Goal: Task Accomplishment & Management: Use online tool/utility

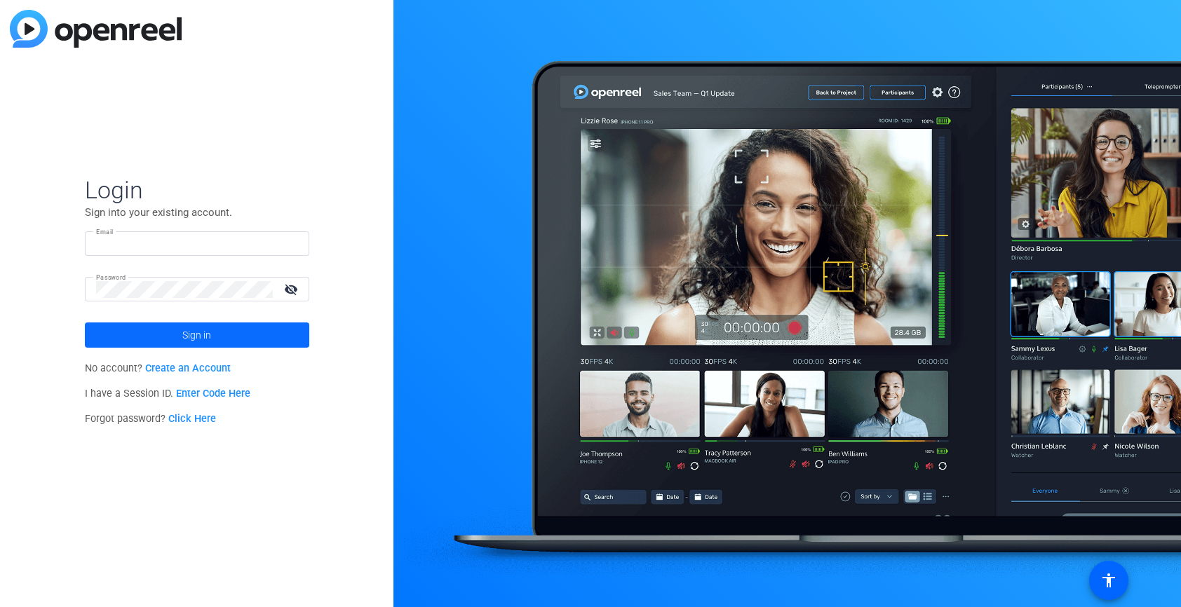
type input "douglas.leblanc@crh.com"
click at [236, 335] on span at bounding box center [197, 335] width 224 height 34
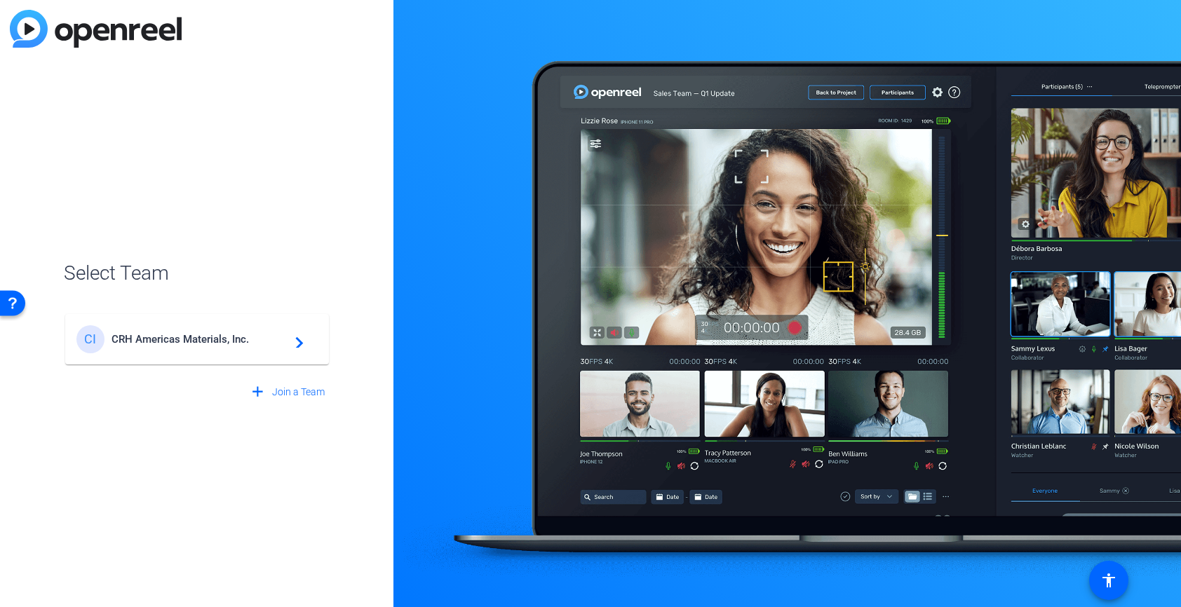
click at [262, 329] on div "CI CRH Americas Materials, Inc. navigate_next" at bounding box center [196, 339] width 241 height 28
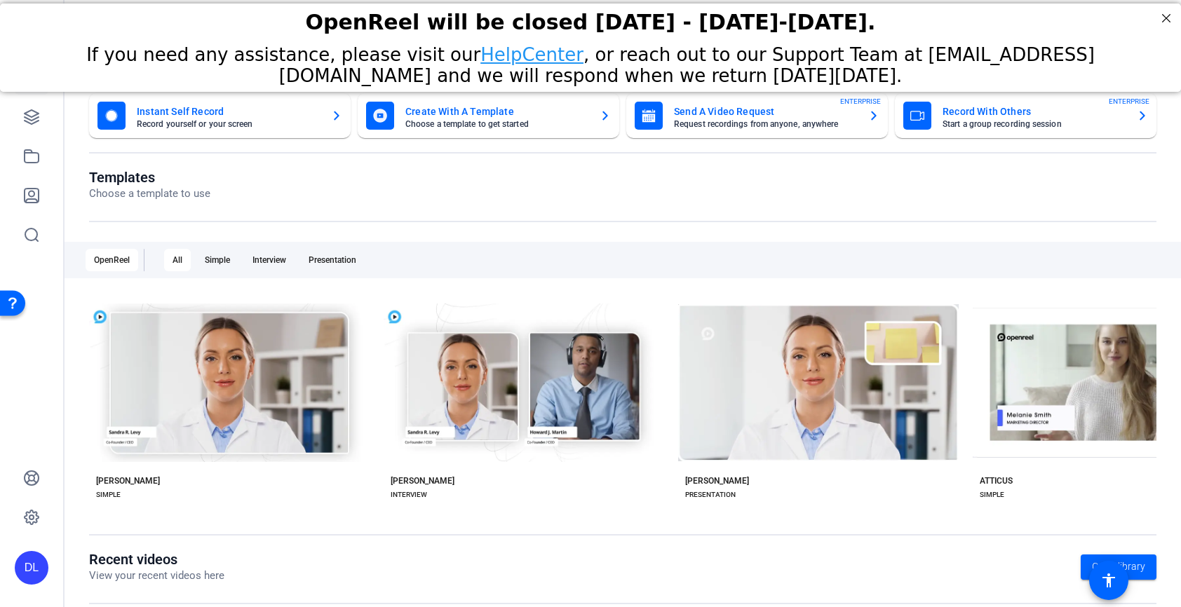
scroll to position [55, 0]
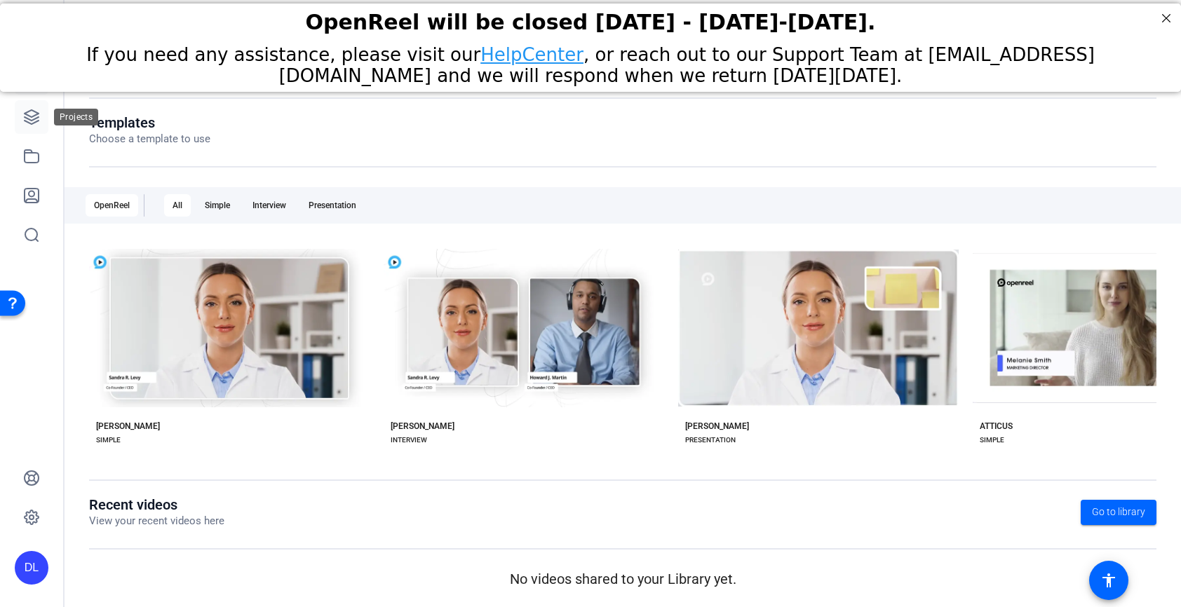
click at [33, 118] on icon at bounding box center [31, 117] width 17 height 17
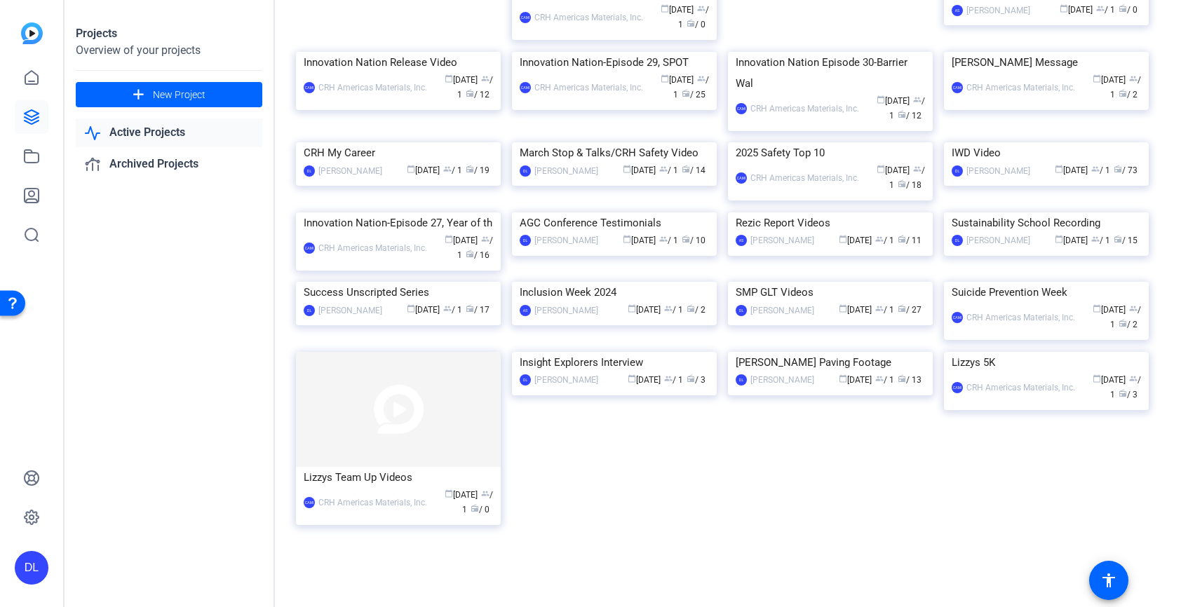
scroll to position [473, 0]
click at [431, 282] on img at bounding box center [398, 282] width 205 height 0
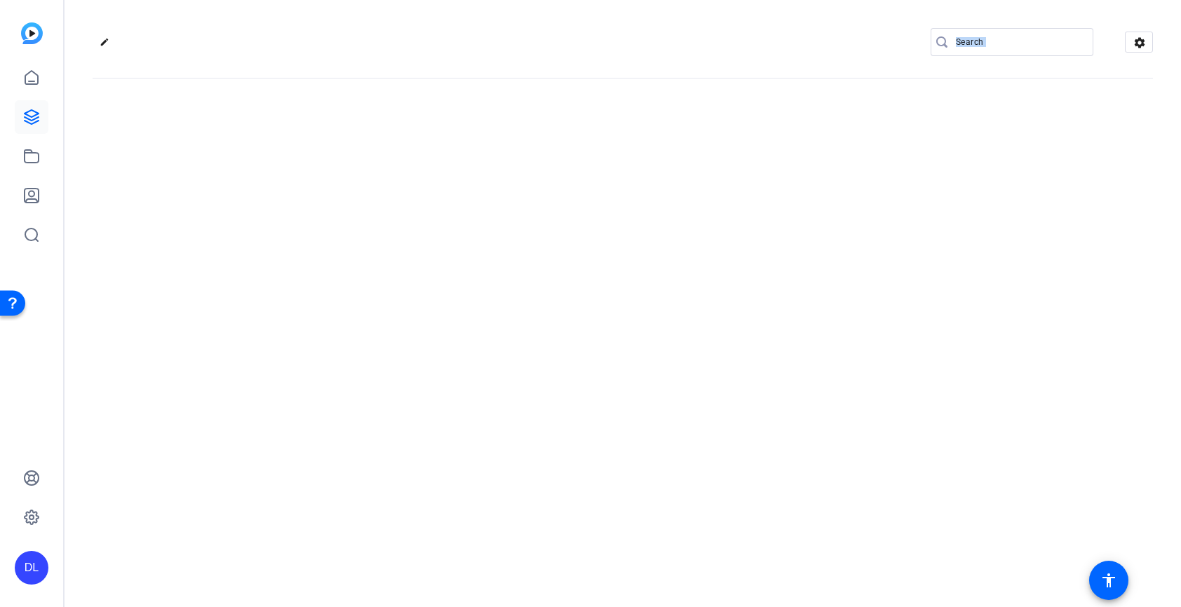
click at [431, 443] on div "edit settings" at bounding box center [623, 303] width 1117 height 607
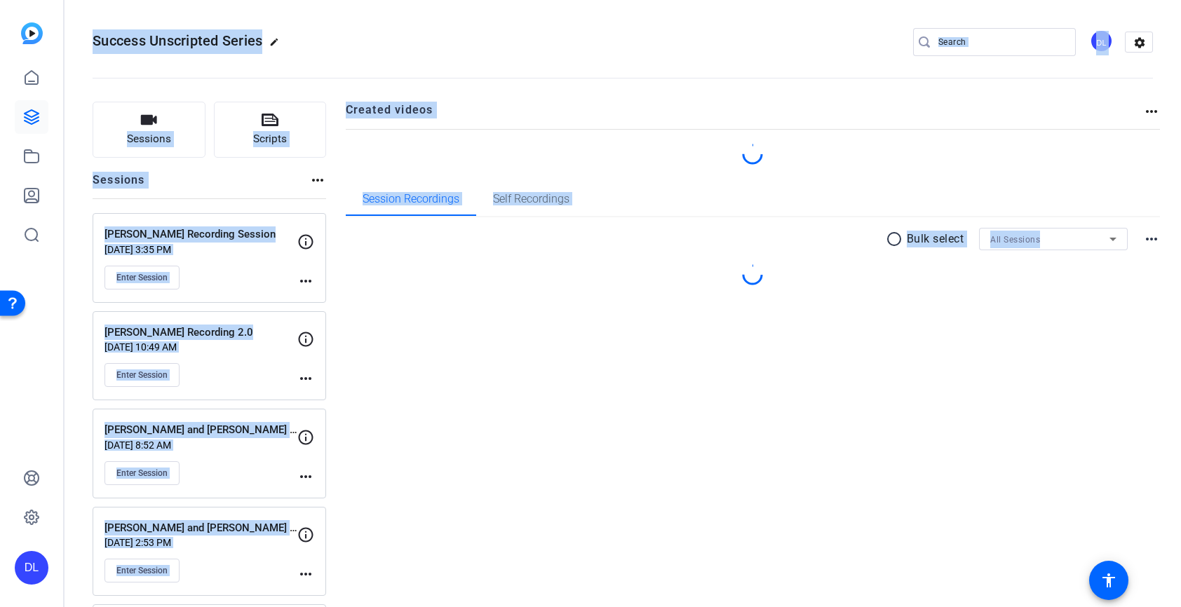
click at [497, 178] on openreel-project-creator-list "Created videos more_horiz" at bounding box center [753, 142] width 815 height 81
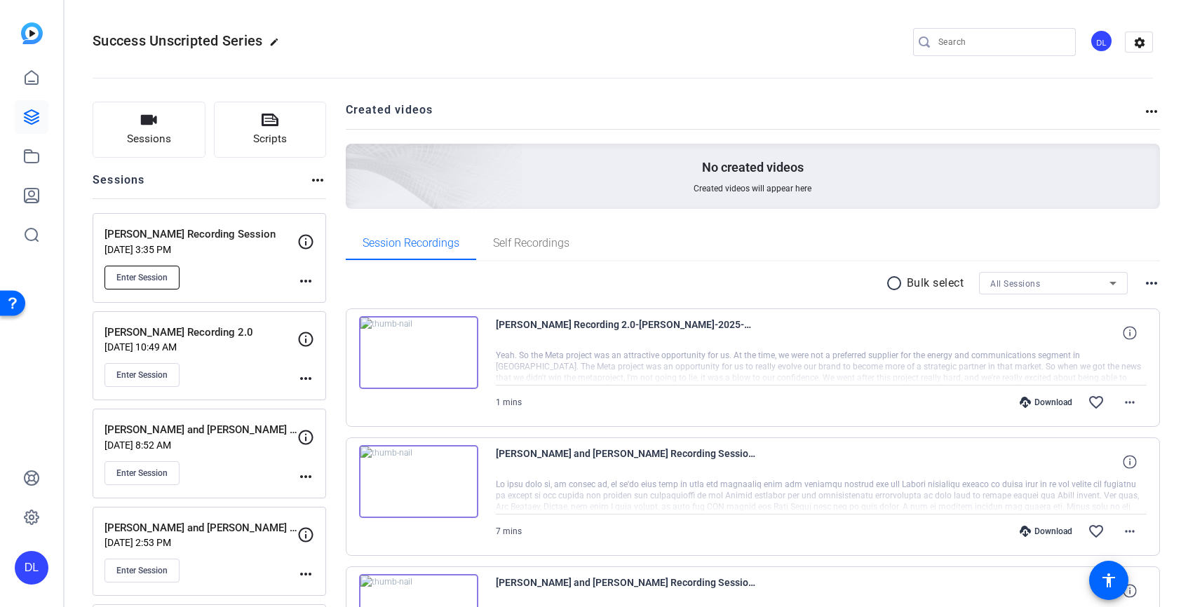
click at [164, 279] on span "Enter Session" at bounding box center [141, 277] width 51 height 11
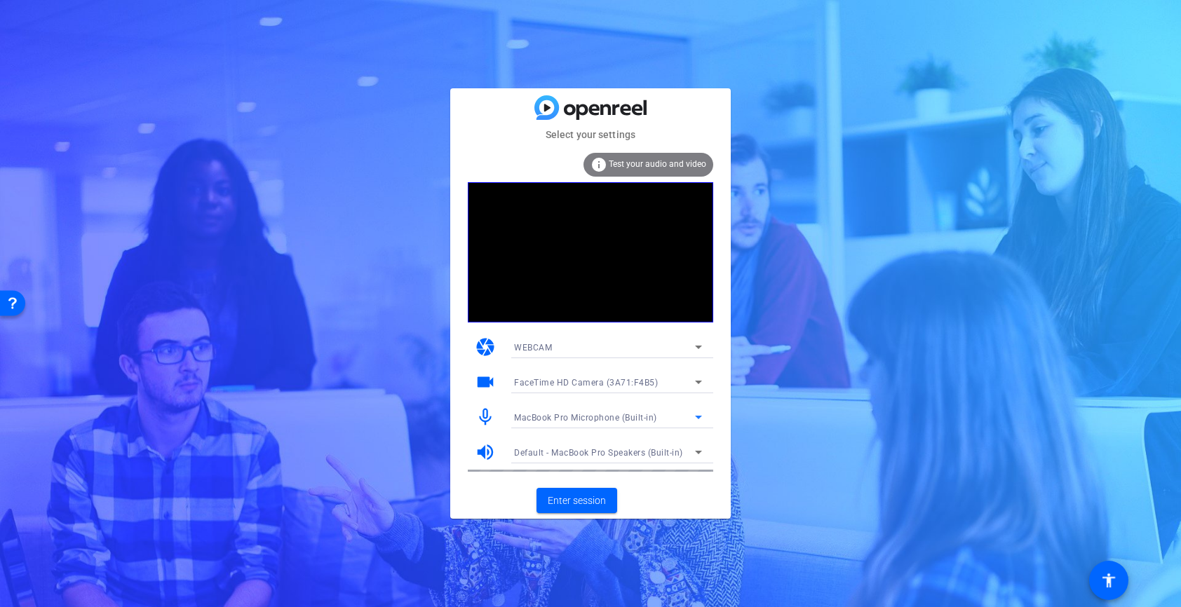
click at [649, 412] on div "MacBook Pro Microphone (Built-in)" at bounding box center [604, 418] width 181 height 18
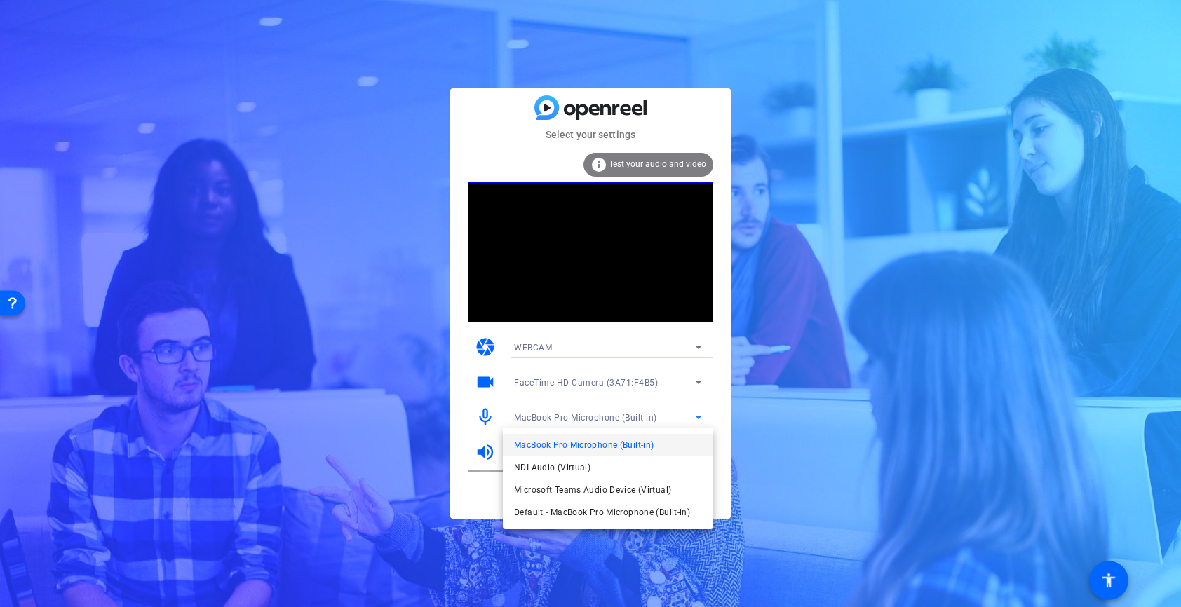
click at [649, 412] on div at bounding box center [590, 303] width 1181 height 607
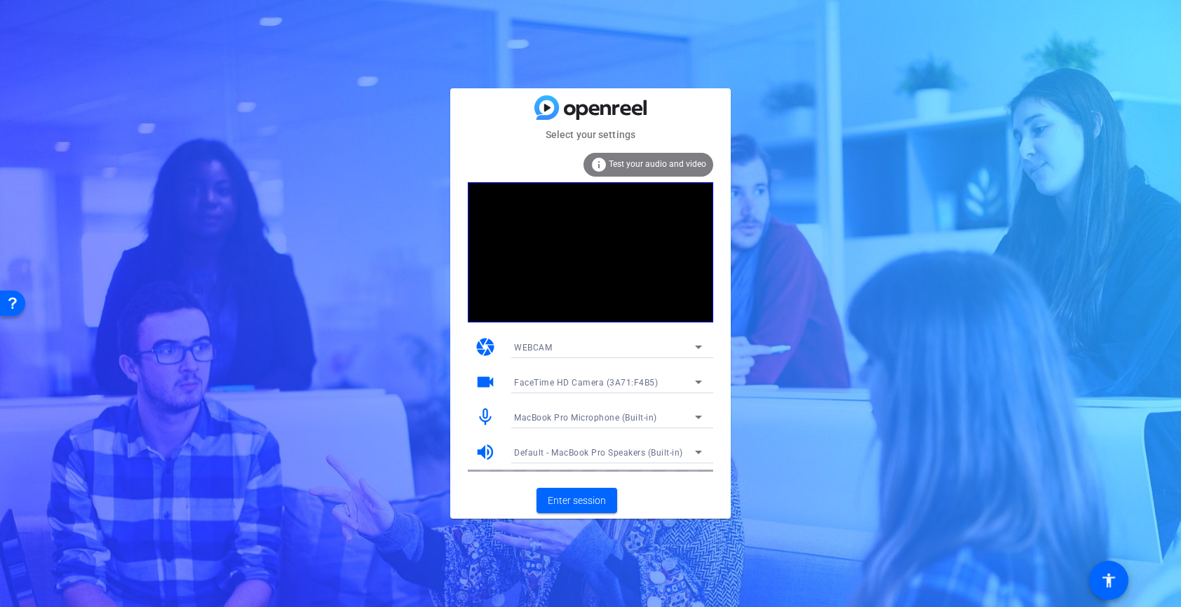
click at [613, 153] on div "info Test your audio and video" at bounding box center [649, 165] width 130 height 24
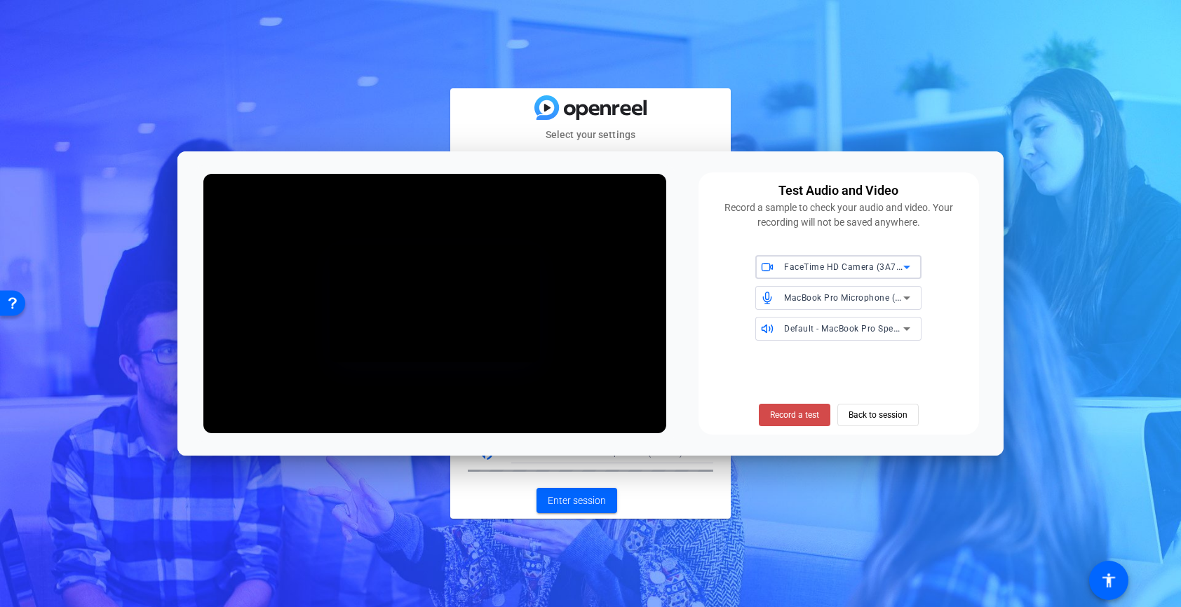
click at [797, 425] on span at bounding box center [795, 415] width 72 height 34
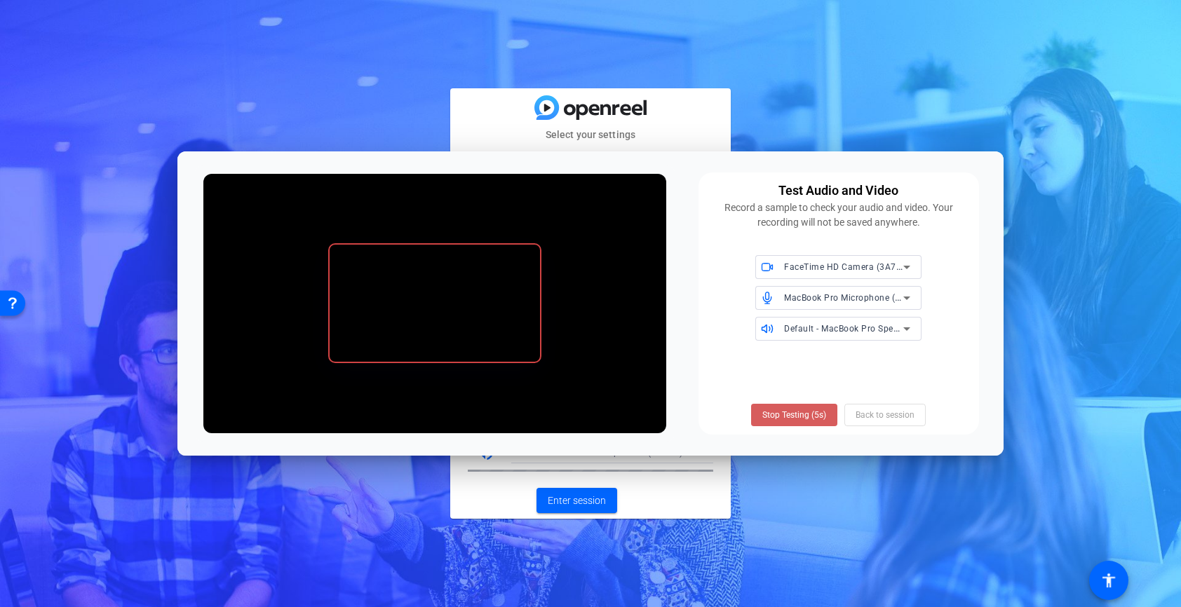
click at [785, 417] on span "Stop Testing (5s)" at bounding box center [794, 415] width 64 height 13
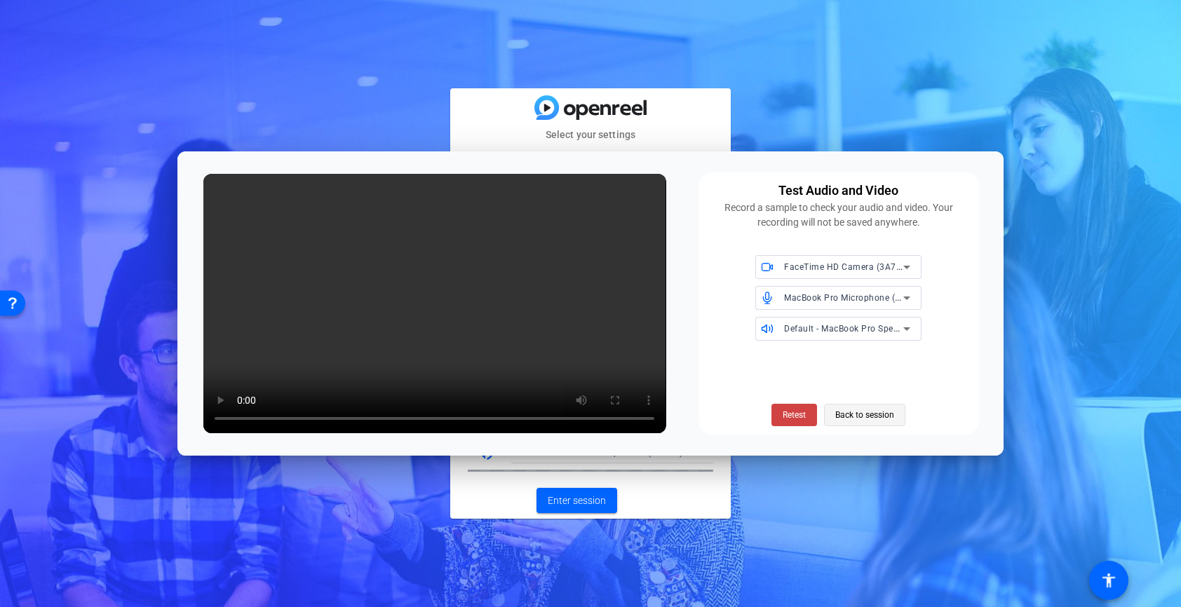
click at [864, 420] on span "Back to session" at bounding box center [864, 415] width 59 height 27
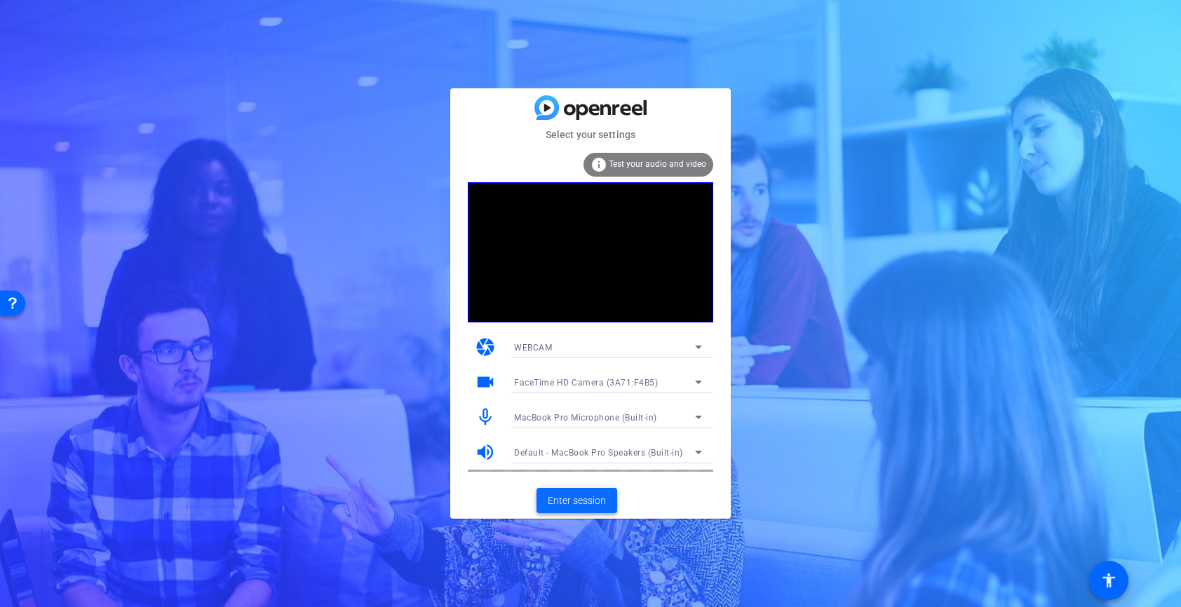
click at [570, 499] on span "Enter session" at bounding box center [577, 501] width 58 height 15
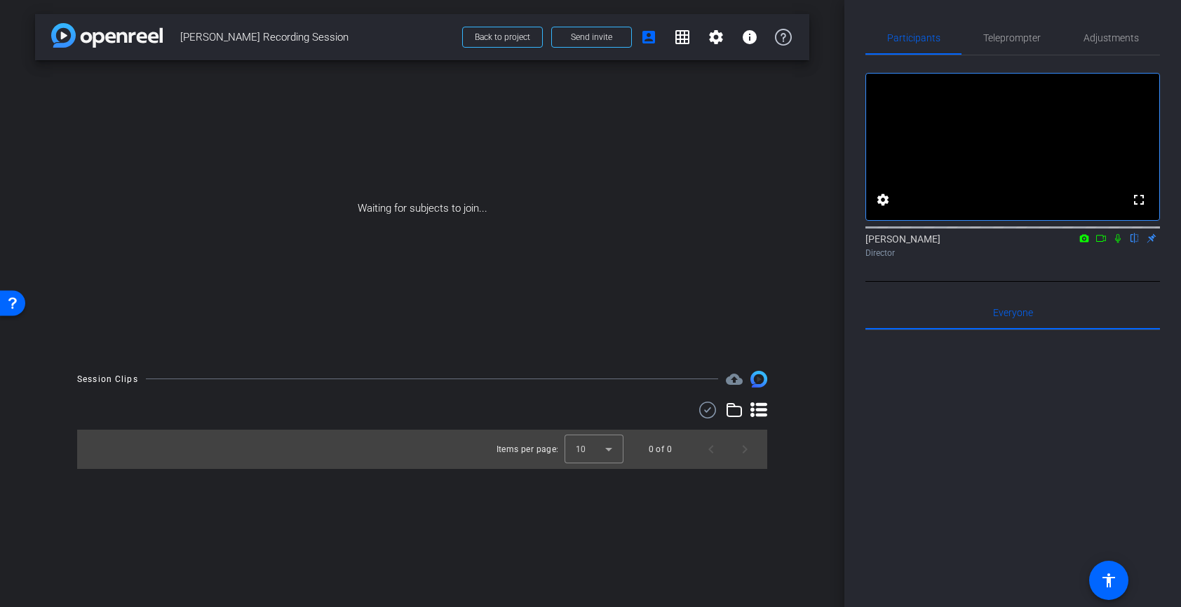
click at [1103, 243] on icon at bounding box center [1101, 239] width 11 height 10
click at [1132, 243] on icon at bounding box center [1135, 238] width 6 height 9
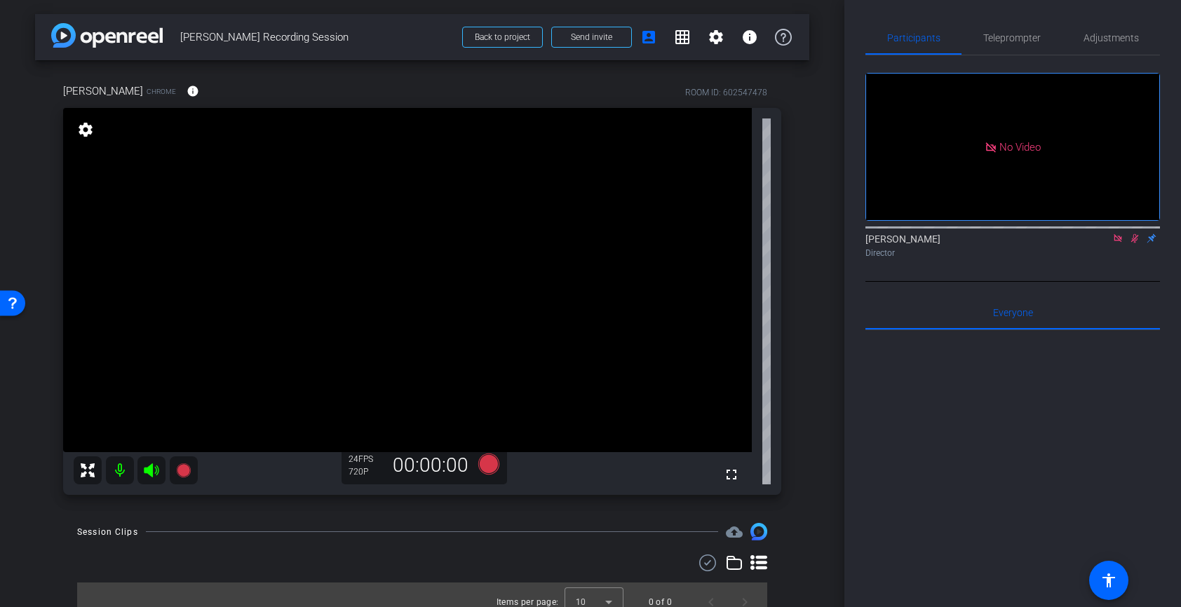
click at [1116, 243] on icon at bounding box center [1117, 239] width 11 height 10
click at [1127, 244] on mat-icon "flip" at bounding box center [1134, 237] width 17 height 13
click at [1121, 243] on icon at bounding box center [1117, 239] width 11 height 10
click at [1135, 244] on mat-icon "flip" at bounding box center [1134, 237] width 17 height 13
click at [1079, 41] on div "Adjustments" at bounding box center [1111, 38] width 98 height 34
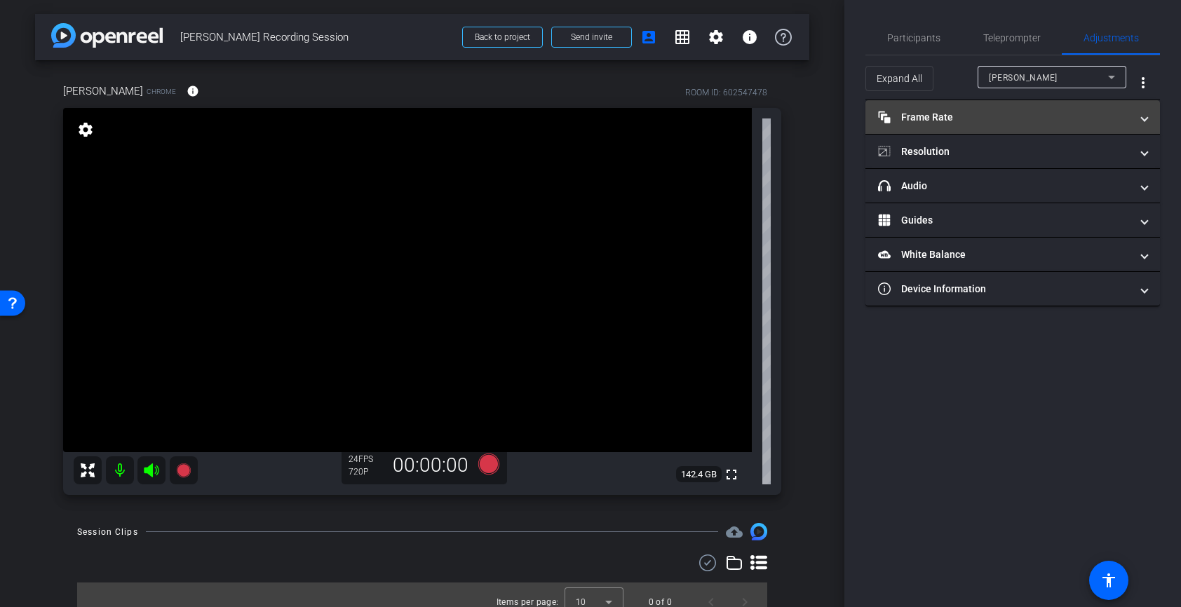
click at [985, 105] on mat-expansion-panel-header "Frame Rate Frame Rate" at bounding box center [1013, 117] width 295 height 34
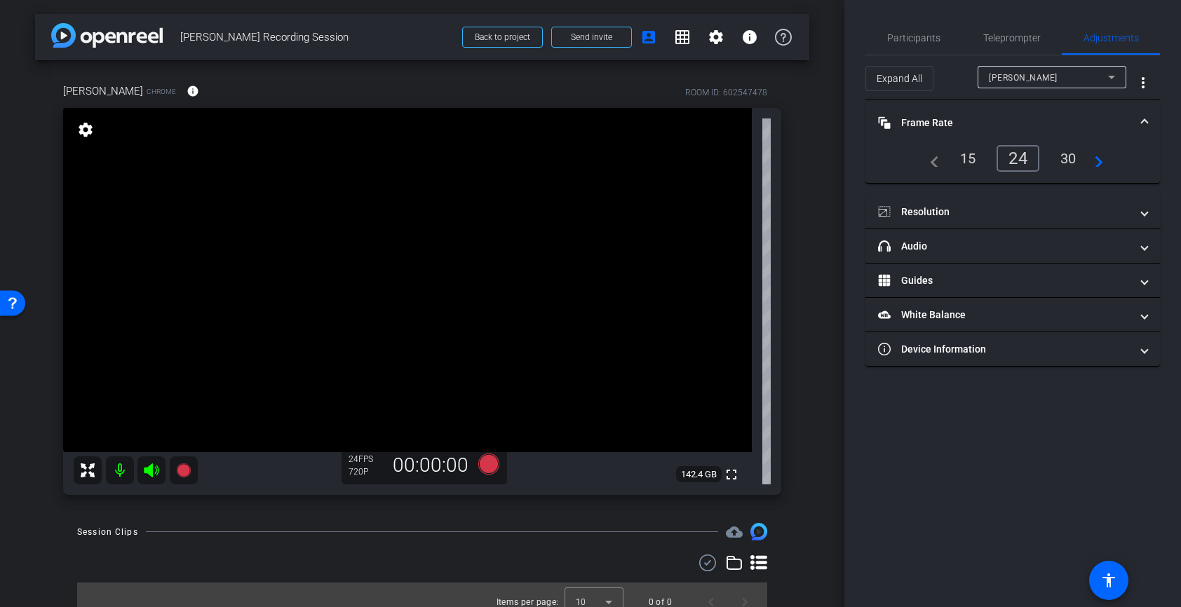
click at [1066, 170] on div "30" at bounding box center [1068, 159] width 37 height 24
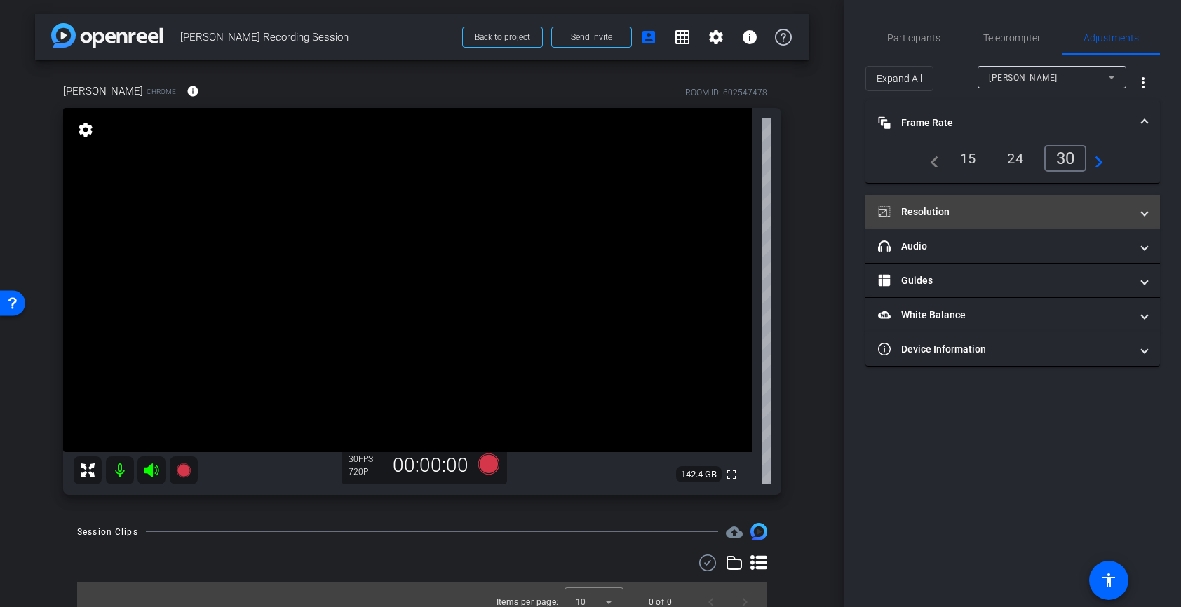
click at [929, 210] on mat-panel-title "Resolution" at bounding box center [1004, 212] width 253 height 15
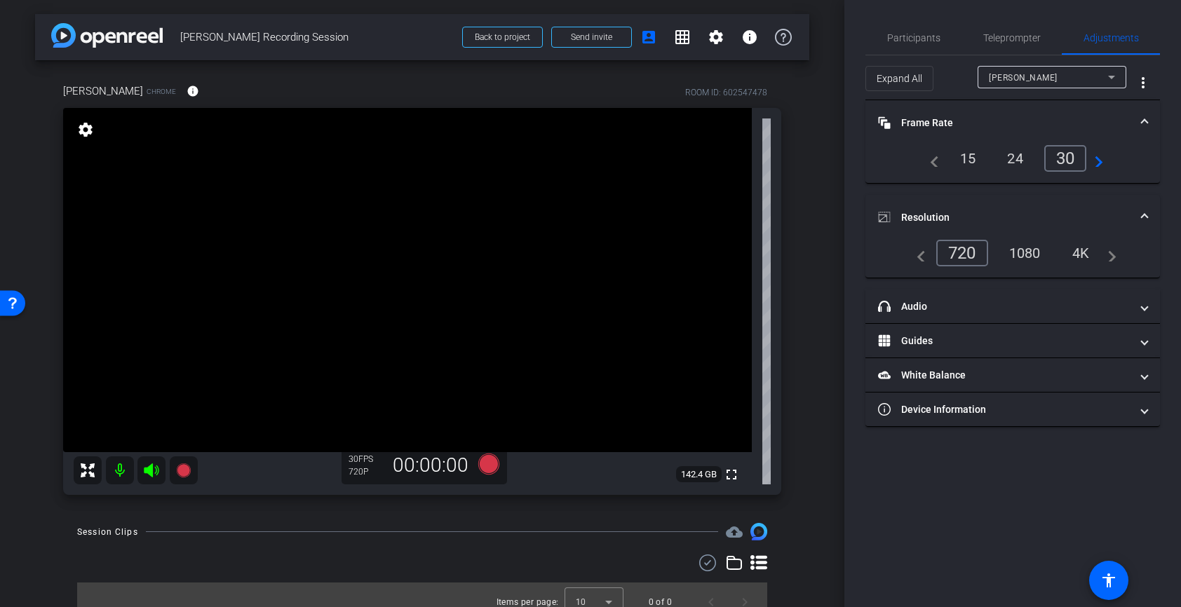
click at [1039, 251] on div "1080" at bounding box center [1025, 253] width 53 height 24
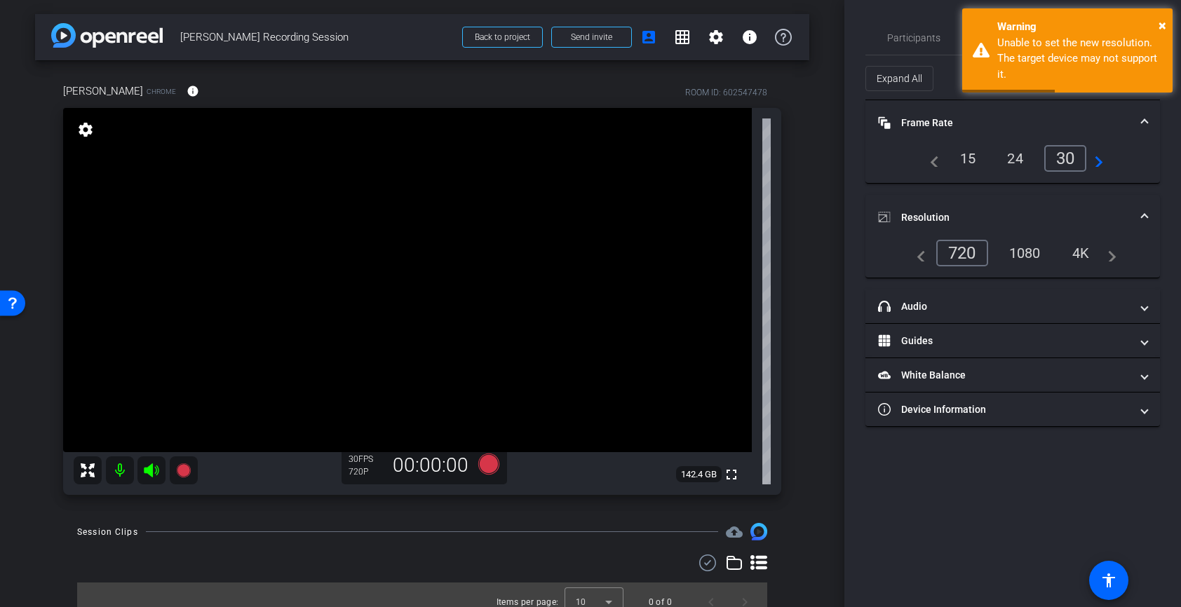
click at [999, 204] on mat-expansion-panel-header "Resolution" at bounding box center [1013, 217] width 295 height 45
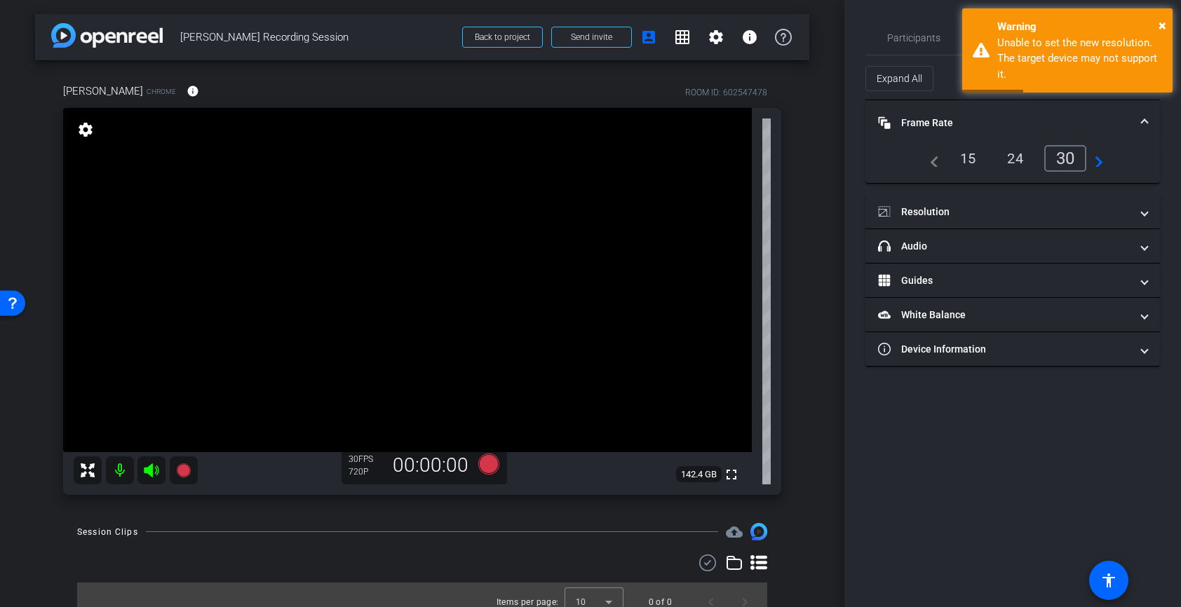
click at [942, 131] on mat-expansion-panel-header "Frame Rate Frame Rate" at bounding box center [1013, 122] width 295 height 45
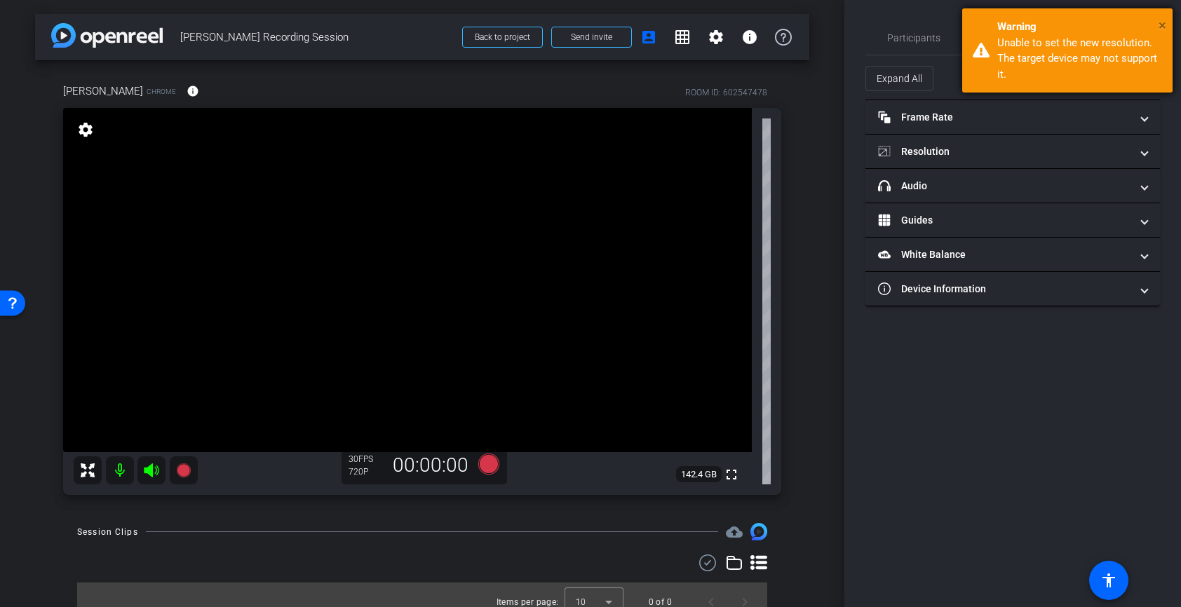
click at [1159, 22] on span "×" at bounding box center [1163, 25] width 8 height 17
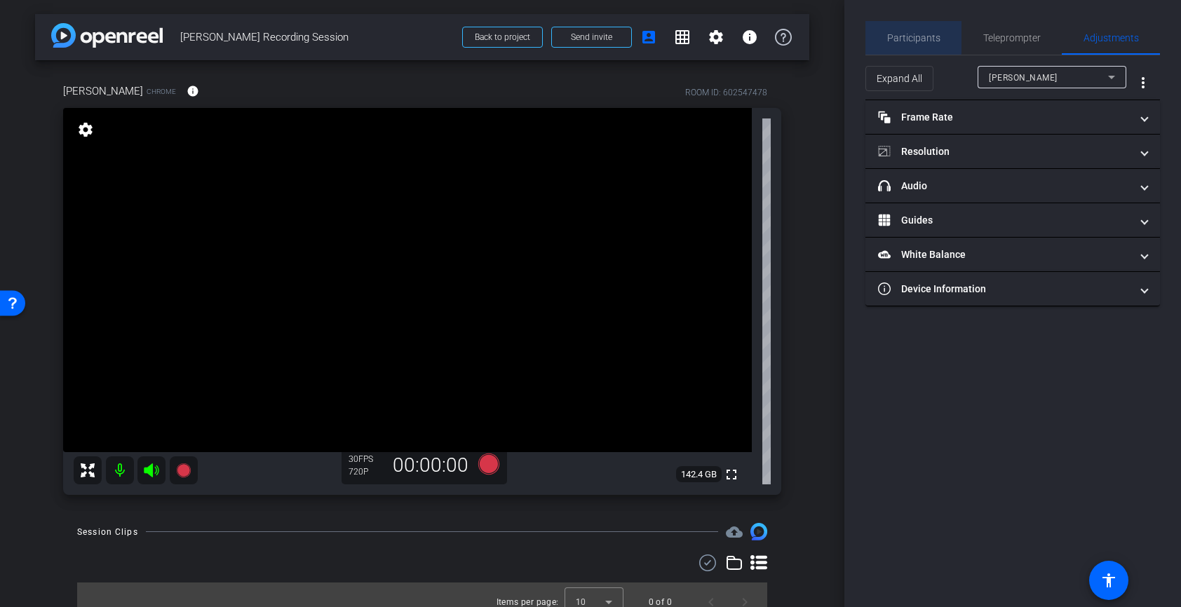
click at [910, 29] on span "Participants" at bounding box center [913, 38] width 53 height 34
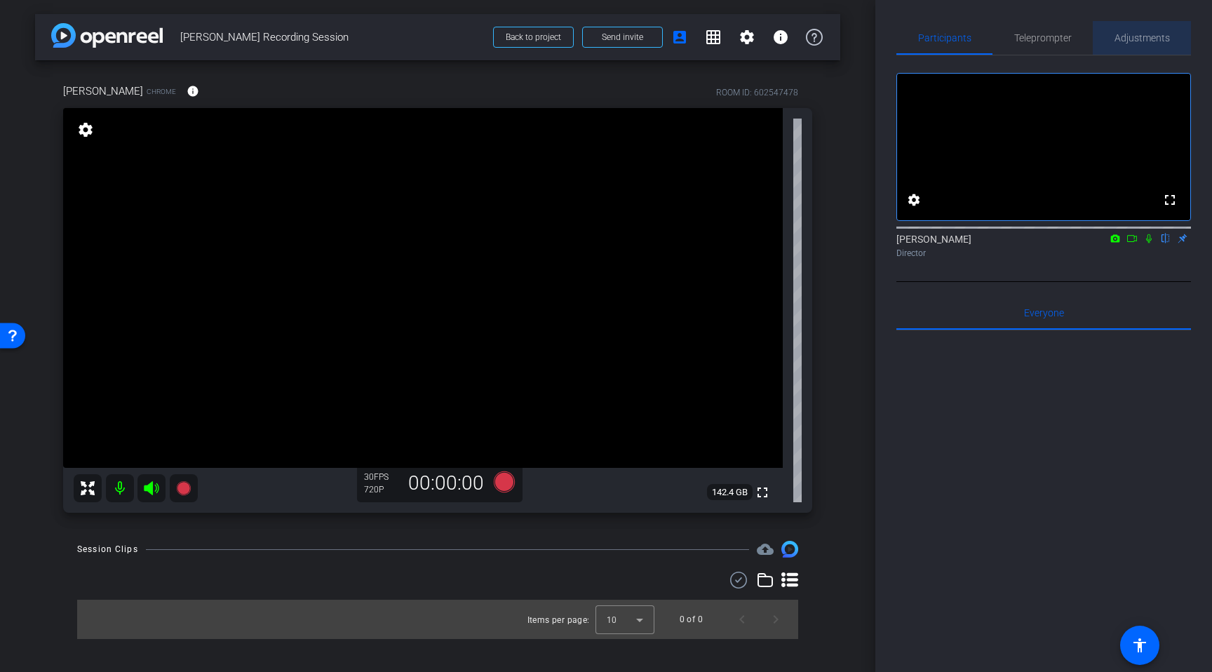
click at [1119, 48] on span "Adjustments" at bounding box center [1142, 38] width 55 height 34
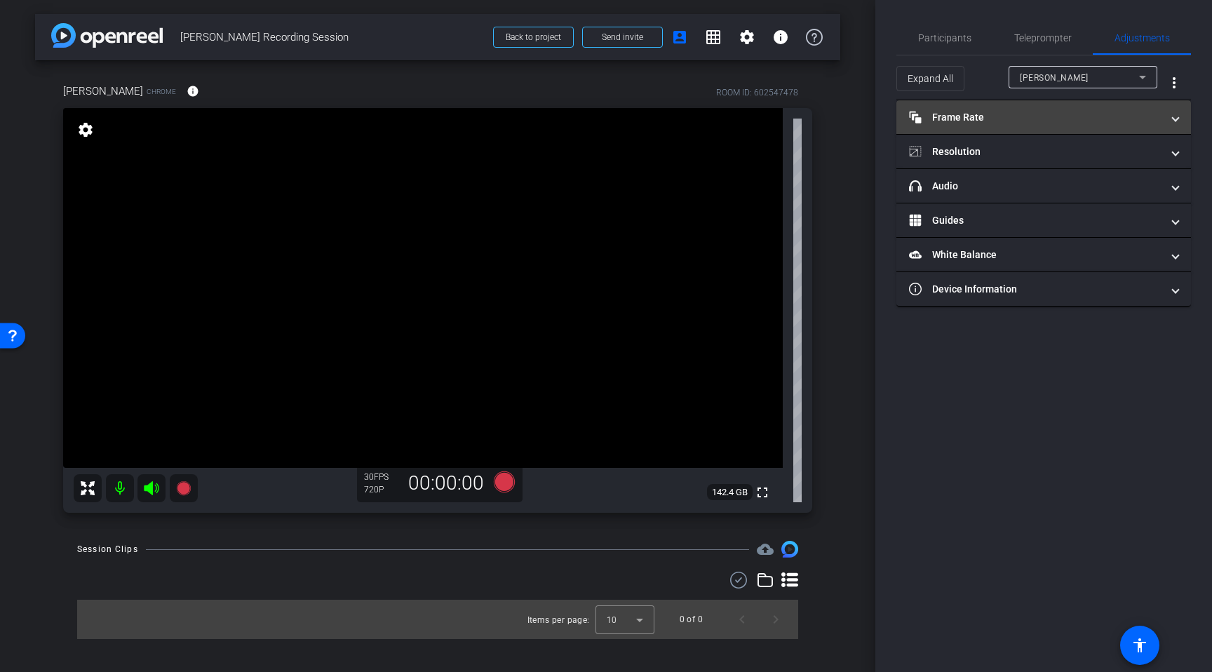
click at [1002, 129] on mat-expansion-panel-header "Frame Rate Frame Rate" at bounding box center [1043, 117] width 295 height 34
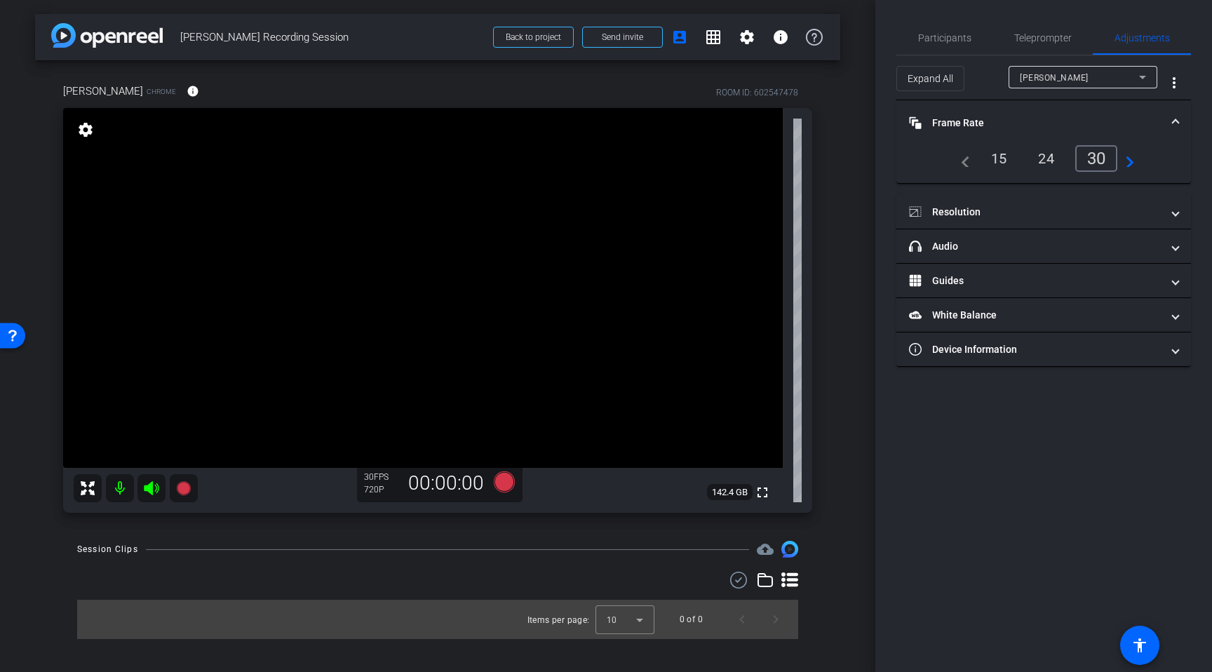
click at [1007, 121] on mat-panel-title "Frame Rate Frame Rate" at bounding box center [1035, 123] width 253 height 15
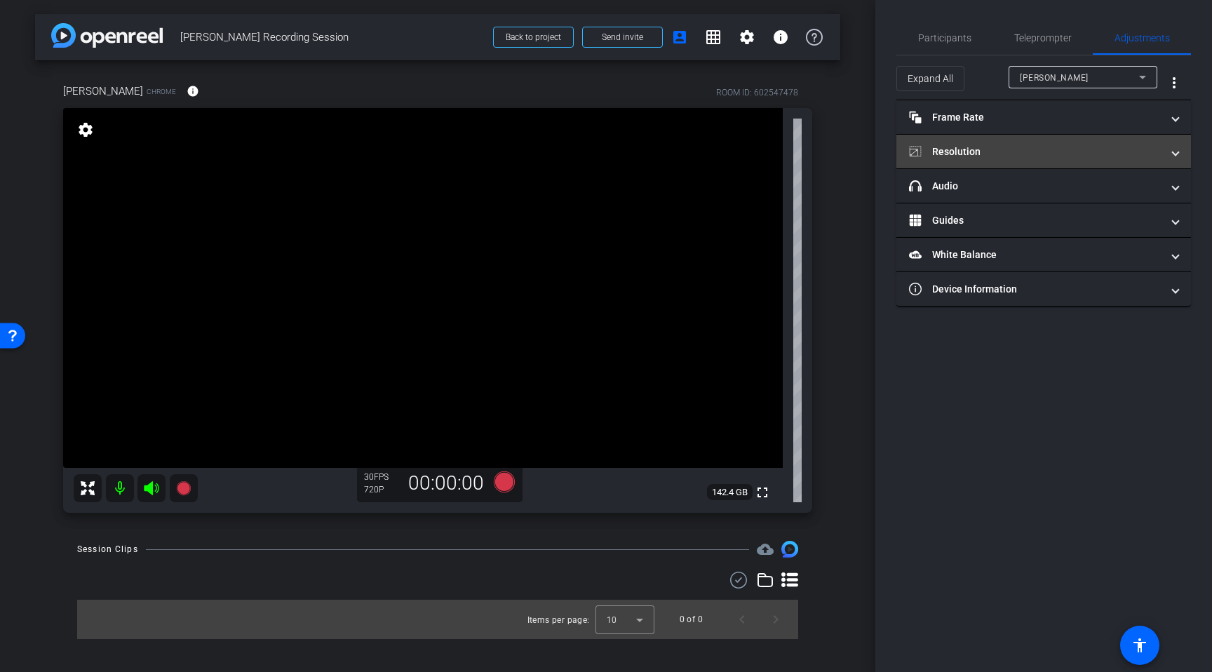
click at [1007, 156] on mat-panel-title "Resolution" at bounding box center [1035, 151] width 253 height 15
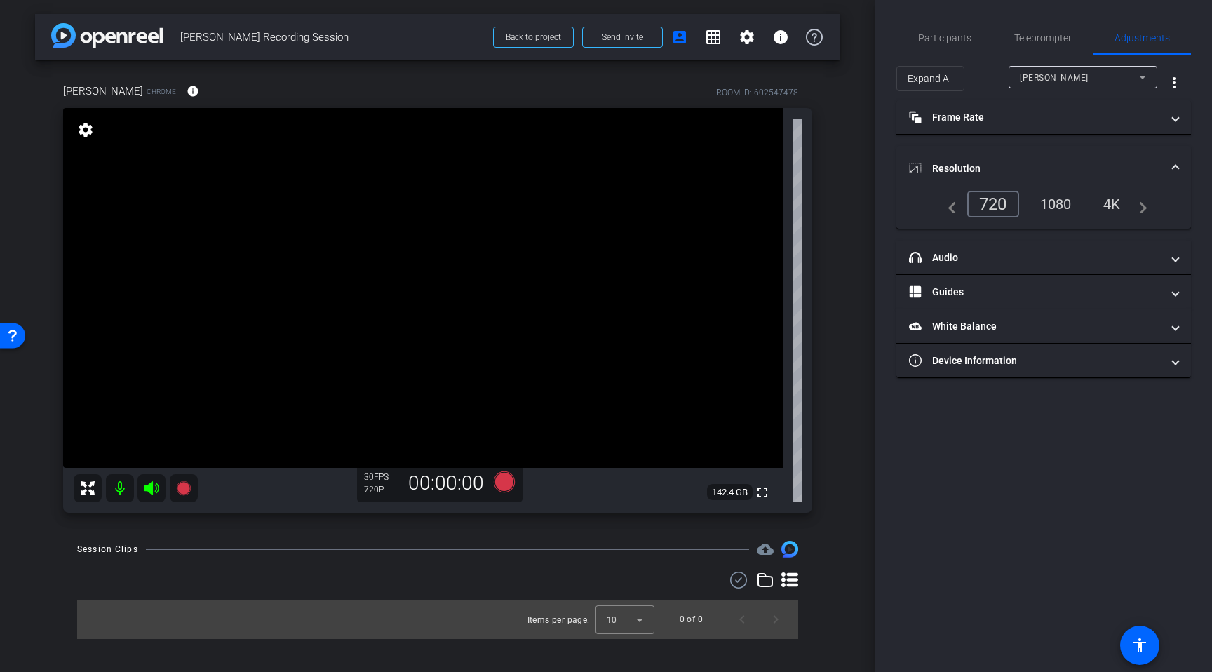
click at [1007, 165] on mat-panel-title "Resolution" at bounding box center [1035, 168] width 253 height 15
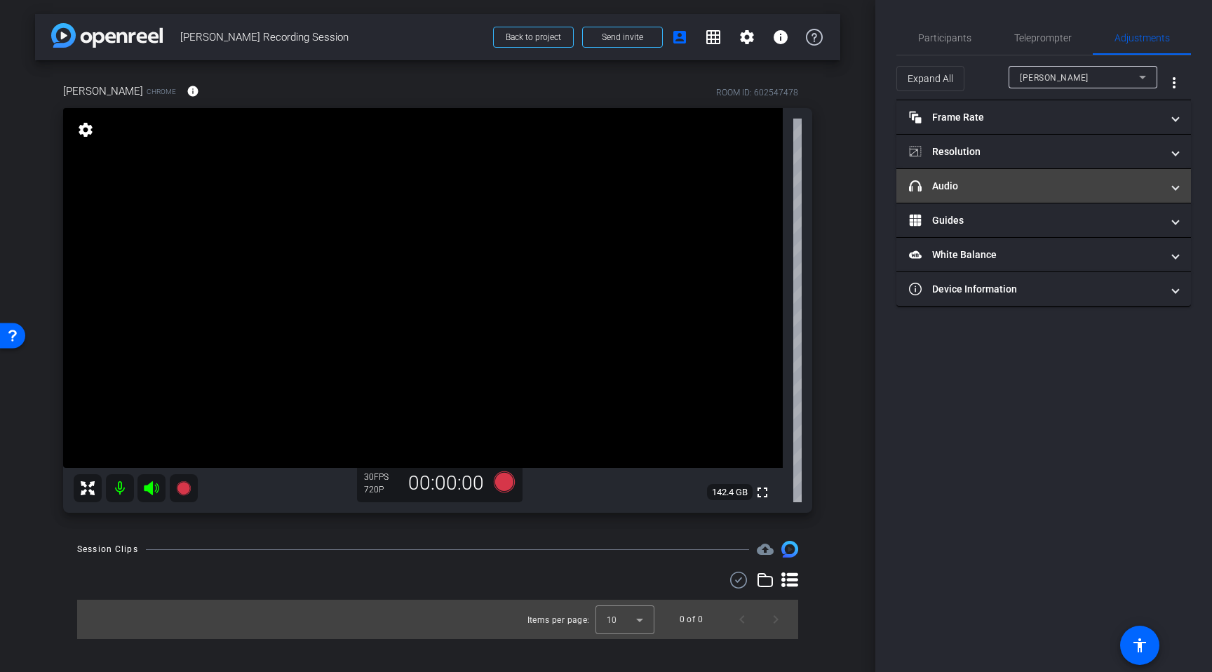
click at [998, 199] on mat-expansion-panel-header "headphone icon Audio" at bounding box center [1043, 186] width 295 height 34
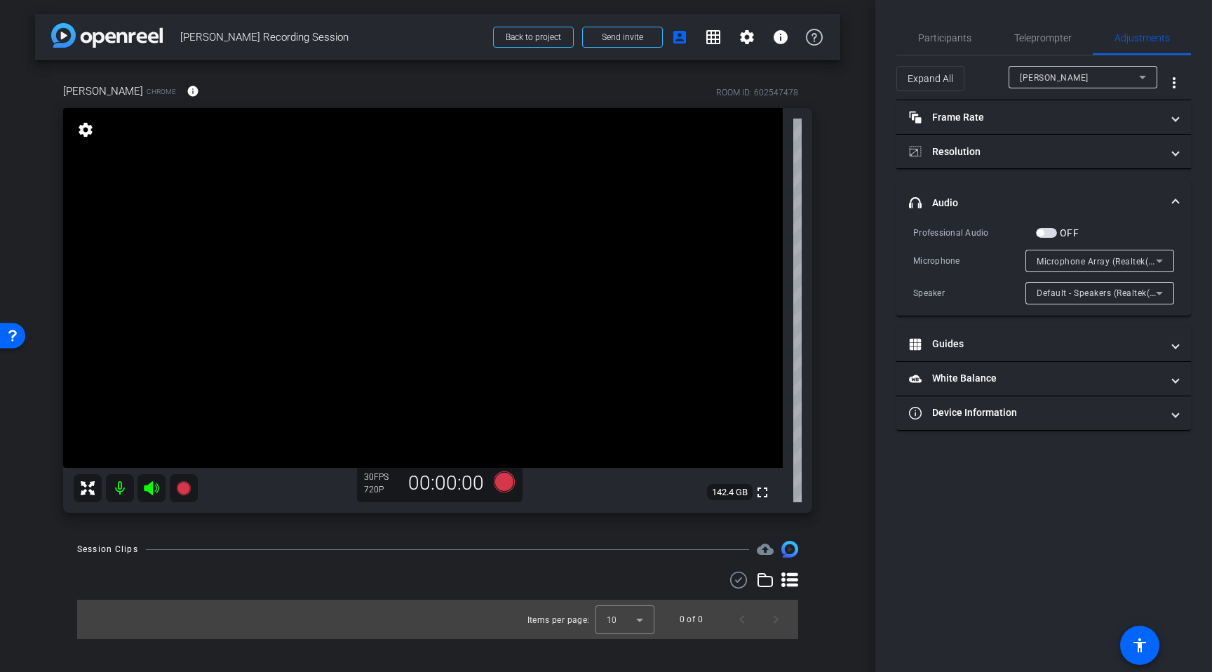
click at [998, 199] on mat-panel-title "headphone icon Audio" at bounding box center [1035, 203] width 253 height 15
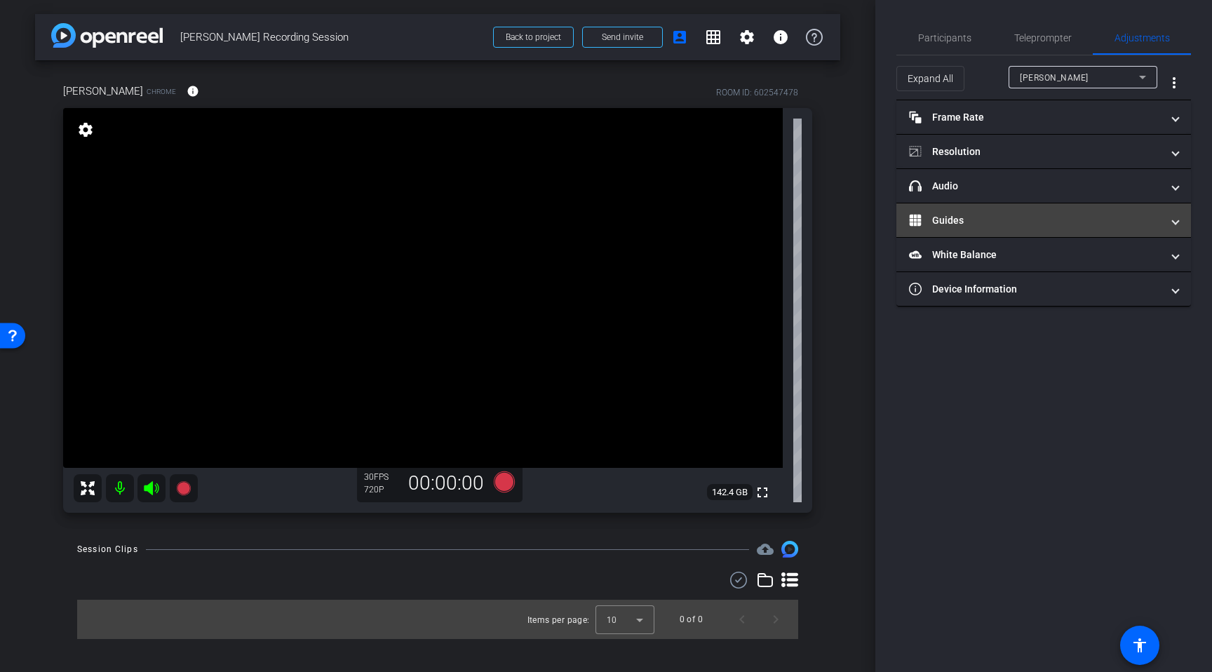
click at [978, 221] on mat-panel-title "Guides" at bounding box center [1035, 220] width 253 height 15
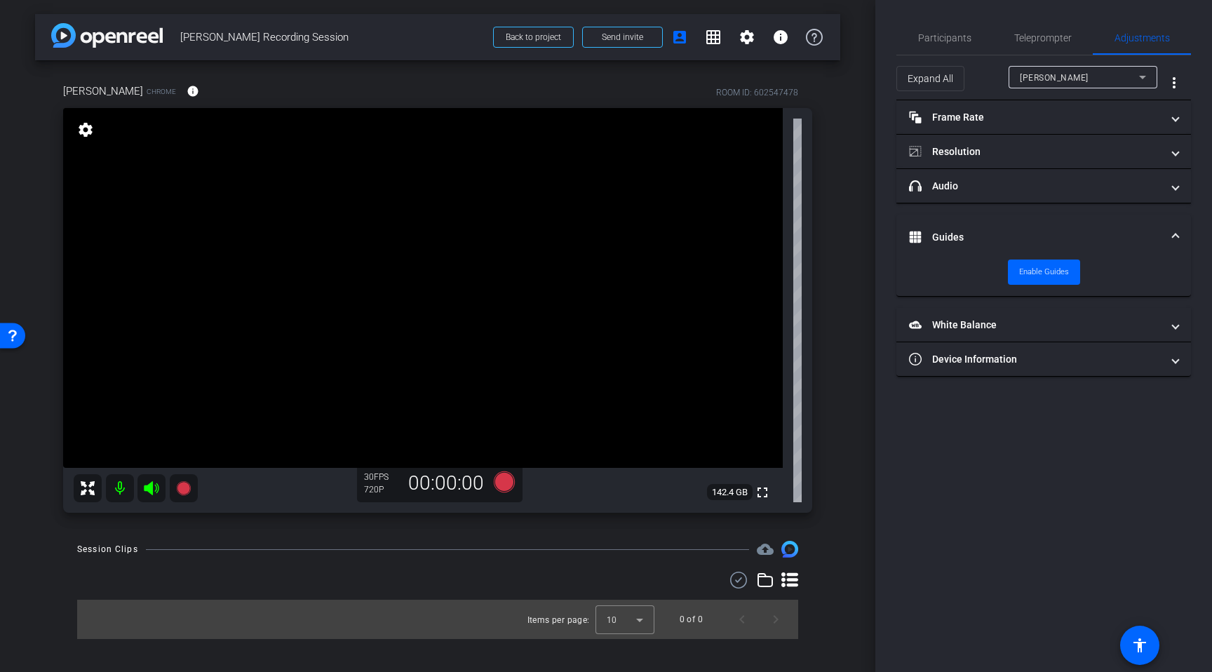
click at [978, 221] on mat-expansion-panel-header "Guides" at bounding box center [1043, 237] width 295 height 45
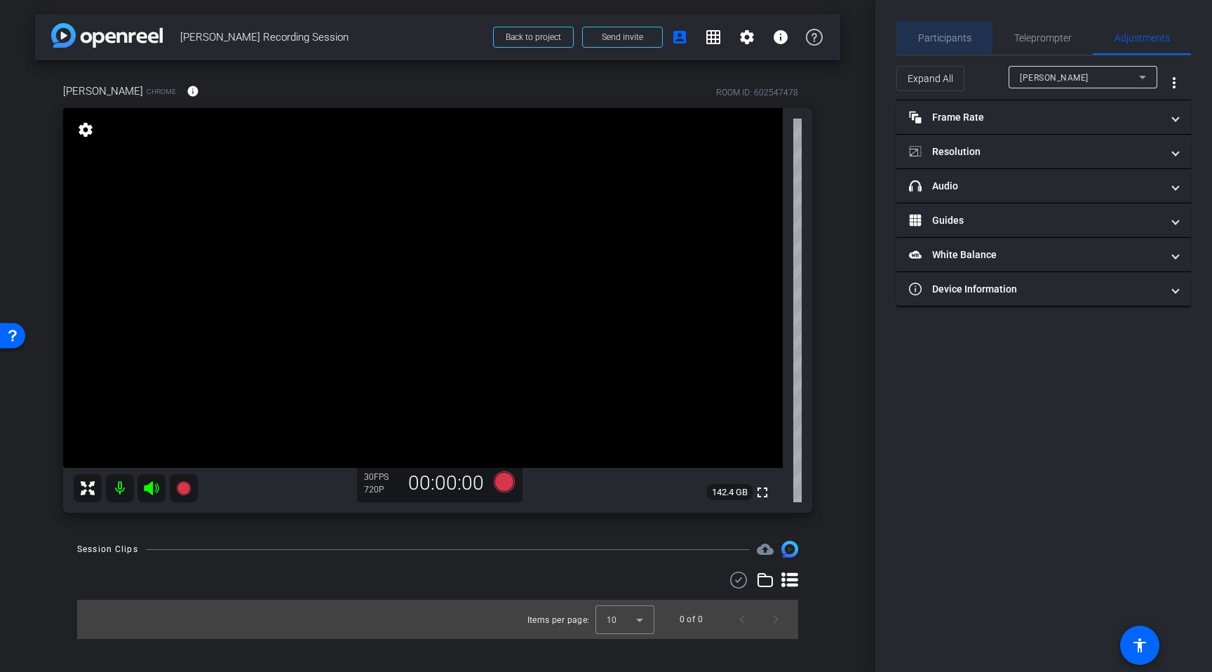
click at [941, 43] on span "Participants" at bounding box center [944, 38] width 53 height 34
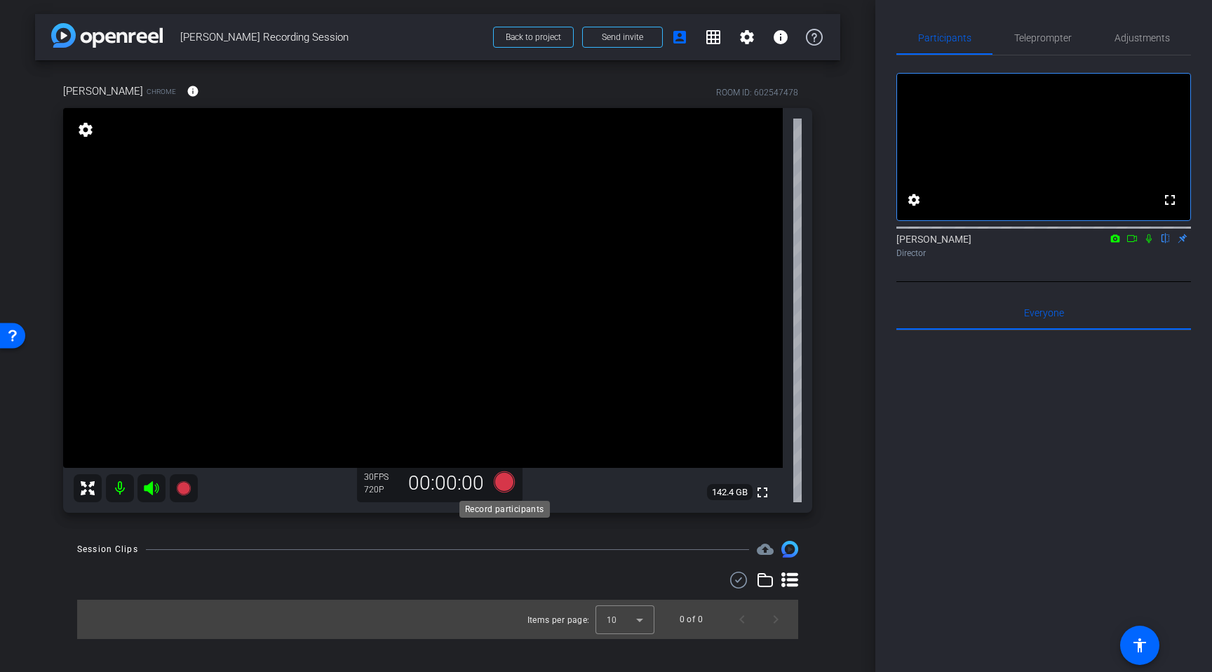
click at [511, 488] on icon at bounding box center [504, 481] width 34 height 25
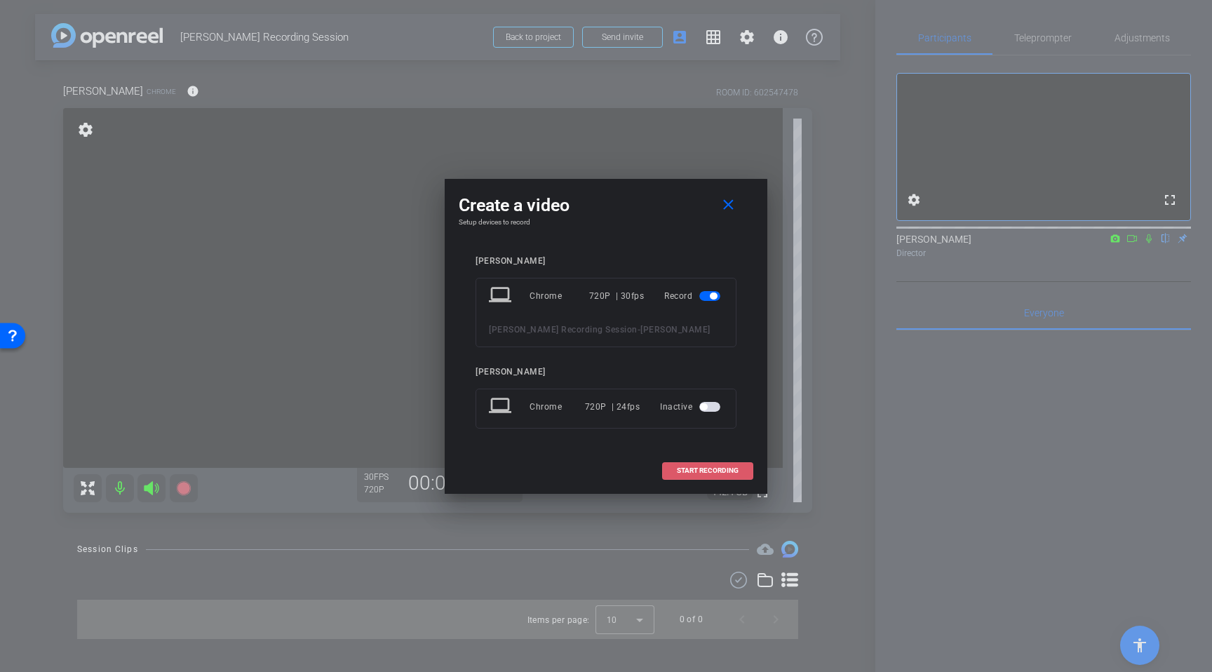
click at [688, 480] on span at bounding box center [708, 471] width 90 height 34
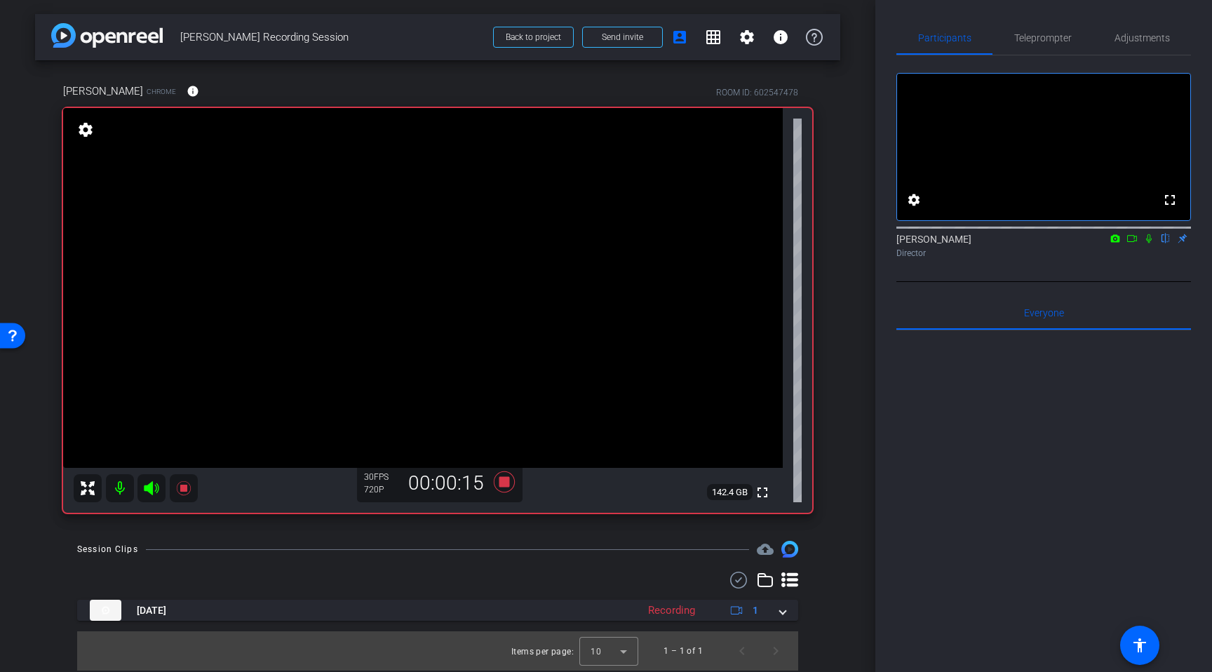
click at [1153, 243] on icon at bounding box center [1148, 239] width 11 height 10
click at [1152, 243] on icon at bounding box center [1148, 239] width 11 height 10
click at [1150, 243] on icon at bounding box center [1148, 239] width 11 height 10
click at [1152, 243] on icon at bounding box center [1148, 239] width 11 height 10
click at [1150, 243] on icon at bounding box center [1148, 239] width 11 height 10
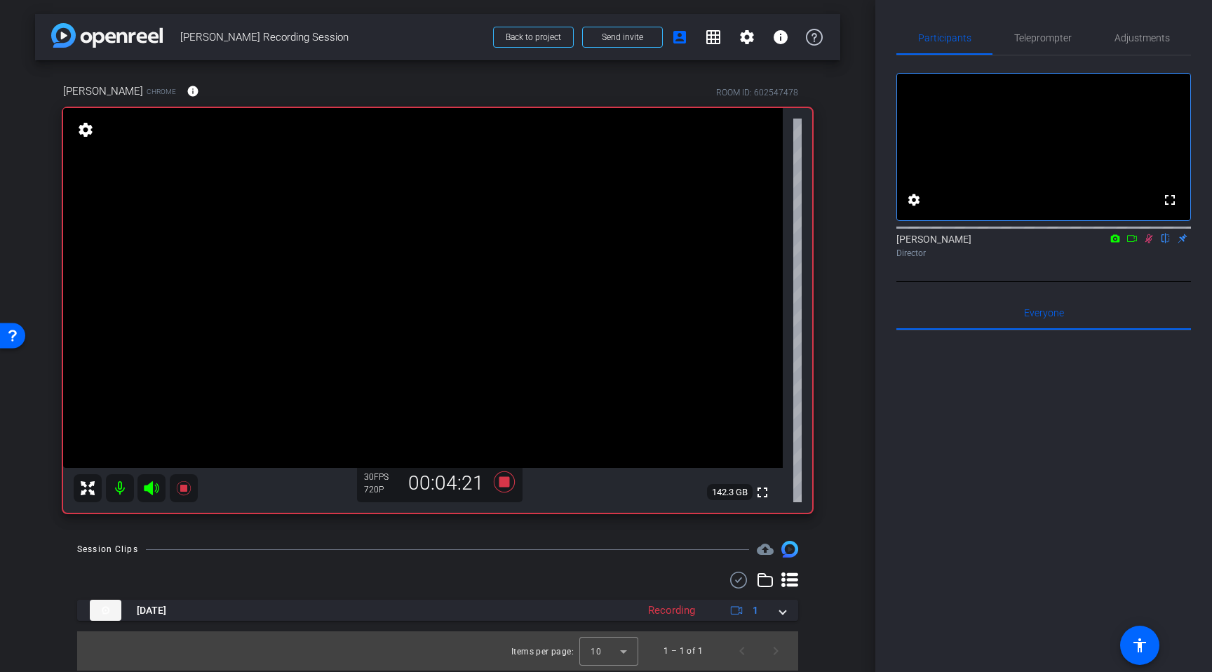
click at [1147, 243] on icon at bounding box center [1149, 238] width 8 height 9
click at [506, 489] on icon at bounding box center [504, 481] width 34 height 25
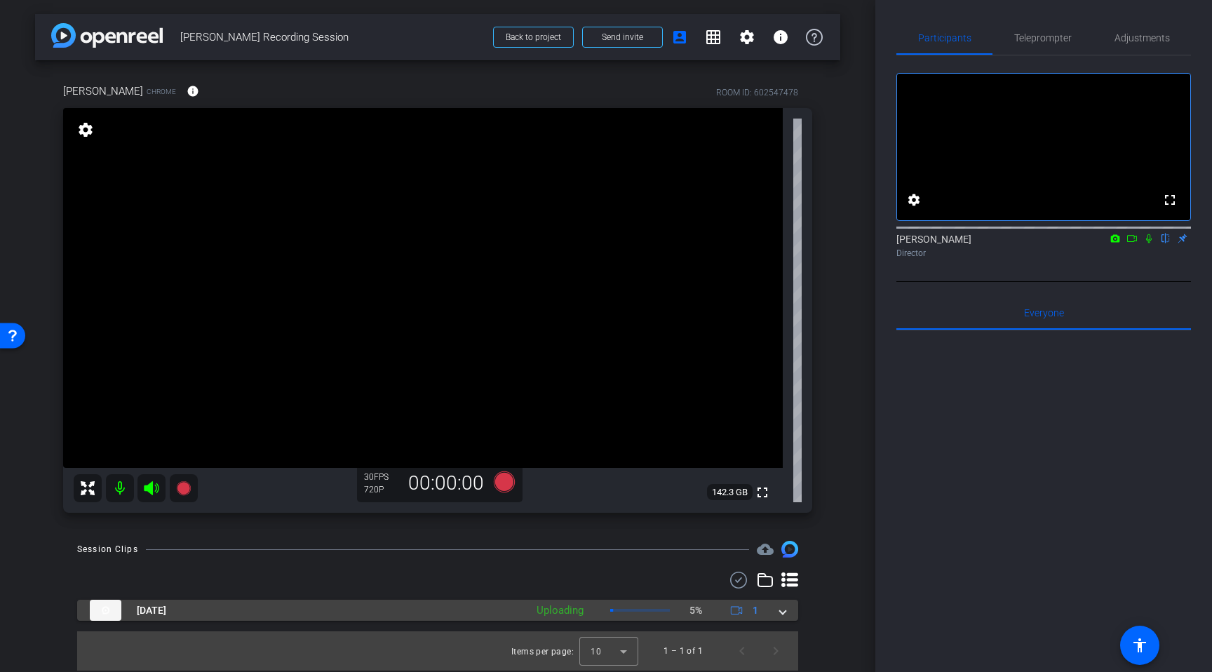
click at [774, 607] on div "Aug 15, 2025 Uploading 5% 1" at bounding box center [435, 610] width 690 height 21
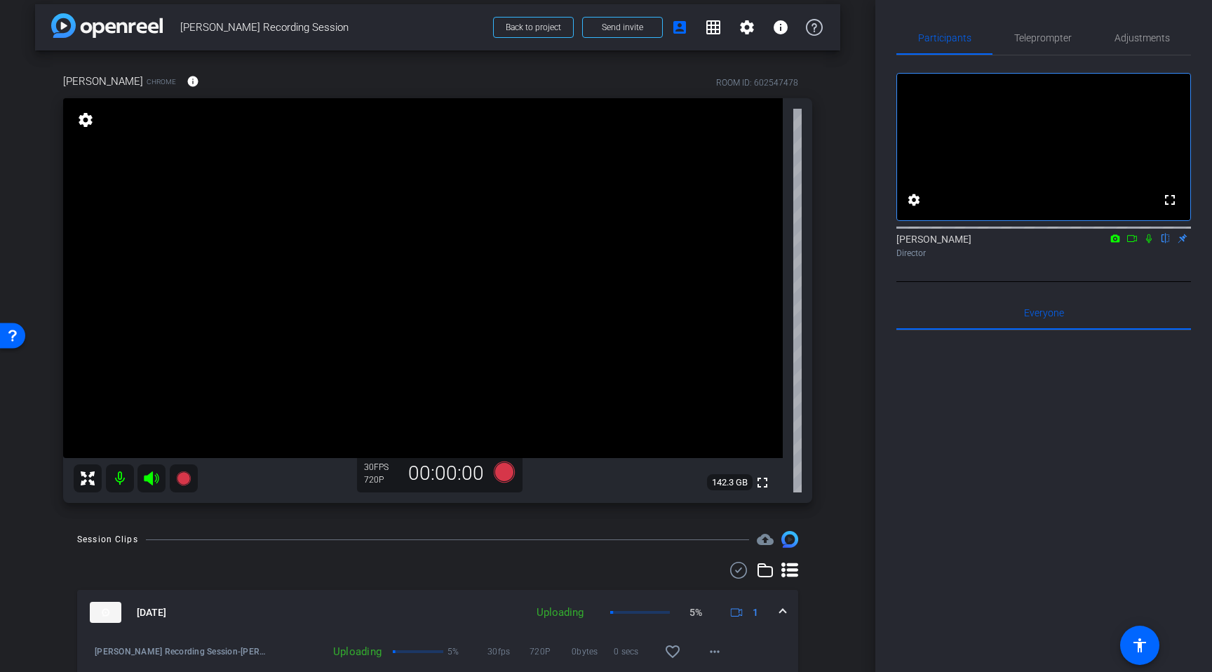
scroll to position [11, 0]
click at [780, 607] on mat-expansion-panel-header "Aug 15, 2025 Uploading 5% 1" at bounding box center [437, 610] width 721 height 45
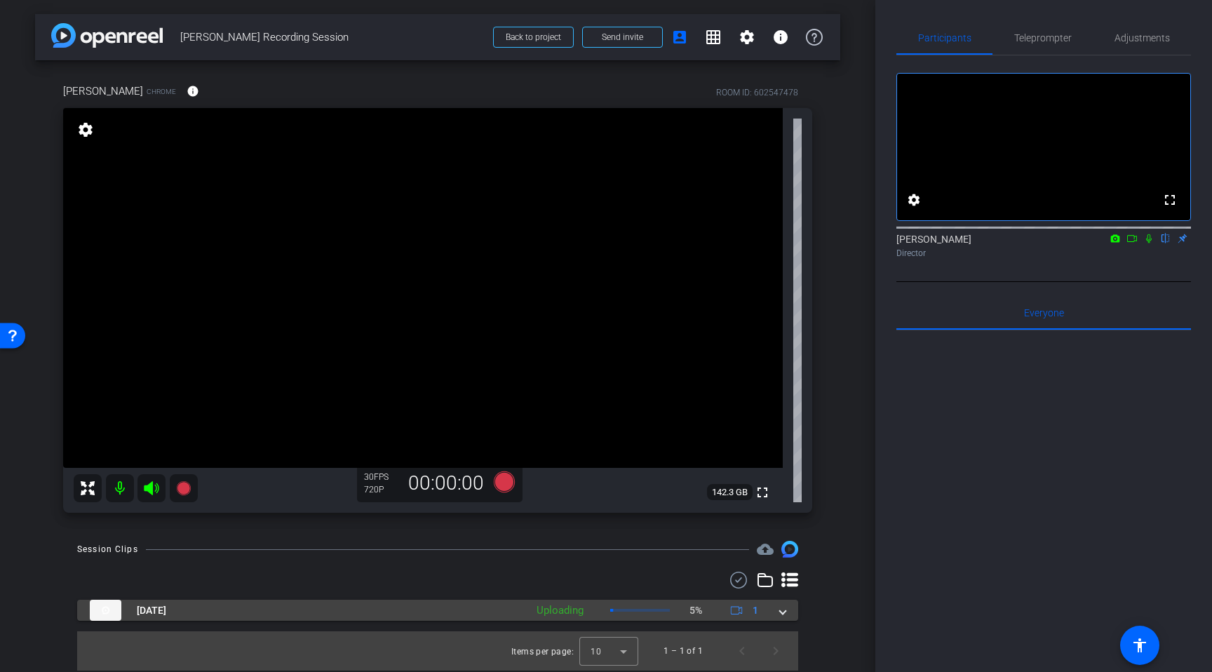
scroll to position [0, 0]
click at [781, 607] on mat-expansion-panel-header "Aug 15, 2025 Uploading 22% 1" at bounding box center [437, 610] width 721 height 21
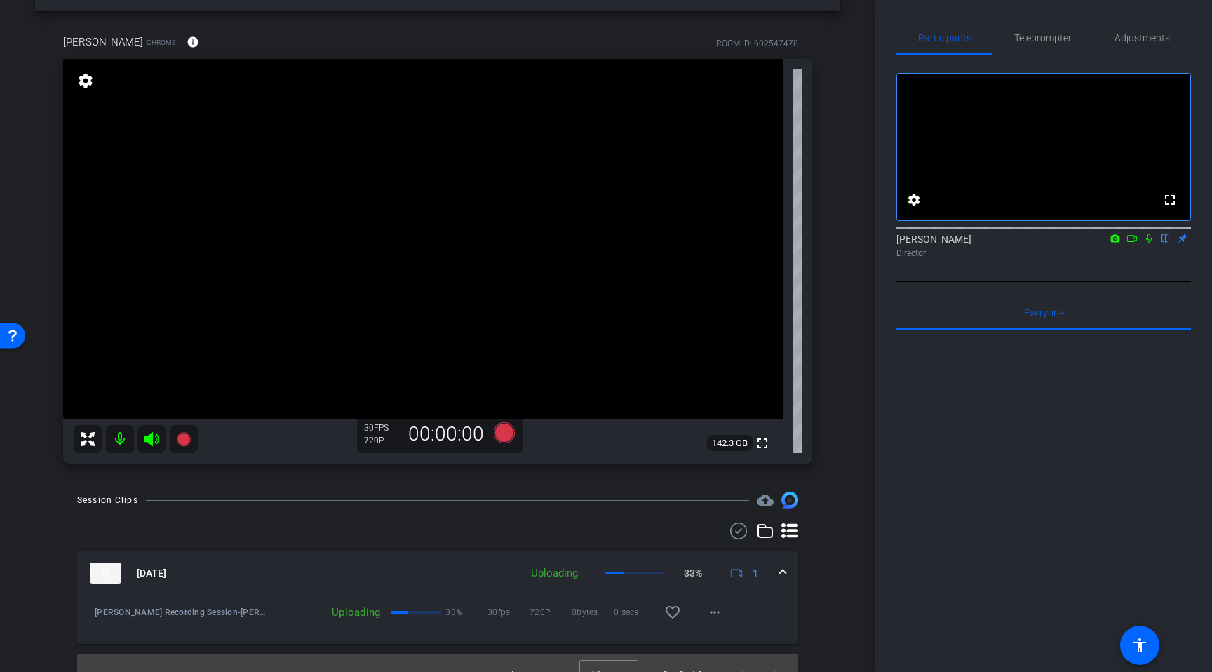
scroll to position [51, 0]
click at [780, 572] on span at bounding box center [783, 572] width 6 height 15
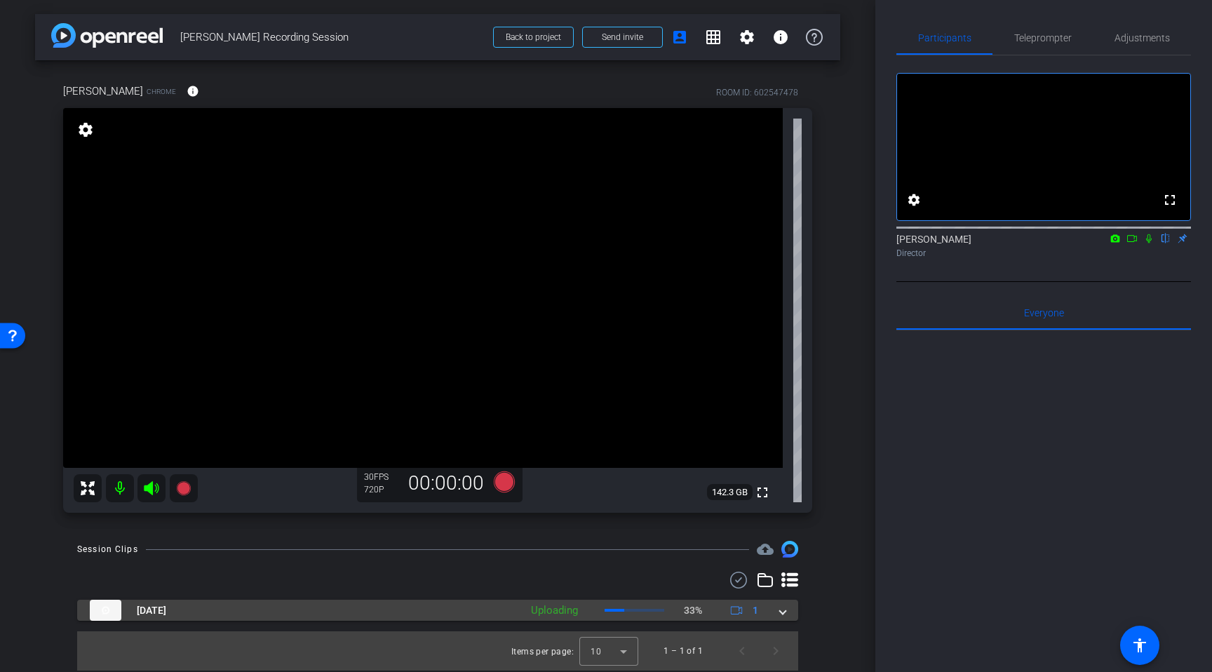
scroll to position [0, 0]
click at [778, 607] on div "Aug 15, 2025 Uploading 33% 1" at bounding box center [435, 610] width 690 height 21
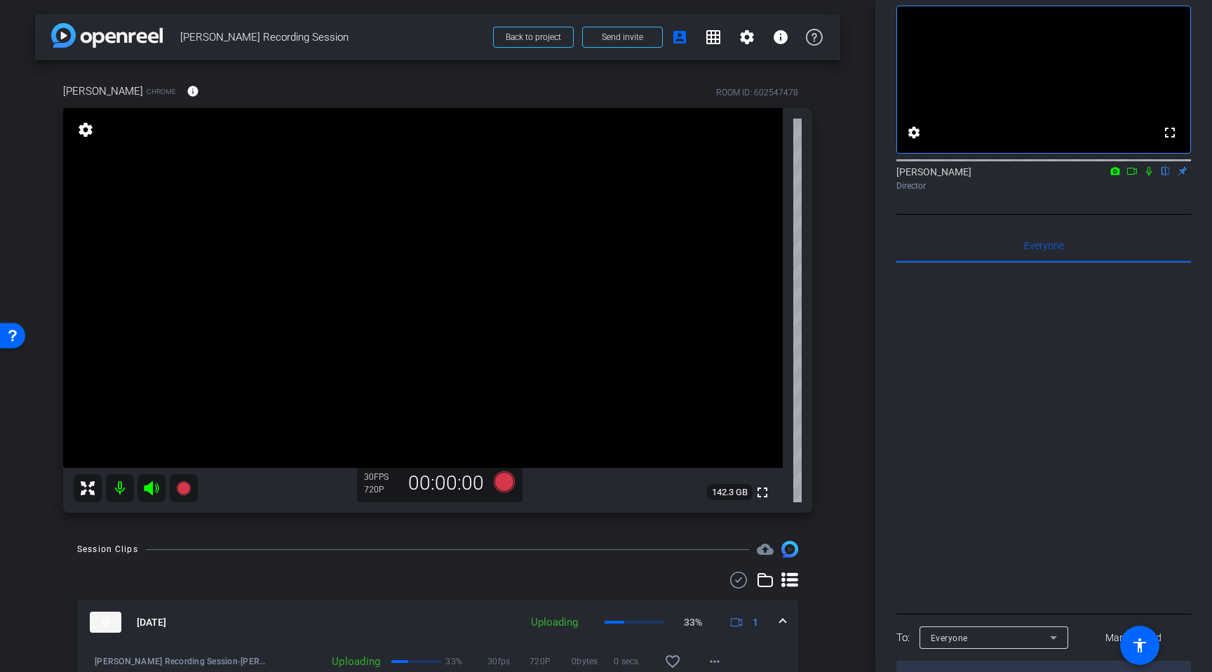
click at [783, 607] on span at bounding box center [783, 622] width 6 height 15
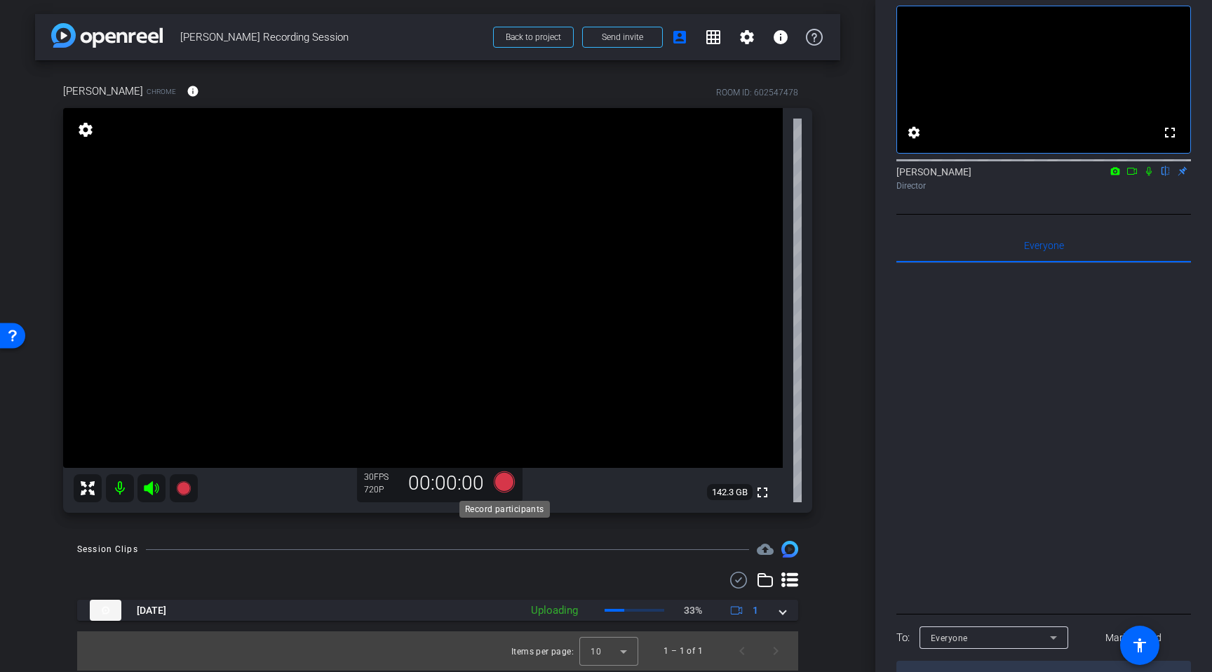
click at [501, 477] on icon at bounding box center [504, 481] width 21 height 21
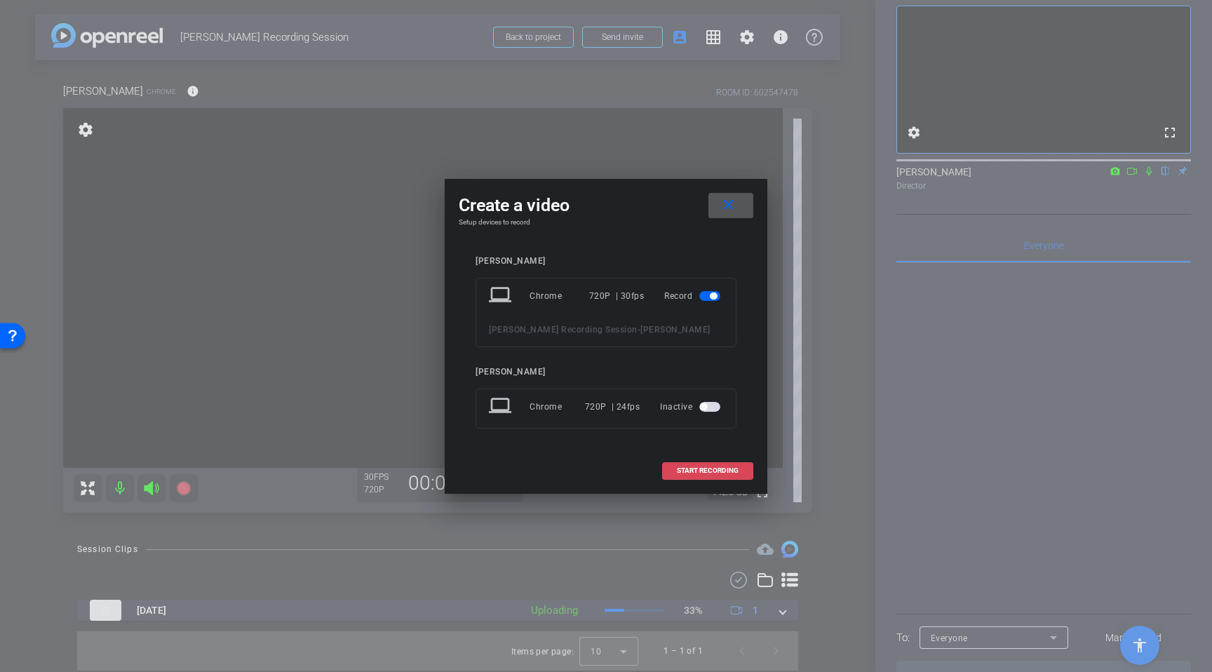
click at [719, 476] on span at bounding box center [708, 471] width 90 height 34
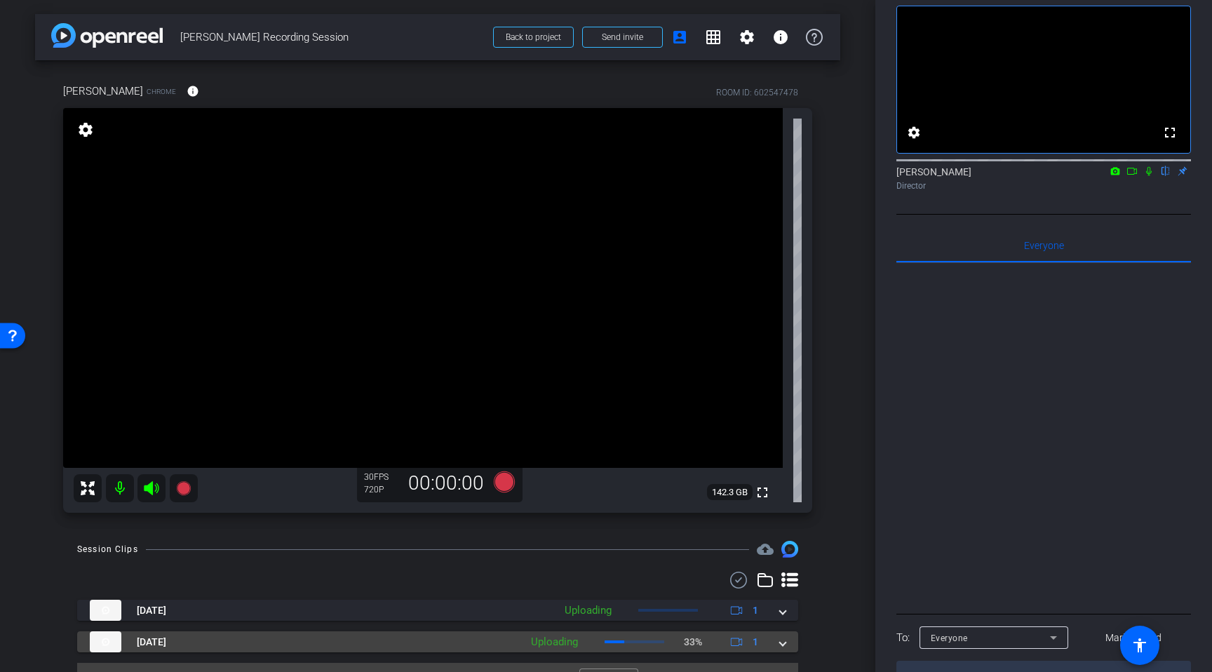
click at [787, 607] on mat-expansion-panel-header "Aug 15, 2025 Uploading 33% 1" at bounding box center [437, 641] width 721 height 21
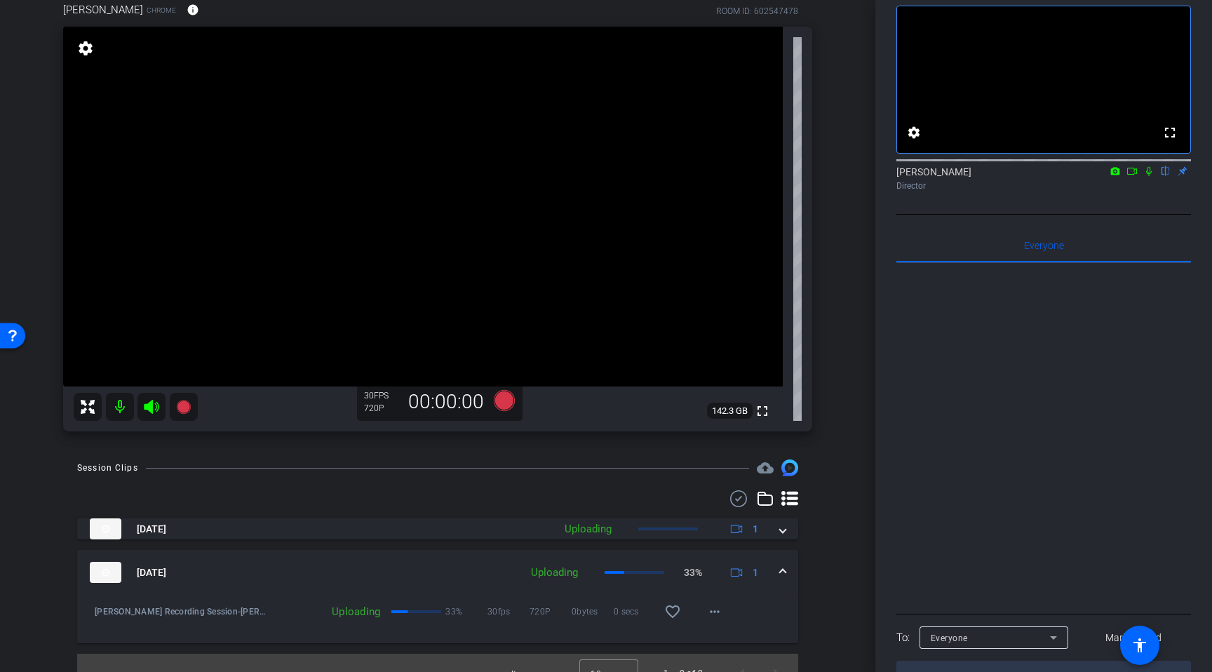
scroll to position [102, 0]
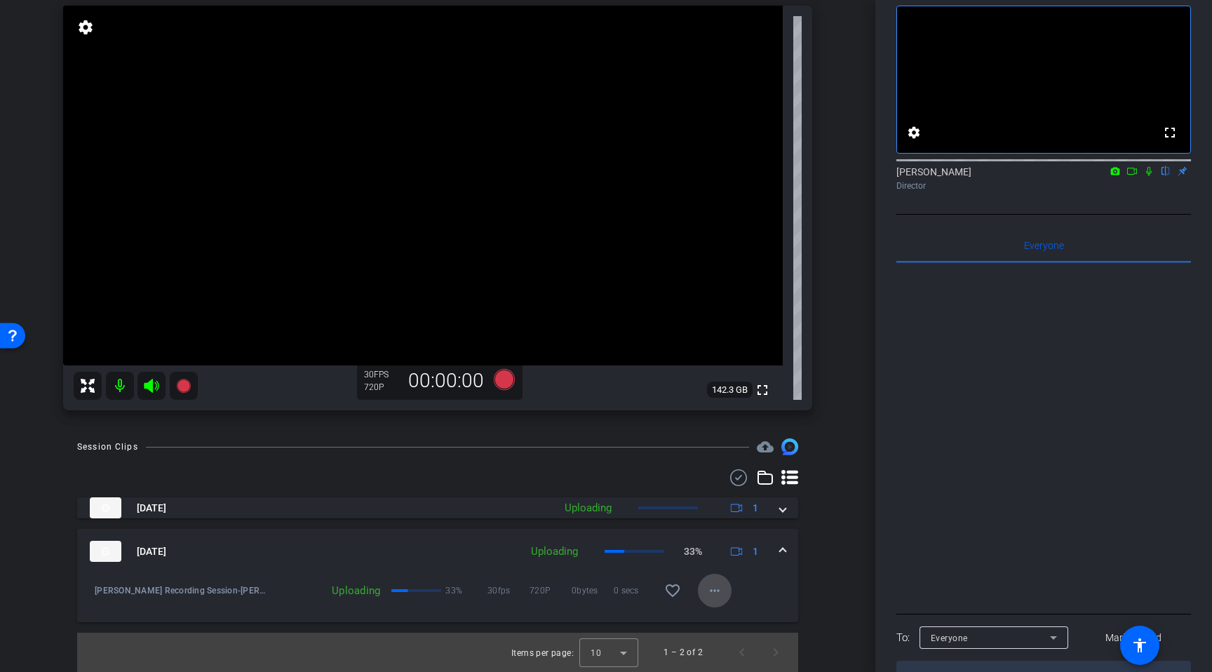
click at [713, 590] on mat-icon "more_horiz" at bounding box center [714, 590] width 17 height 17
click at [464, 565] on div at bounding box center [606, 336] width 1212 height 672
click at [394, 587] on div "Uploading 33% 30fps 720P 0bytes 0 secs favorite_border more_horiz" at bounding box center [500, 591] width 462 height 34
click at [295, 588] on div "Uploading" at bounding box center [328, 591] width 118 height 14
click at [712, 600] on span at bounding box center [715, 591] width 34 height 34
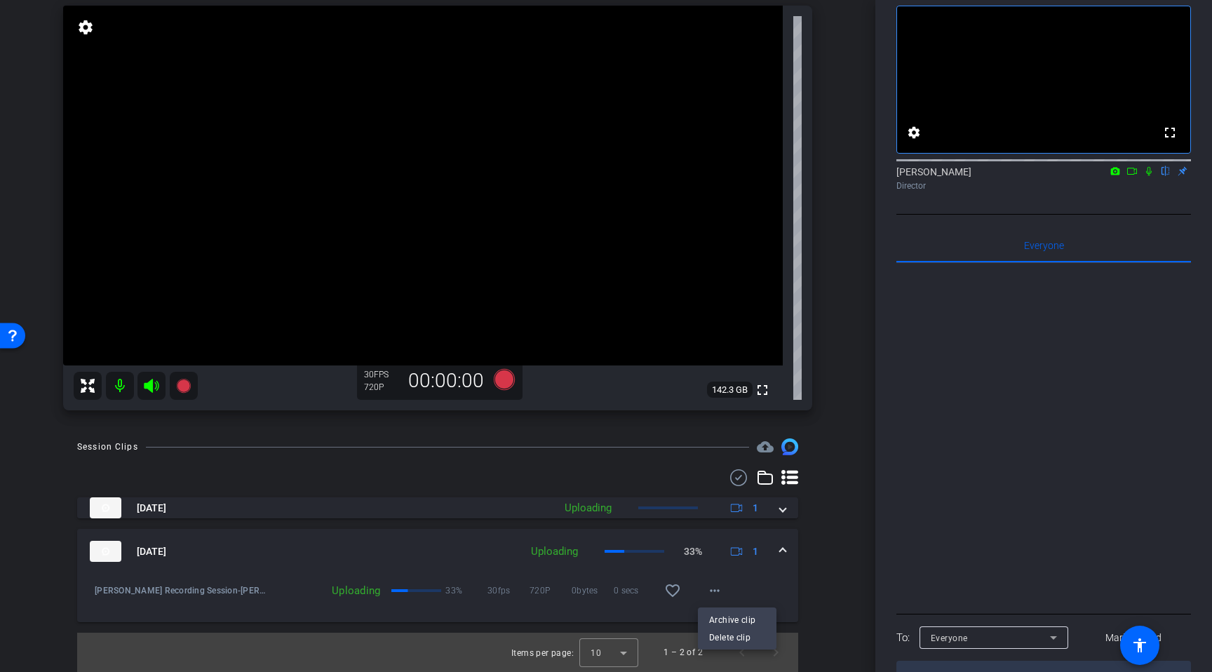
click at [781, 548] on div at bounding box center [606, 336] width 1212 height 672
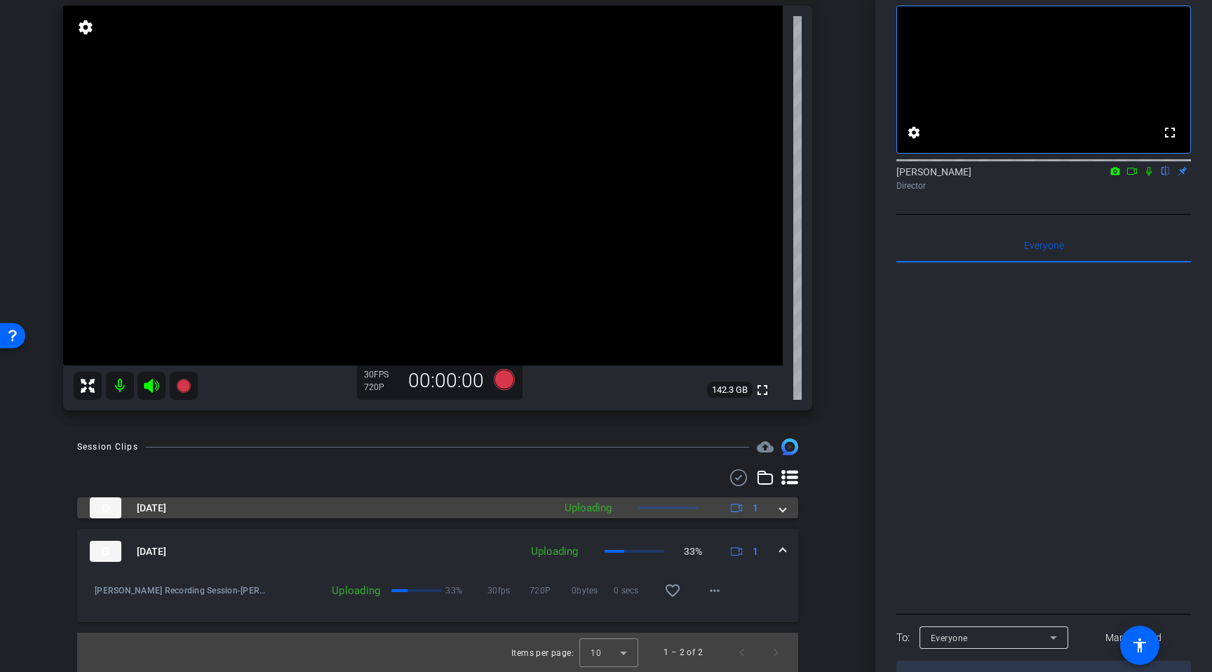
click at [781, 512] on span at bounding box center [783, 508] width 6 height 15
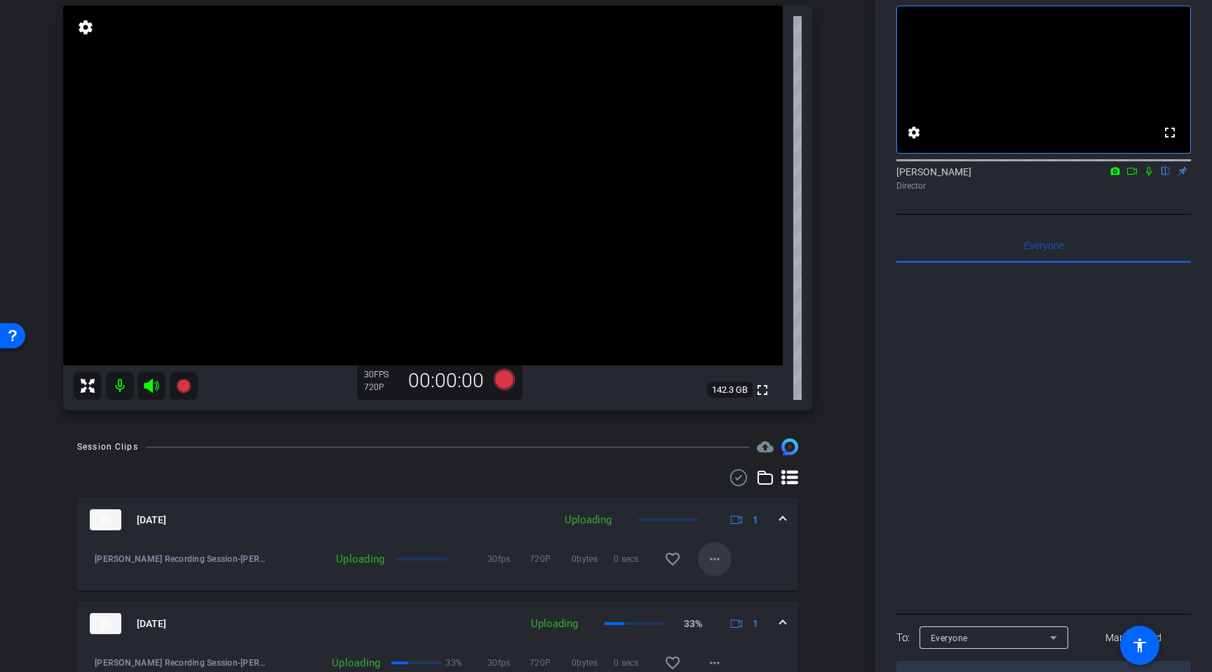
click at [727, 559] on span at bounding box center [715, 559] width 34 height 34
click at [788, 546] on div at bounding box center [606, 336] width 1212 height 672
click at [787, 522] on mat-expansion-panel-header "Aug 15, 2025 Uploading 1" at bounding box center [437, 519] width 721 height 45
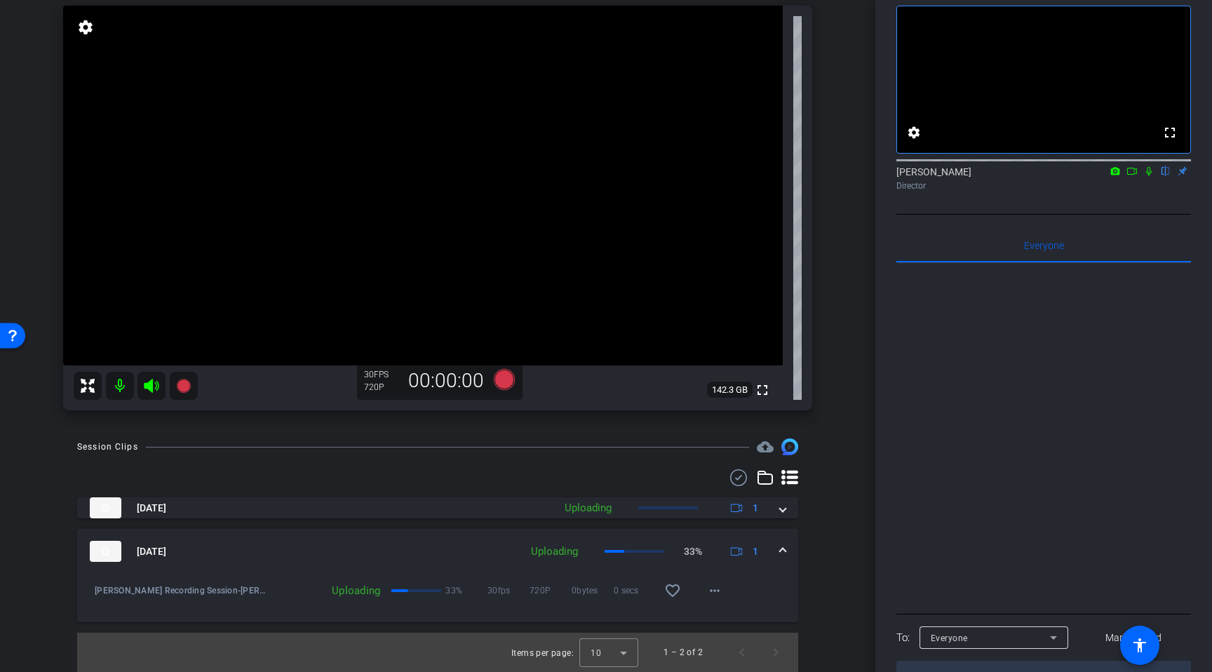
click at [780, 545] on span at bounding box center [783, 551] width 6 height 15
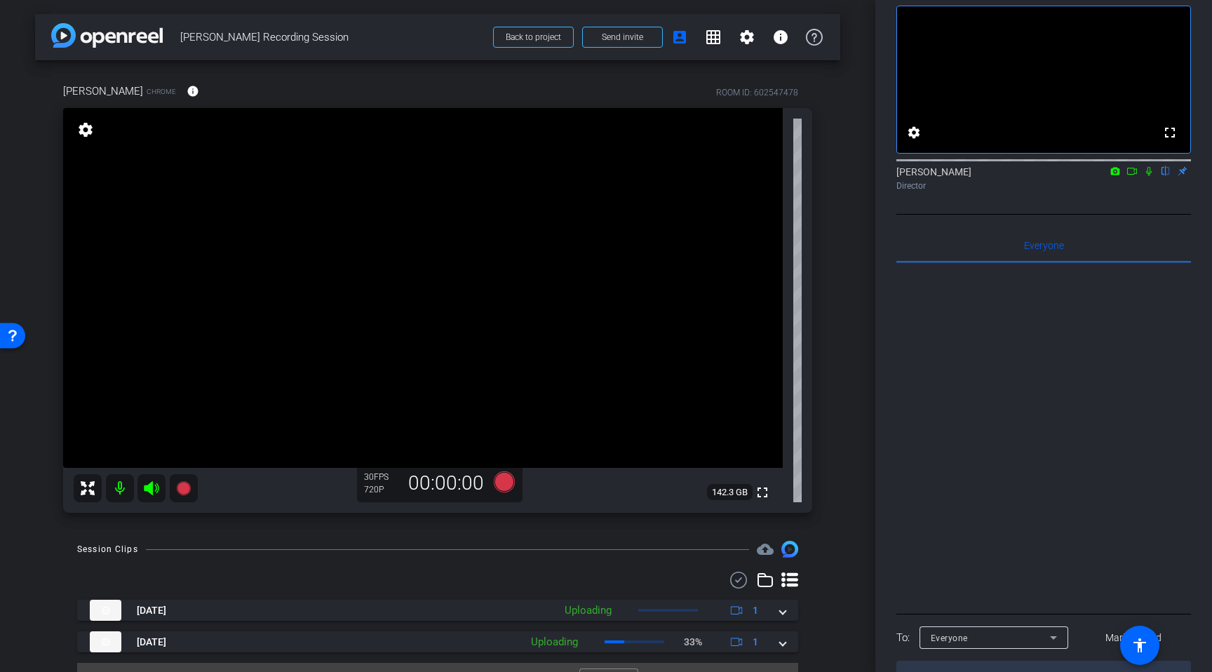
scroll to position [30, 0]
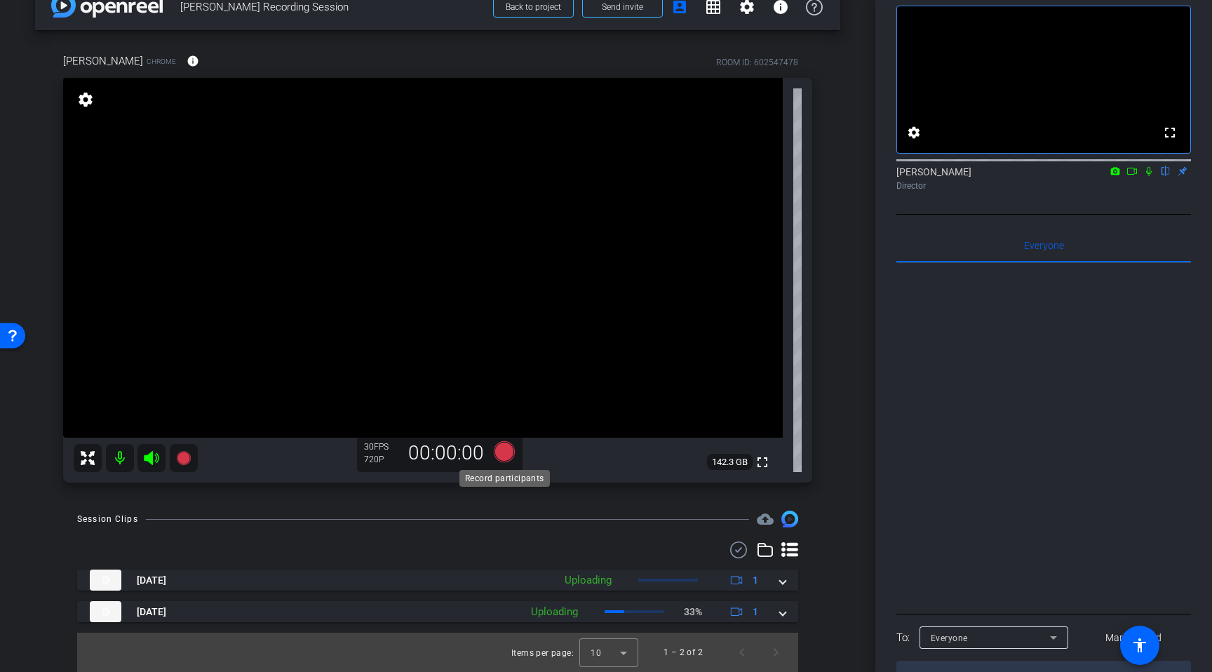
click at [499, 446] on icon at bounding box center [504, 451] width 21 height 21
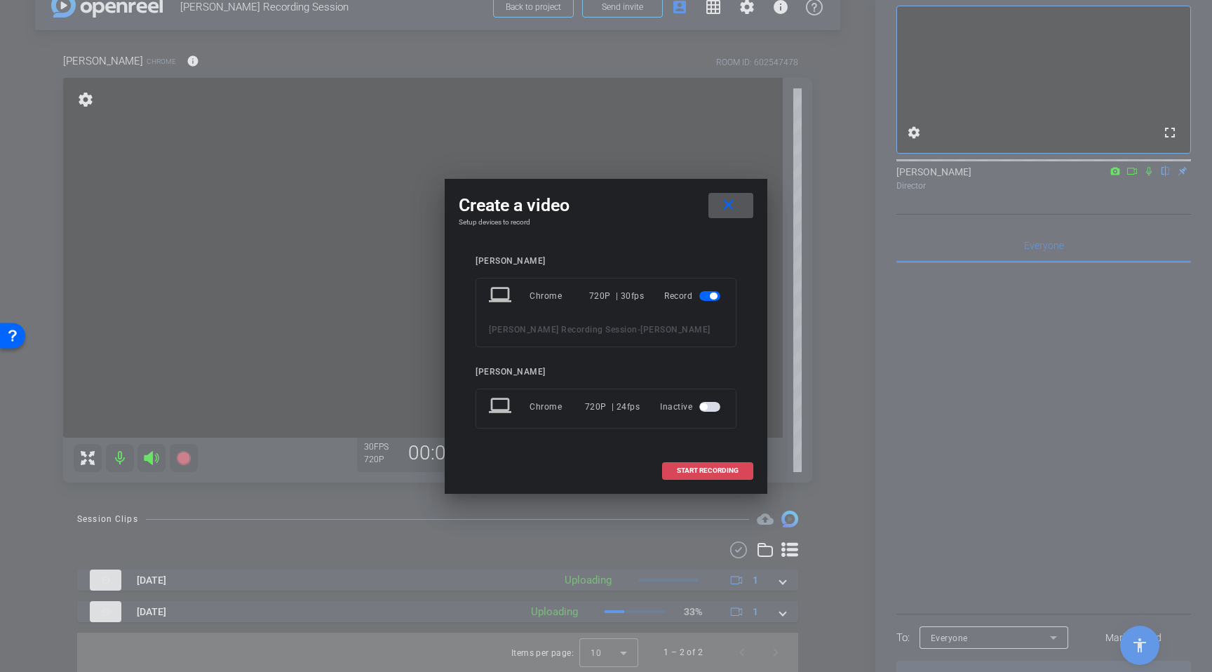
click at [683, 471] on span "START RECORDING" at bounding box center [708, 470] width 62 height 7
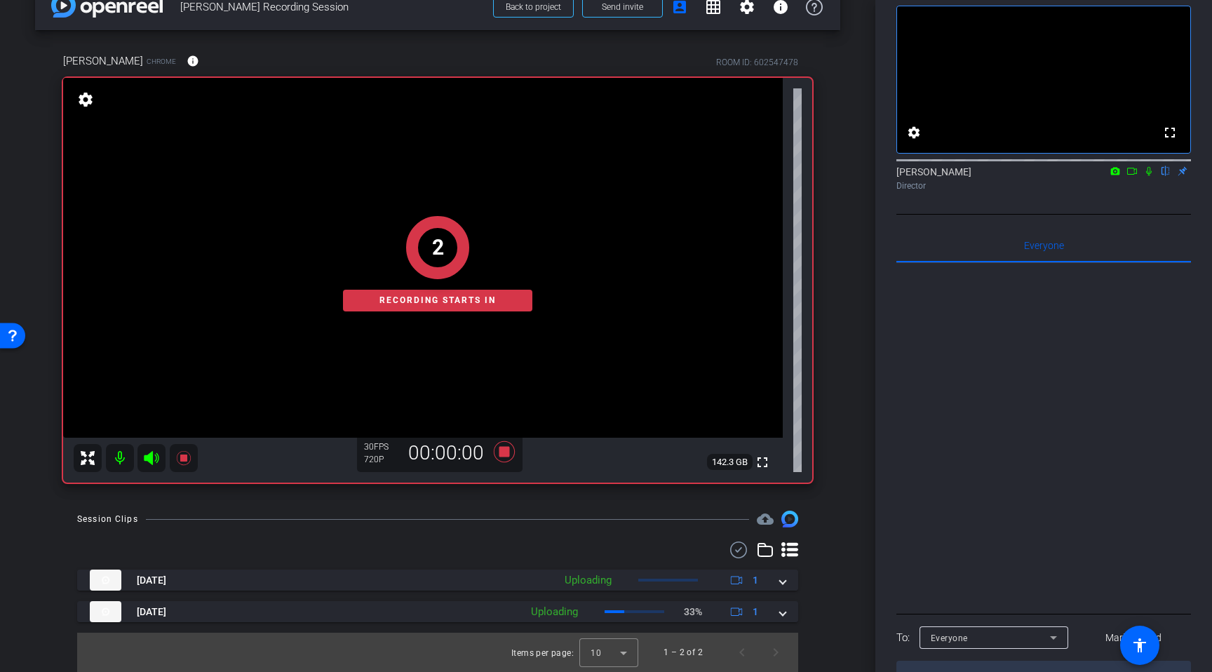
scroll to position [0, 0]
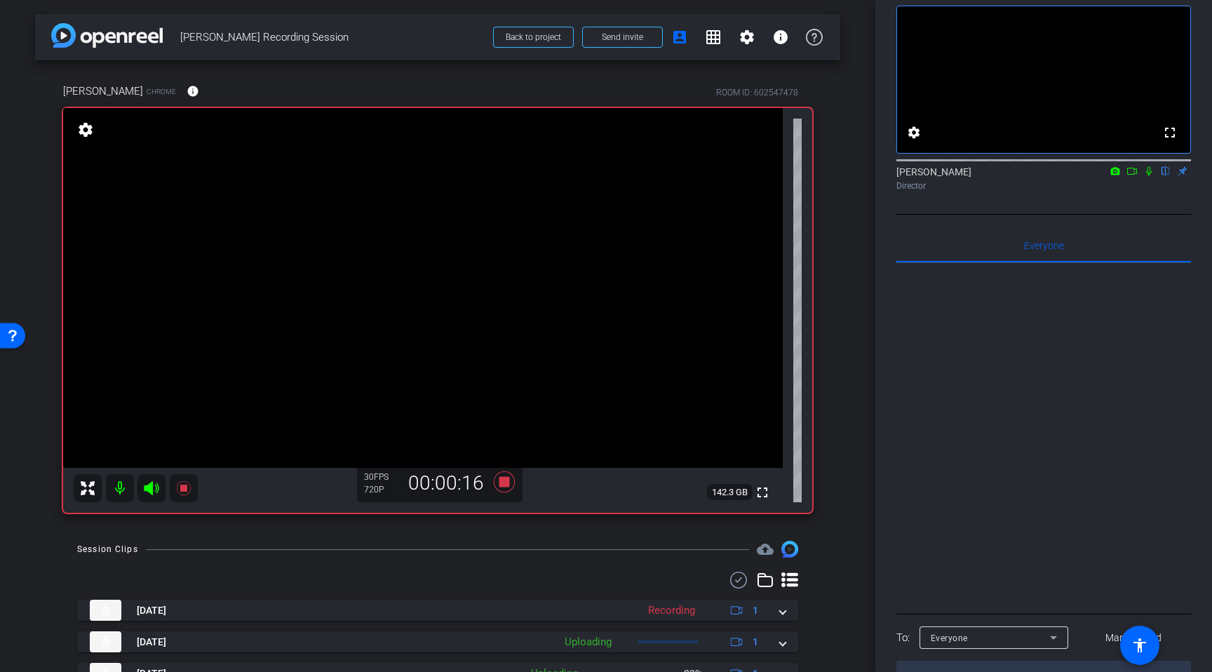
click at [1150, 176] on icon at bounding box center [1149, 171] width 6 height 9
click at [1148, 176] on icon at bounding box center [1148, 171] width 11 height 10
click at [502, 485] on icon at bounding box center [504, 481] width 21 height 21
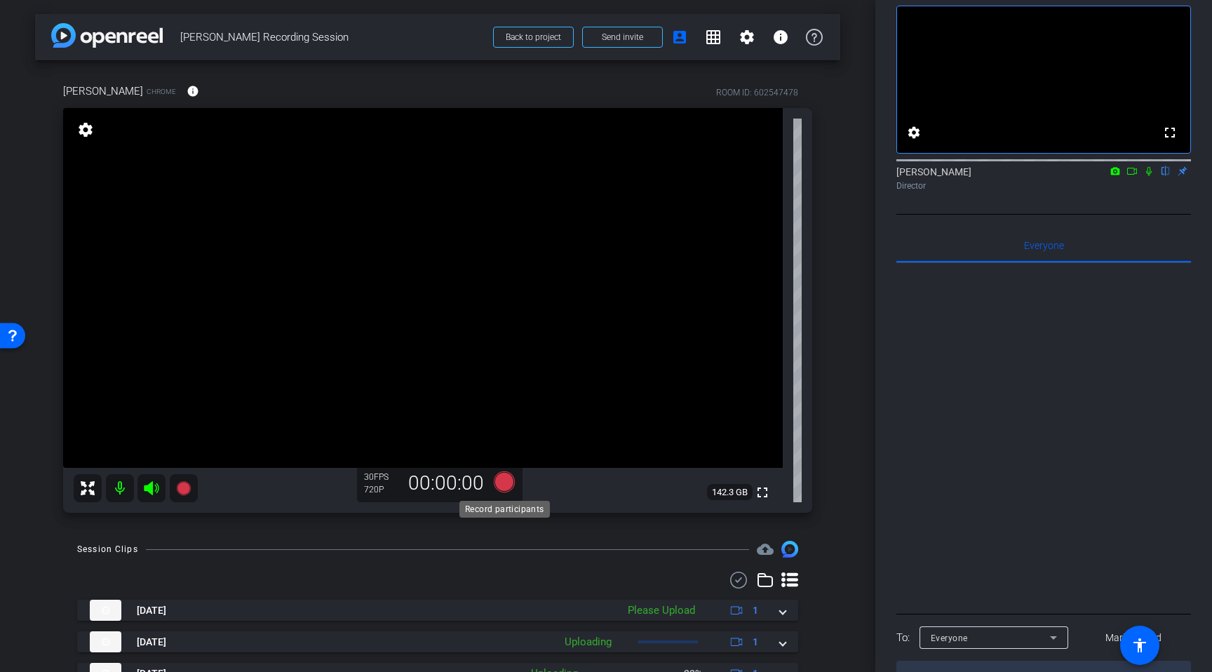
click at [501, 483] on icon at bounding box center [504, 481] width 21 height 21
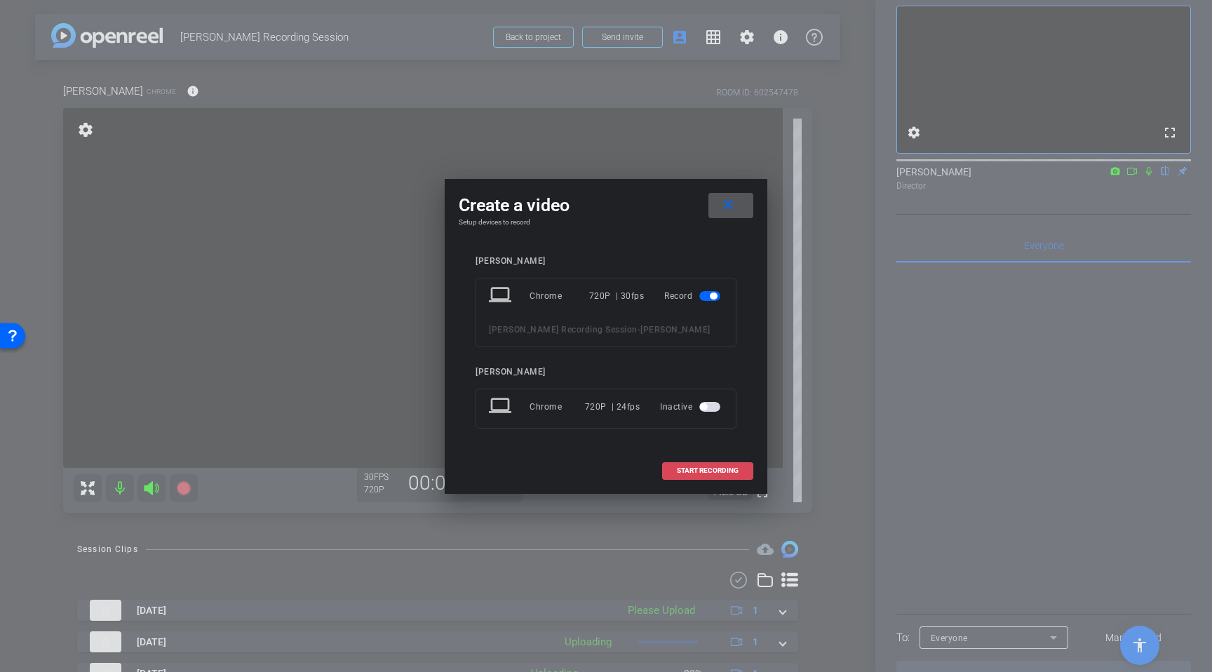
click at [687, 473] on span "START RECORDING" at bounding box center [708, 470] width 62 height 7
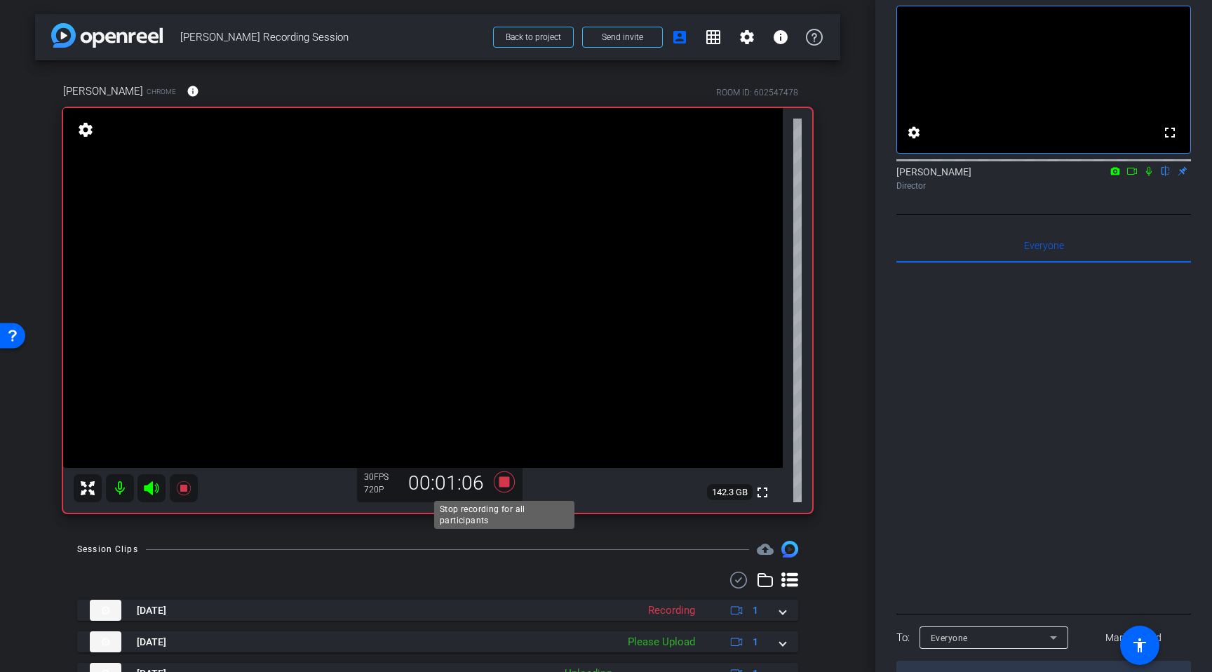
click at [503, 483] on icon at bounding box center [504, 481] width 21 height 21
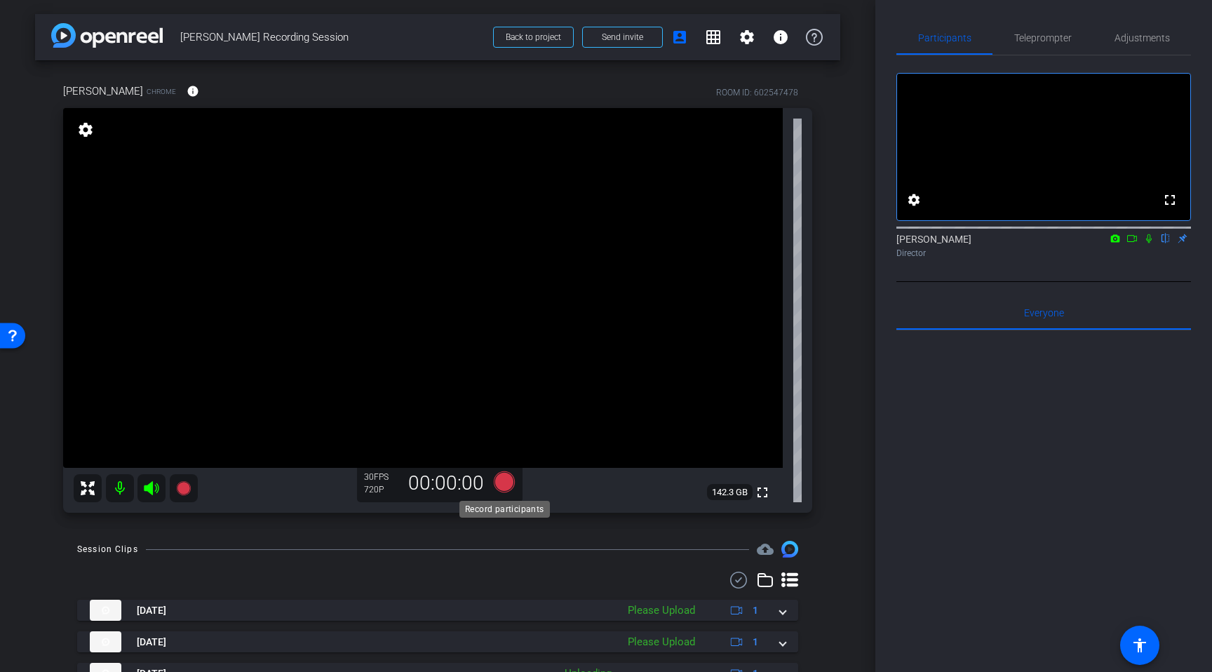
click at [508, 492] on icon at bounding box center [504, 481] width 34 height 25
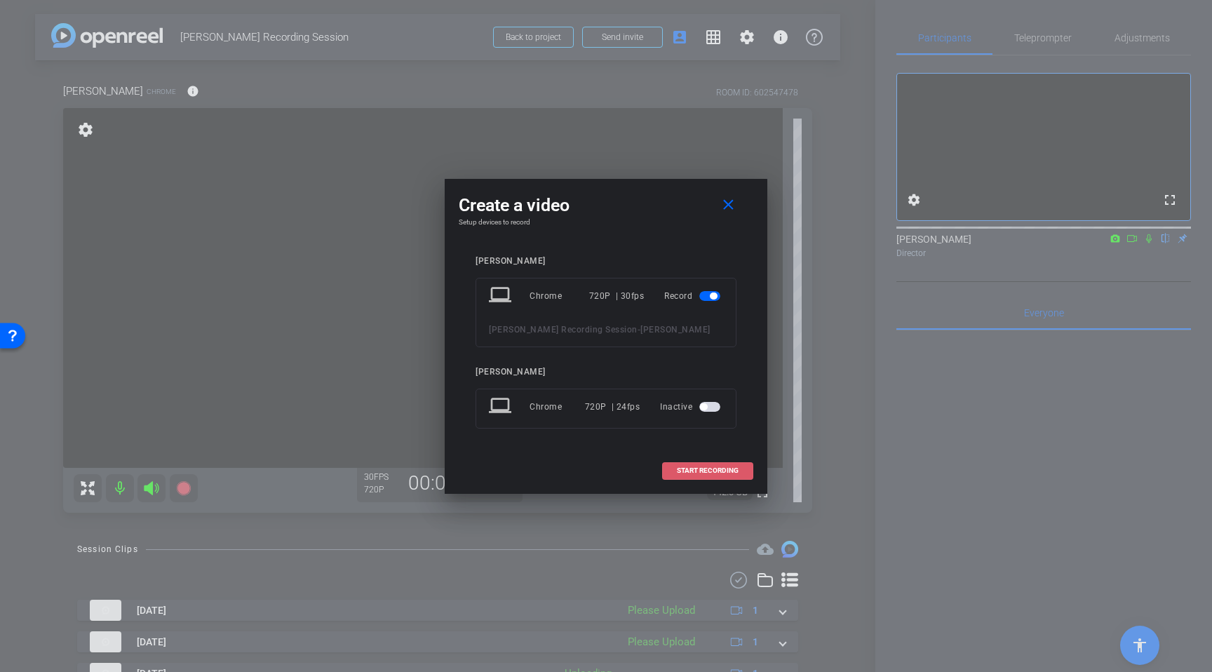
click at [716, 469] on span "START RECORDING" at bounding box center [708, 470] width 62 height 7
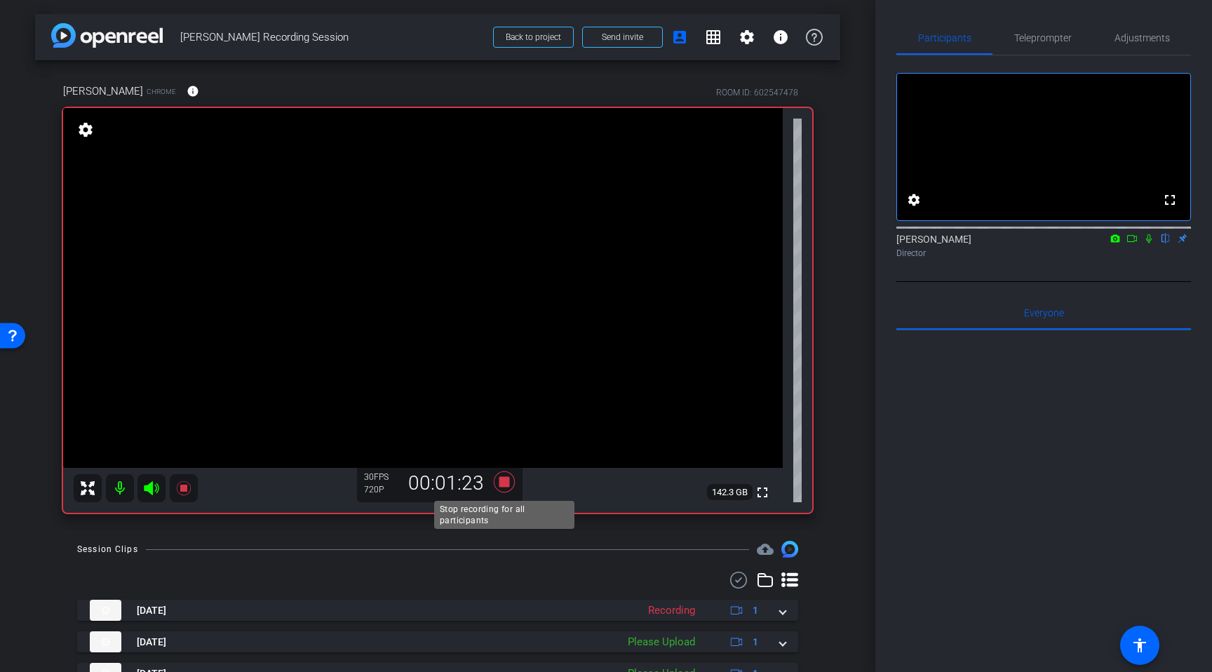
click at [516, 481] on icon at bounding box center [504, 481] width 34 height 25
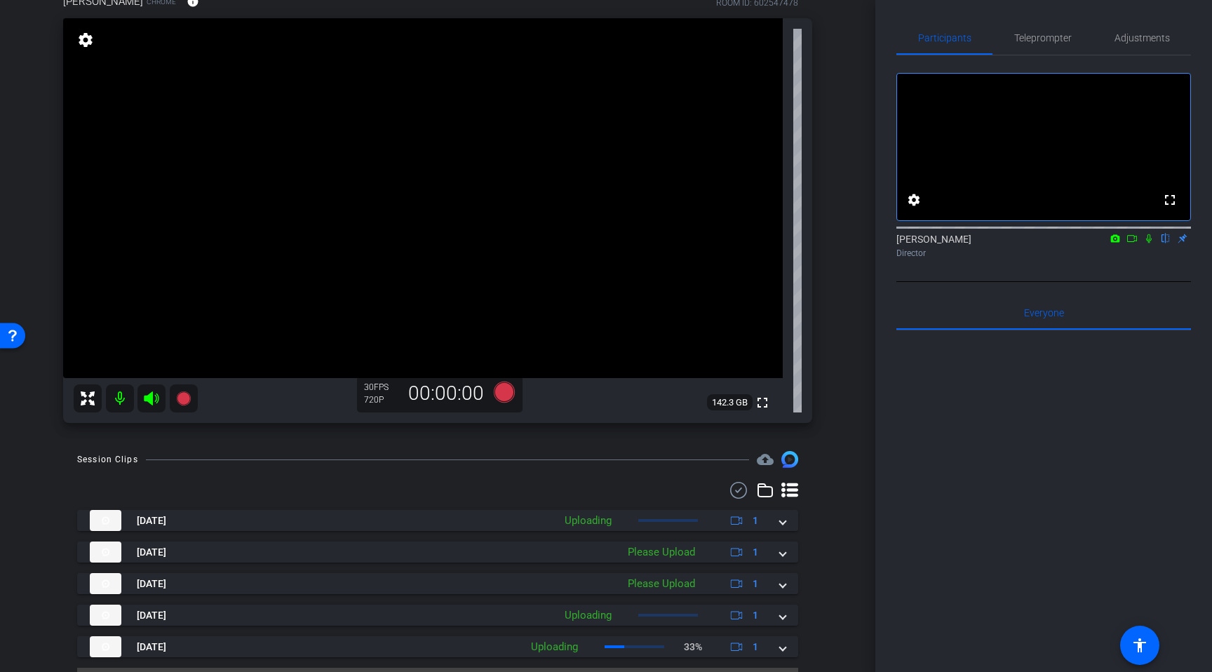
scroll to position [102, 0]
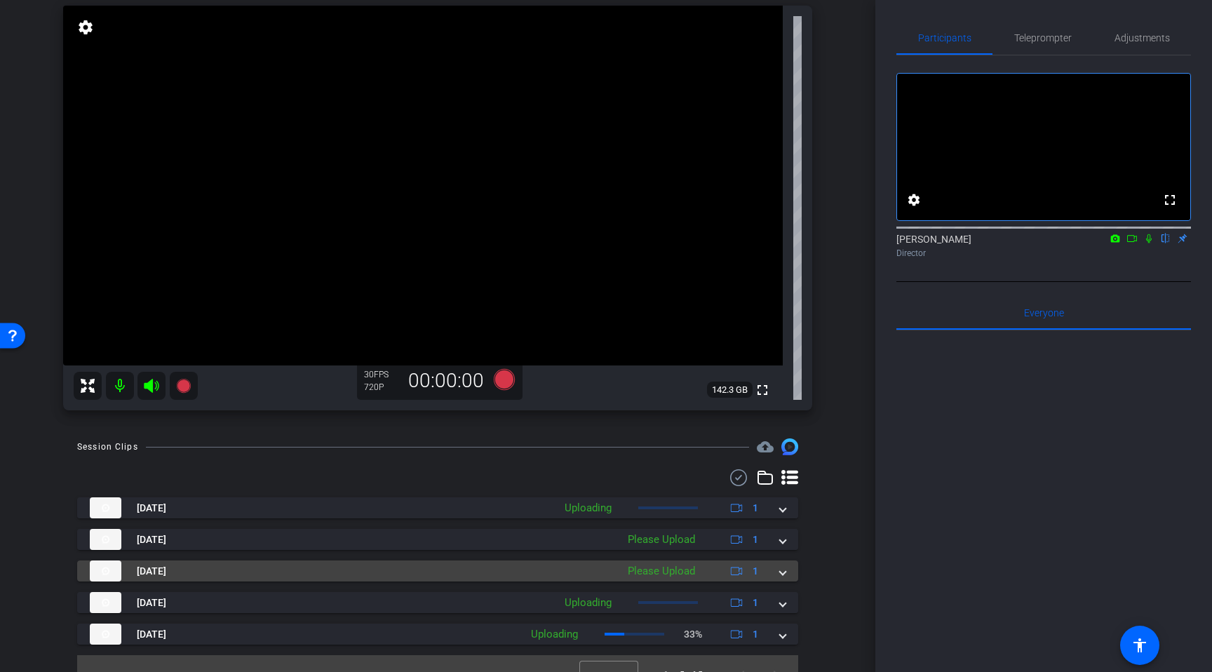
click at [781, 569] on span at bounding box center [783, 571] width 6 height 15
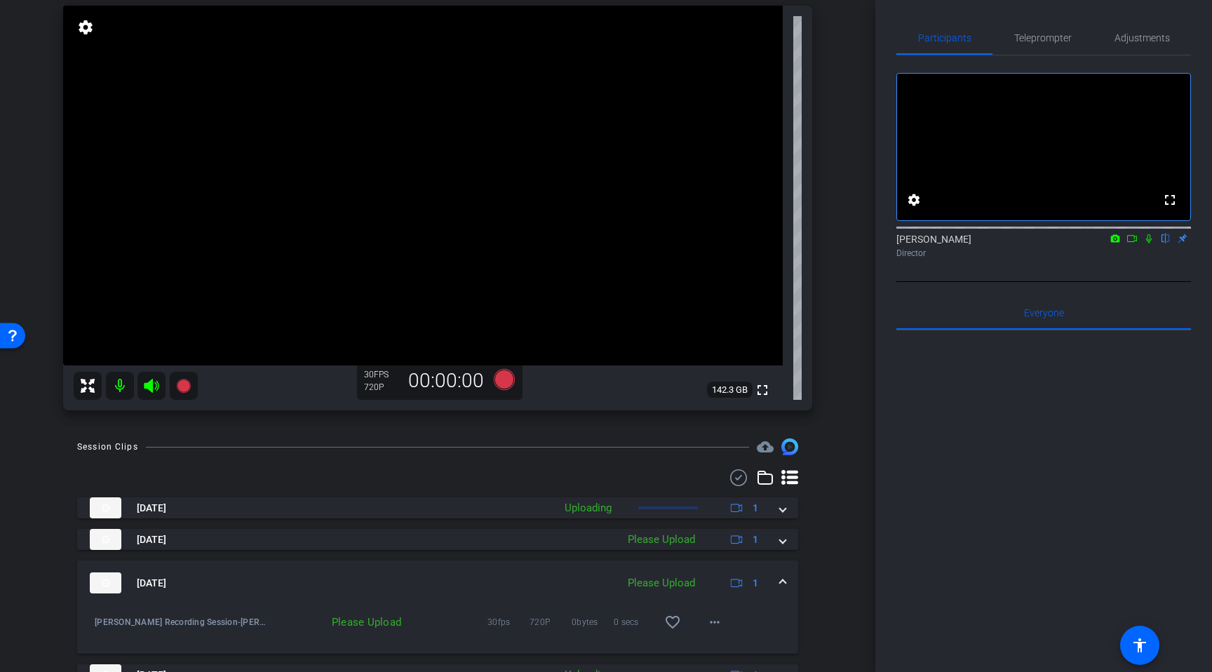
click at [387, 607] on div "Please Upload" at bounding box center [338, 622] width 139 height 14
click at [715, 607] on mat-icon "more_horiz" at bounding box center [714, 622] width 17 height 17
click at [594, 564] on div at bounding box center [606, 336] width 1212 height 672
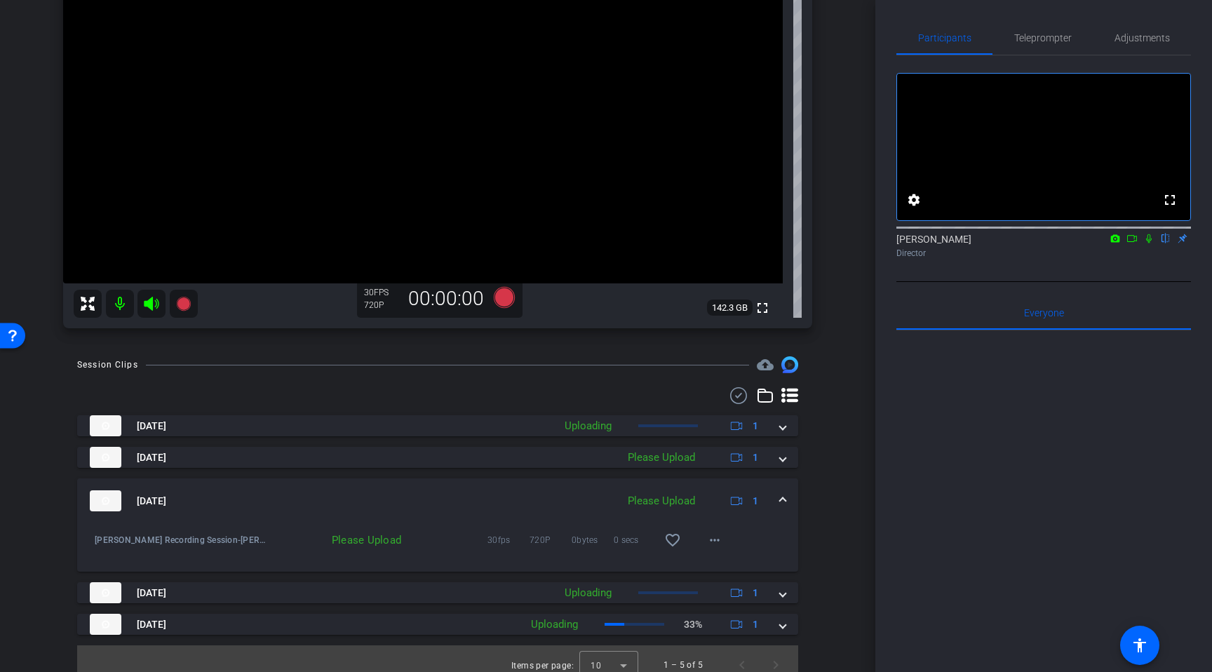
scroll to position [197, 0]
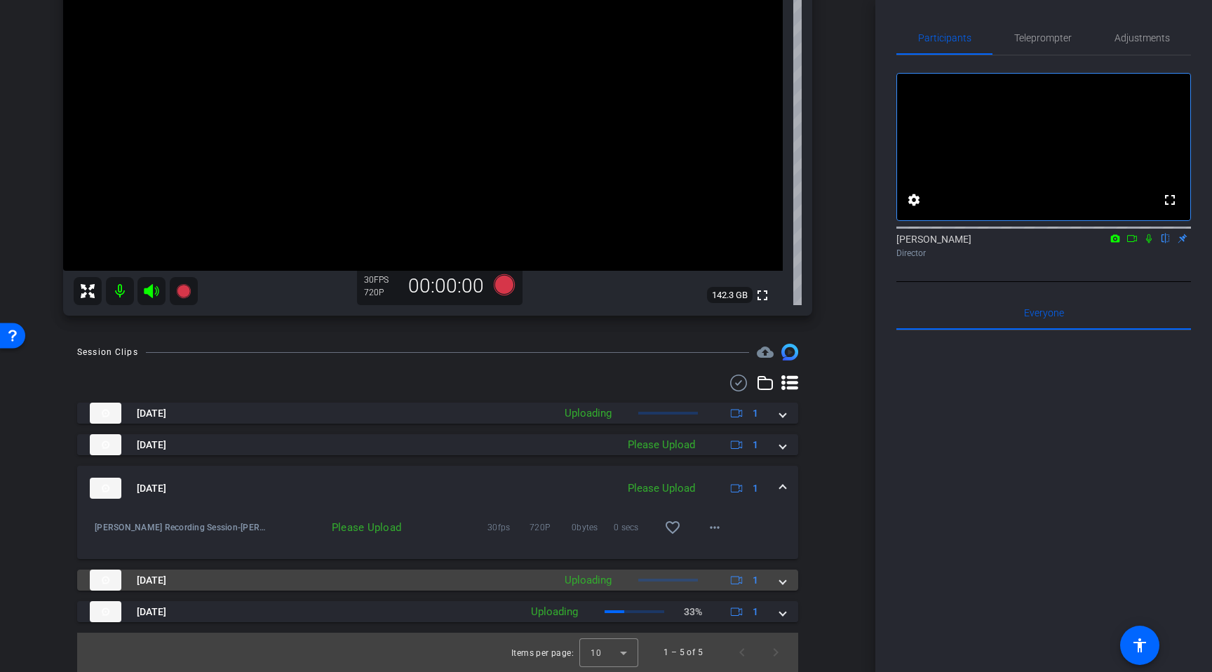
click at [791, 576] on mat-expansion-panel-header "Aug 15, 2025 Uploading 1" at bounding box center [437, 580] width 721 height 21
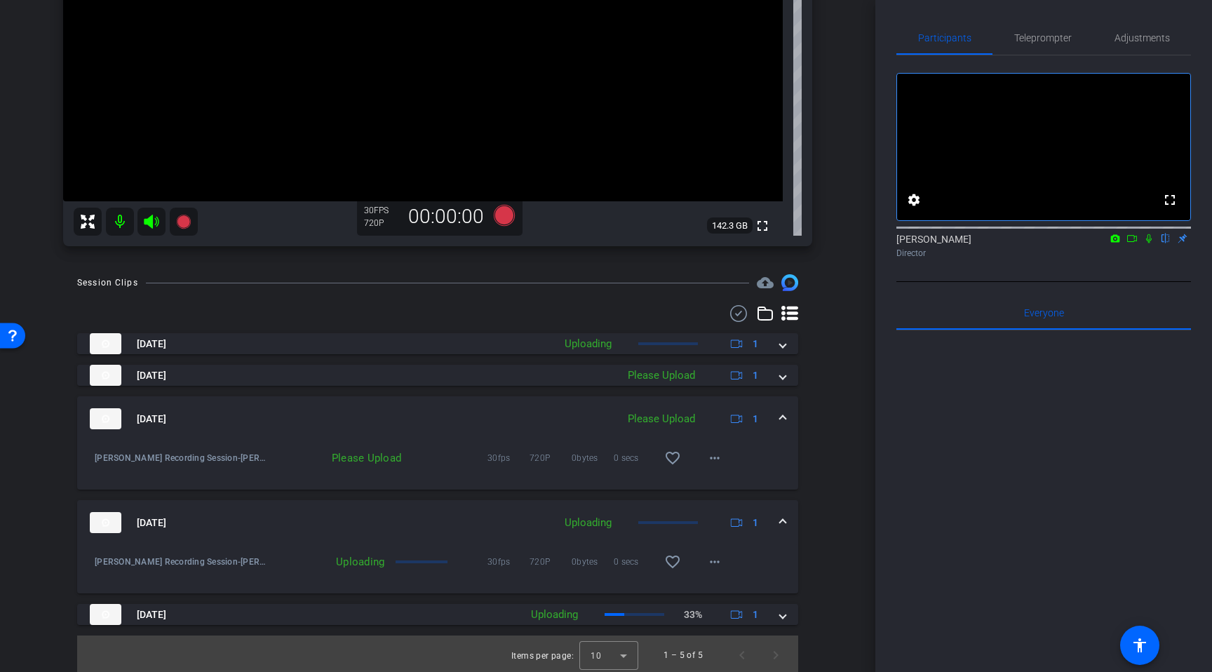
scroll to position [269, 0]
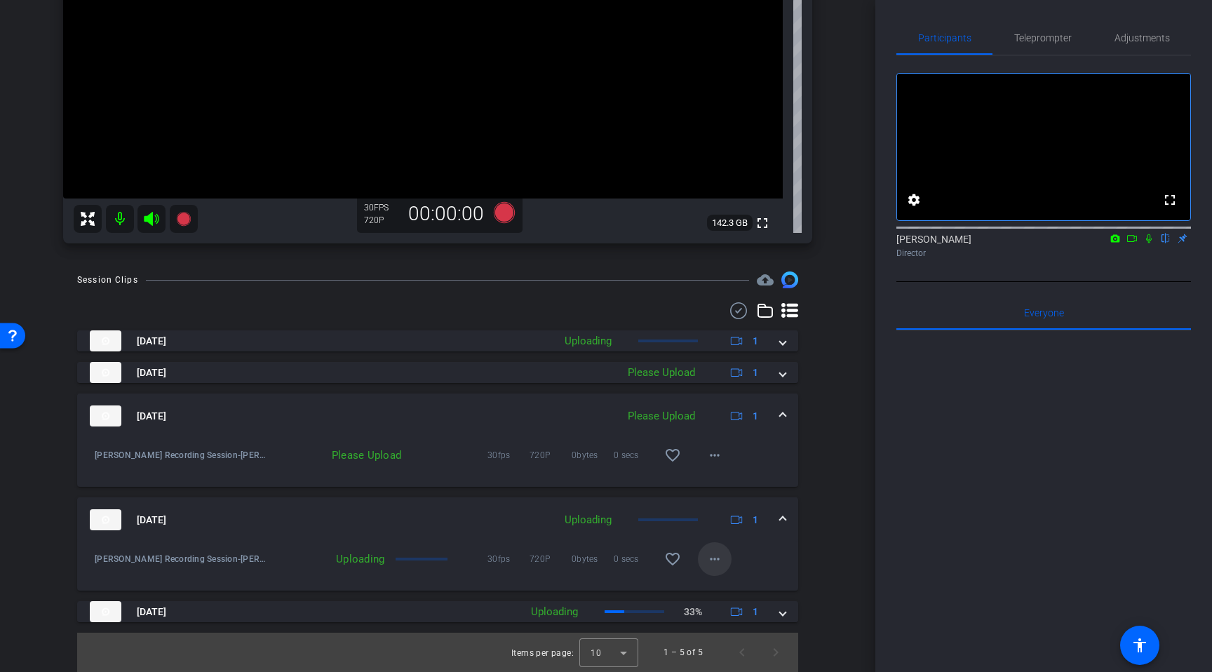
click at [717, 565] on mat-icon "more_horiz" at bounding box center [714, 559] width 17 height 17
click at [785, 551] on div at bounding box center [606, 336] width 1212 height 672
click at [790, 519] on mat-expansion-panel-header "Aug 15, 2025 Uploading 1" at bounding box center [437, 519] width 721 height 45
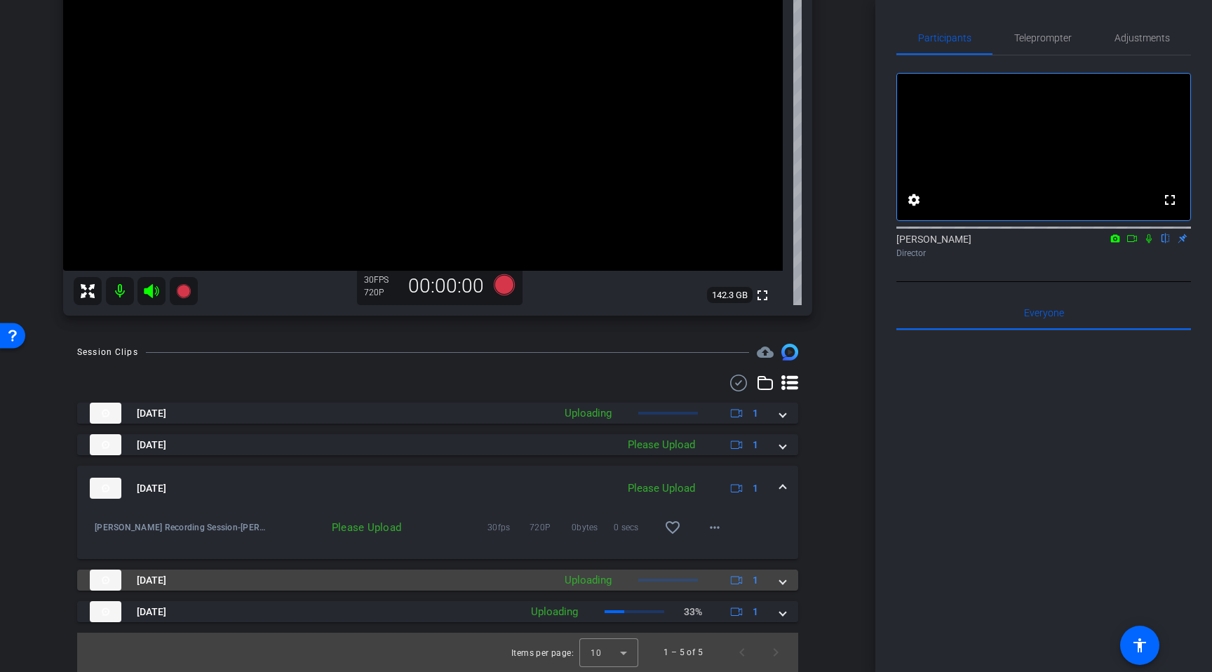
scroll to position [197, 0]
click at [785, 585] on span at bounding box center [783, 580] width 6 height 15
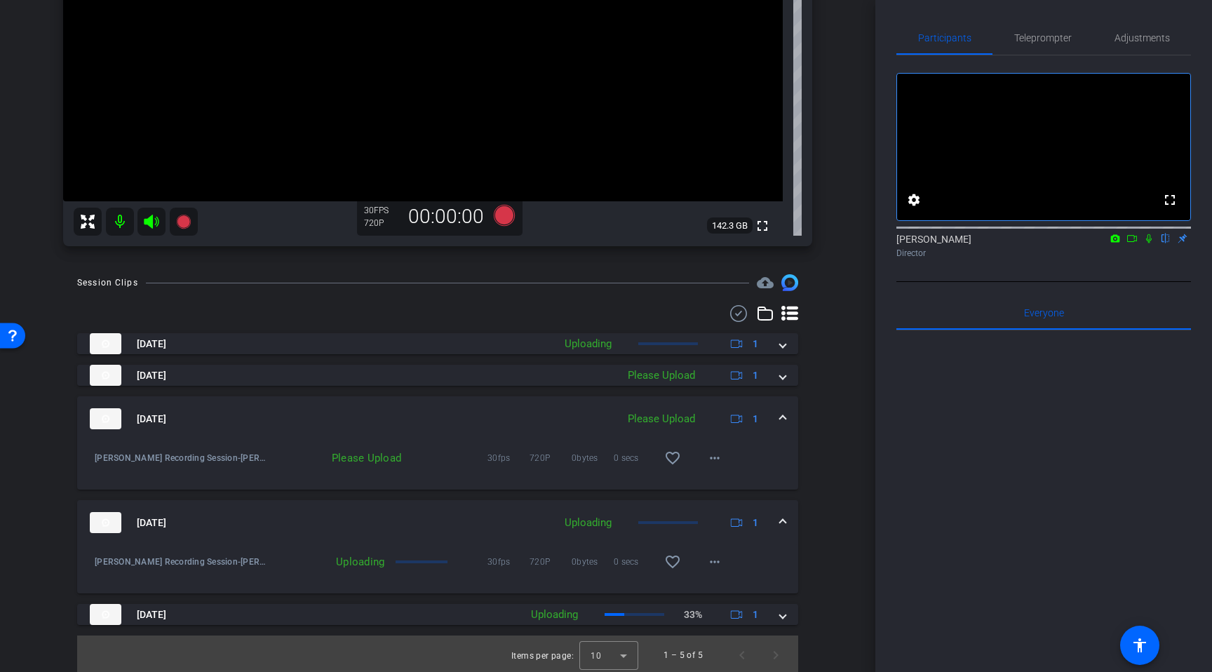
scroll to position [269, 0]
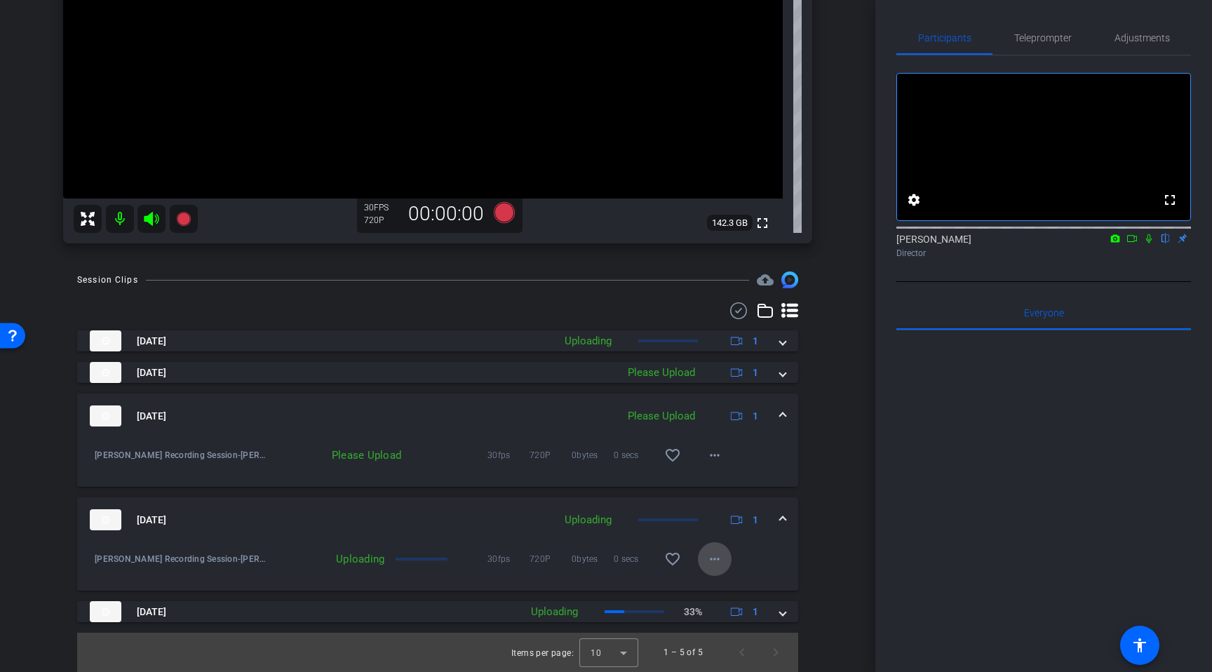
click at [717, 572] on span at bounding box center [715, 559] width 34 height 34
click at [736, 534] on div at bounding box center [606, 336] width 1212 height 672
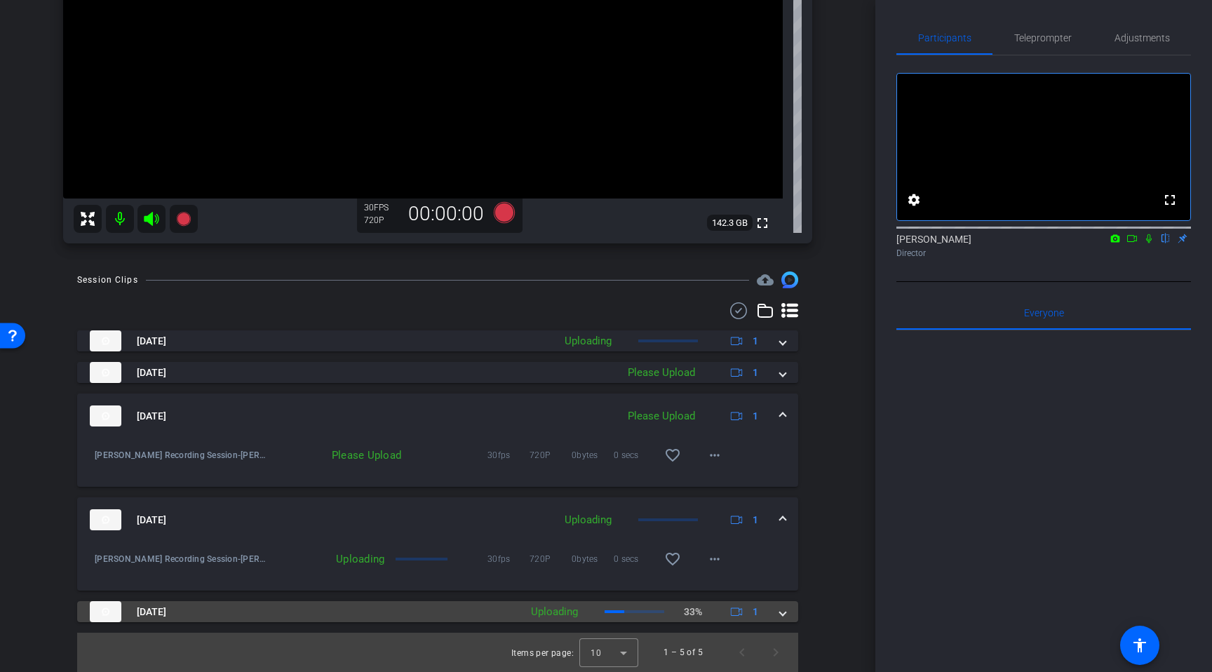
click at [778, 607] on div "Aug 15, 2025 Uploading 33% 1" at bounding box center [435, 611] width 690 height 21
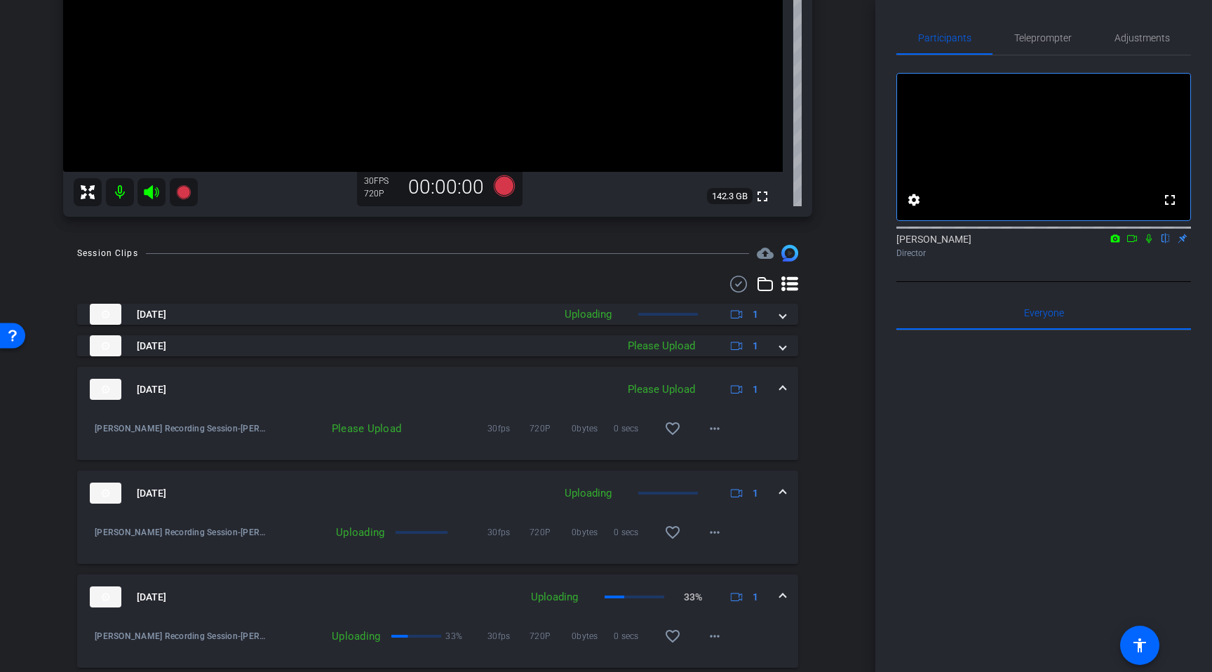
scroll to position [342, 0]
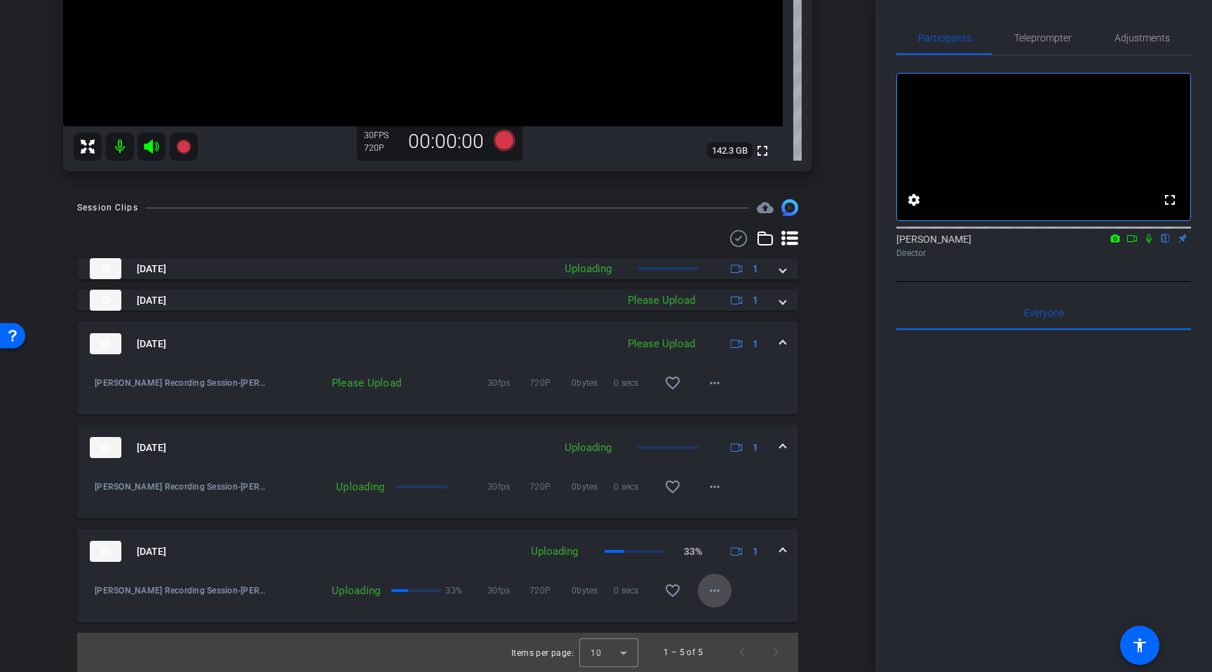
click at [703, 586] on span at bounding box center [715, 591] width 34 height 34
click at [795, 582] on div at bounding box center [606, 336] width 1212 height 672
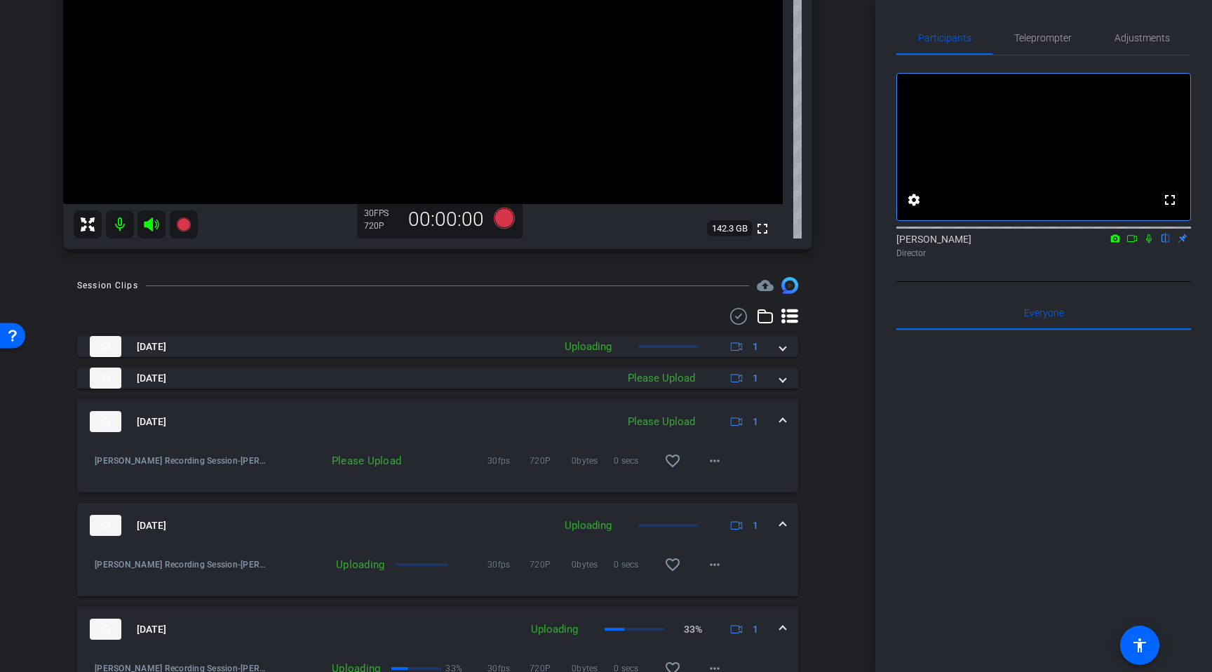
scroll to position [262, 0]
click at [783, 414] on mat-expansion-panel-header "Aug 15, 2025 Please Upload 1" at bounding box center [437, 422] width 721 height 45
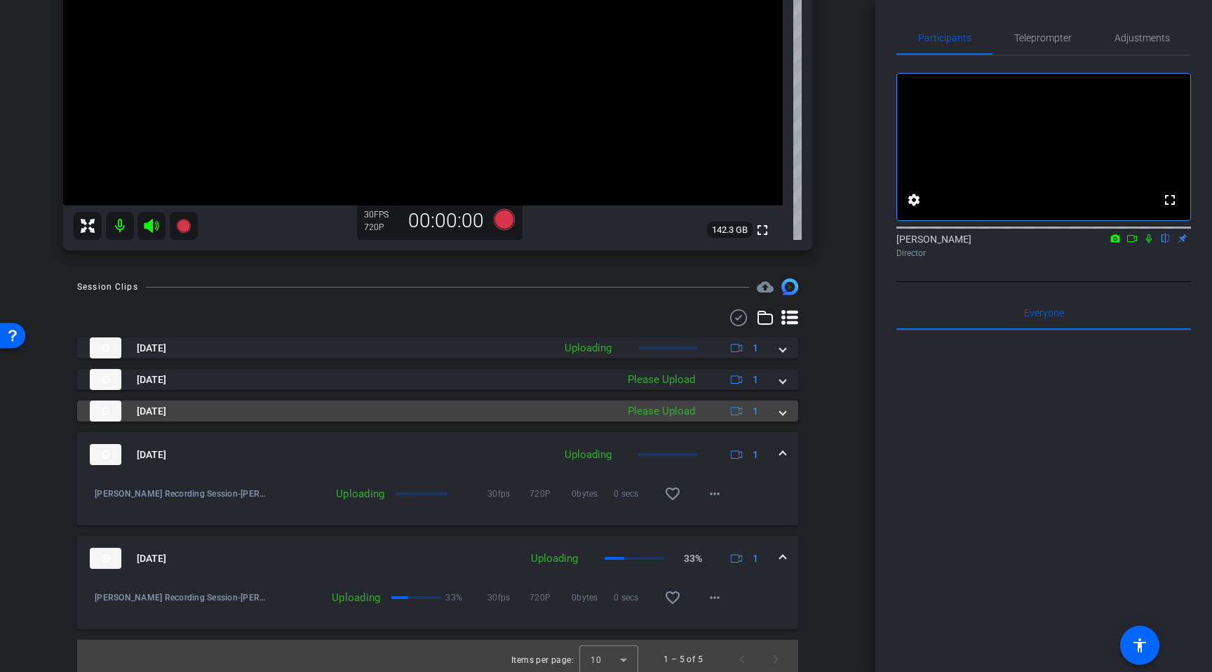
click at [783, 414] on span at bounding box center [783, 411] width 6 height 15
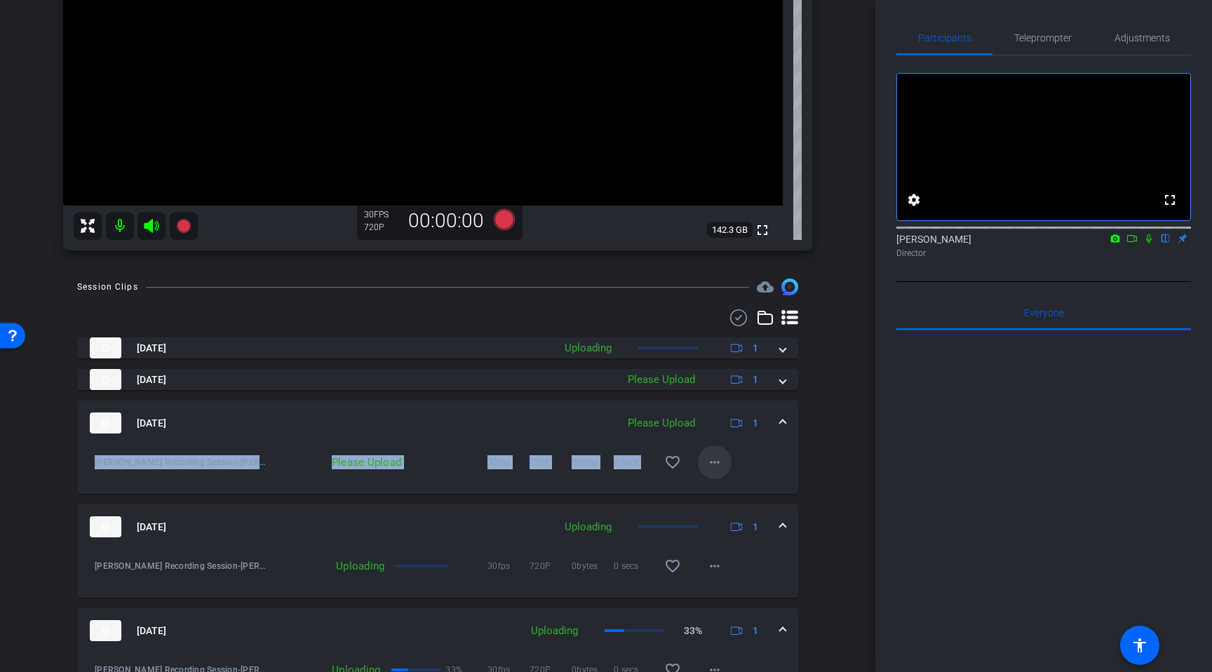
click at [708, 453] on button "more_horiz" at bounding box center [715, 462] width 34 height 34
click at [723, 491] on span "Upload" at bounding box center [737, 491] width 56 height 17
click at [766, 462] on div "Andrew Kemp Recording Session-Andrew Kemp-2025-08-15-13-19-31-890-0 Please Uplo…" at bounding box center [438, 453] width 700 height 17
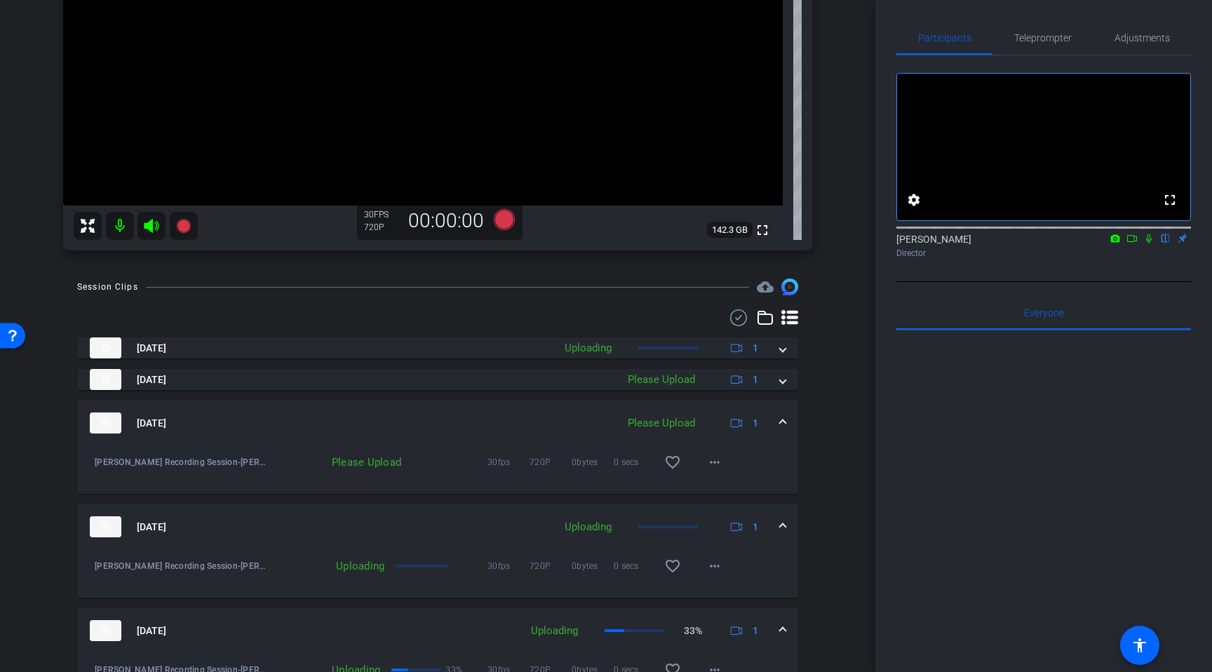
click at [786, 419] on mat-expansion-panel-header "Aug 15, 2025 Please Upload 1" at bounding box center [437, 422] width 721 height 45
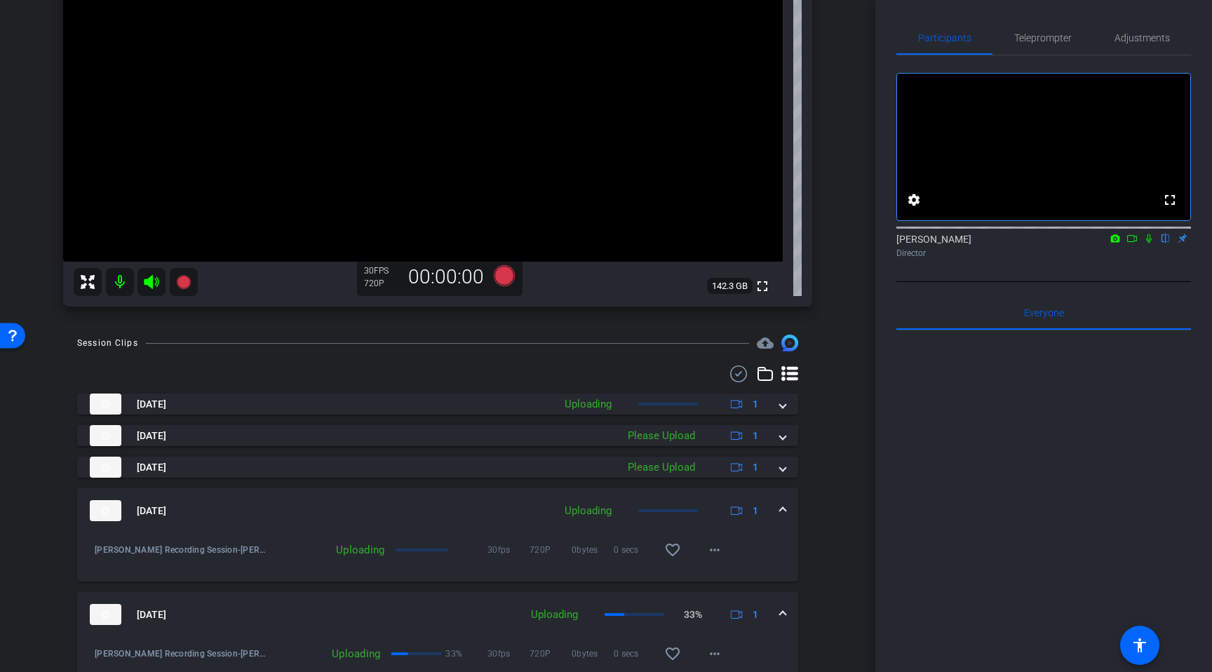
scroll to position [204, 0]
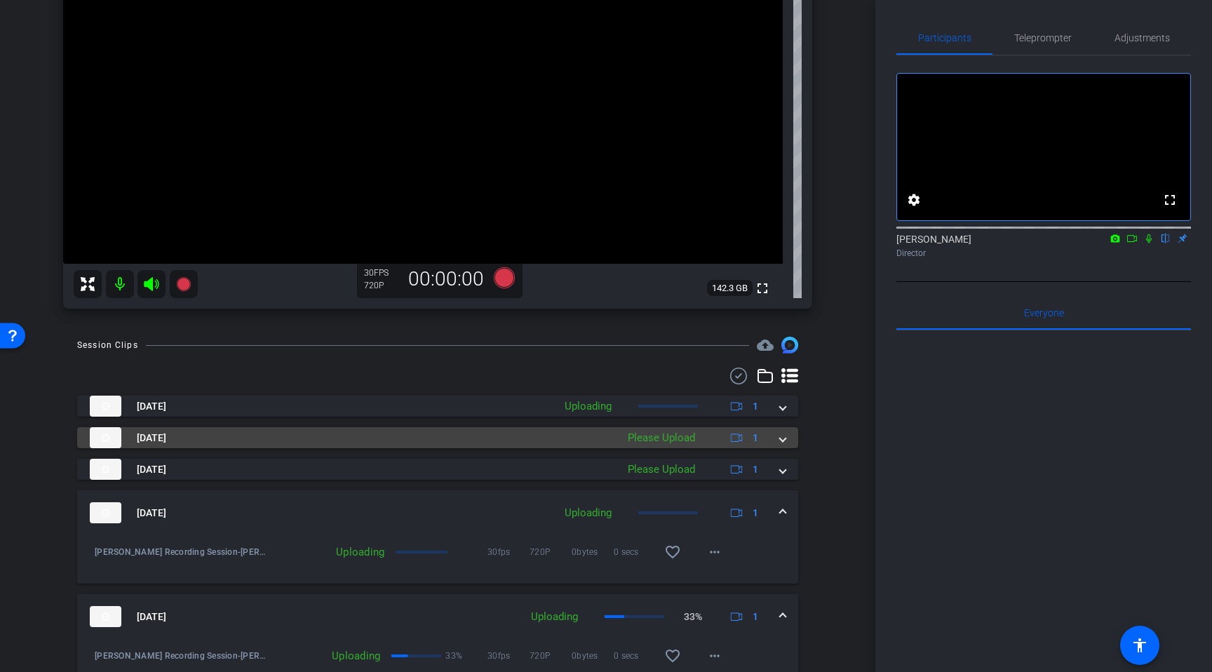
click at [781, 437] on span at bounding box center [783, 438] width 6 height 15
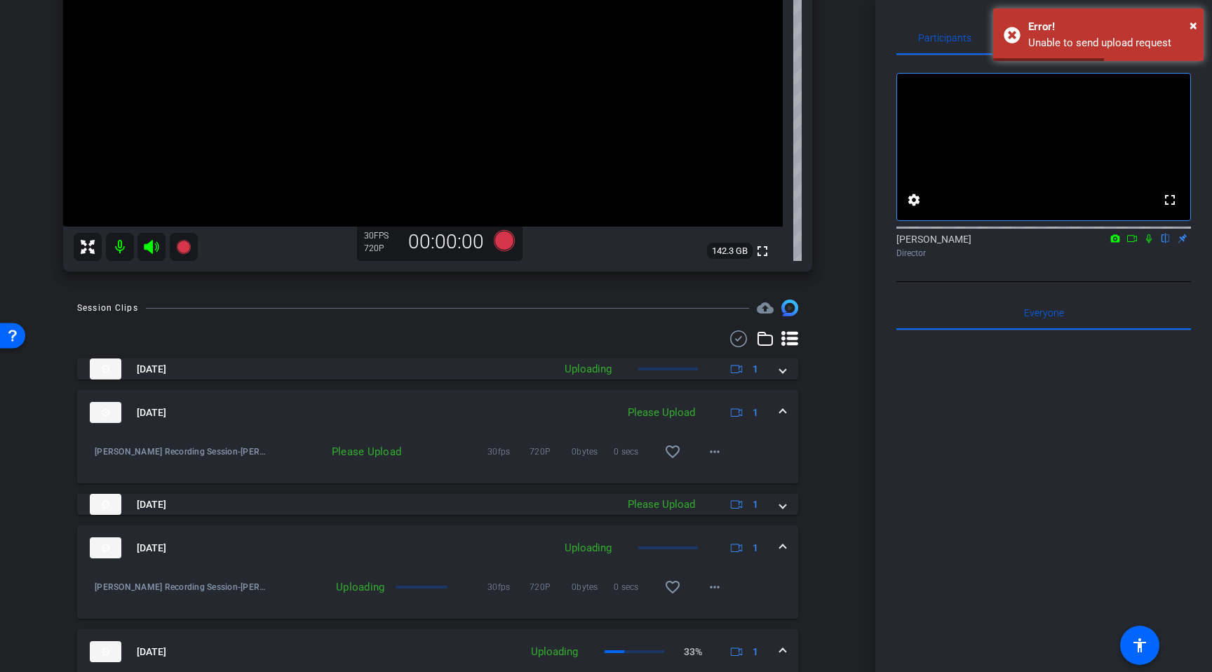
scroll to position [251, 0]
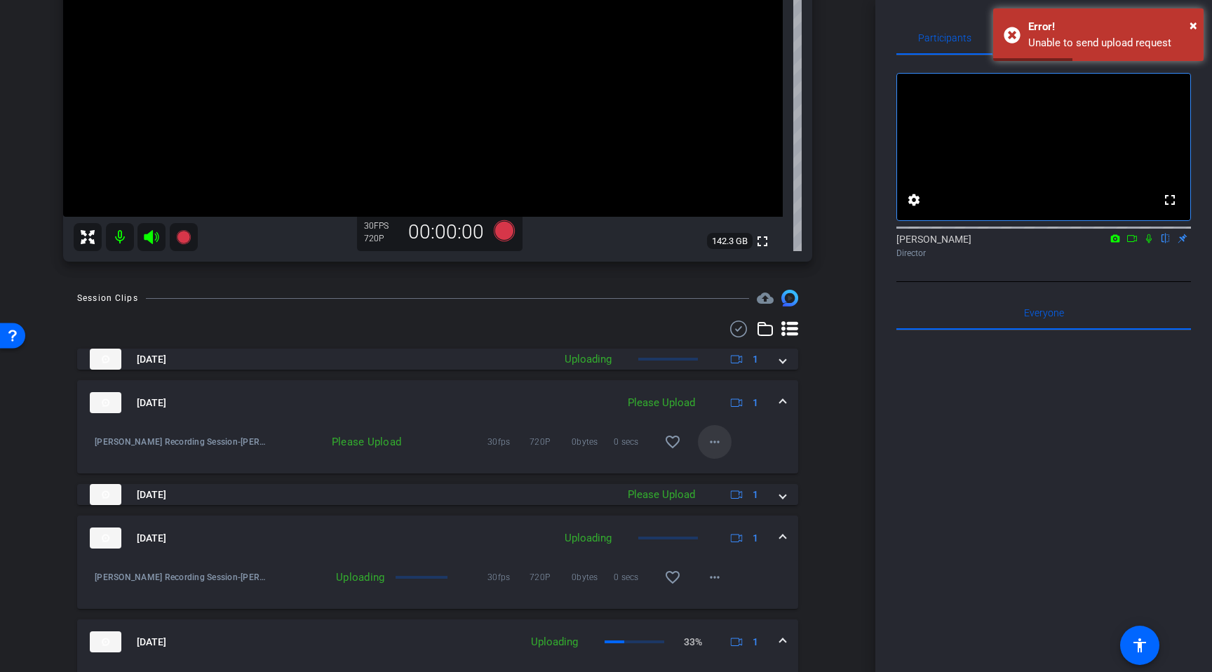
click at [710, 441] on mat-icon "more_horiz" at bounding box center [714, 441] width 17 height 17
click at [736, 474] on span "Upload" at bounding box center [737, 471] width 56 height 17
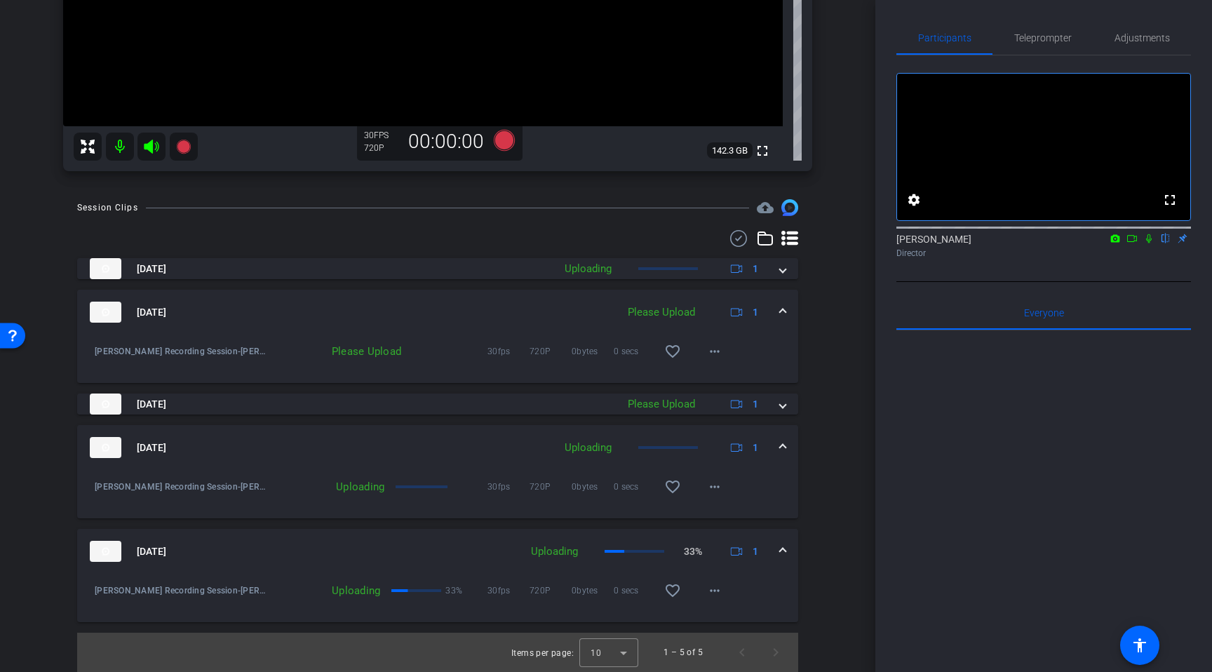
scroll to position [342, 0]
click at [643, 549] on mat-panel-description "Uploading 33% 1" at bounding box center [646, 551] width 245 height 21
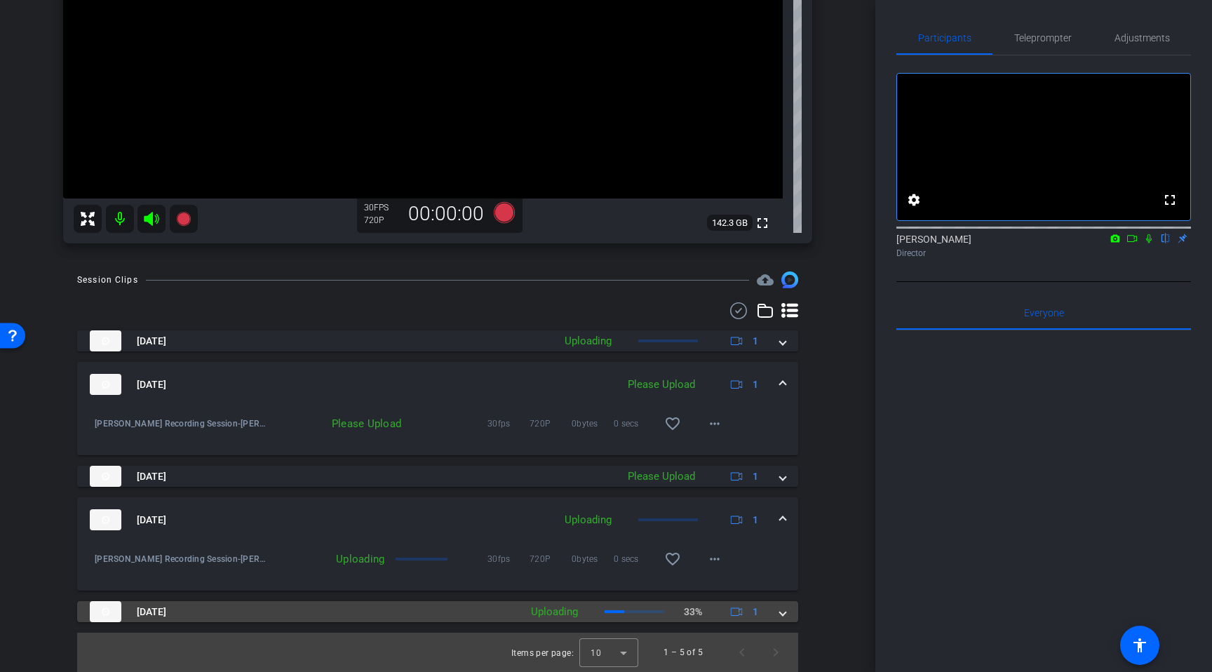
scroll to position [269, 0]
click at [786, 607] on mat-expansion-panel-header "Aug 15, 2025 Uploading 33% 1" at bounding box center [437, 611] width 721 height 21
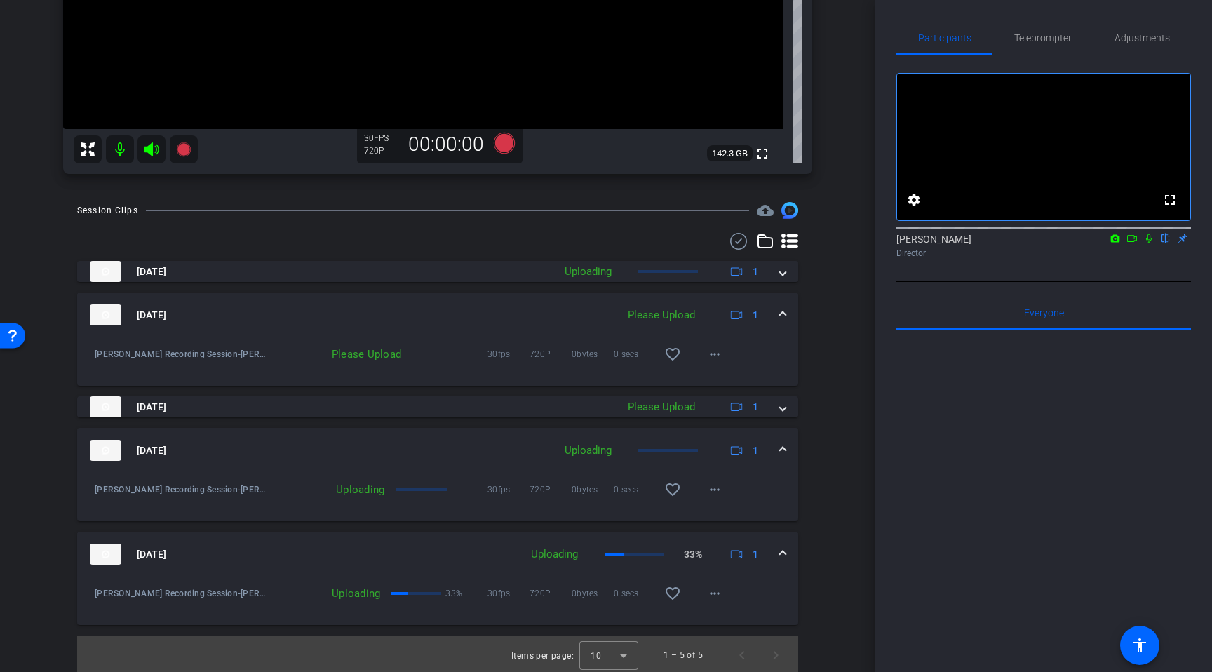
scroll to position [342, 0]
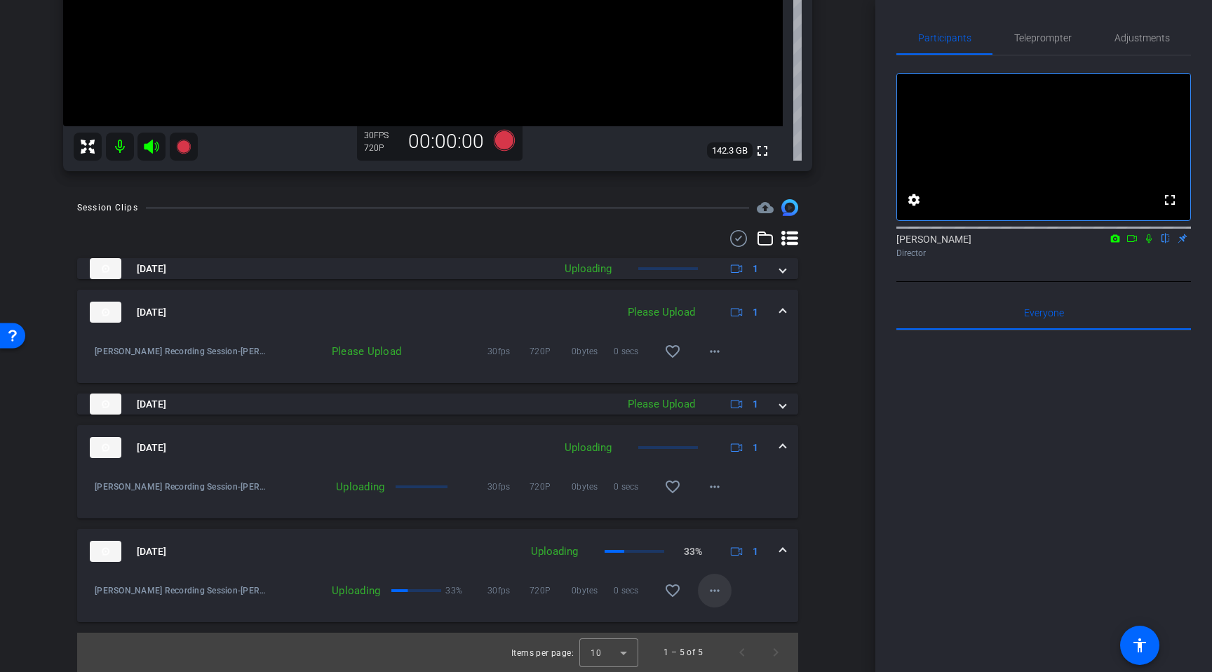
click at [702, 596] on span at bounding box center [715, 591] width 34 height 34
click at [769, 574] on div at bounding box center [606, 336] width 1212 height 672
click at [709, 498] on span at bounding box center [715, 487] width 34 height 34
click at [607, 520] on div at bounding box center [606, 336] width 1212 height 672
click at [780, 418] on div "Aug 15, 2025 Uploading 1 Andrew Kemp Recording Session-Andrew Kemp-2025-08-15-1…" at bounding box center [437, 440] width 721 height 364
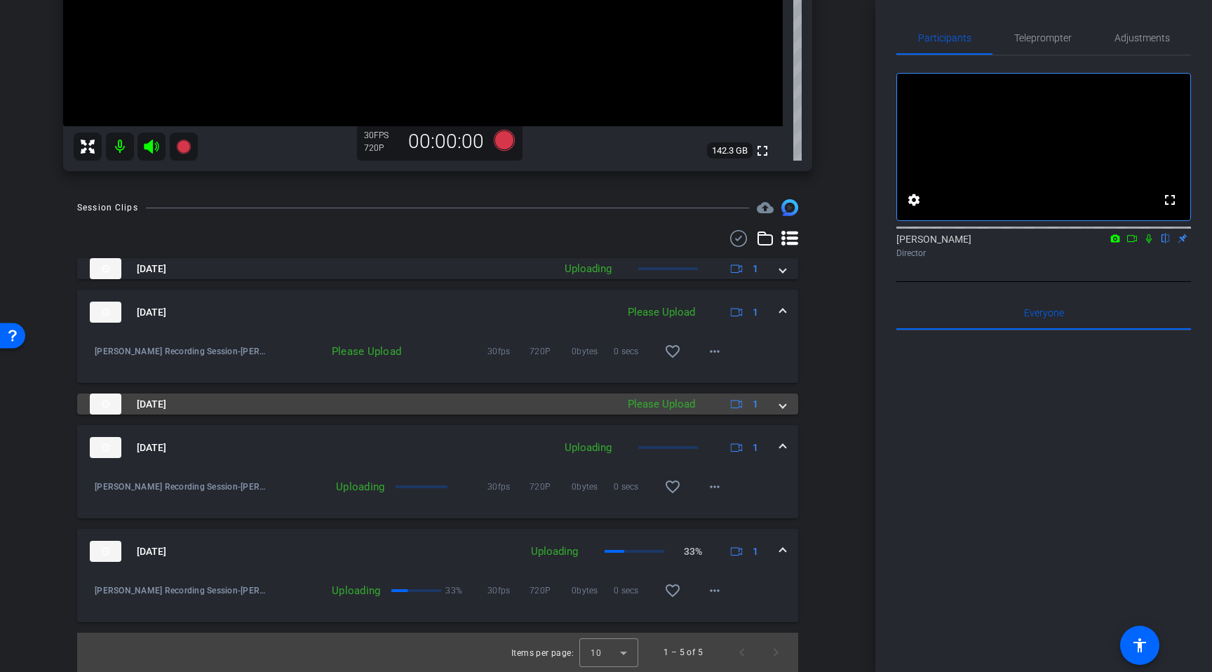
click at [780, 405] on span at bounding box center [783, 404] width 6 height 15
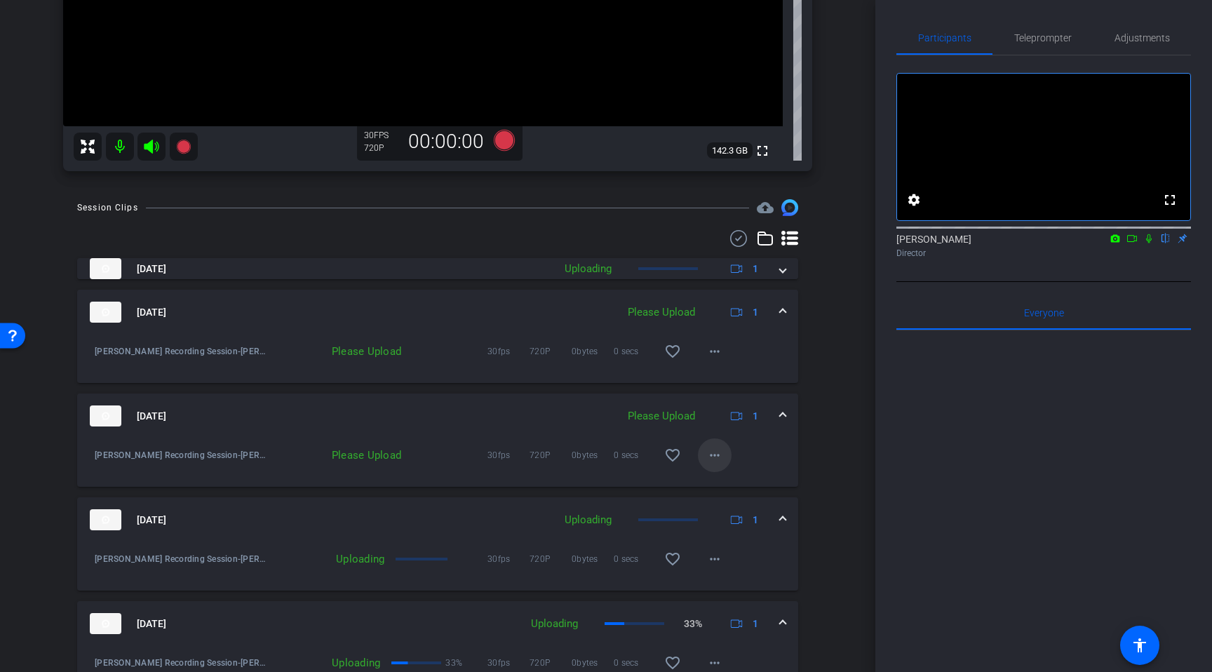
click at [713, 458] on mat-icon "more_horiz" at bounding box center [714, 455] width 17 height 17
click at [716, 480] on span "Upload" at bounding box center [737, 484] width 56 height 17
click at [652, 413] on div "Please Upload" at bounding box center [661, 416] width 81 height 16
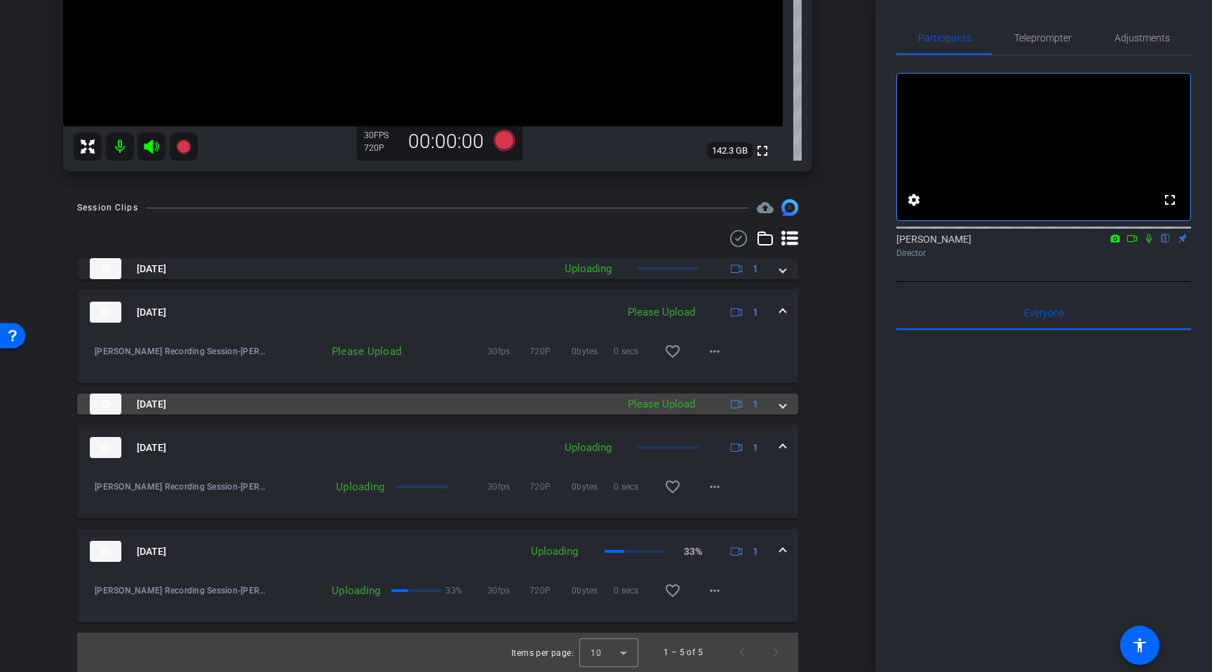
click at [666, 400] on div "Please Upload" at bounding box center [661, 404] width 81 height 16
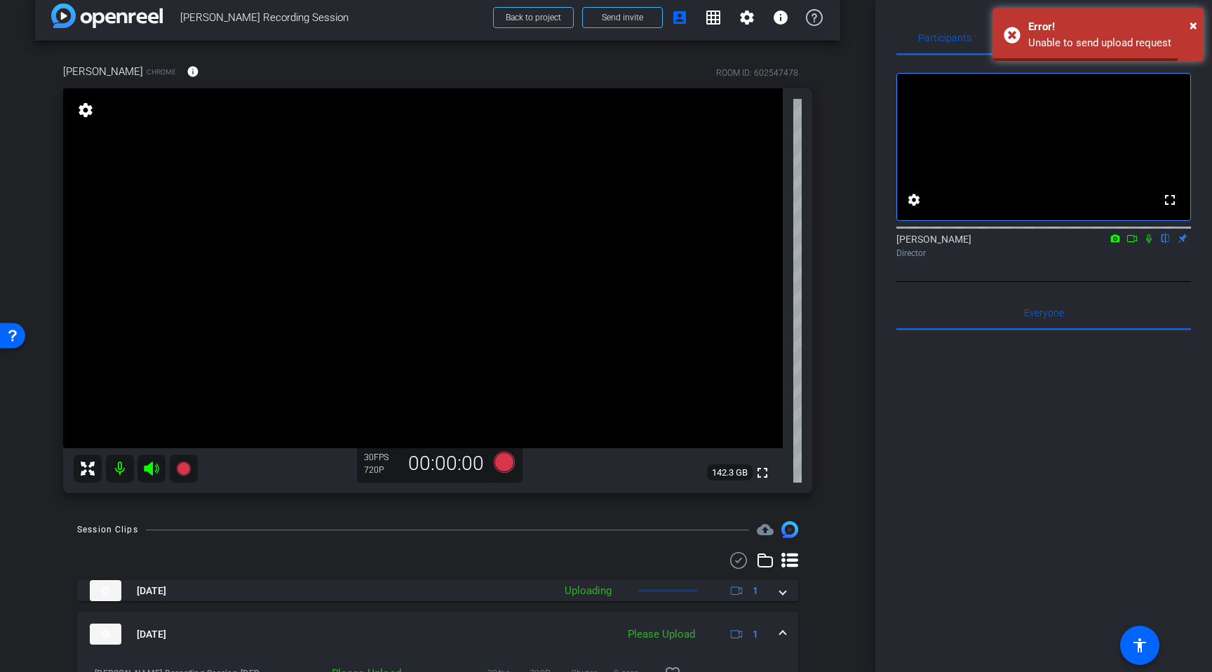
scroll to position [28, 0]
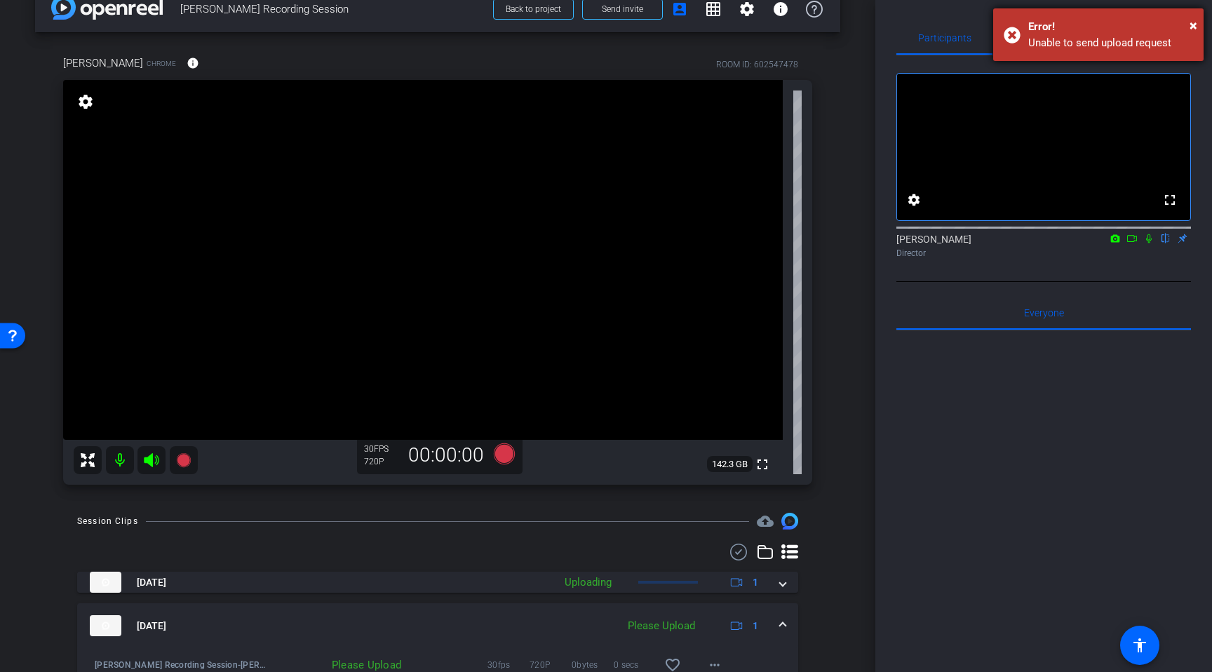
click at [1110, 37] on div "Unable to send upload request" at bounding box center [1110, 43] width 165 height 16
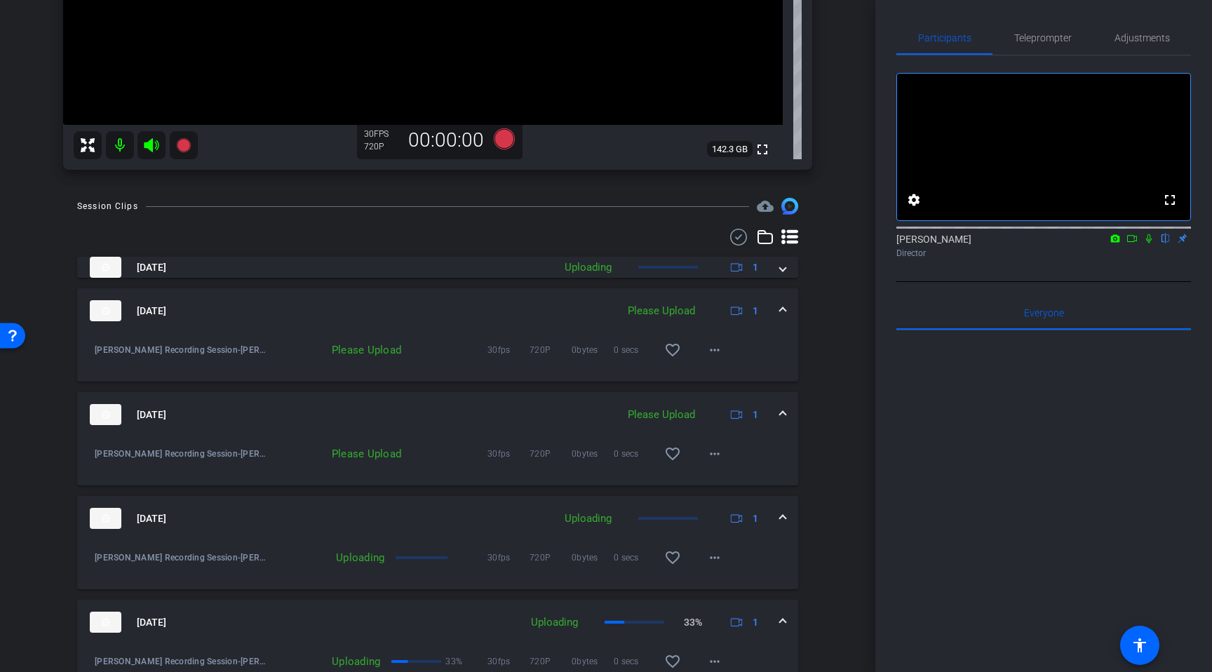
scroll to position [414, 0]
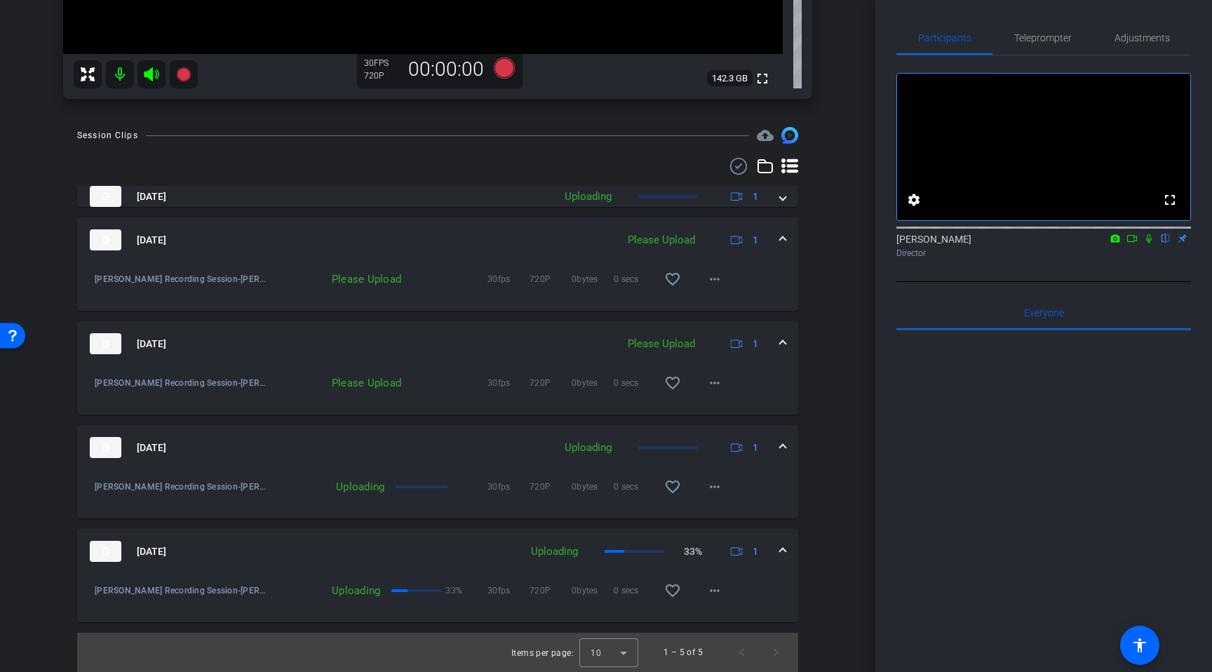
click at [370, 576] on div "Uploading 33% 30fps 720P 0bytes 0 secs favorite_border more_horiz" at bounding box center [500, 591] width 462 height 34
click at [452, 593] on p "33%" at bounding box center [453, 591] width 17 height 14
click at [718, 594] on mat-icon "more_horiz" at bounding box center [714, 590] width 17 height 17
click at [758, 592] on div at bounding box center [606, 336] width 1212 height 672
click at [786, 547] on mat-expansion-panel-header "Aug 15, 2025 Uploading 33% 1" at bounding box center [437, 551] width 721 height 45
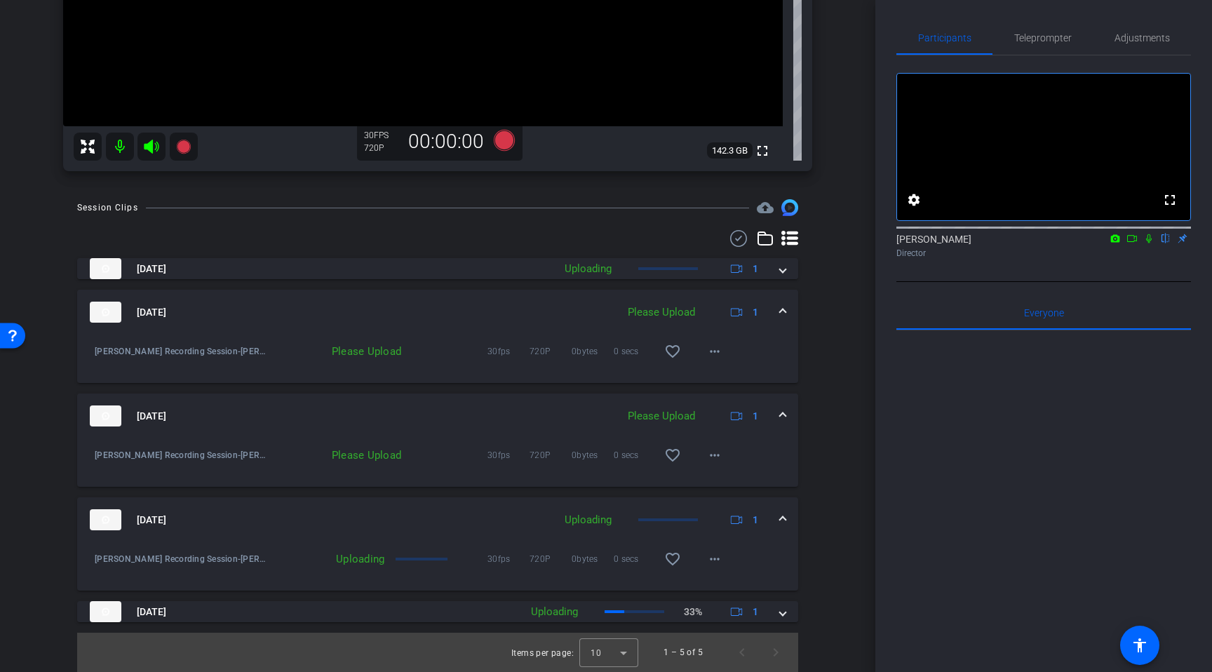
click at [775, 516] on div "Aug 15, 2025 Uploading 1" at bounding box center [435, 519] width 690 height 21
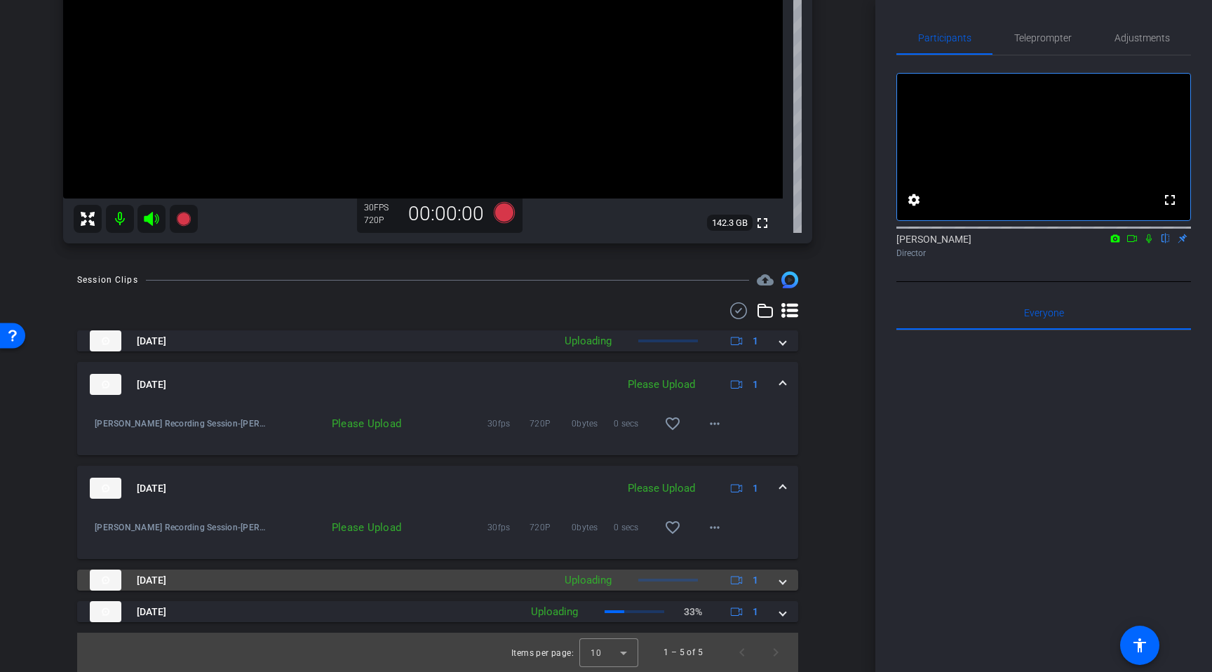
click at [781, 583] on span at bounding box center [783, 580] width 6 height 15
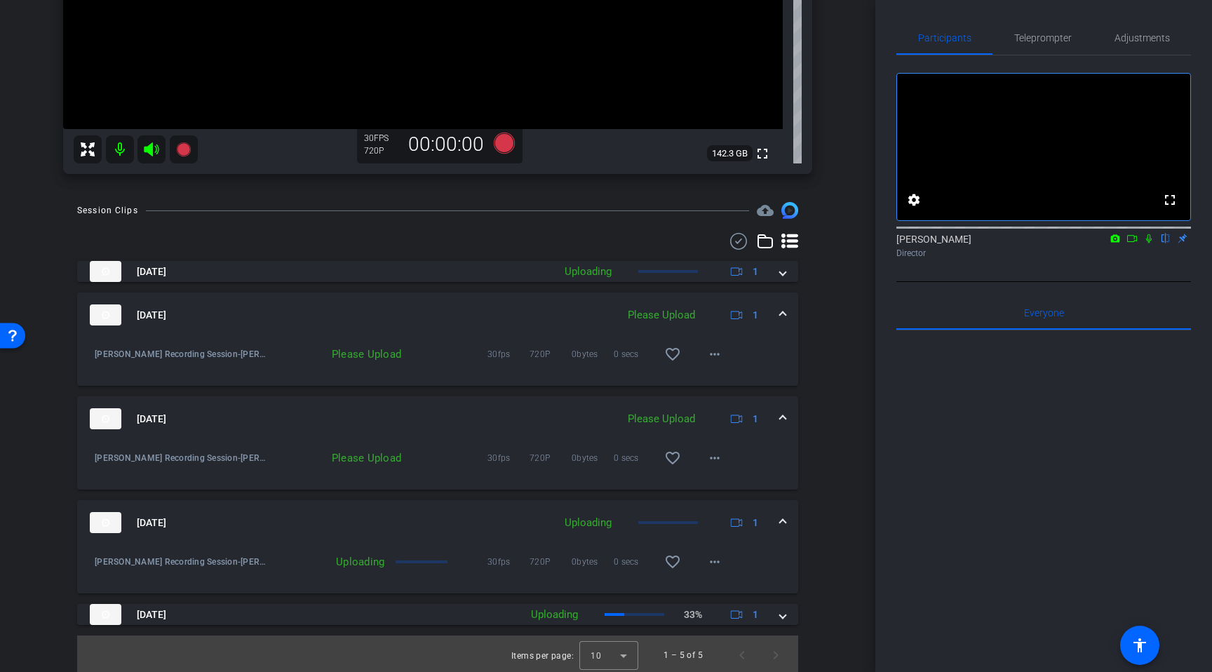
scroll to position [342, 0]
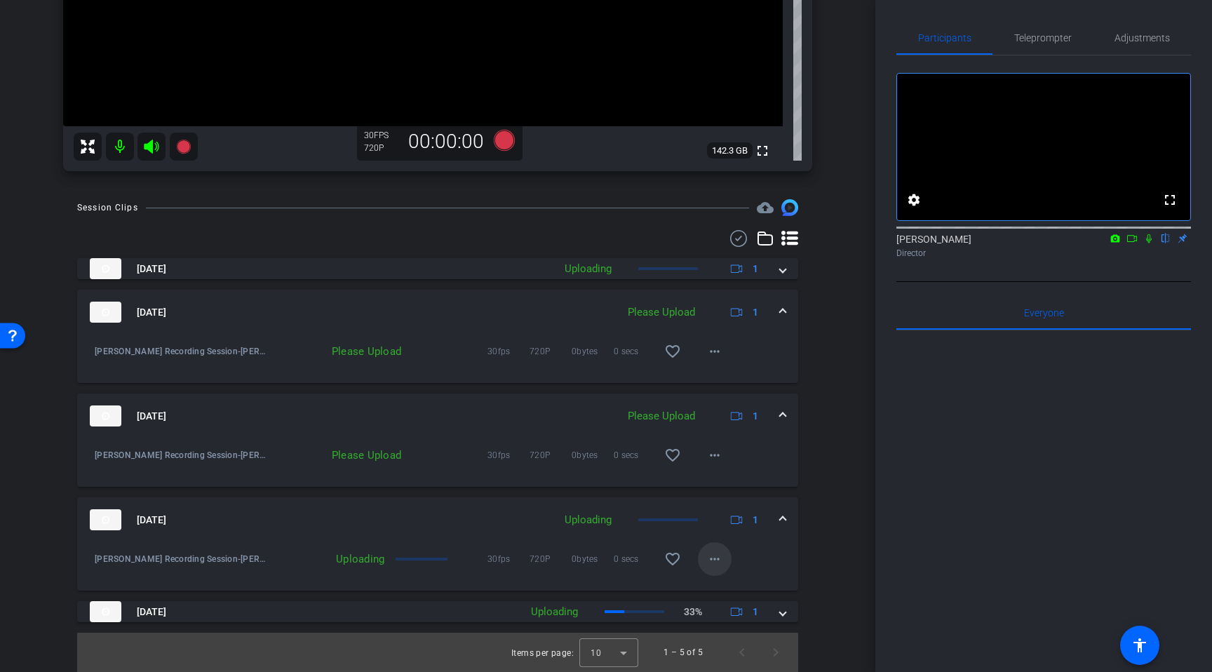
click at [711, 562] on mat-icon "more_horiz" at bounding box center [714, 559] width 17 height 17
click at [752, 541] on div at bounding box center [606, 336] width 1212 height 672
click at [790, 411] on mat-expansion-panel-header "Aug 15, 2025 Please Upload 1" at bounding box center [437, 415] width 721 height 45
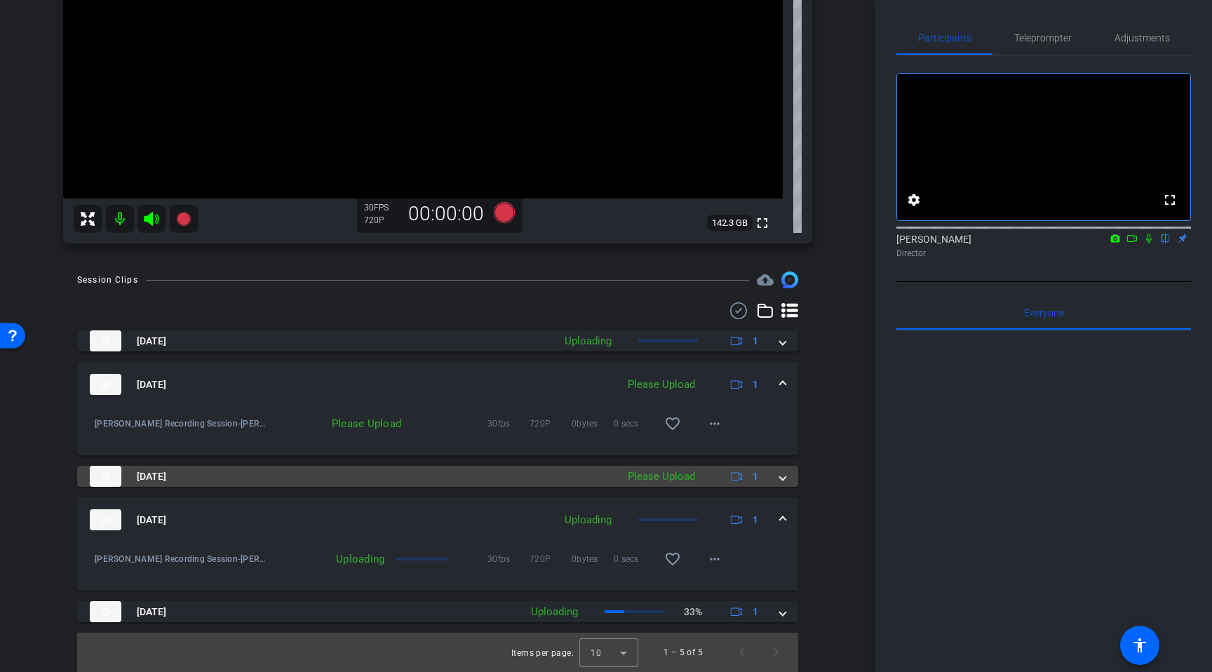
click at [654, 472] on div "Please Upload" at bounding box center [661, 477] width 81 height 16
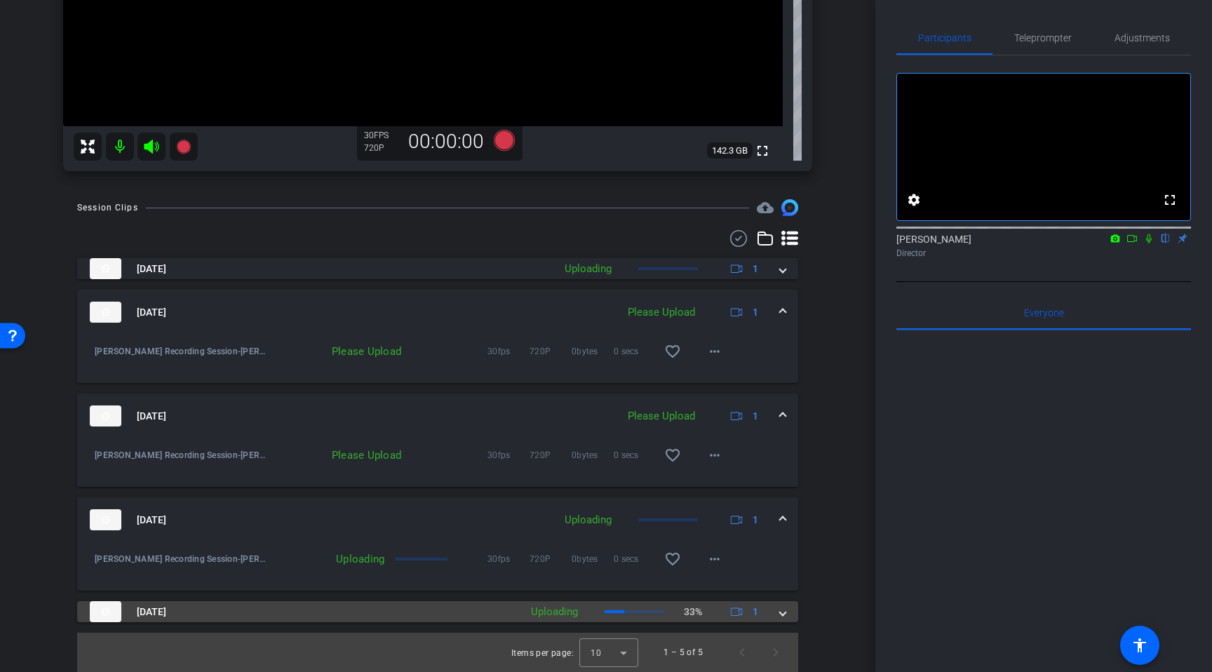
click at [785, 607] on span at bounding box center [783, 612] width 6 height 15
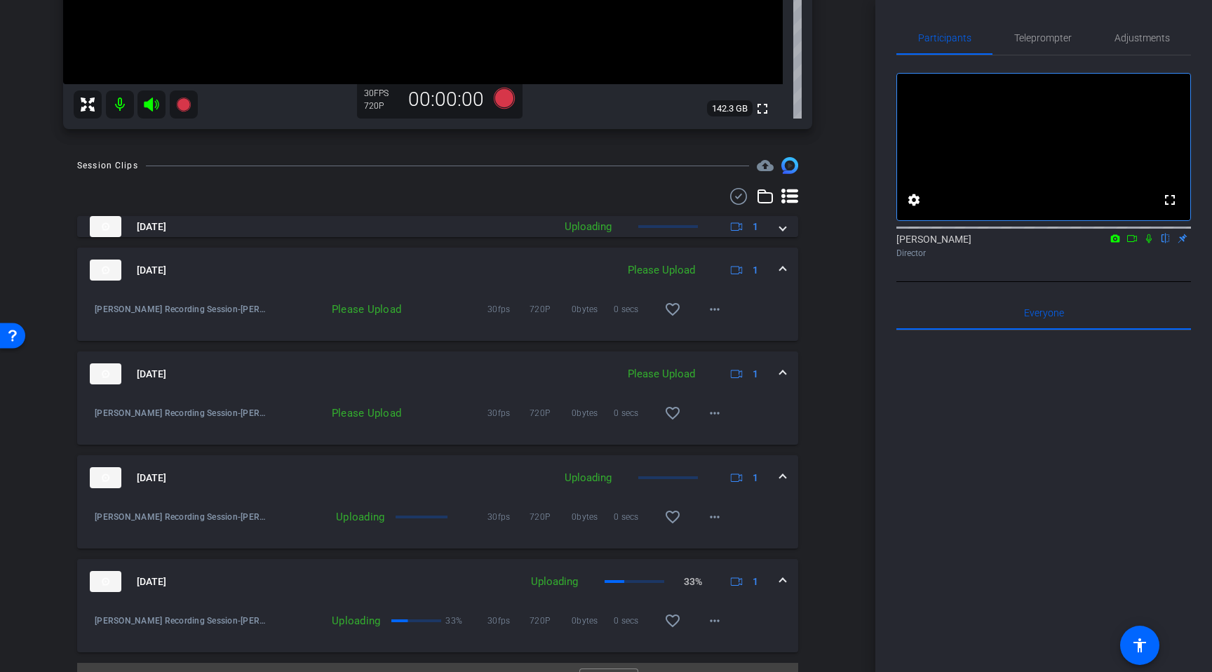
scroll to position [414, 0]
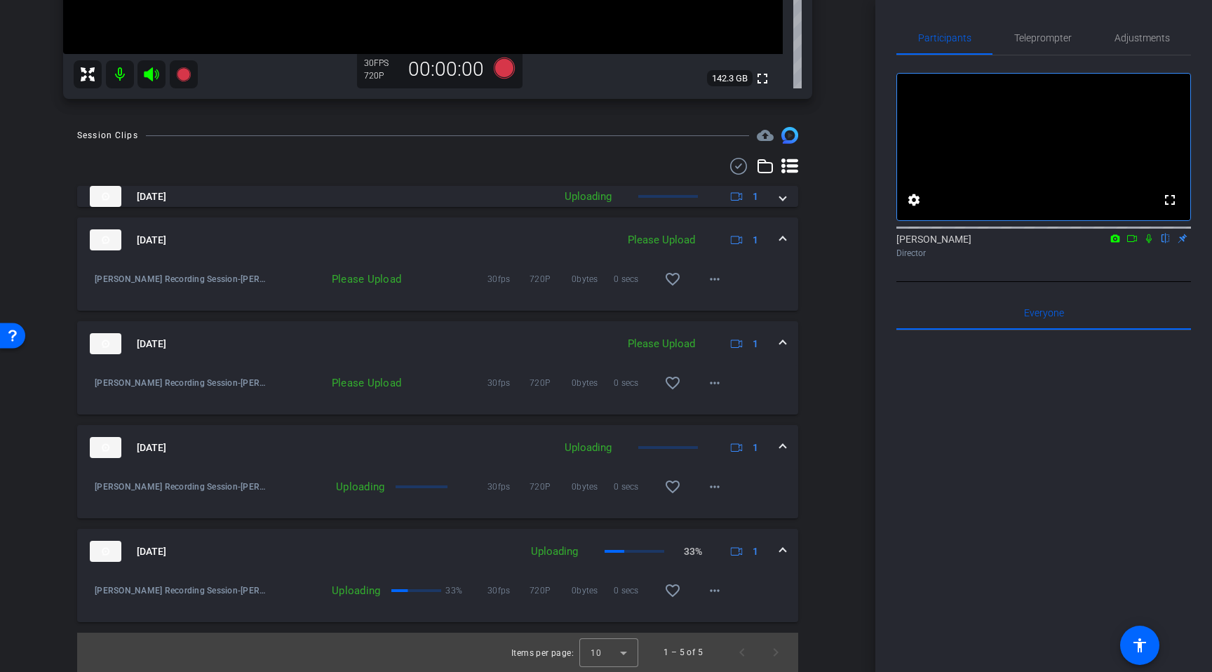
click at [781, 546] on span at bounding box center [783, 551] width 6 height 15
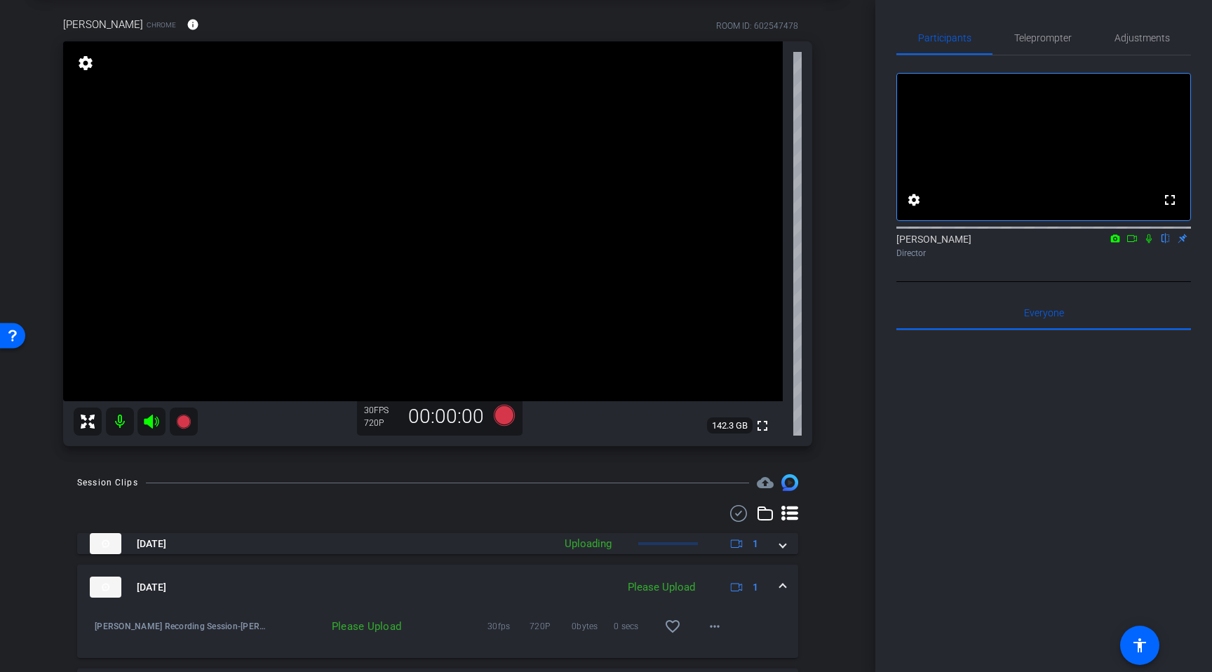
scroll to position [67, 0]
click at [681, 582] on div "Please Upload" at bounding box center [661, 587] width 81 height 16
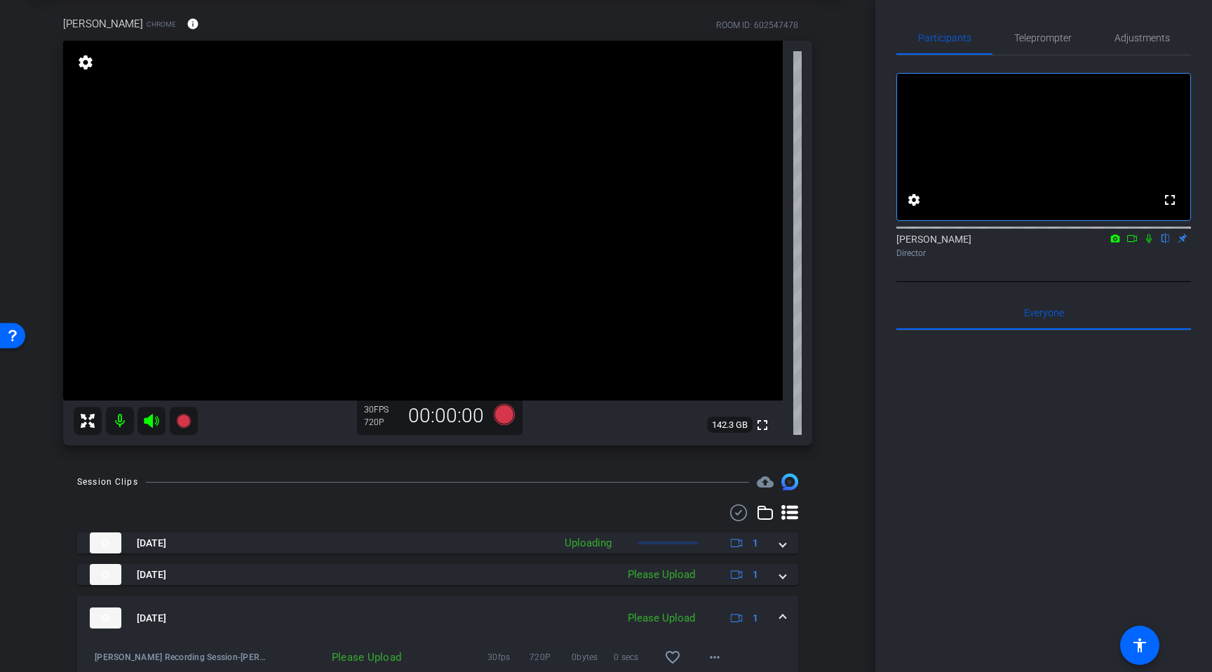
click at [660, 607] on div "Please Upload" at bounding box center [661, 618] width 81 height 16
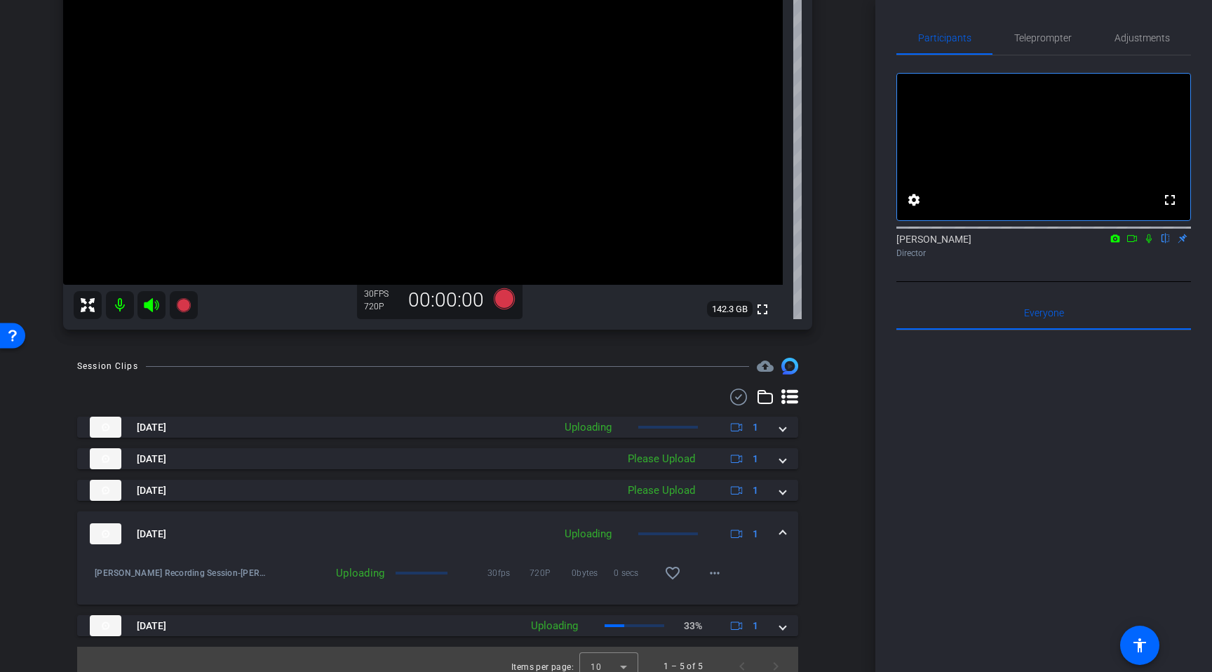
click at [606, 527] on div "Uploading" at bounding box center [588, 534] width 61 height 16
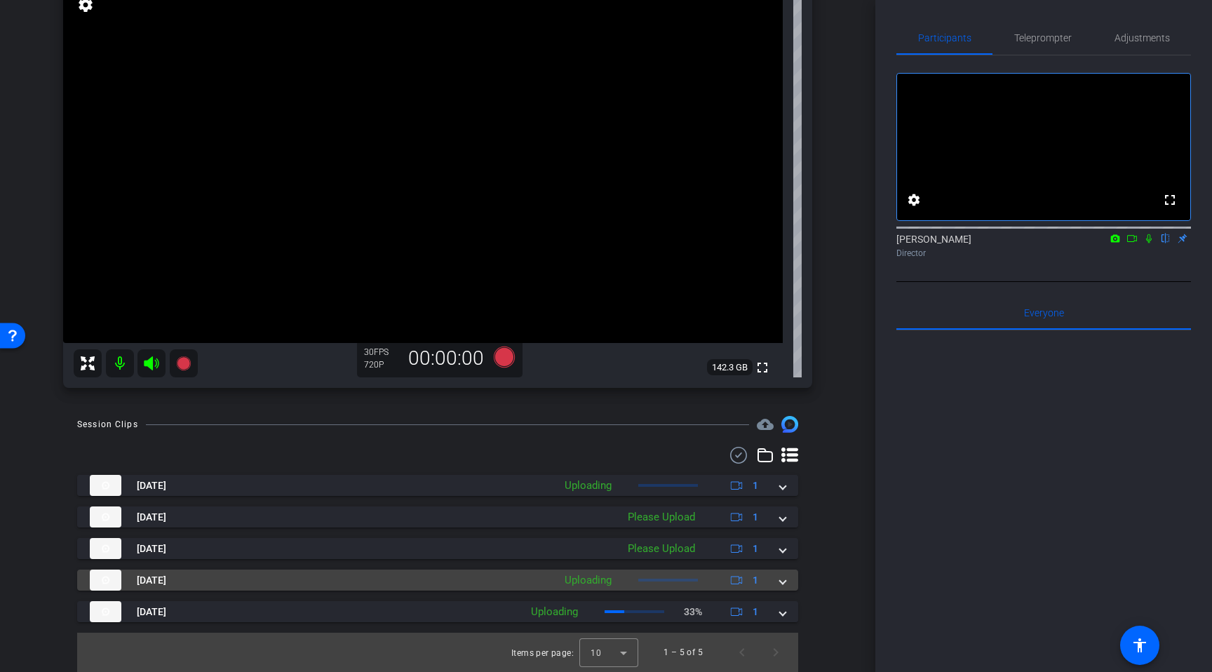
scroll to position [125, 0]
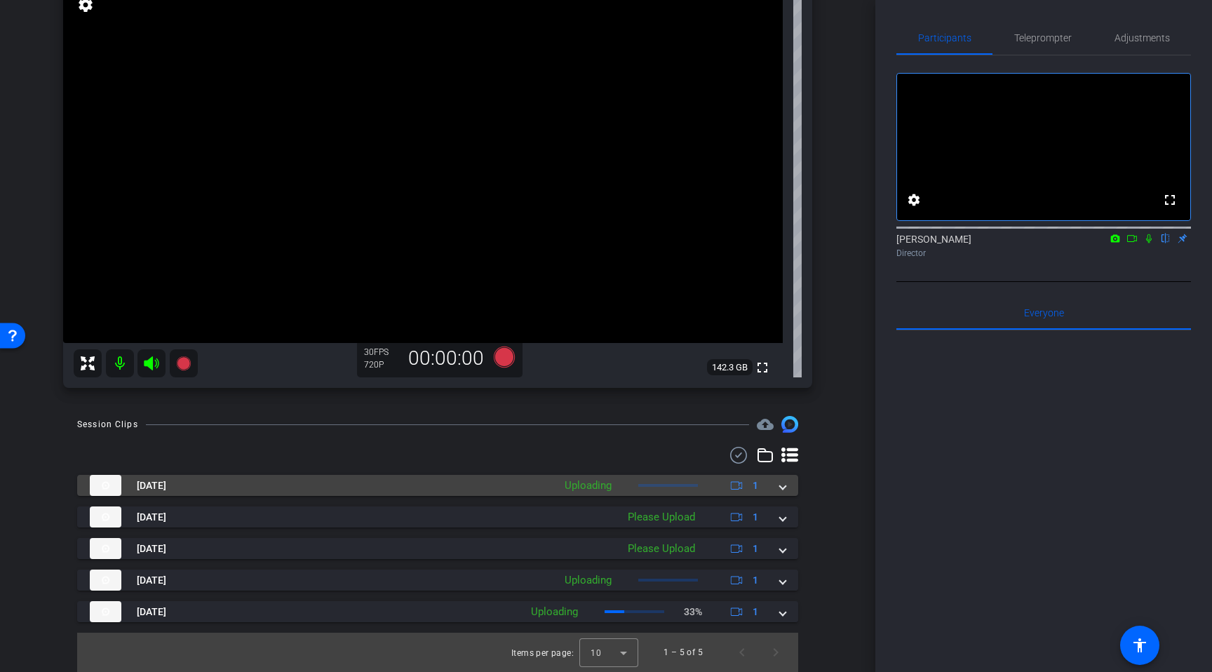
click at [635, 485] on mat-panel-description "Uploading 1" at bounding box center [663, 485] width 211 height 21
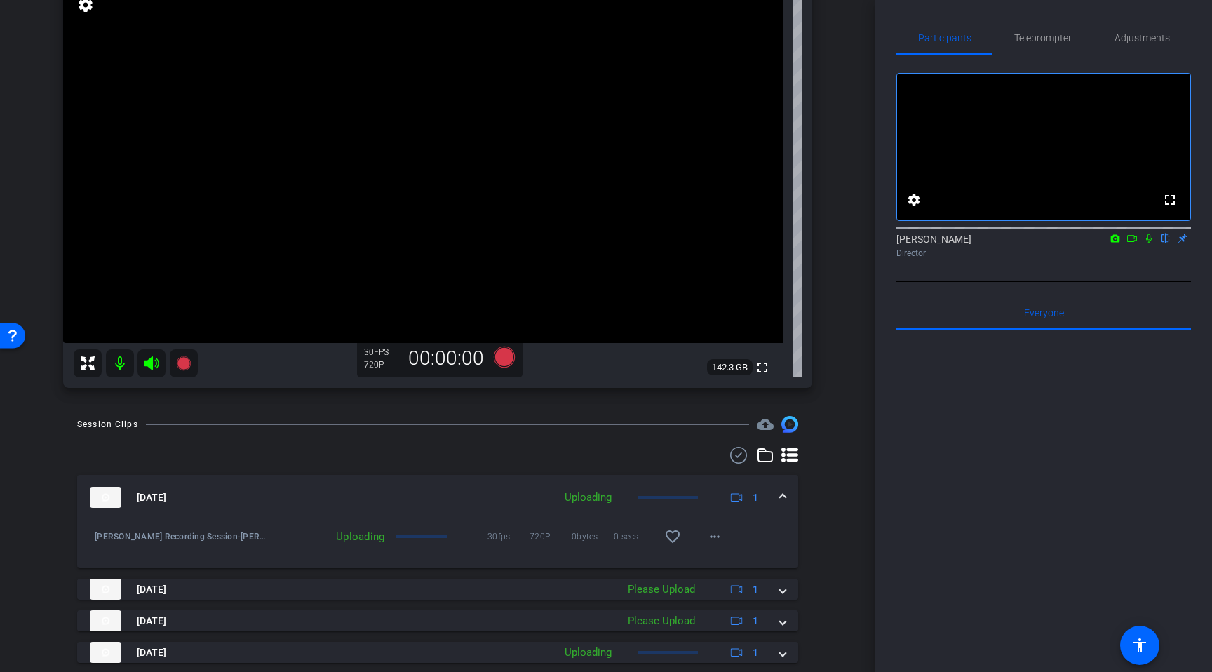
click at [635, 485] on mat-expansion-panel-header "Aug 15, 2025 Uploading 1" at bounding box center [437, 497] width 721 height 45
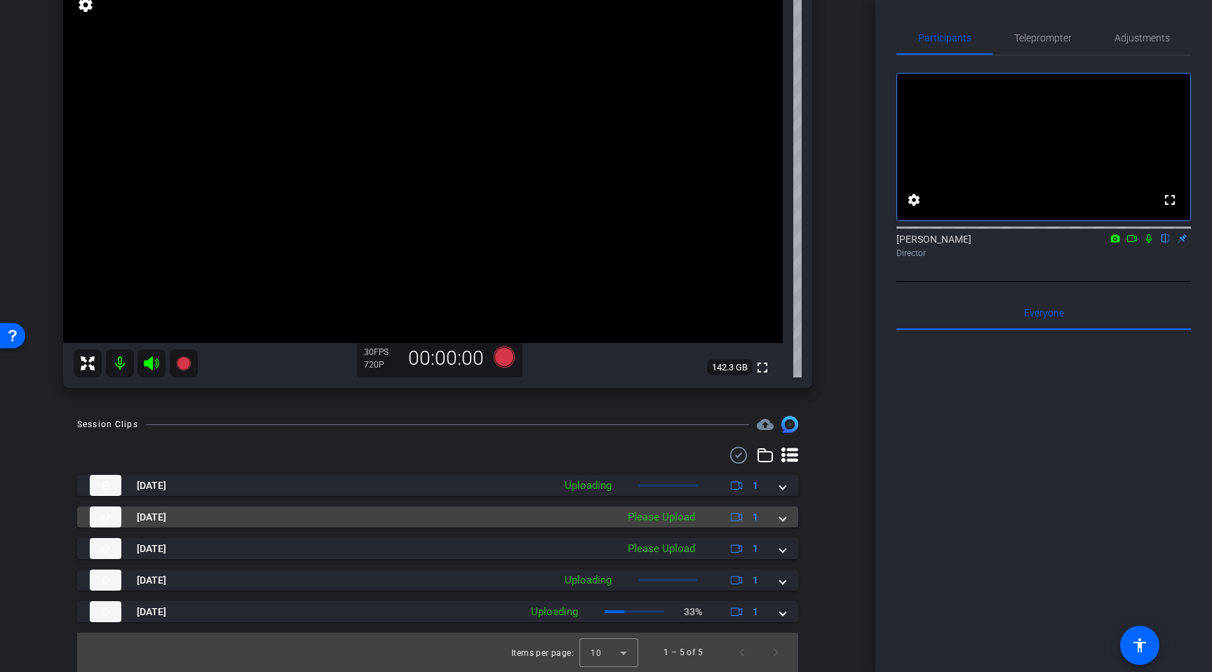
click at [651, 518] on div "Please Upload" at bounding box center [661, 517] width 81 height 16
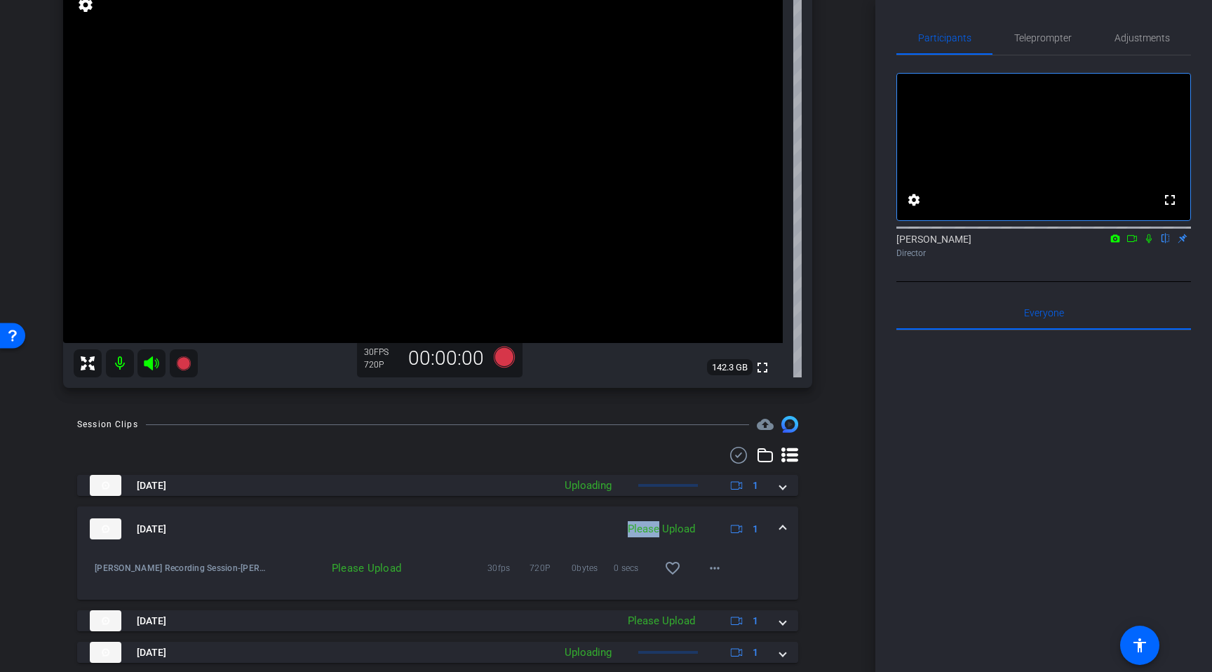
click at [651, 518] on mat-panel-description "Please Upload 1" at bounding box center [695, 528] width 148 height 21
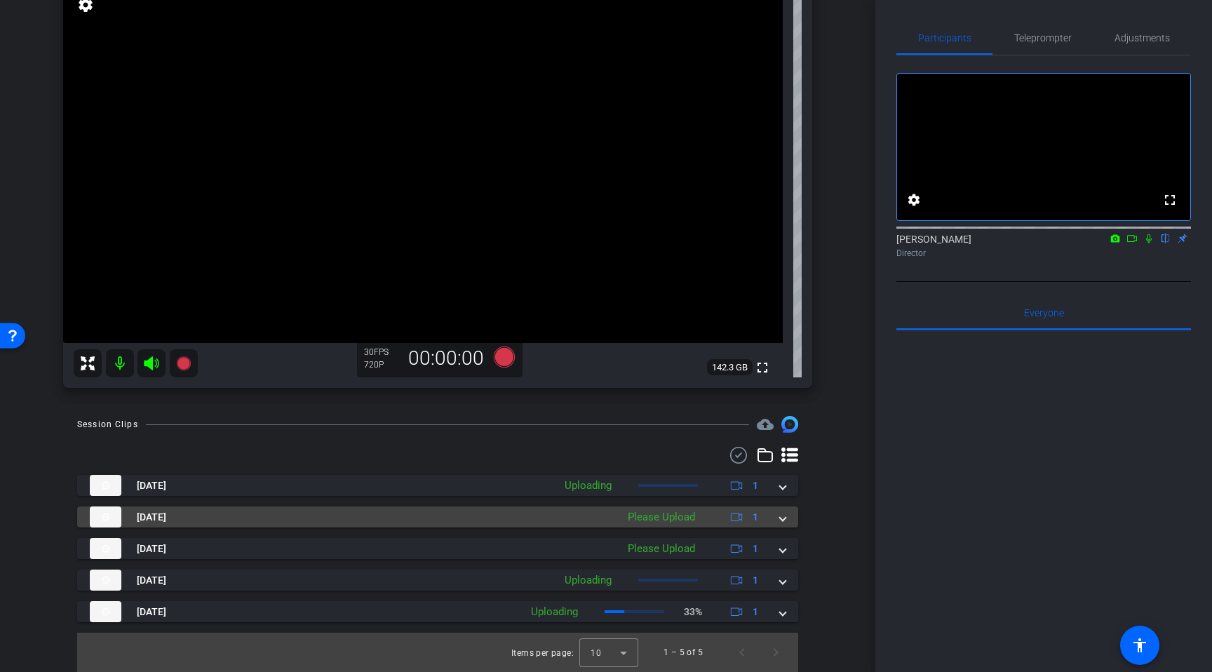
click at [605, 511] on mat-panel-title "Aug 15, 2025" at bounding box center [350, 516] width 520 height 21
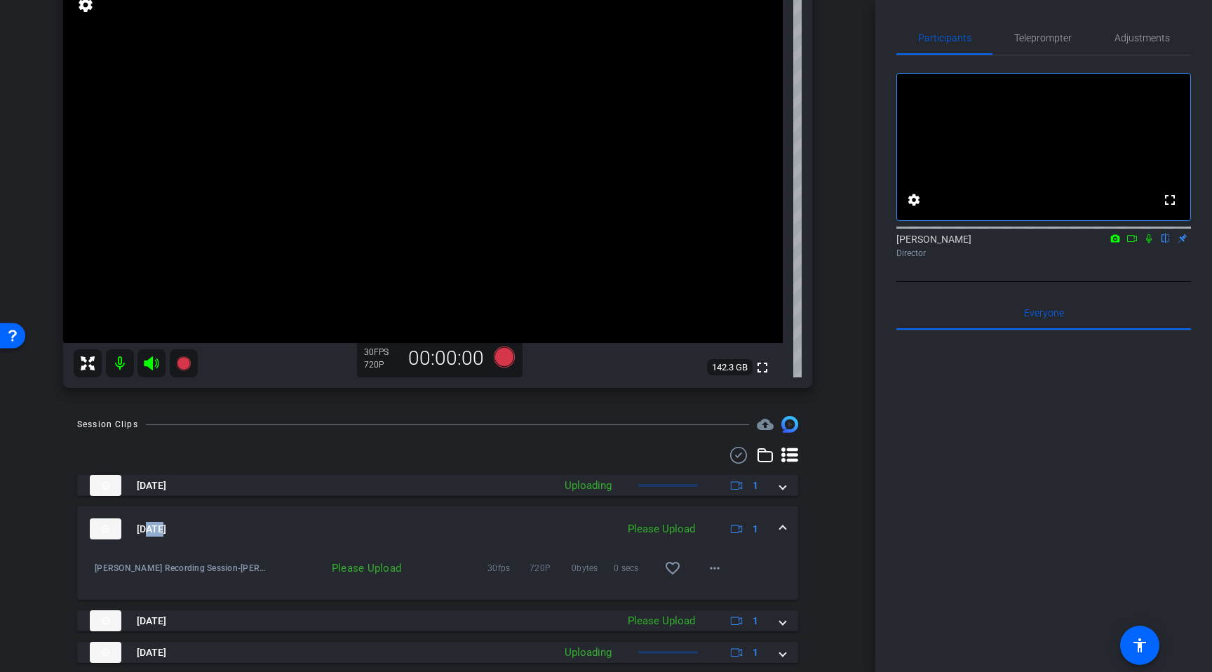
click at [605, 511] on mat-expansion-panel-header "Aug 15, 2025 Please Upload 1" at bounding box center [437, 528] width 721 height 45
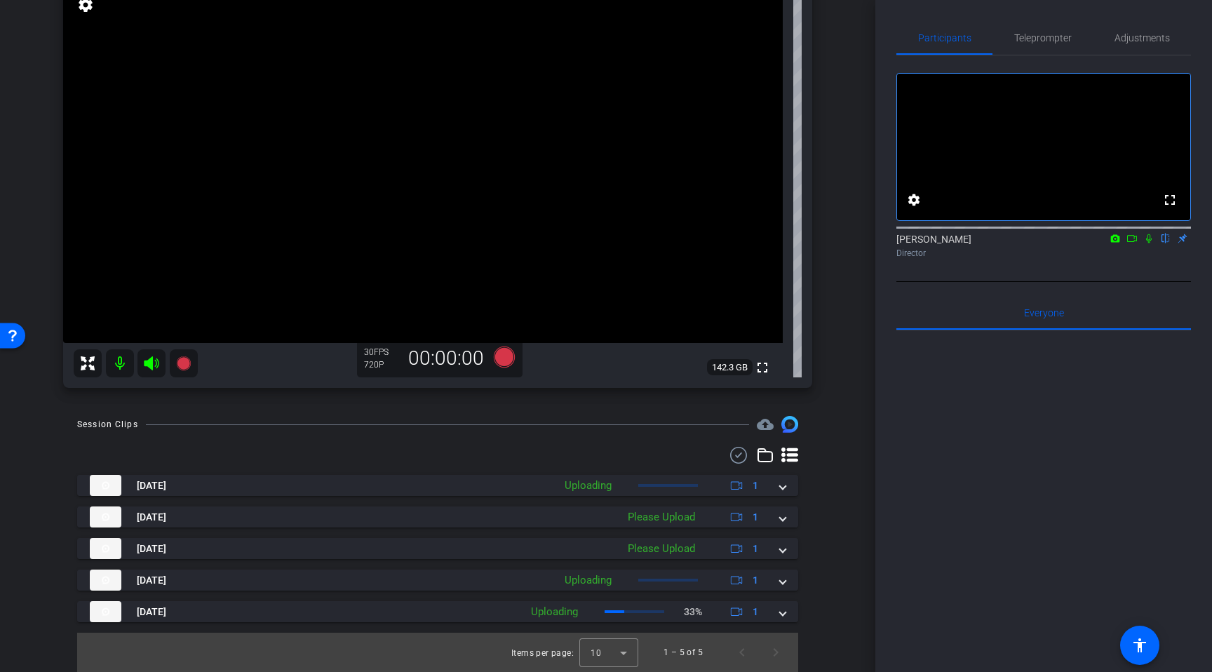
click at [486, 452] on div at bounding box center [437, 455] width 721 height 17
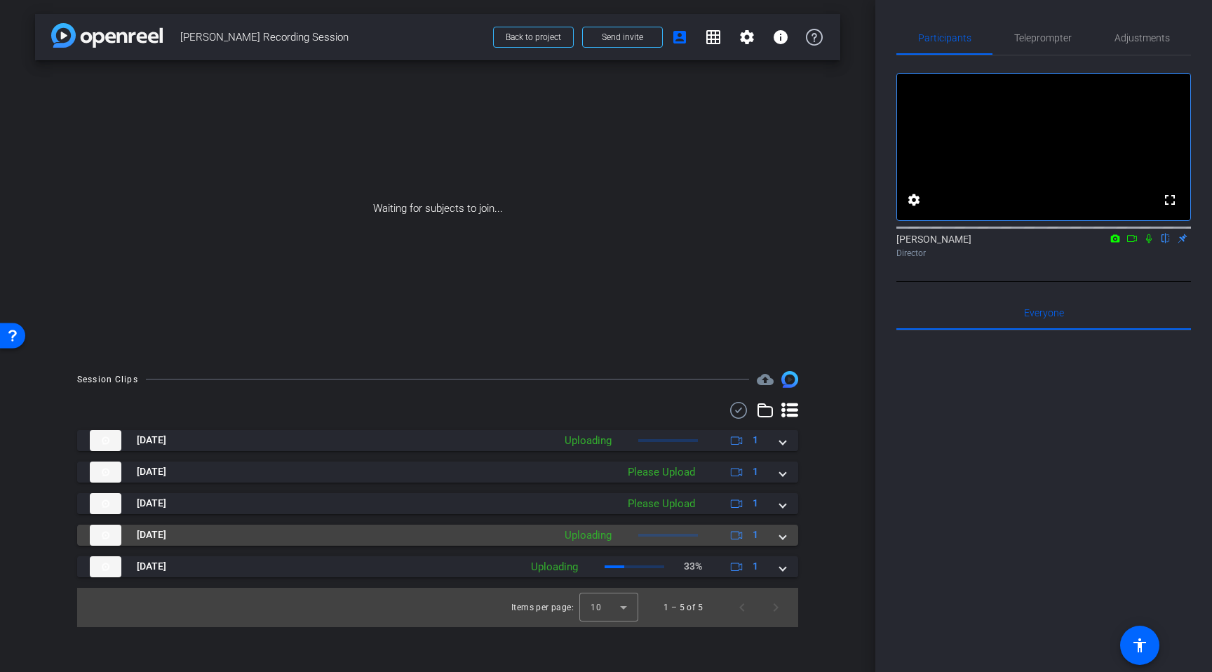
click at [613, 537] on div "Uploading" at bounding box center [588, 535] width 61 height 16
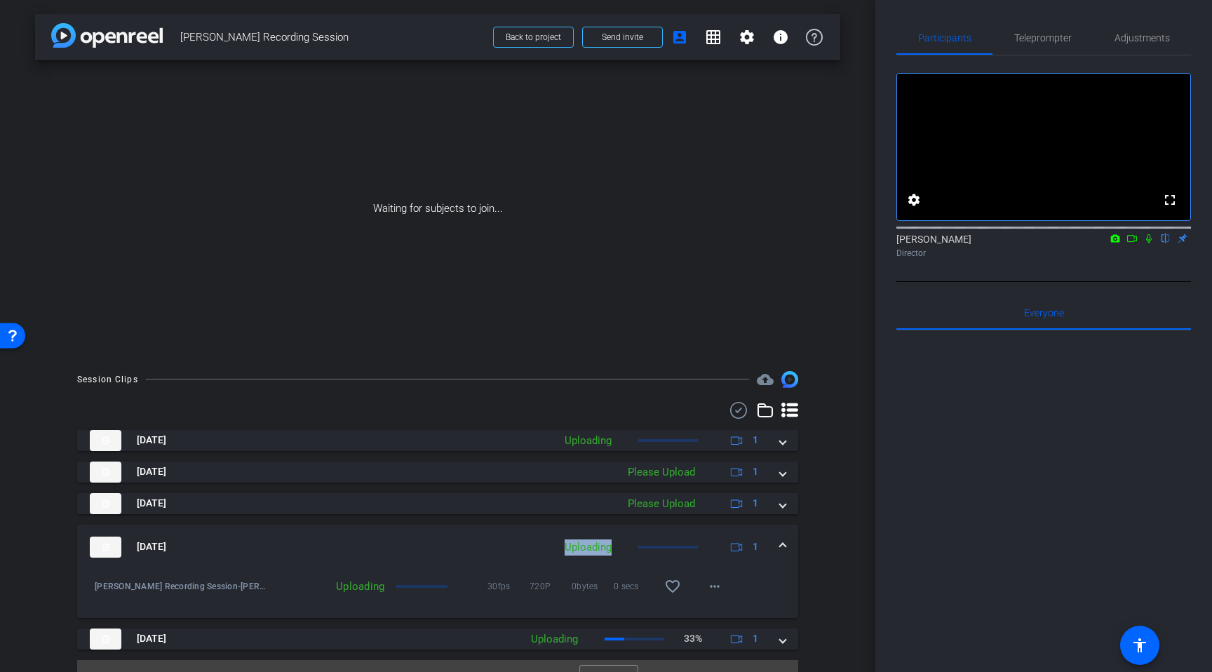
click at [613, 537] on mat-panel-description "Uploading 1" at bounding box center [663, 547] width 211 height 21
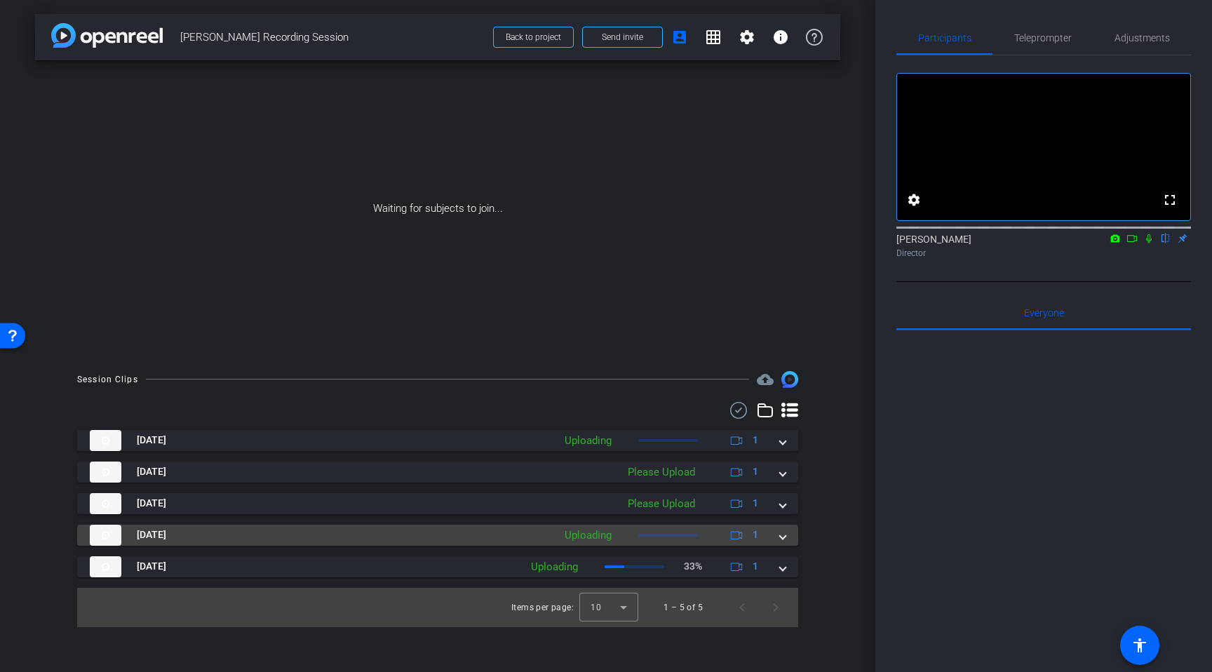
click at [522, 533] on mat-panel-title "Aug 15, 2025" at bounding box center [318, 535] width 457 height 21
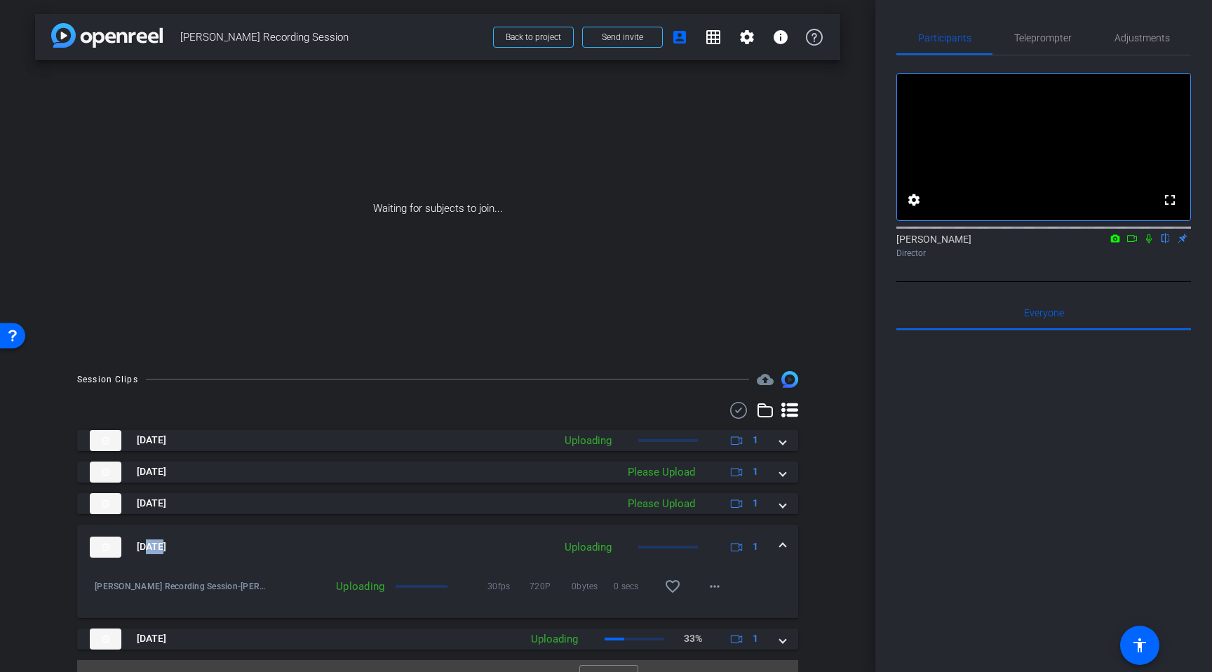
click at [522, 533] on mat-expansion-panel-header "Aug 15, 2025 Uploading 1" at bounding box center [437, 547] width 721 height 45
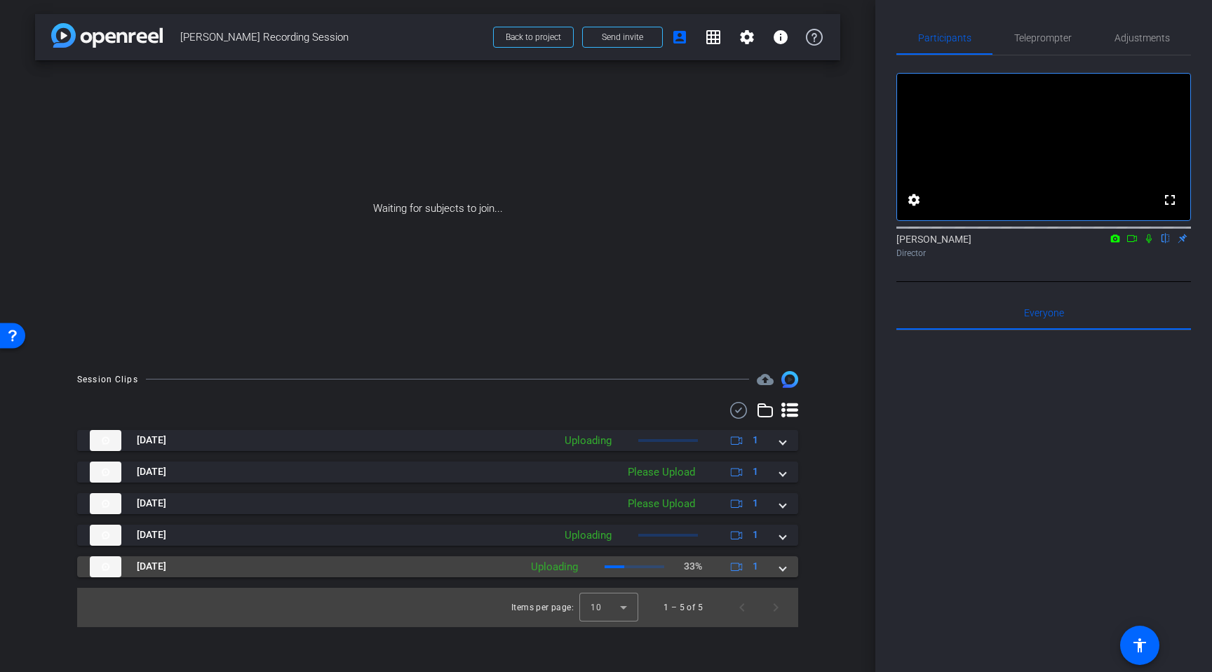
click at [407, 570] on mat-panel-title "Aug 15, 2025" at bounding box center [301, 566] width 423 height 21
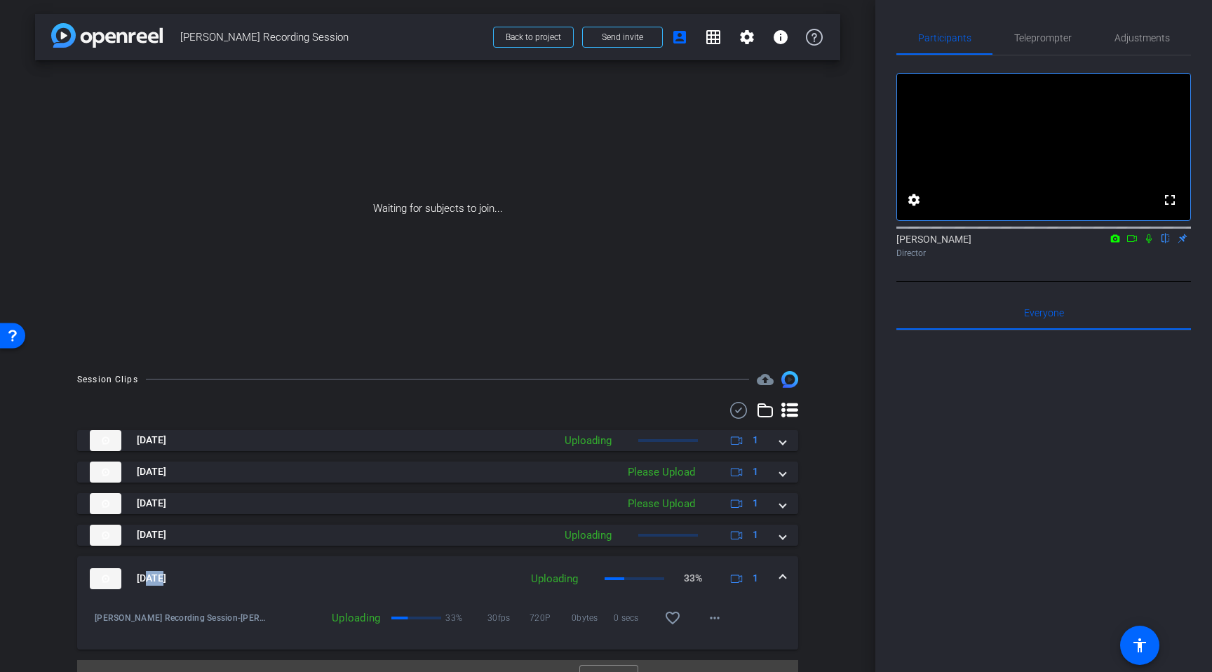
click at [407, 570] on mat-panel-title "Aug 15, 2025" at bounding box center [301, 578] width 423 height 21
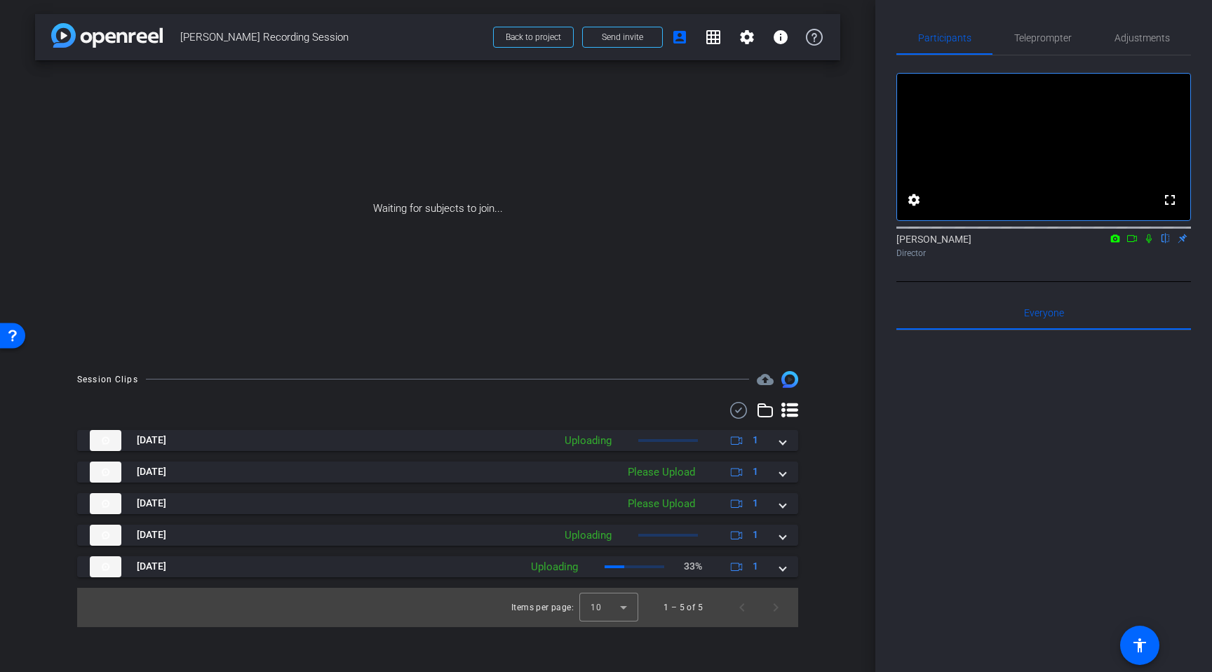
click at [851, 540] on div "arrow_back Andrew Kemp Recording Session Back to project Send invite account_bo…" at bounding box center [437, 336] width 875 height 672
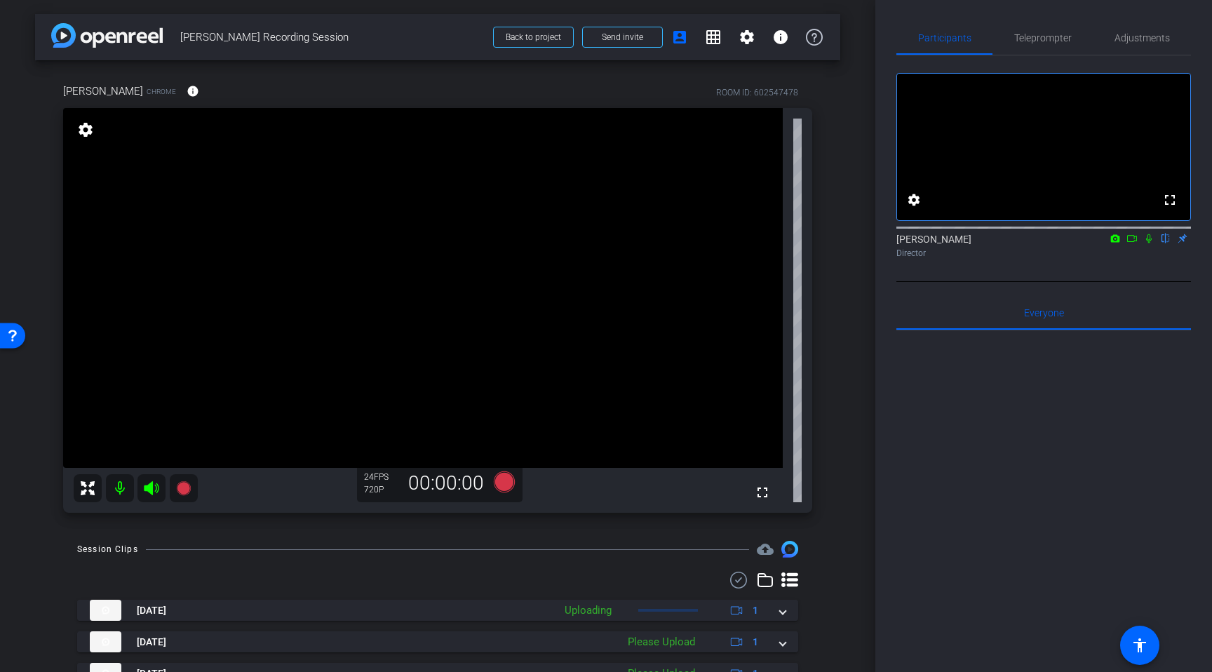
scroll to position [125, 0]
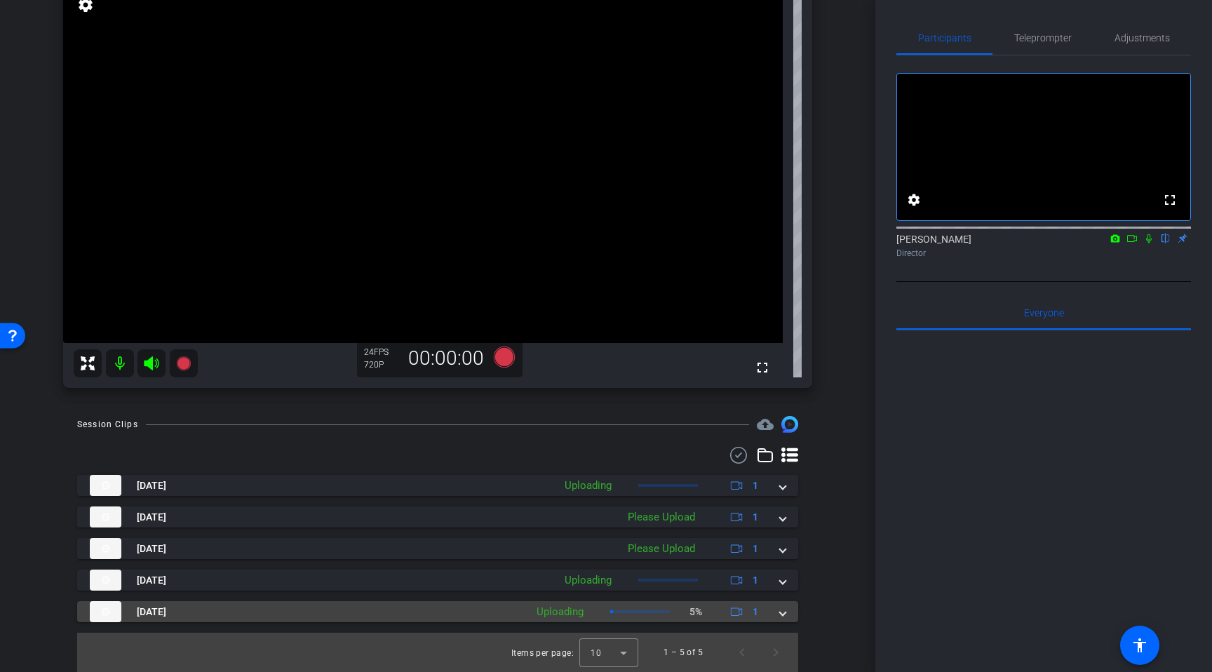
click at [779, 607] on div "Aug 15, 2025 Uploading 5% 1" at bounding box center [435, 611] width 690 height 21
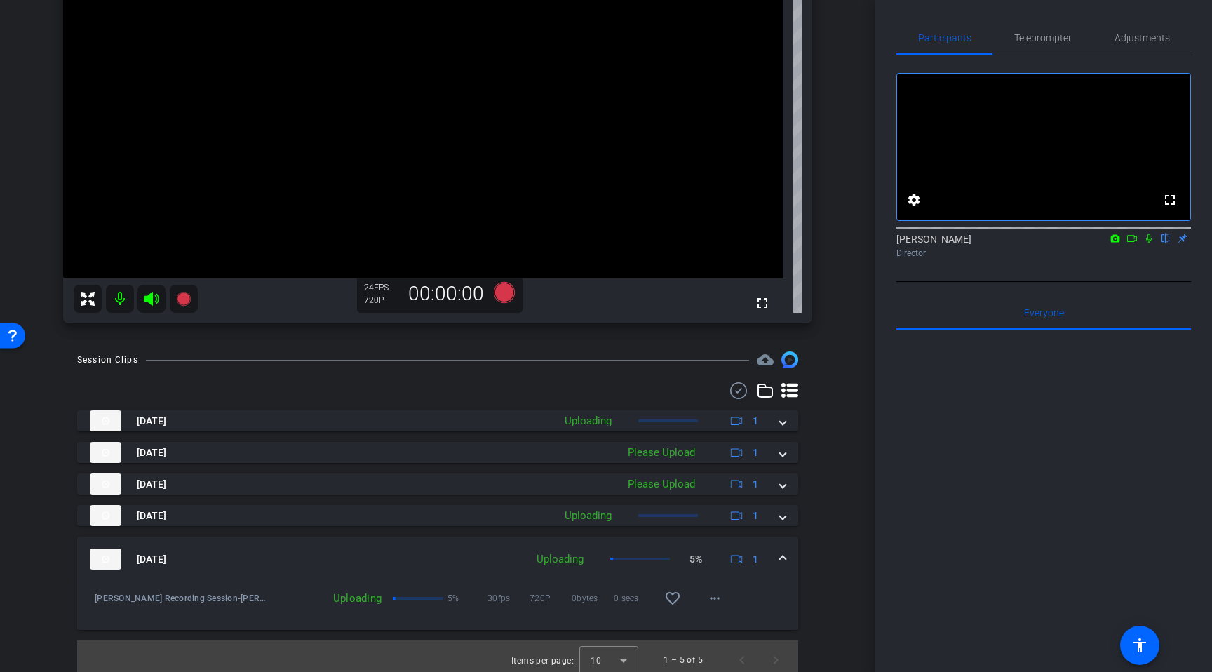
scroll to position [197, 0]
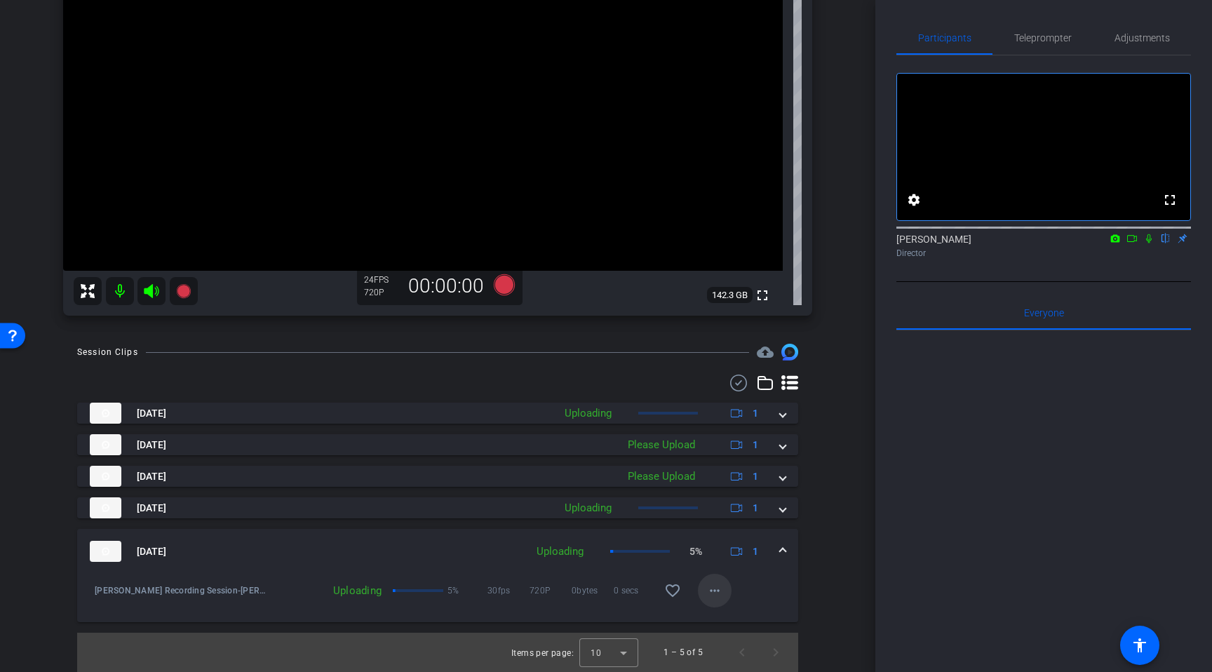
click at [712, 595] on mat-icon "more_horiz" at bounding box center [714, 590] width 17 height 17
click at [794, 594] on div at bounding box center [606, 336] width 1212 height 672
click at [782, 547] on span at bounding box center [783, 551] width 6 height 15
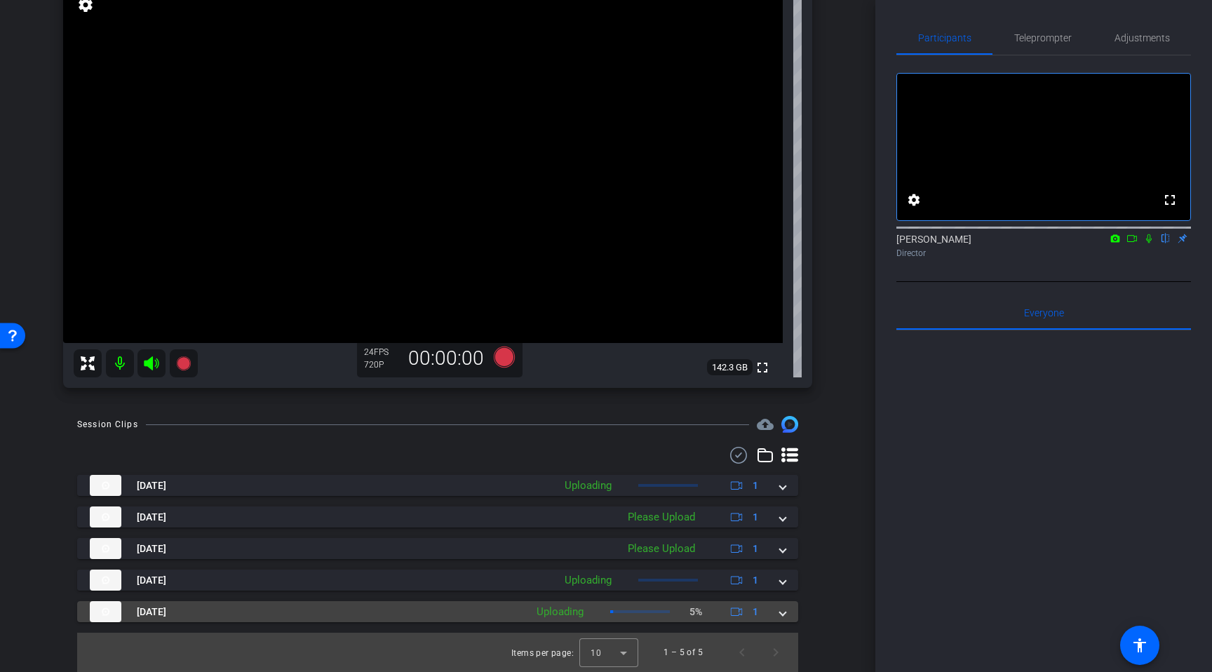
scroll to position [125, 0]
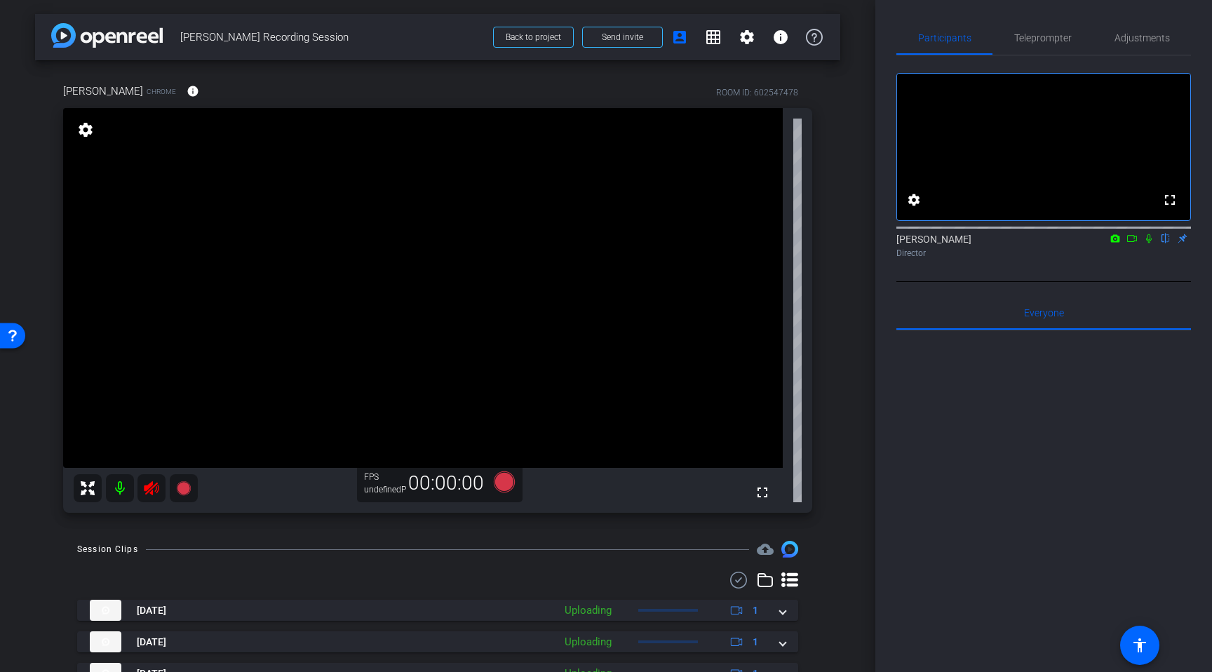
scroll to position [125, 0]
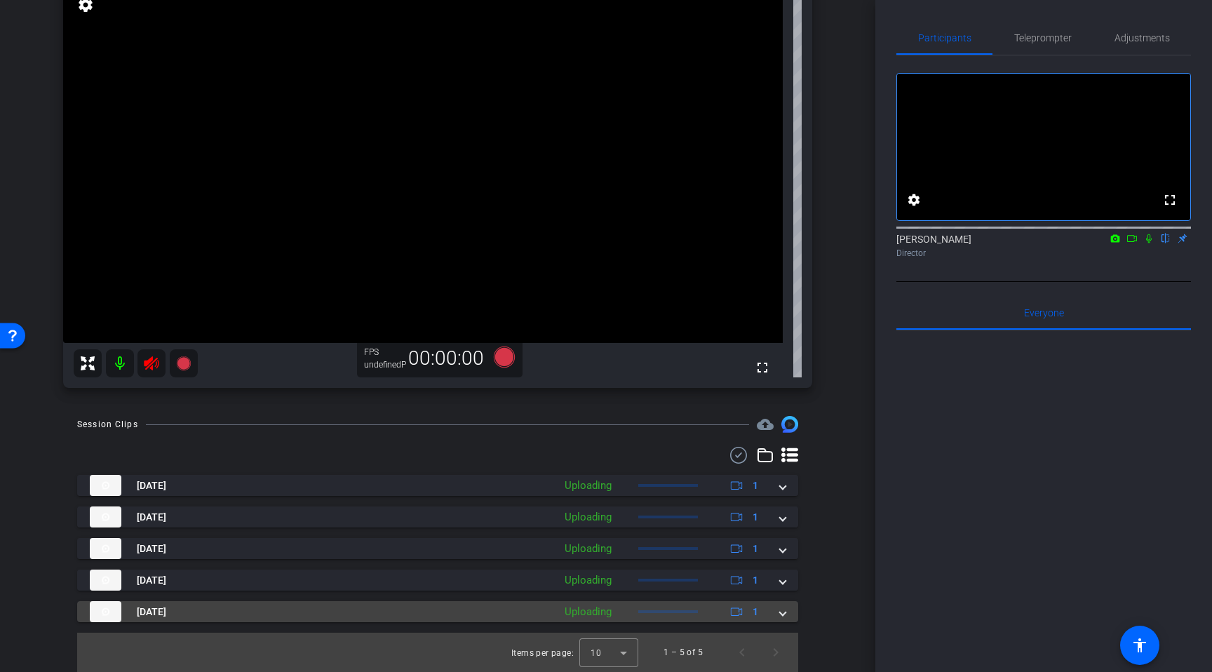
click at [780, 615] on span at bounding box center [783, 612] width 6 height 15
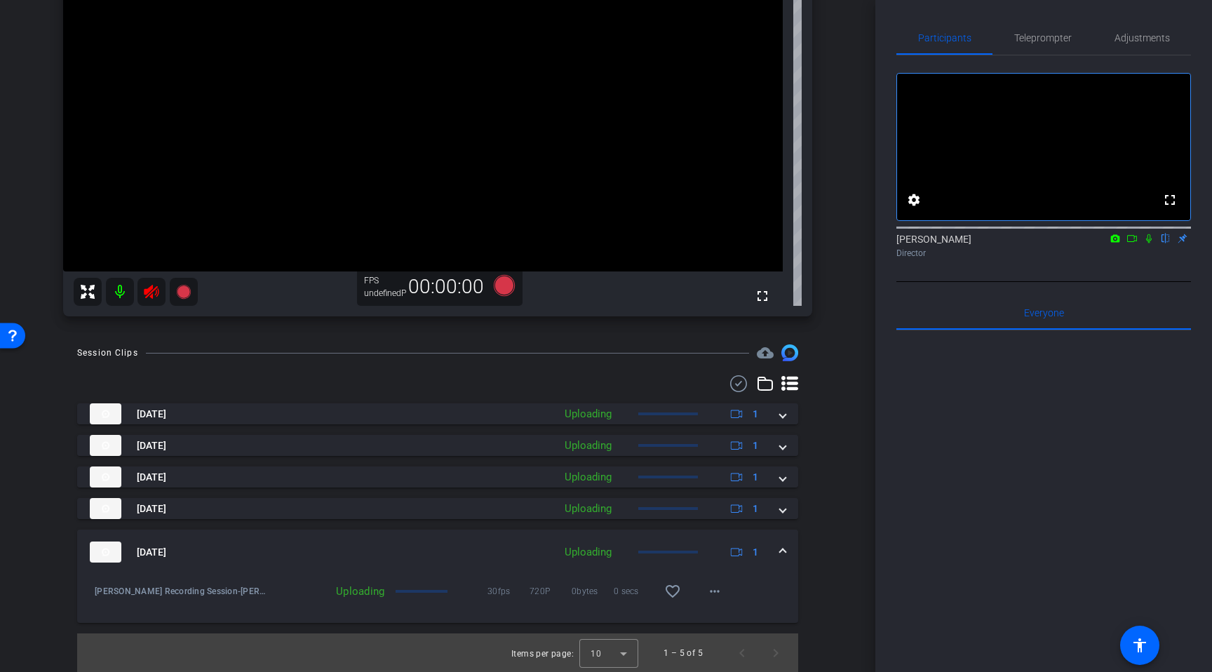
scroll to position [197, 0]
click at [708, 589] on mat-icon "more_horiz" at bounding box center [714, 590] width 17 height 17
click at [760, 594] on div at bounding box center [606, 336] width 1212 height 672
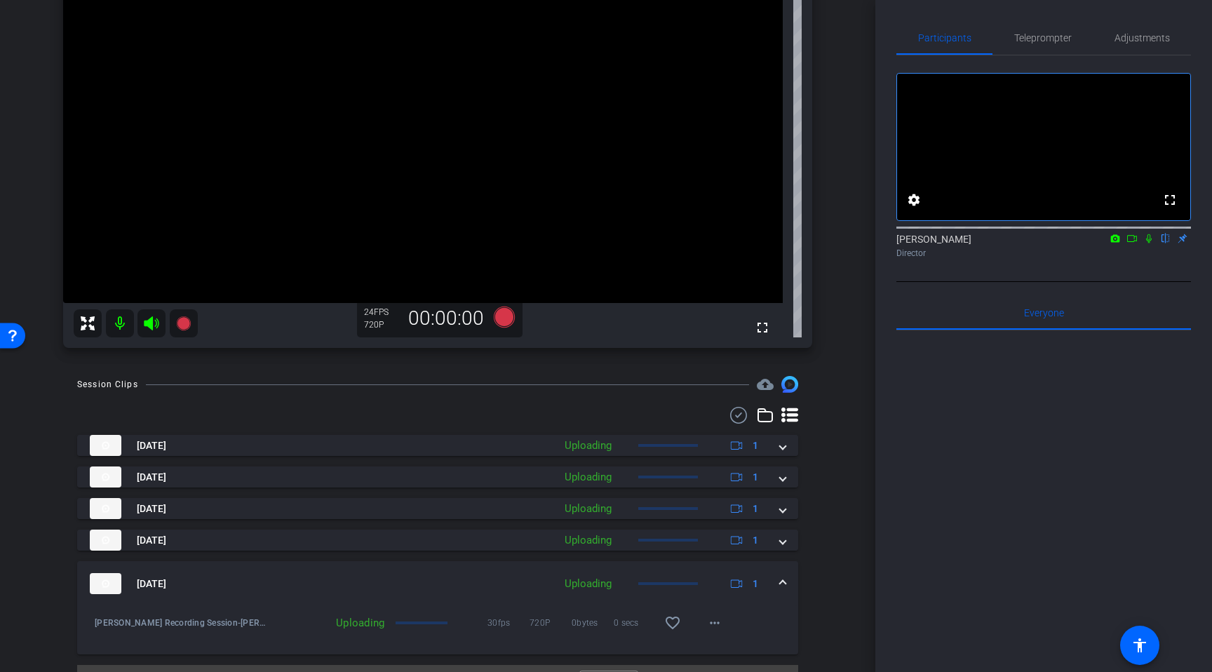
scroll to position [197, 0]
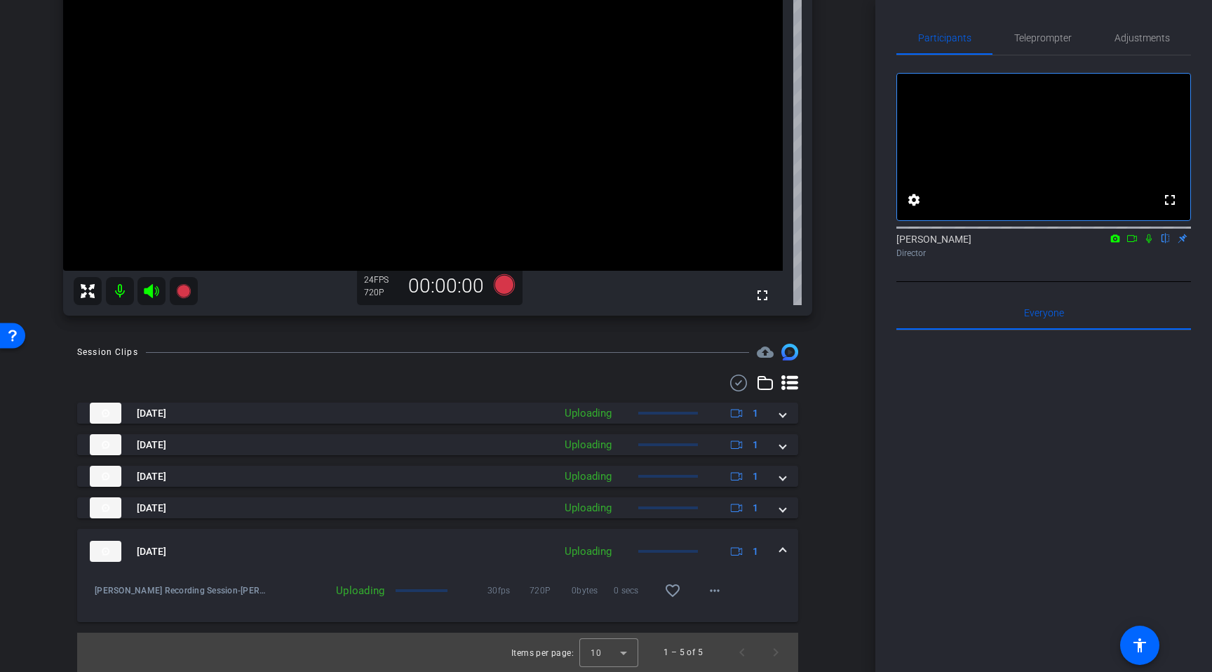
click at [782, 548] on span at bounding box center [783, 551] width 6 height 15
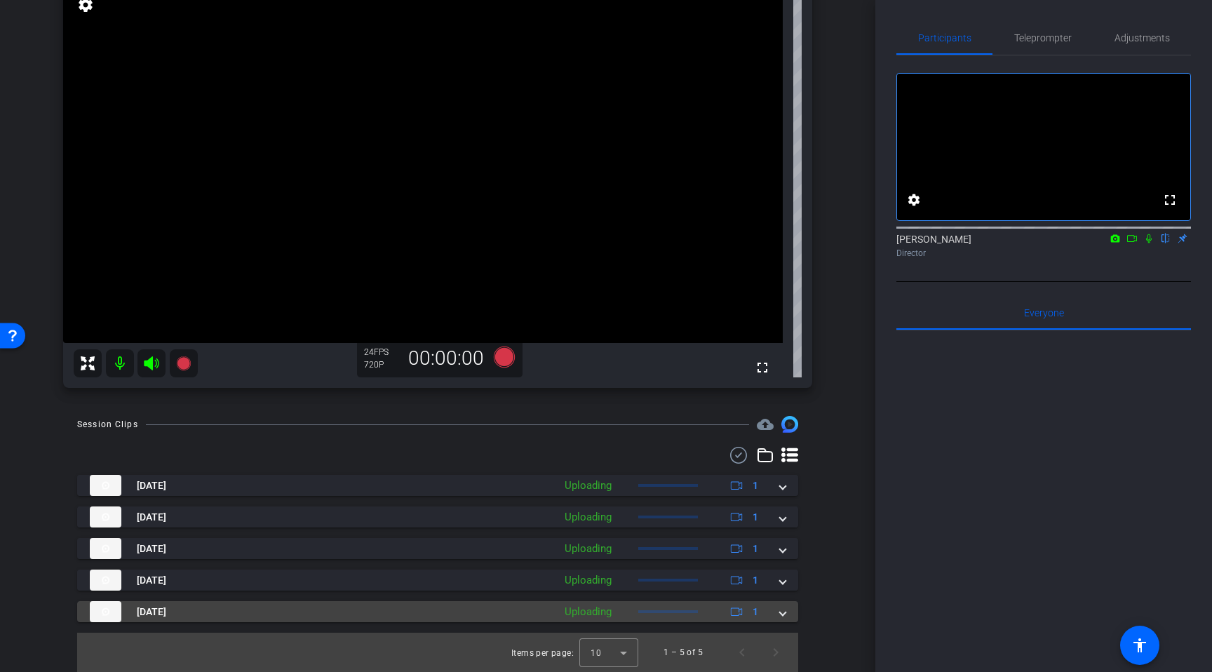
scroll to position [125, 0]
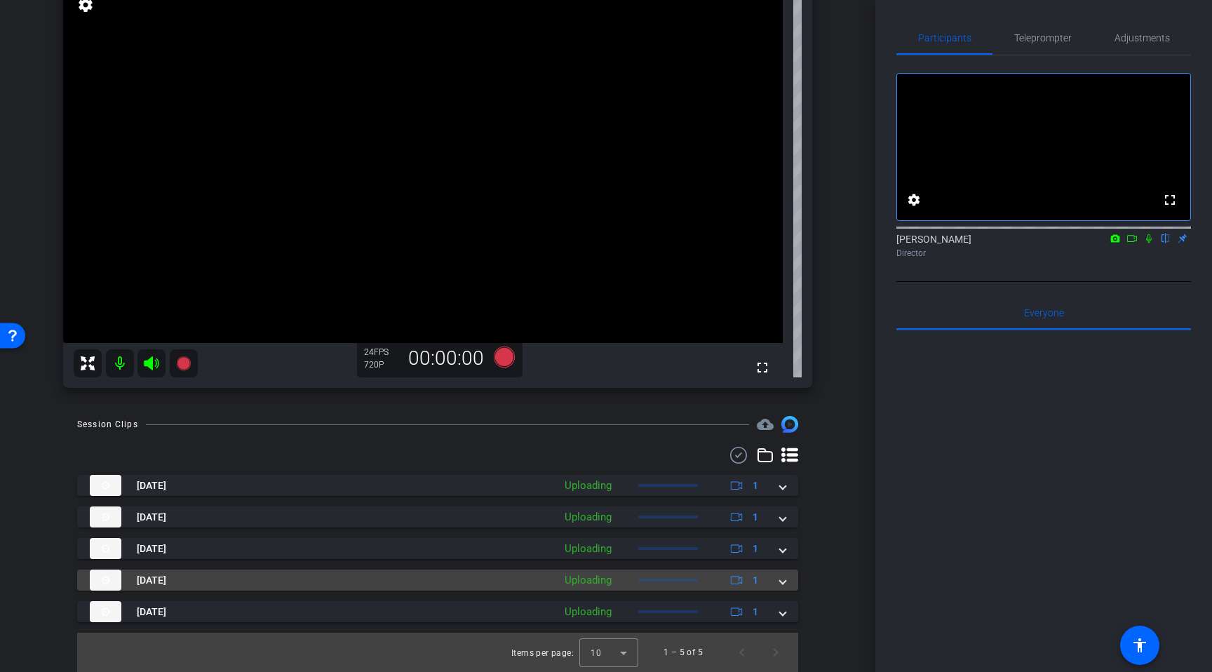
click at [780, 583] on span at bounding box center [783, 580] width 6 height 15
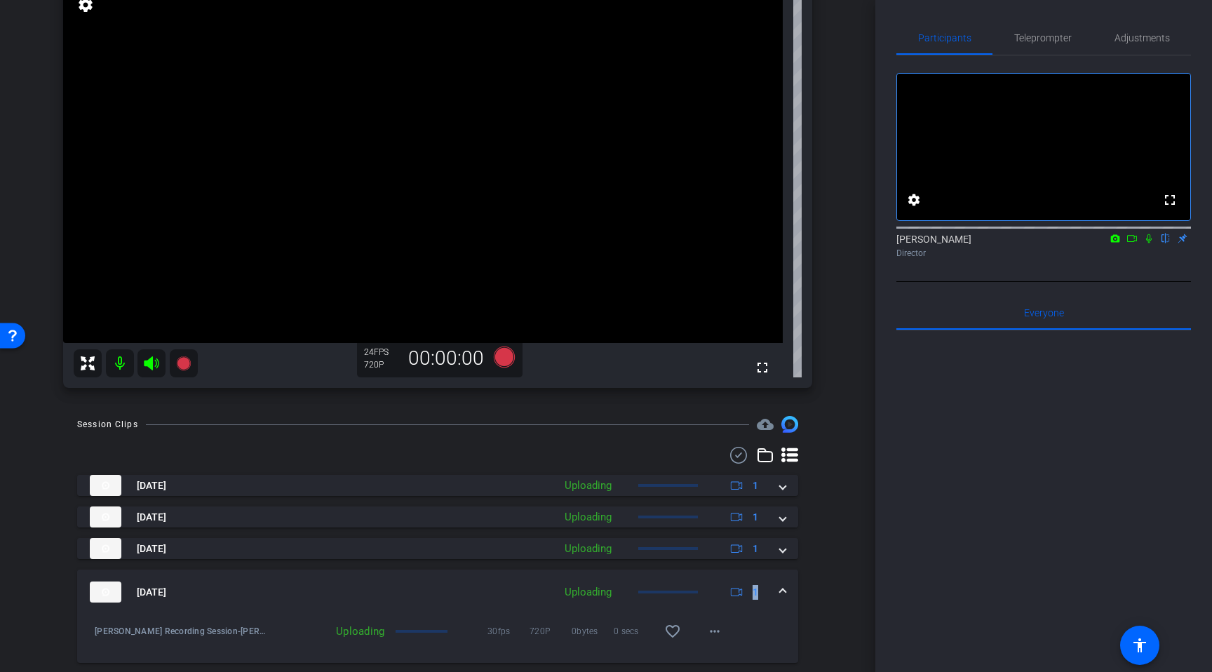
click at [779, 583] on div "Aug 15, 2025 Uploading 1" at bounding box center [435, 591] width 690 height 21
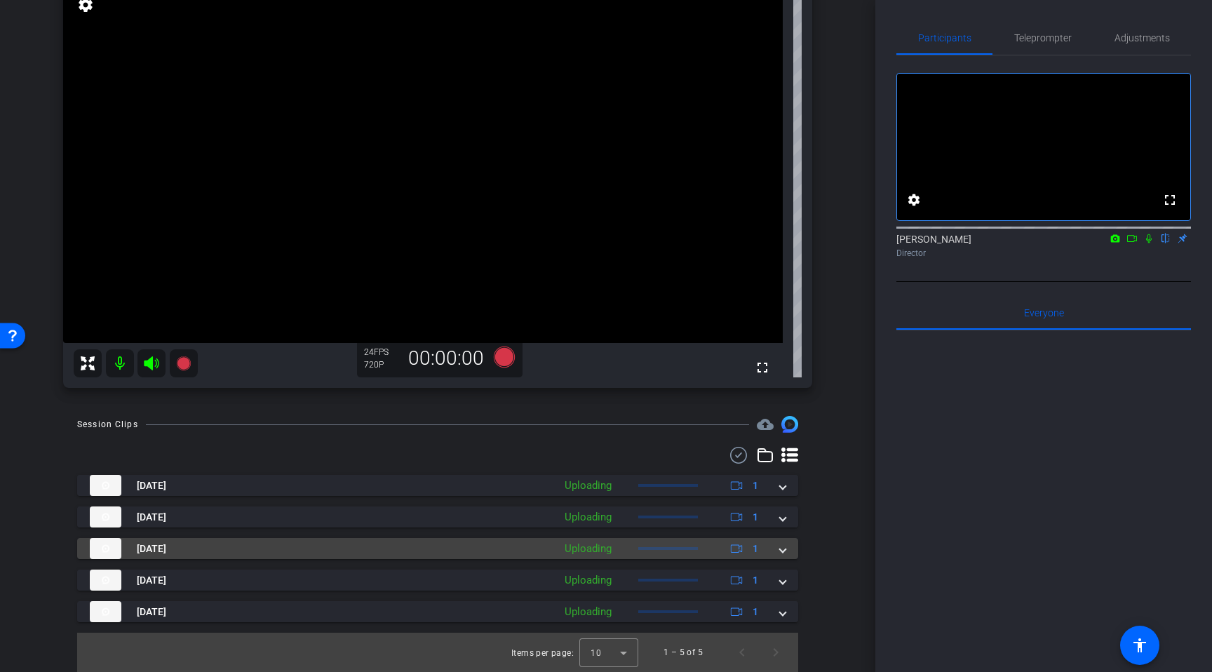
click at [781, 557] on mat-expansion-panel-header "Aug 15, 2025 Uploading 1" at bounding box center [437, 548] width 721 height 21
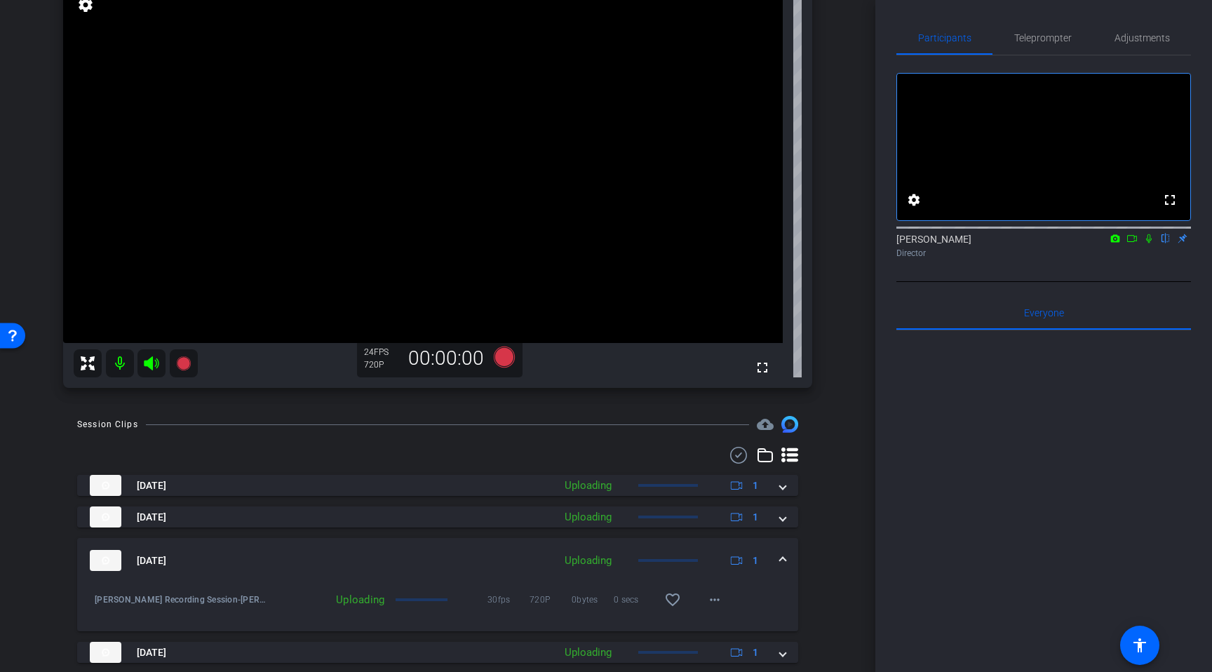
click at [781, 557] on span at bounding box center [783, 560] width 6 height 15
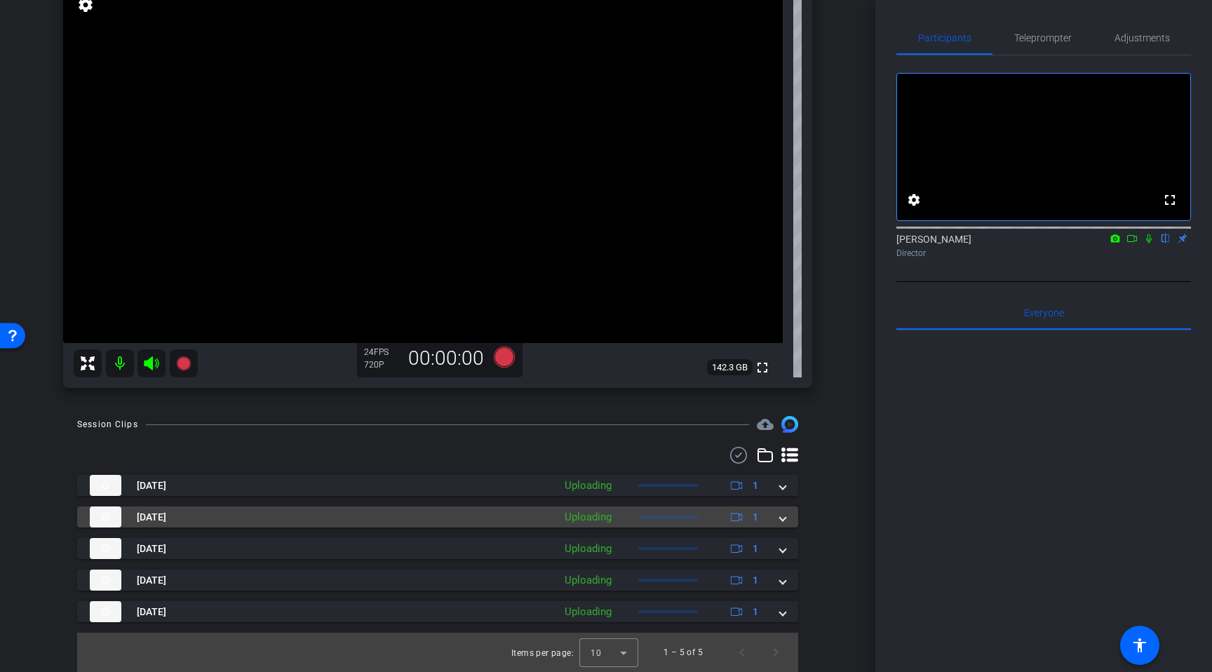
click at [780, 527] on mat-expansion-panel-header "Aug 15, 2025 Uploading 1" at bounding box center [437, 516] width 721 height 21
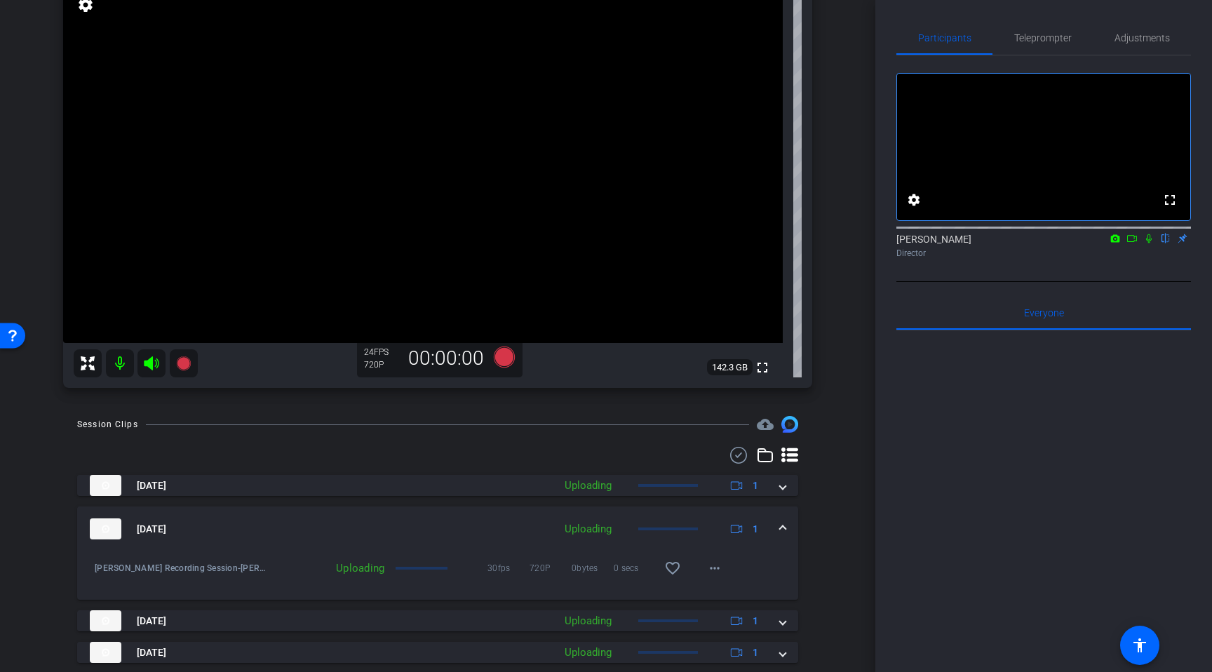
click at [780, 527] on span at bounding box center [783, 529] width 6 height 15
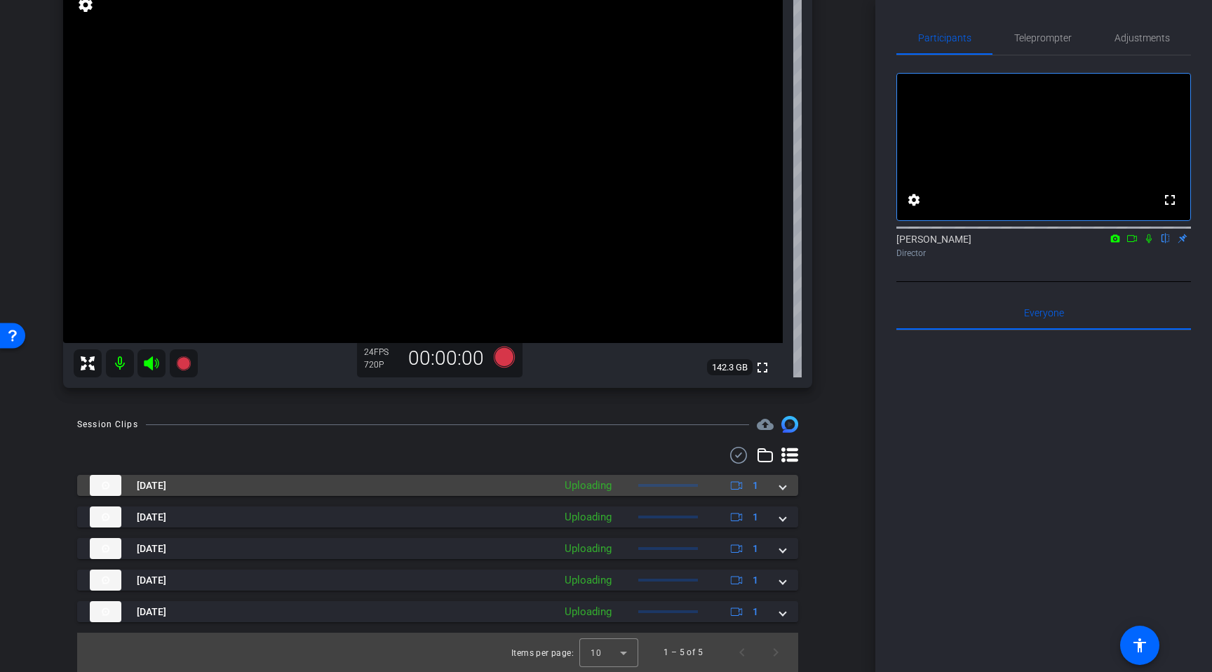
click at [778, 488] on div "Aug 15, 2025 Uploading 1" at bounding box center [435, 485] width 690 height 21
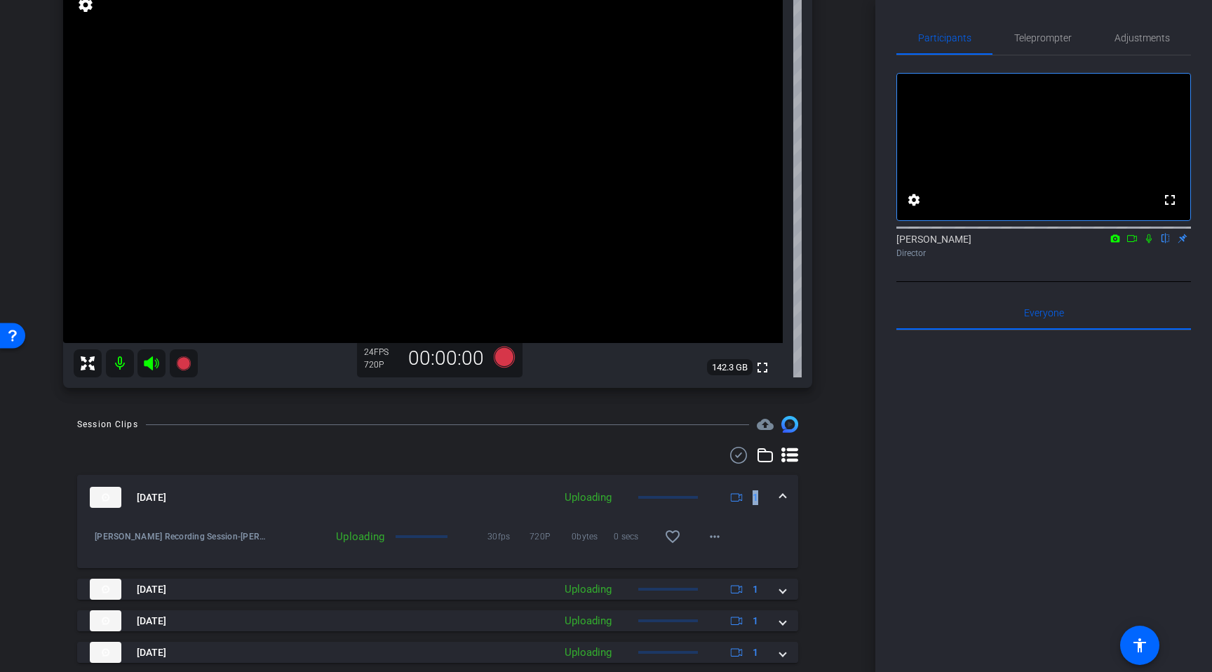
click at [778, 488] on div "Aug 15, 2025 Uploading 1" at bounding box center [435, 497] width 690 height 21
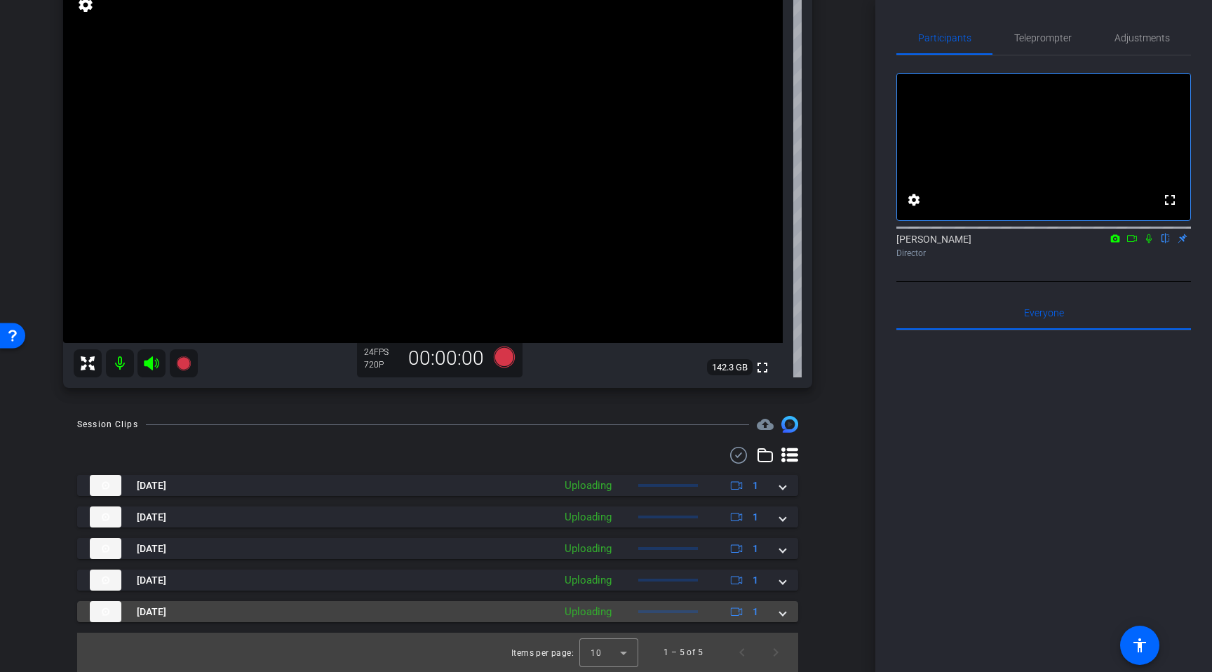
click at [786, 617] on mat-expansion-panel-header "Aug 15, 2025 Uploading 1" at bounding box center [437, 611] width 721 height 21
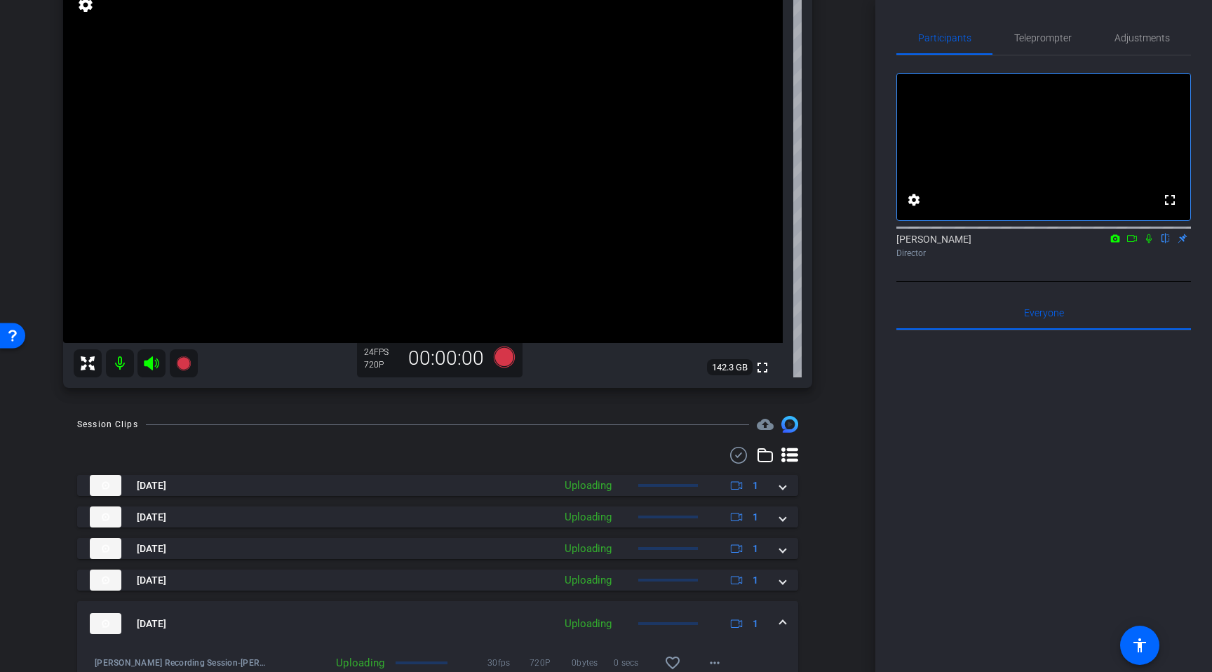
click at [786, 617] on mat-expansion-panel-header "Aug 15, 2025 Uploading 1" at bounding box center [437, 623] width 721 height 45
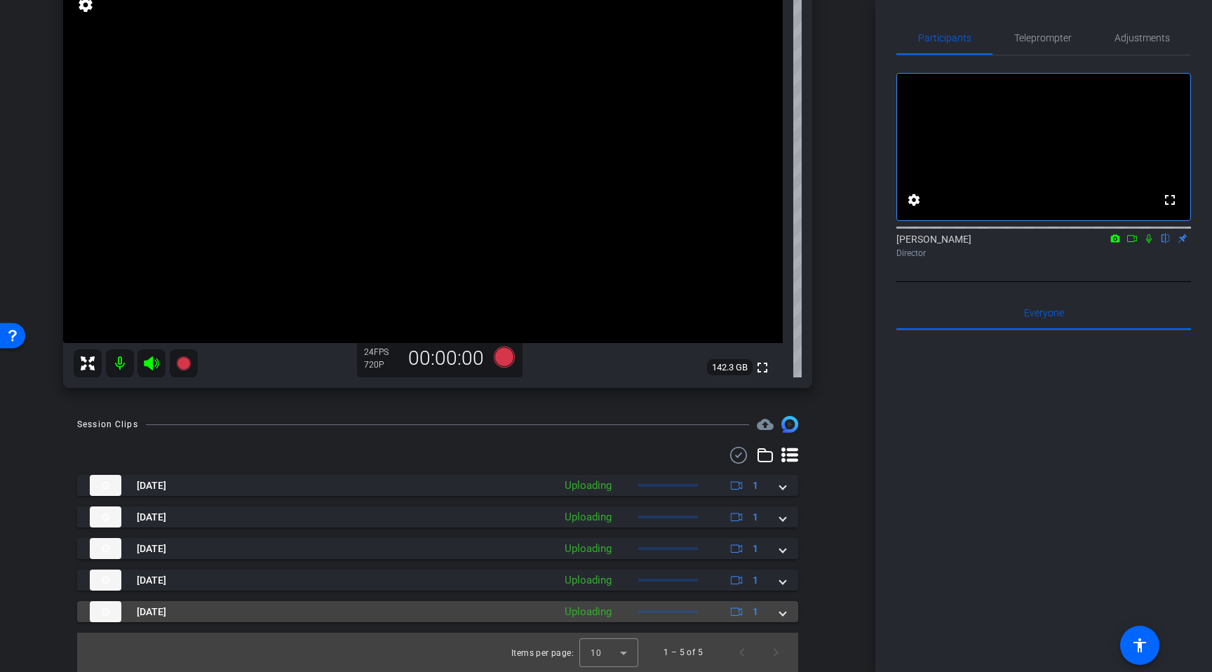
click at [775, 614] on div "Aug 15, 2025 Uploading 1" at bounding box center [435, 611] width 690 height 21
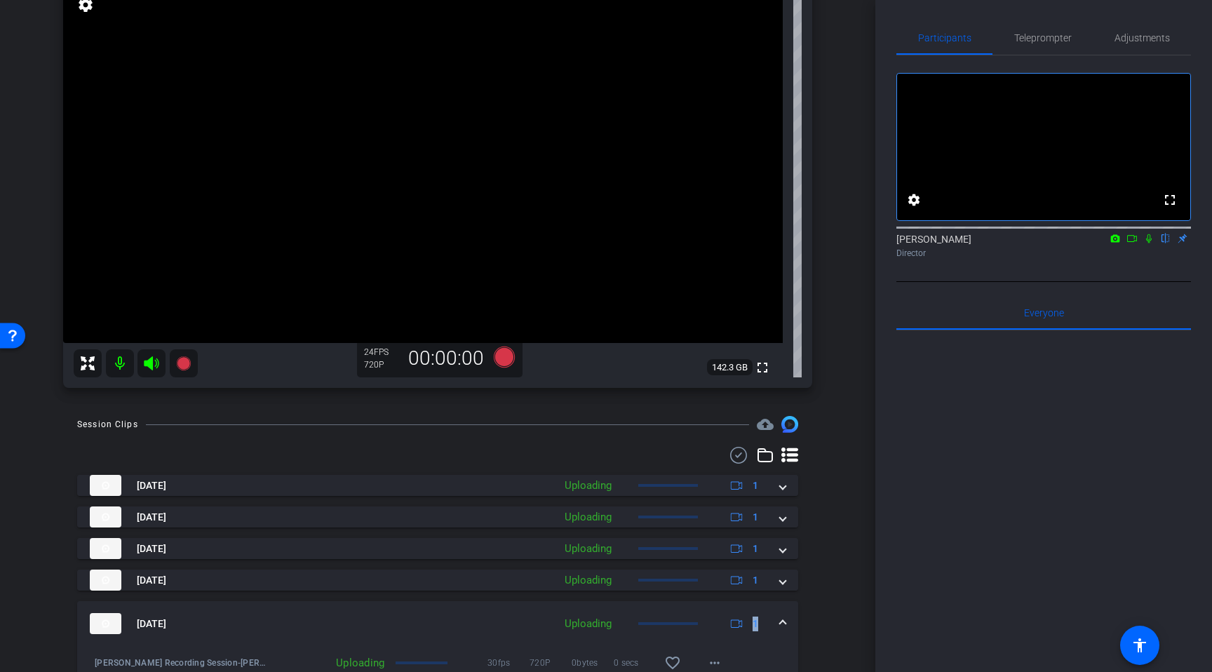
click at [775, 614] on div "Aug 15, 2025 Uploading 1" at bounding box center [435, 623] width 690 height 21
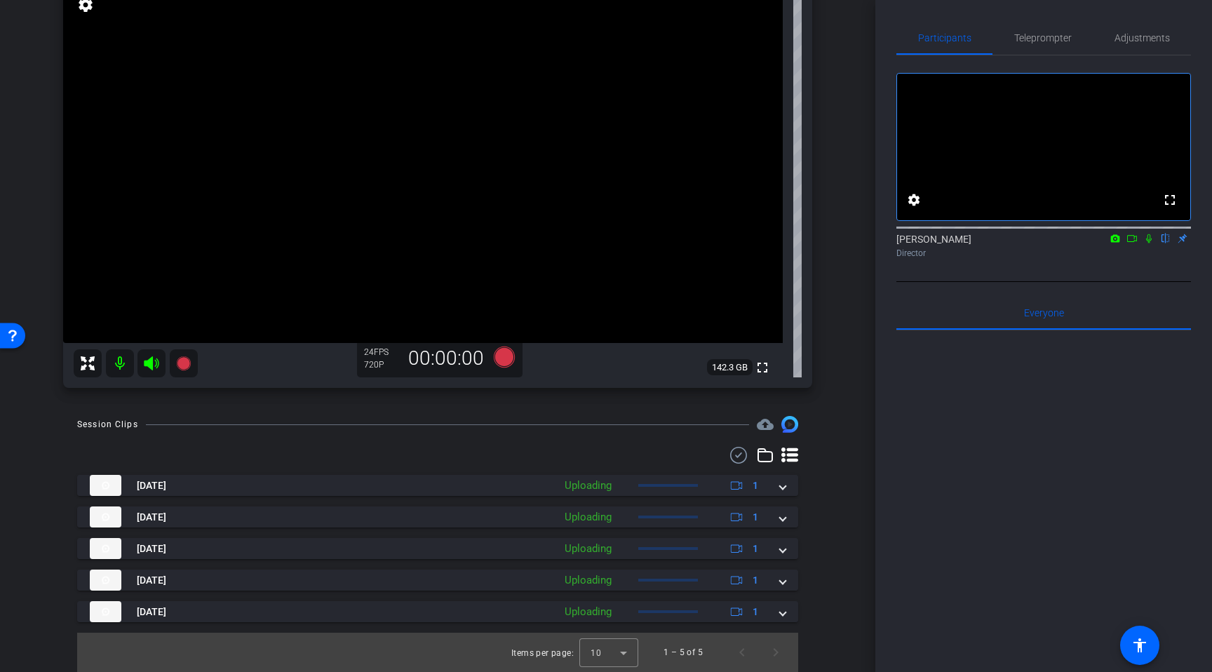
click at [795, 591] on div "Aug 15, 2025 Uploading 1 Andrew Kemp Recording Session-Andrew Kemp-2025-08-15-1…" at bounding box center [437, 548] width 721 height 147
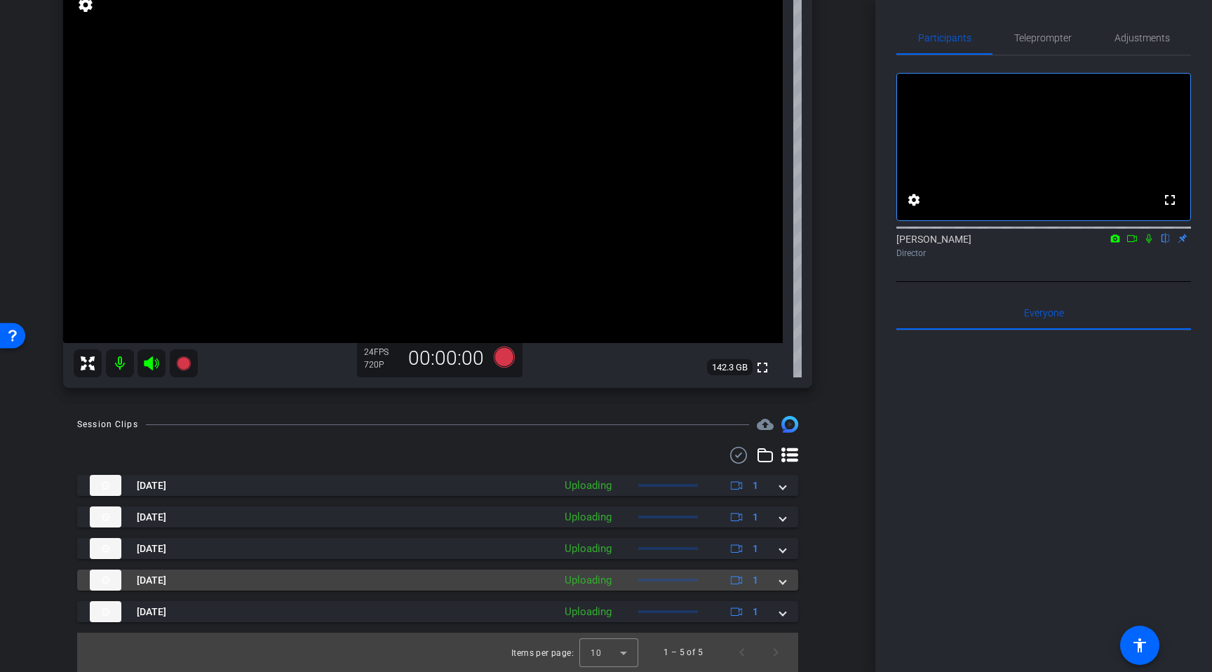
click at [776, 585] on div "Aug 15, 2025 Uploading 1" at bounding box center [435, 580] width 690 height 21
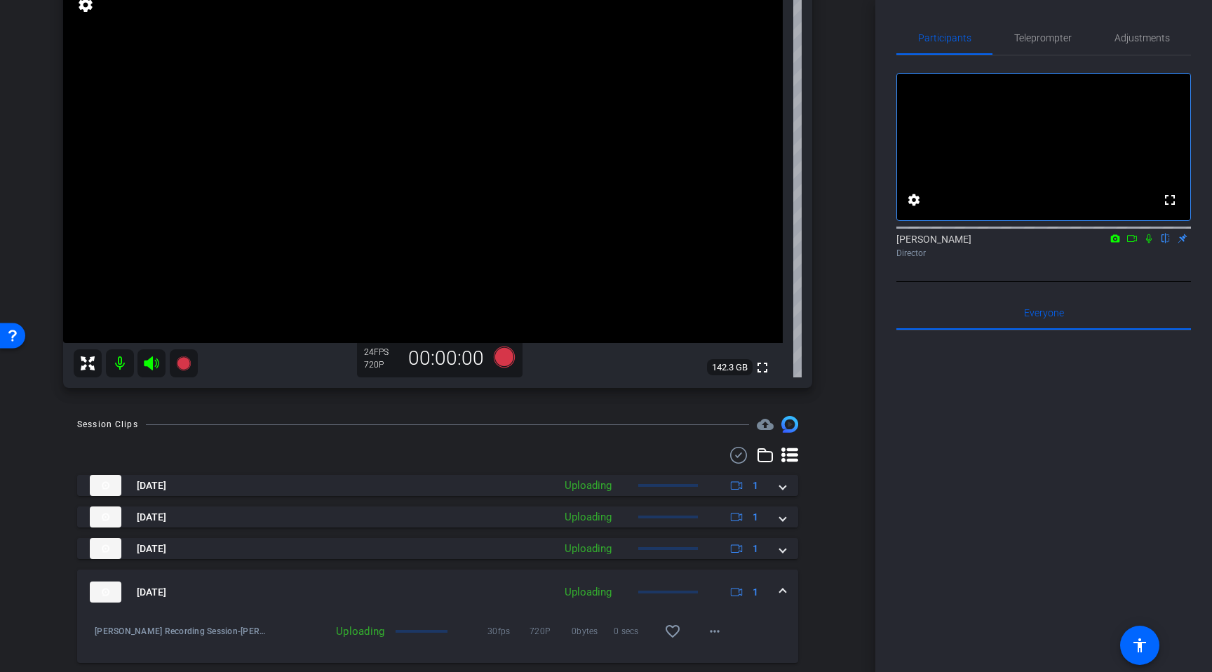
click at [776, 585] on div "Aug 15, 2025 Uploading 1" at bounding box center [435, 591] width 690 height 21
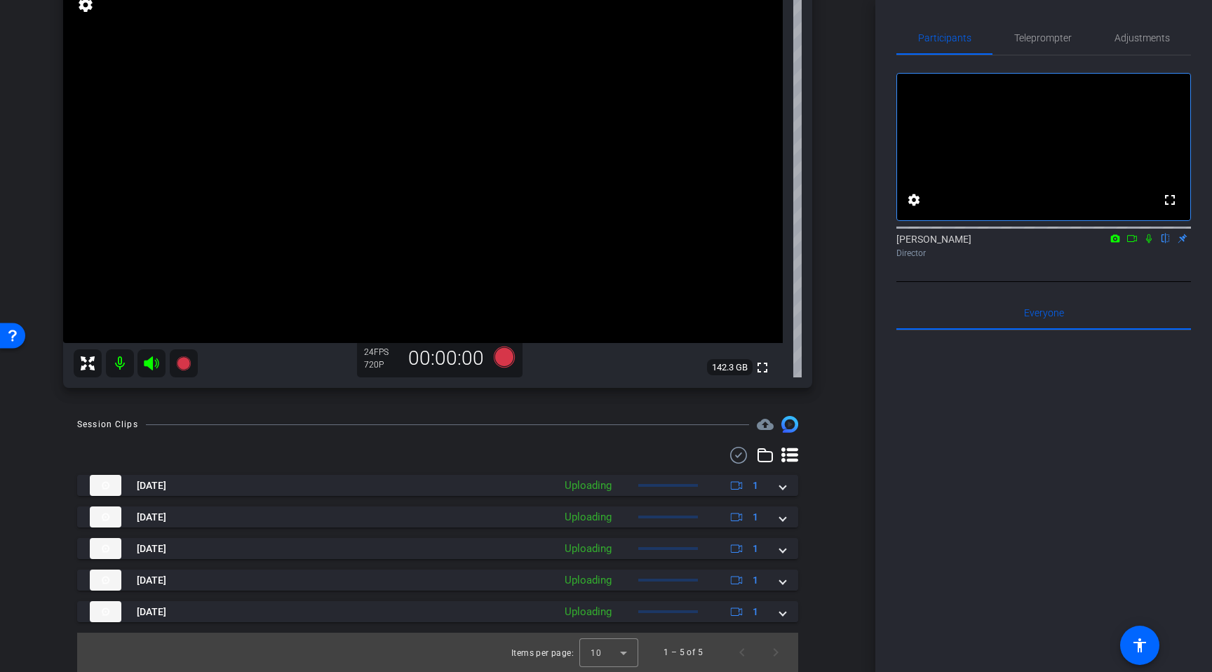
click at [816, 588] on div "Session Clips cloud_upload Aug 15, 2025 Uploading 1 Andrew Kemp Recording Sessi…" at bounding box center [437, 544] width 805 height 256
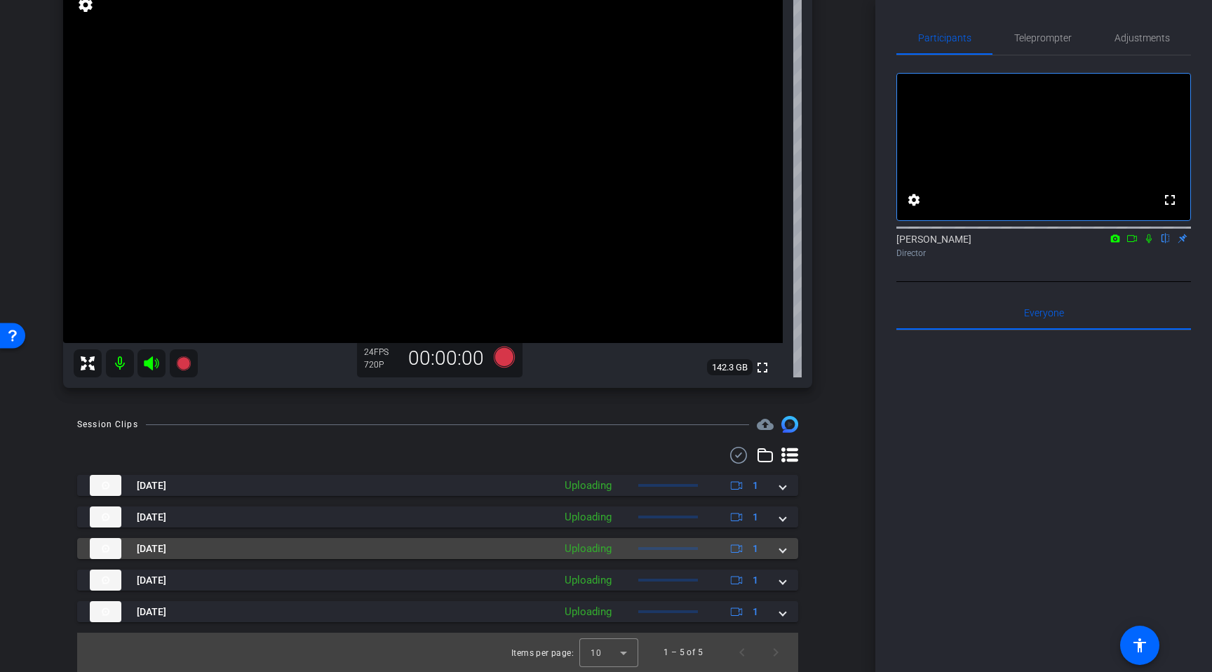
click at [783, 551] on span at bounding box center [783, 548] width 6 height 15
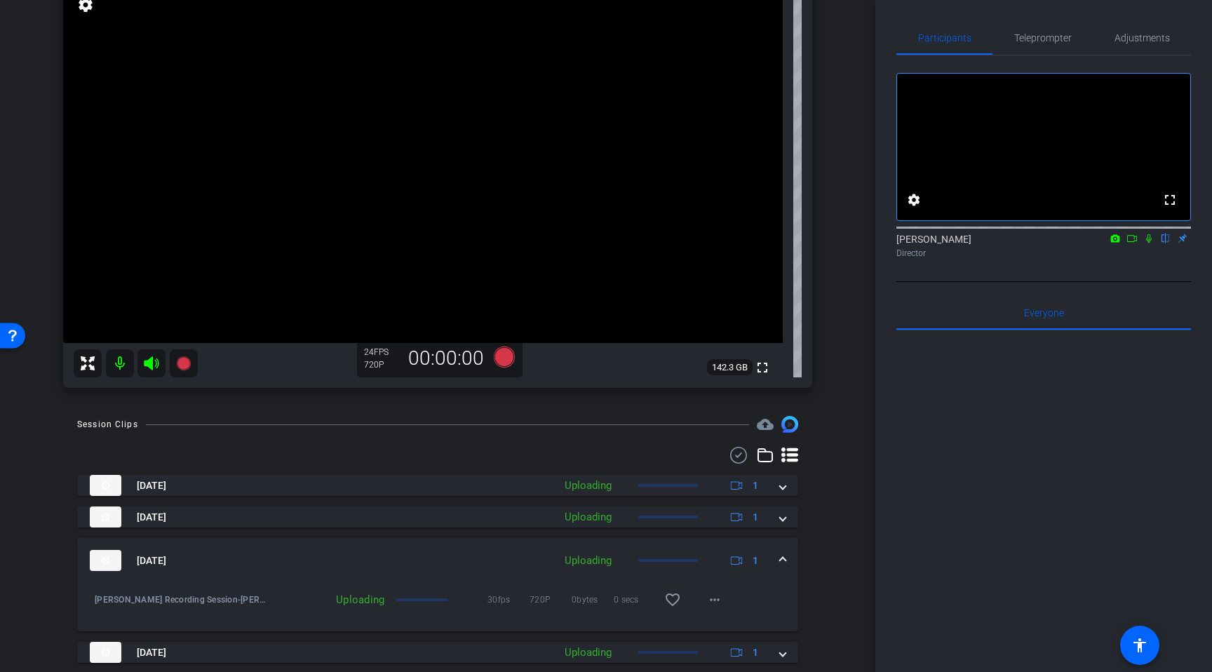
click at [783, 551] on mat-expansion-panel-header "Aug 15, 2025 Uploading 1" at bounding box center [437, 560] width 721 height 45
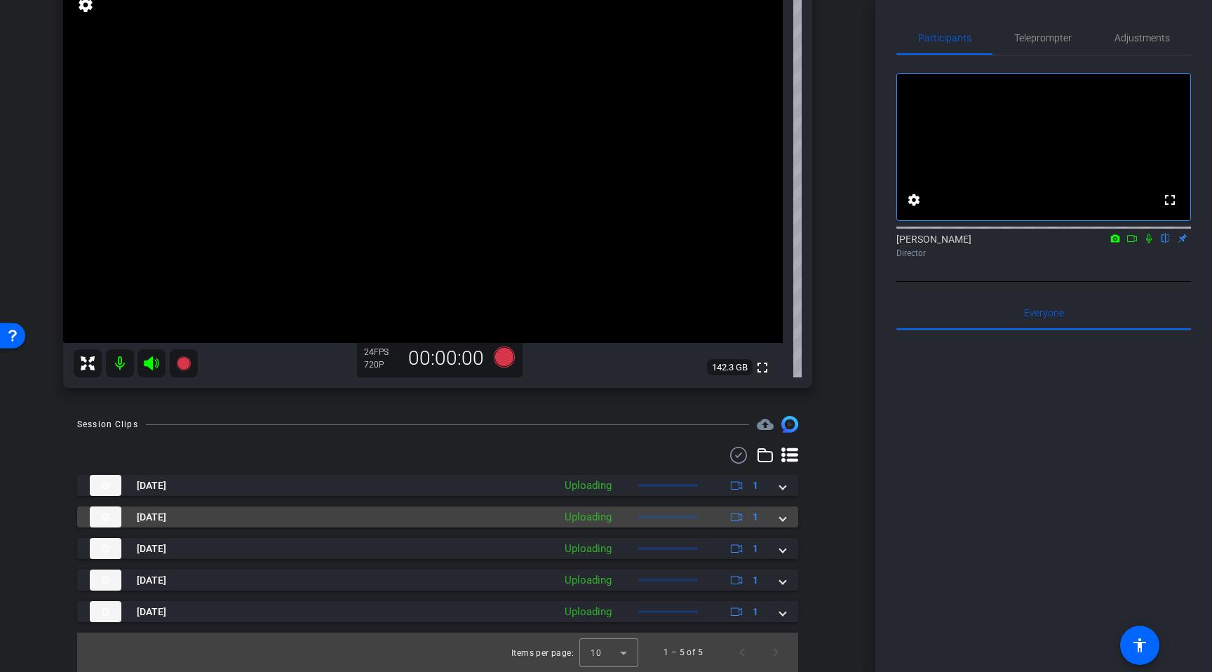
click at [782, 520] on span at bounding box center [783, 517] width 6 height 15
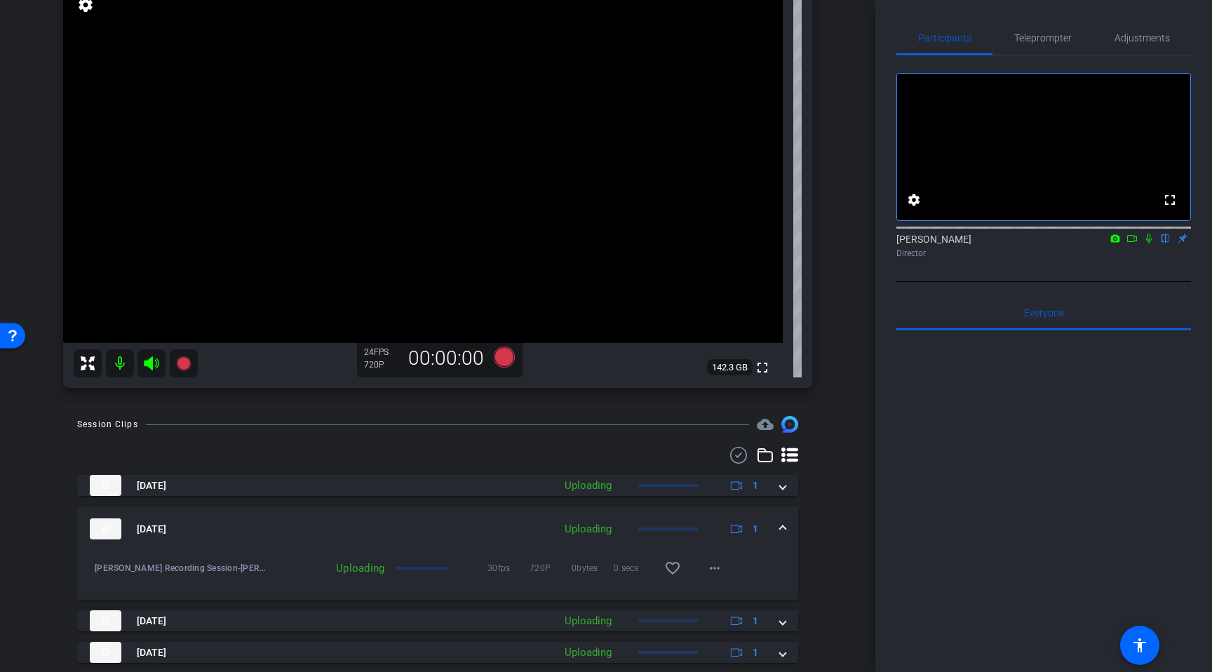
click at [782, 520] on mat-expansion-panel-header "Aug 15, 2025 Uploading 1" at bounding box center [437, 528] width 721 height 45
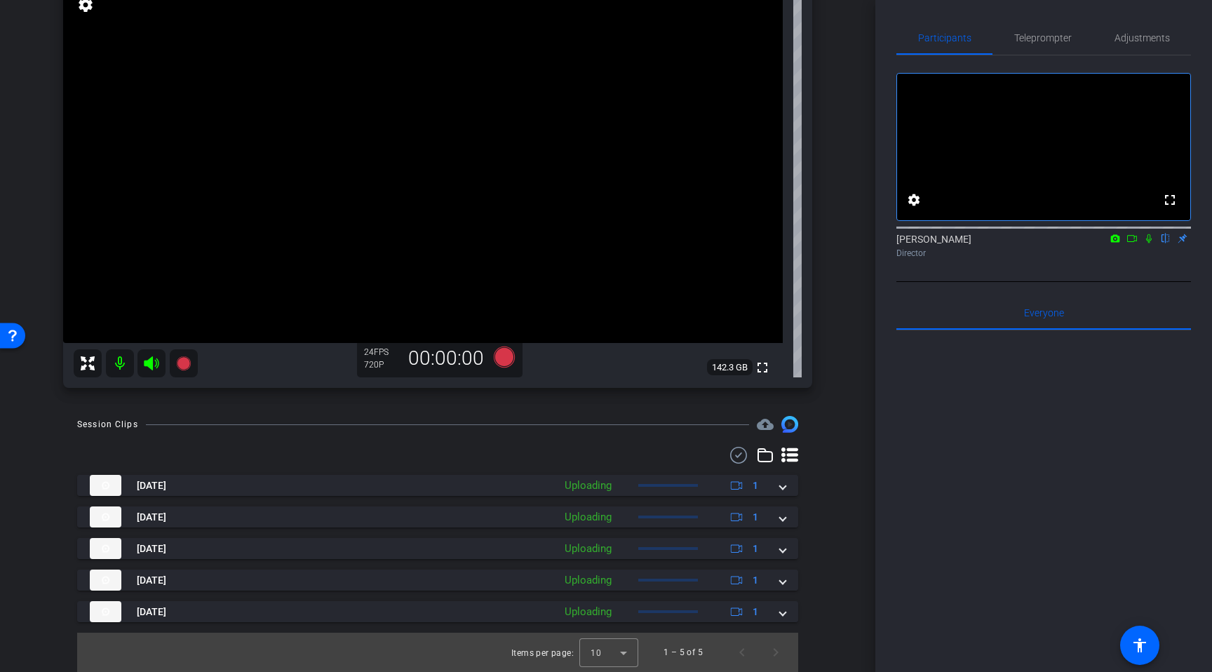
click at [780, 470] on div "Aug 15, 2025 Uploading 1 Andrew Kemp Recording Session-Andrew Kemp-2025-08-15-1…" at bounding box center [437, 559] width 721 height 225
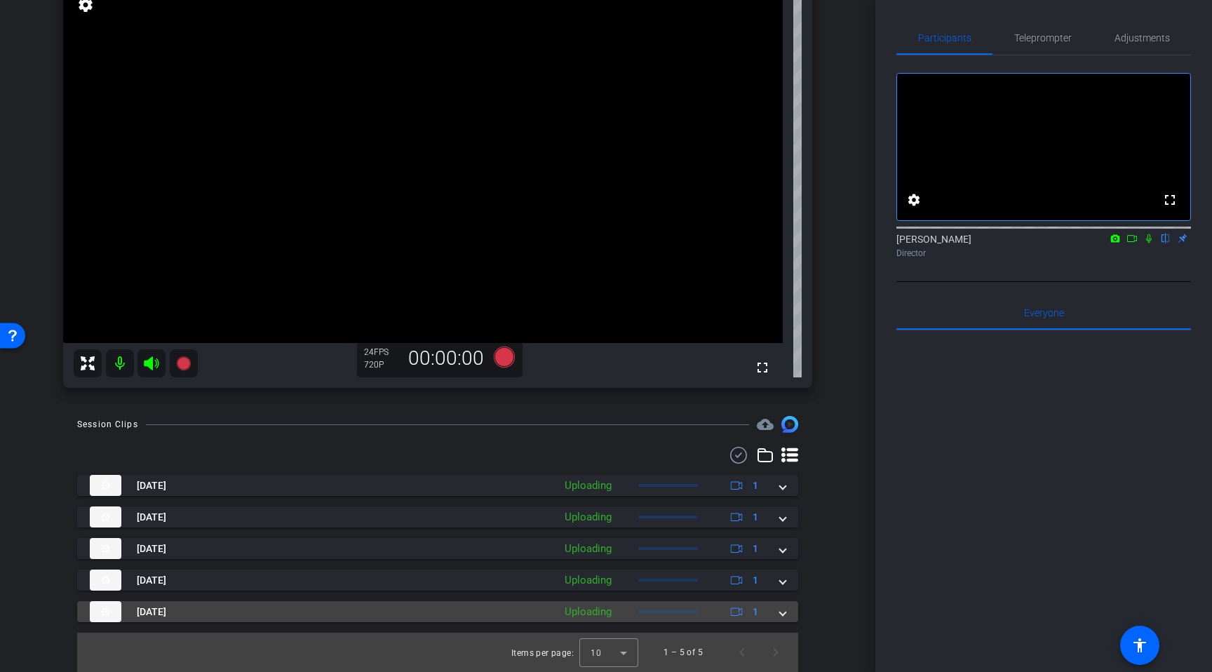
click at [778, 614] on div "Aug 15, 2025 Uploading 1" at bounding box center [435, 611] width 690 height 21
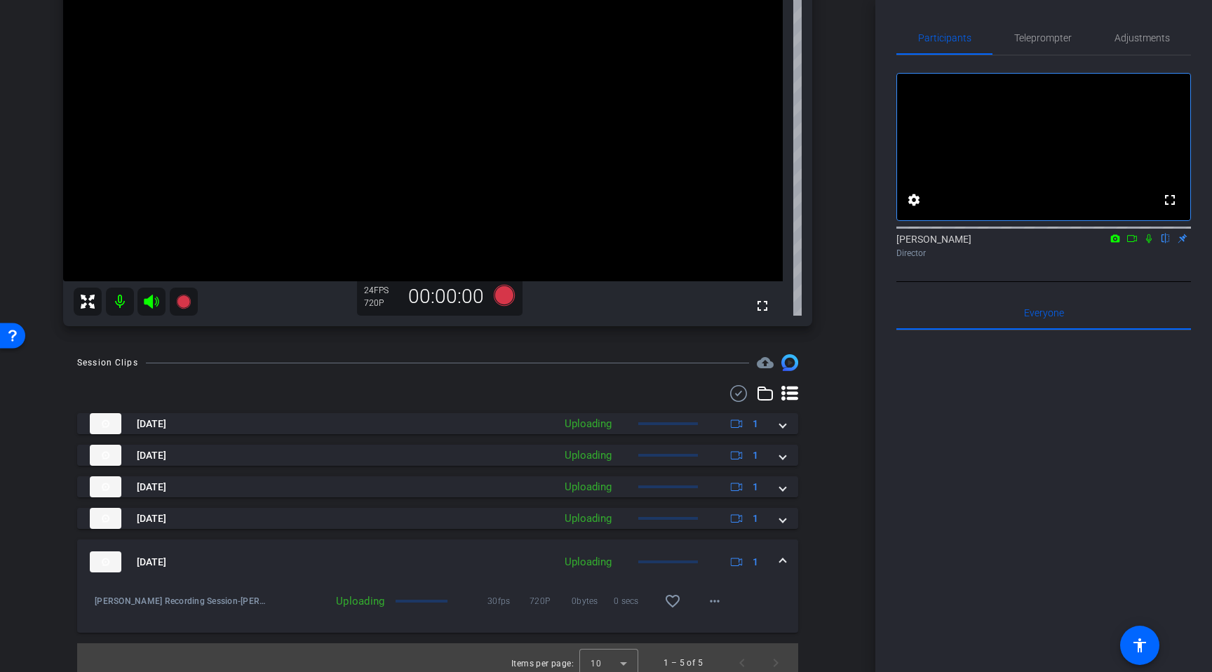
scroll to position [197, 0]
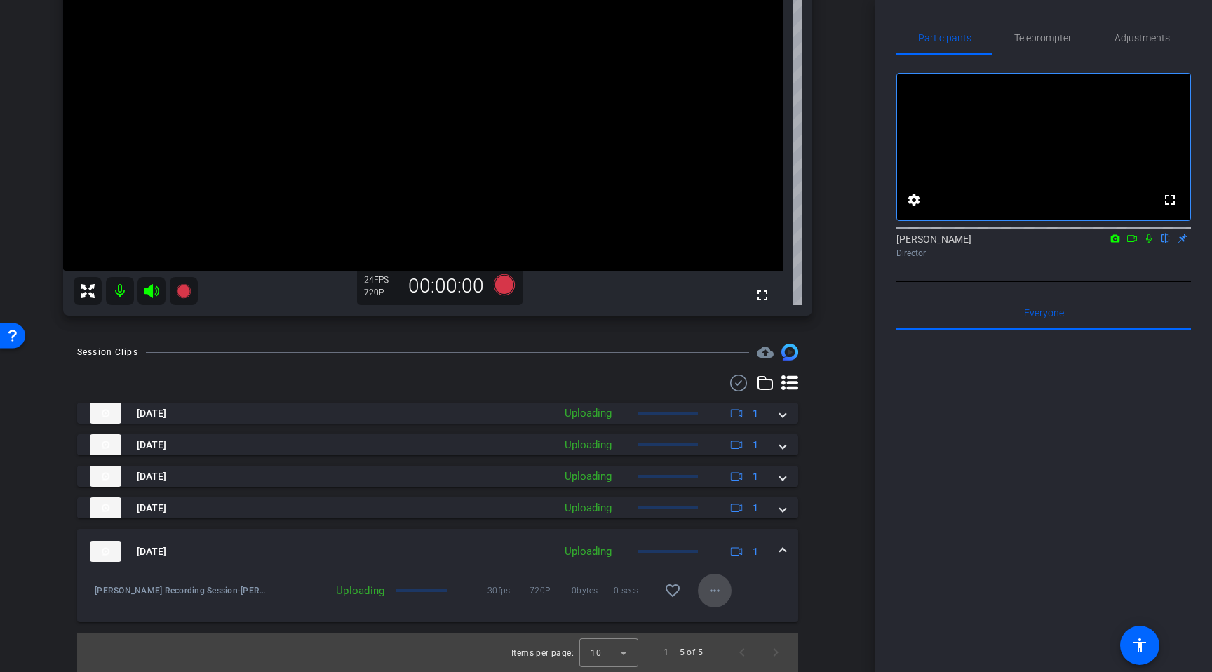
click at [708, 598] on mat-icon "more_horiz" at bounding box center [714, 590] width 17 height 17
click at [769, 585] on div at bounding box center [606, 336] width 1212 height 672
click at [781, 549] on span at bounding box center [783, 551] width 6 height 15
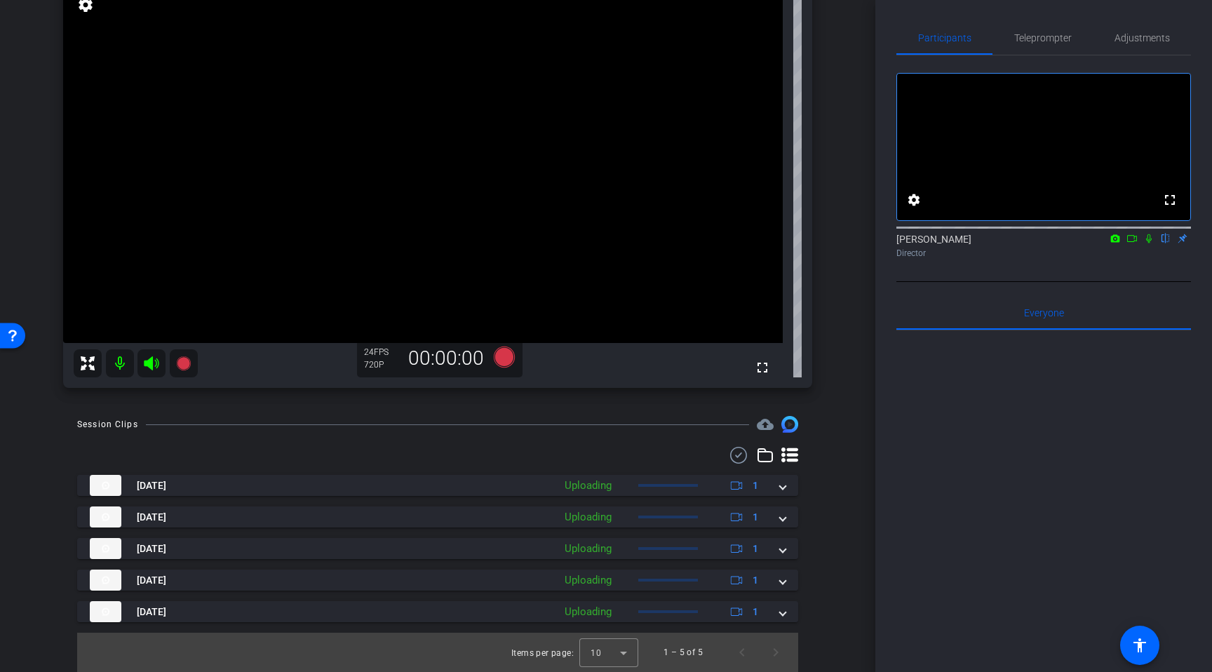
scroll to position [105, 0]
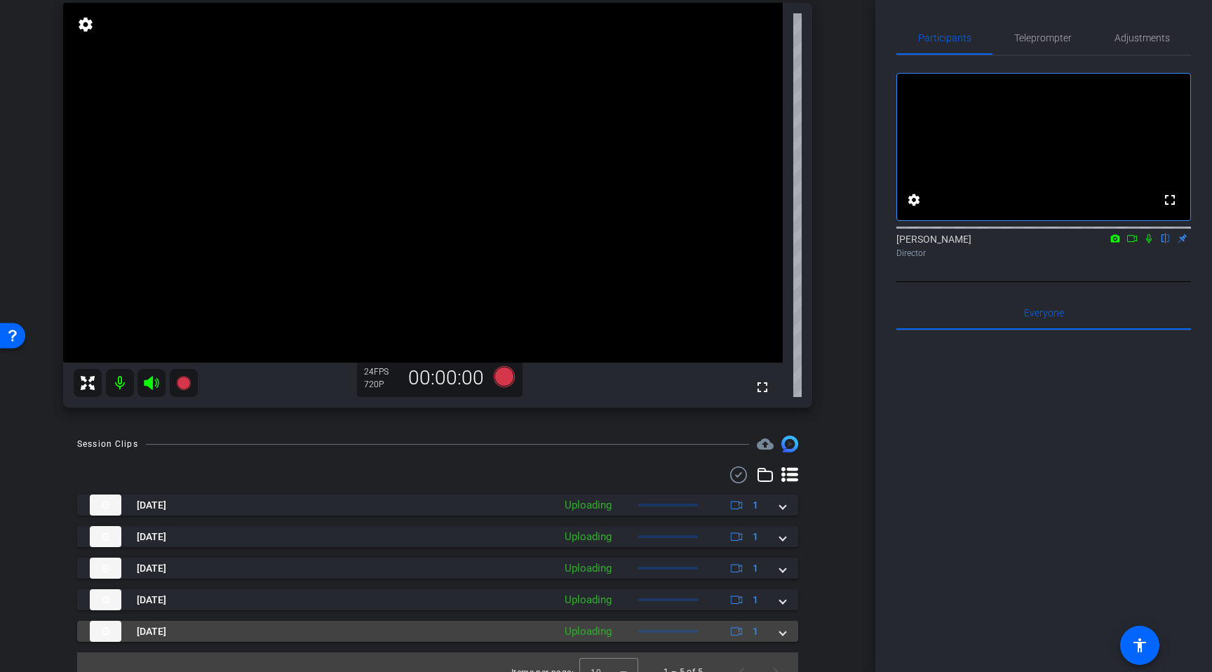
click at [782, 633] on span at bounding box center [783, 631] width 6 height 15
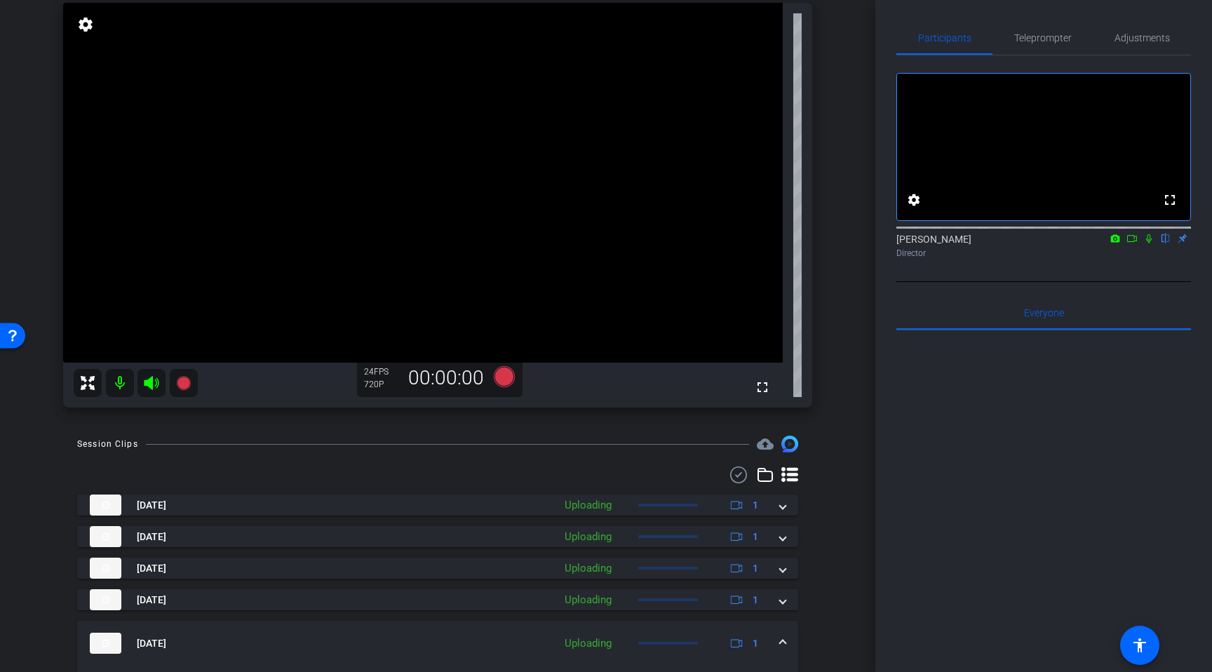
click at [782, 633] on mat-expansion-panel-header "Aug 15, 2025 Uploading 1" at bounding box center [437, 643] width 721 height 45
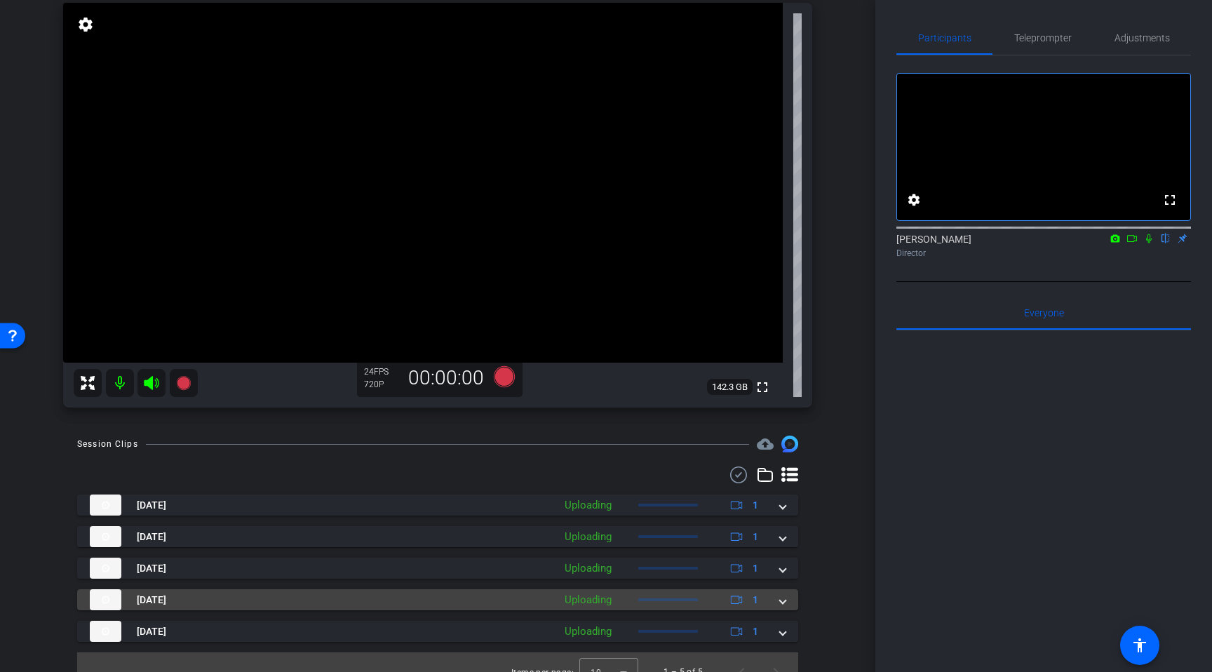
click at [782, 605] on span at bounding box center [783, 600] width 6 height 15
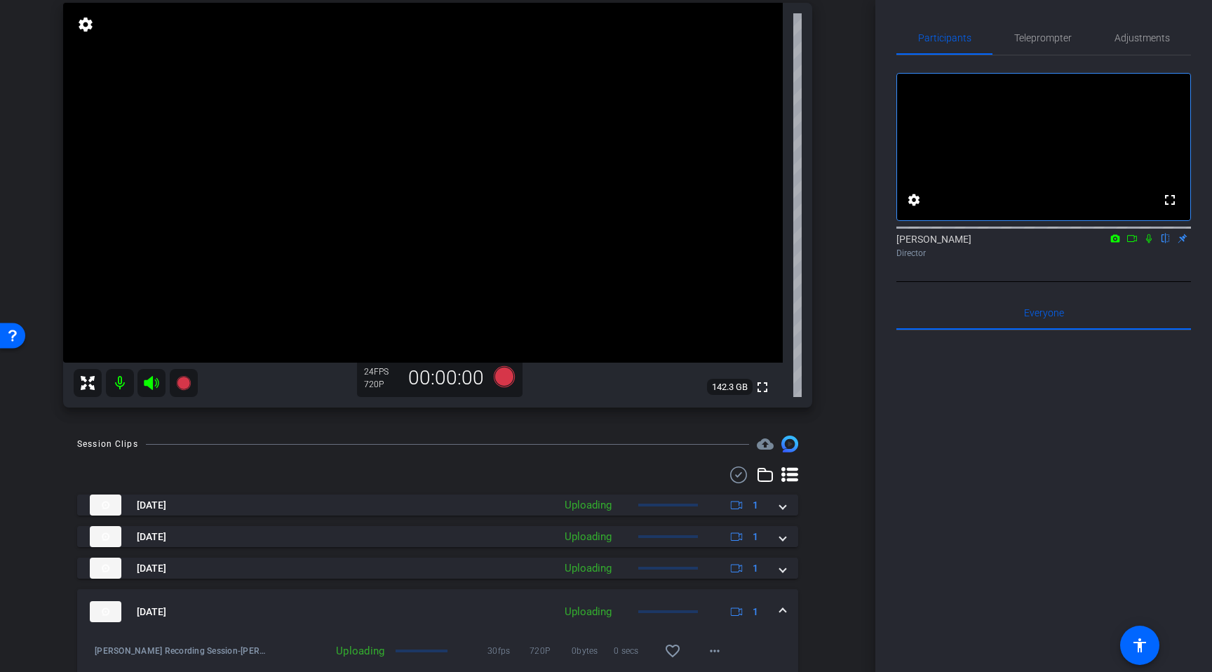
click at [782, 605] on span at bounding box center [783, 612] width 6 height 15
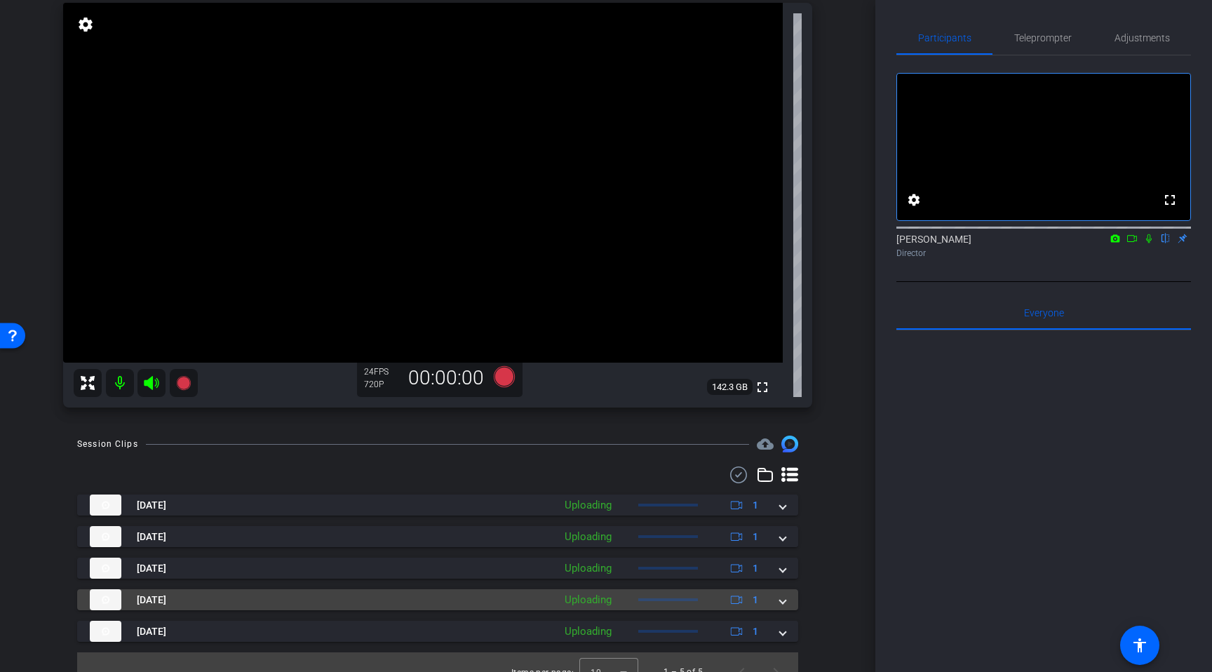
click at [572, 592] on div "Uploading" at bounding box center [588, 600] width 61 height 16
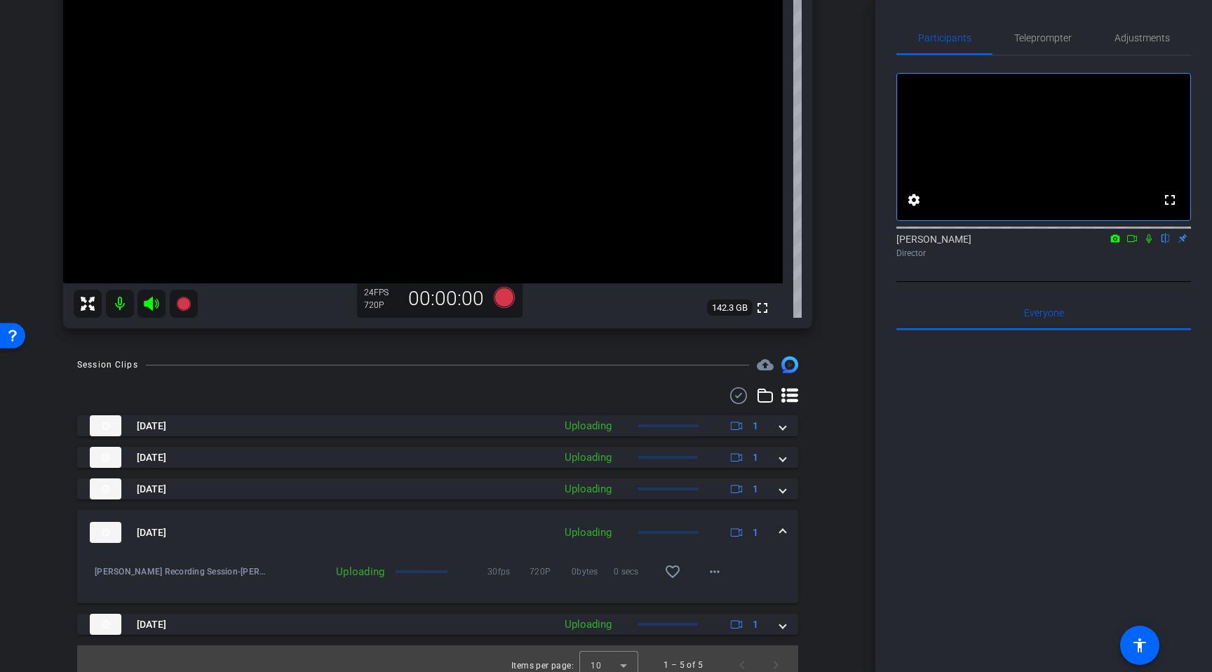
scroll to position [197, 0]
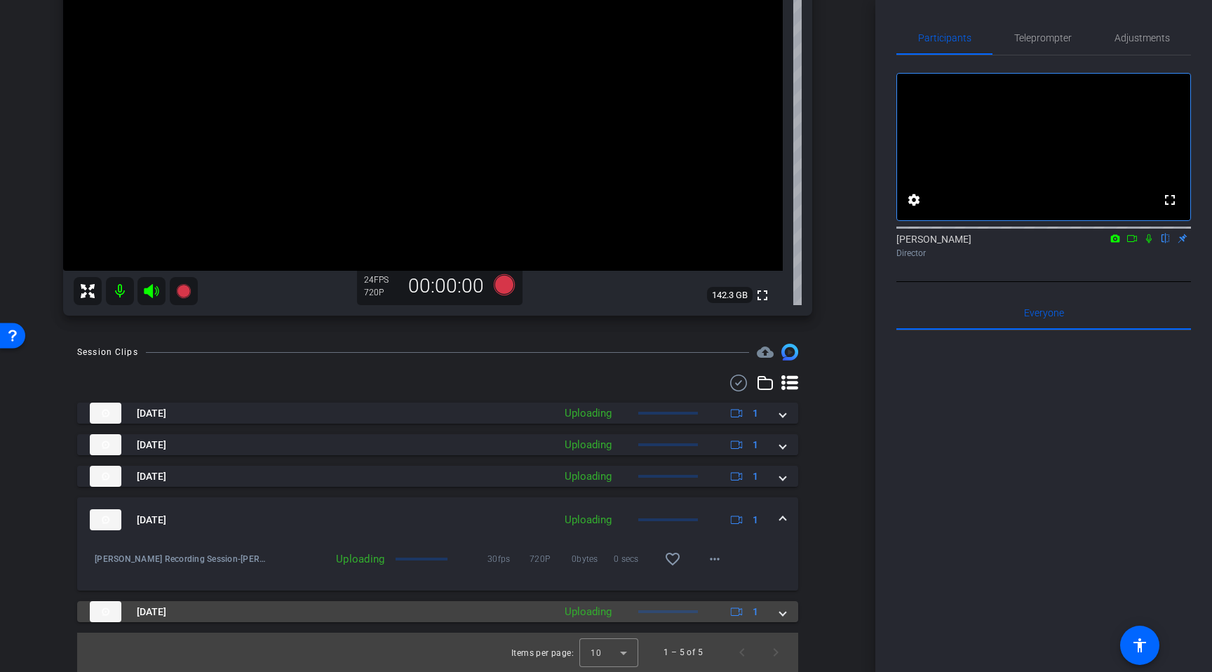
click at [501, 619] on mat-panel-title "Aug 15, 2025" at bounding box center [318, 611] width 457 height 21
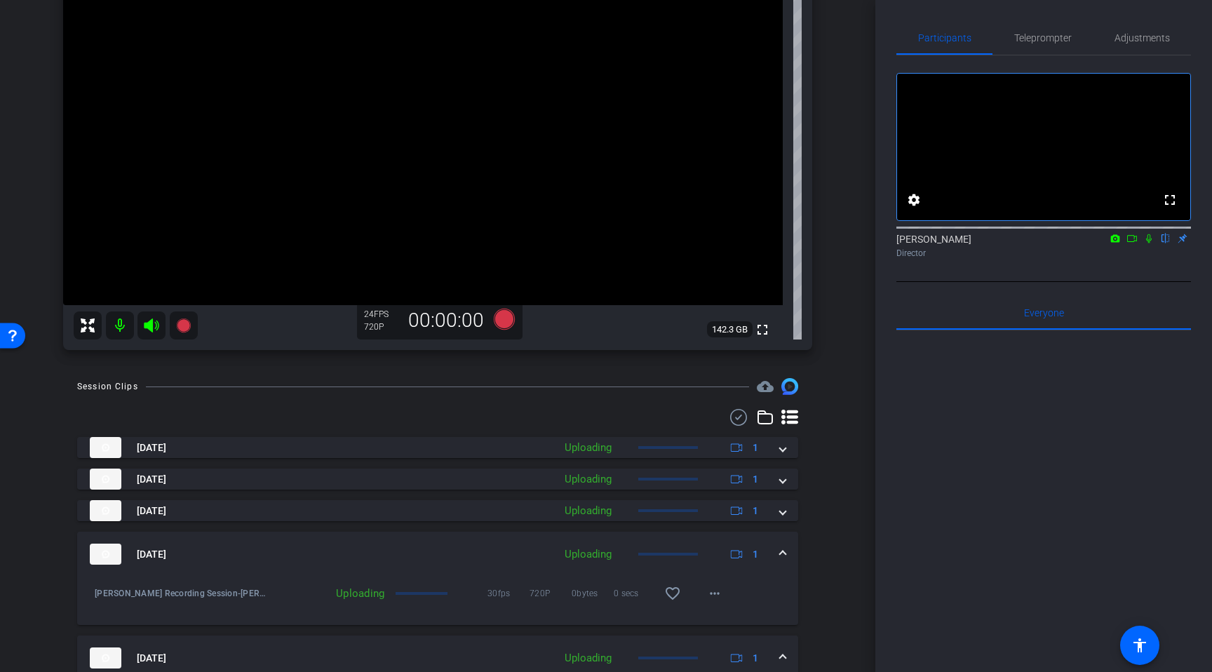
scroll to position [168, 0]
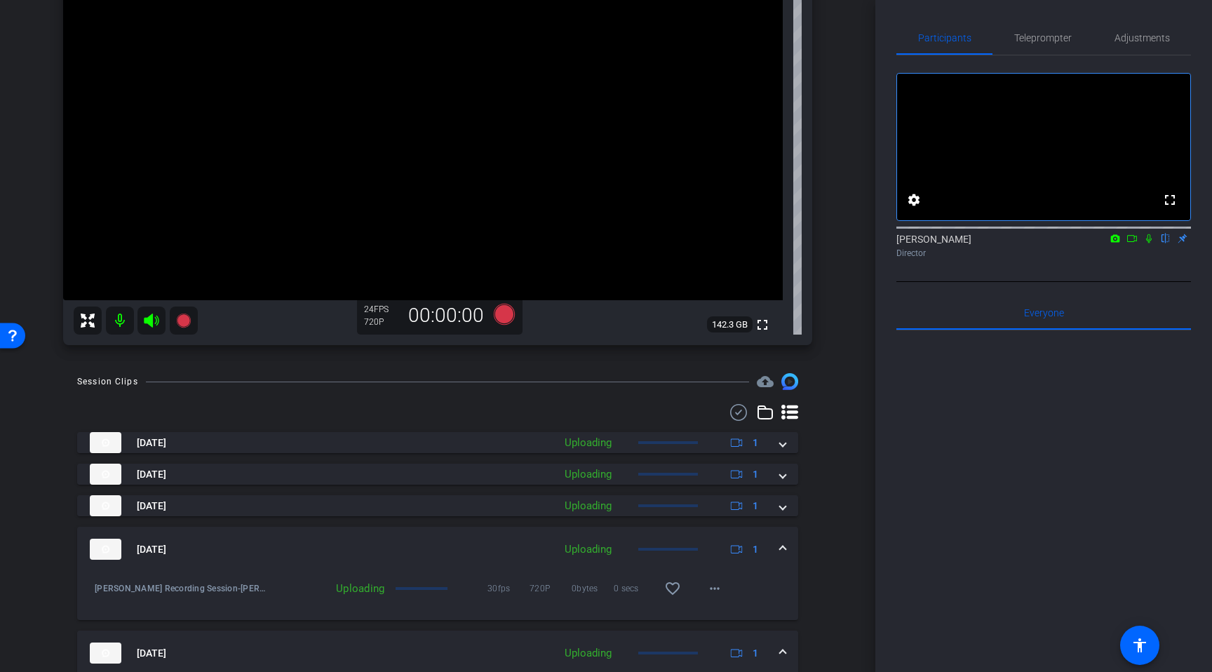
click at [526, 534] on mat-expansion-panel-header "Aug 15, 2025 Uploading 1" at bounding box center [437, 549] width 721 height 45
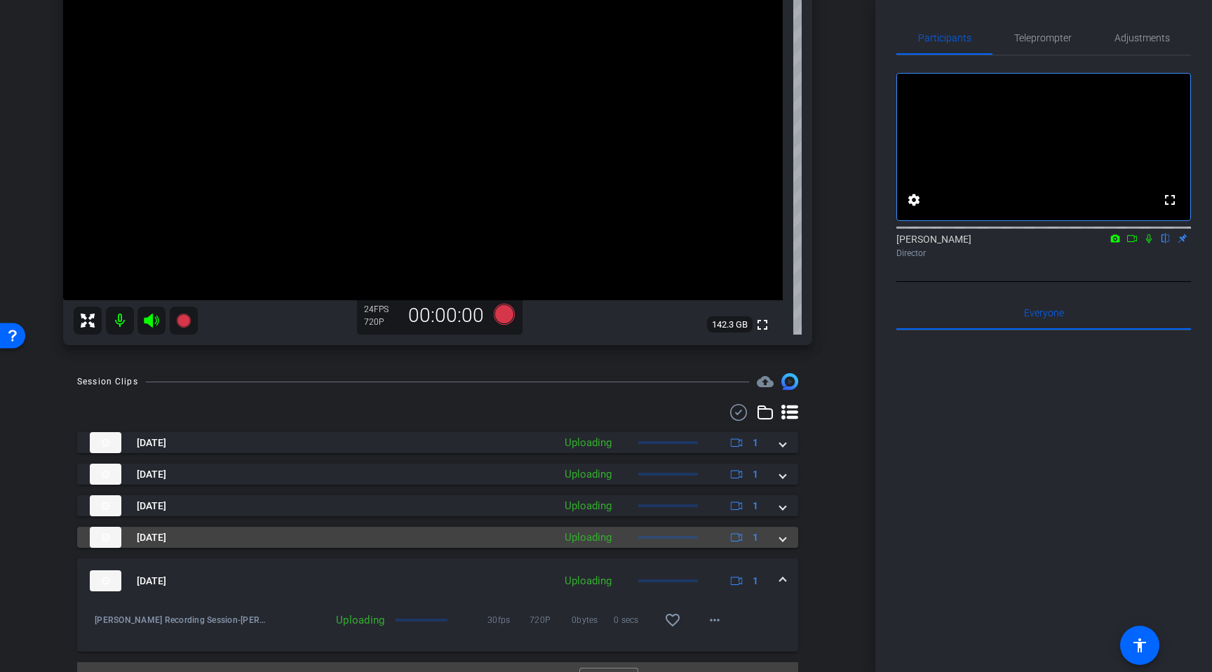
click at [526, 534] on mat-panel-title "Aug 15, 2025" at bounding box center [318, 537] width 457 height 21
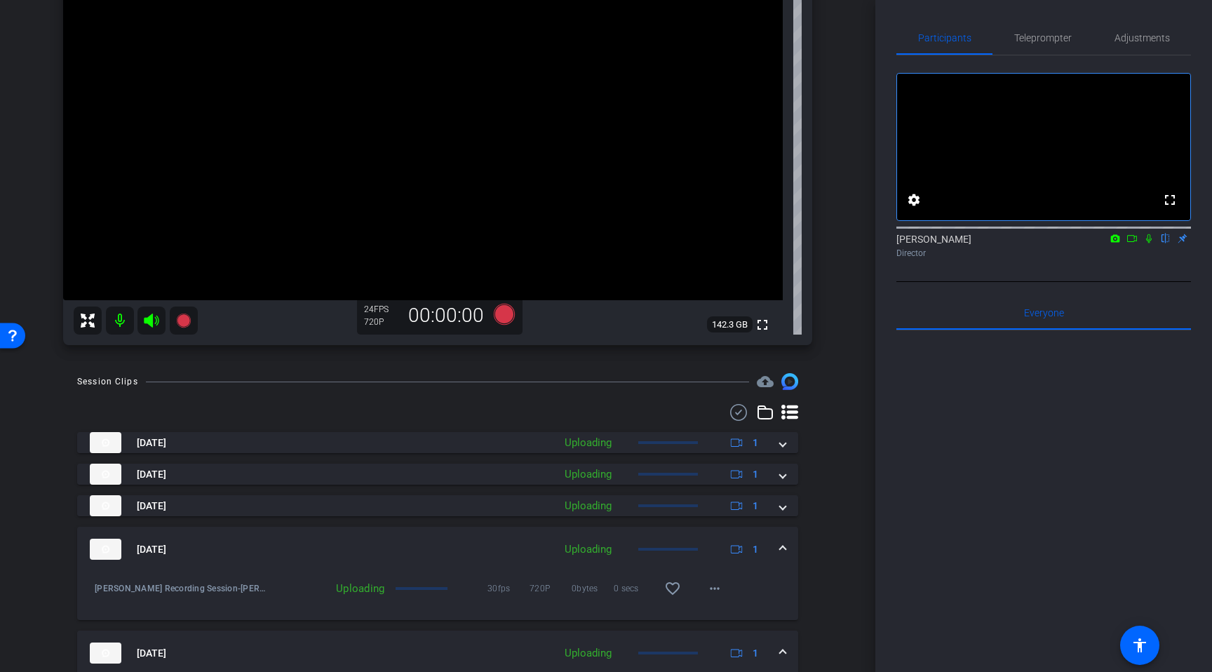
click at [526, 534] on mat-expansion-panel-header "Aug 15, 2025 Uploading 1" at bounding box center [437, 549] width 721 height 45
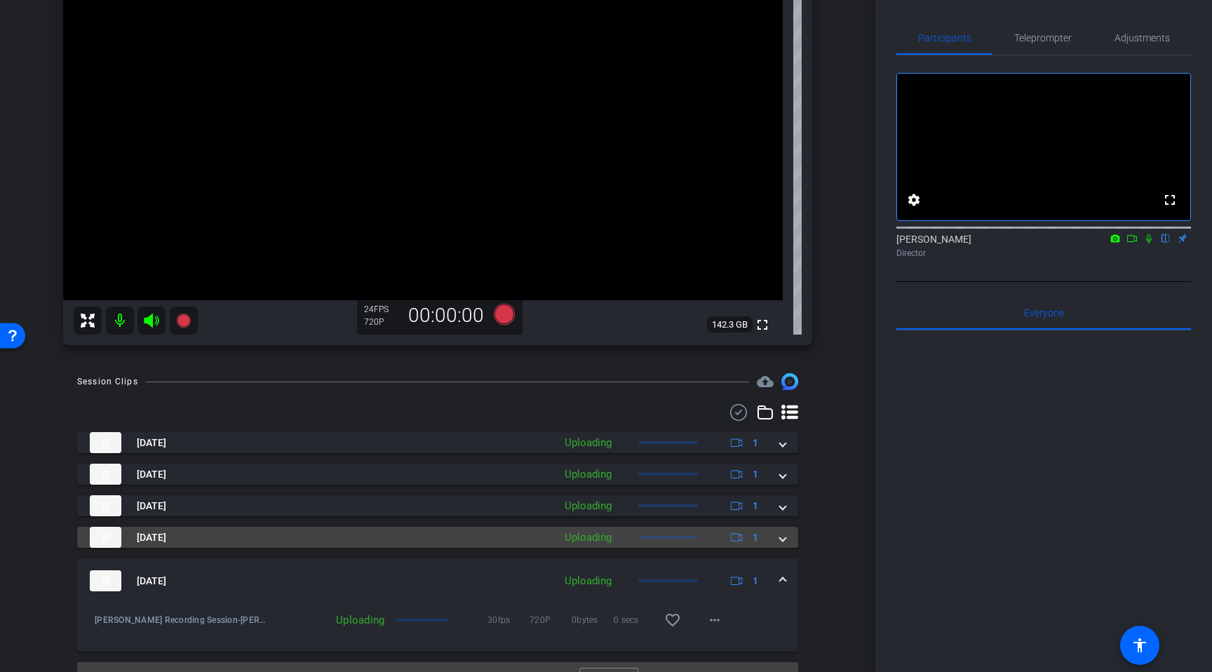
scroll to position [0, 0]
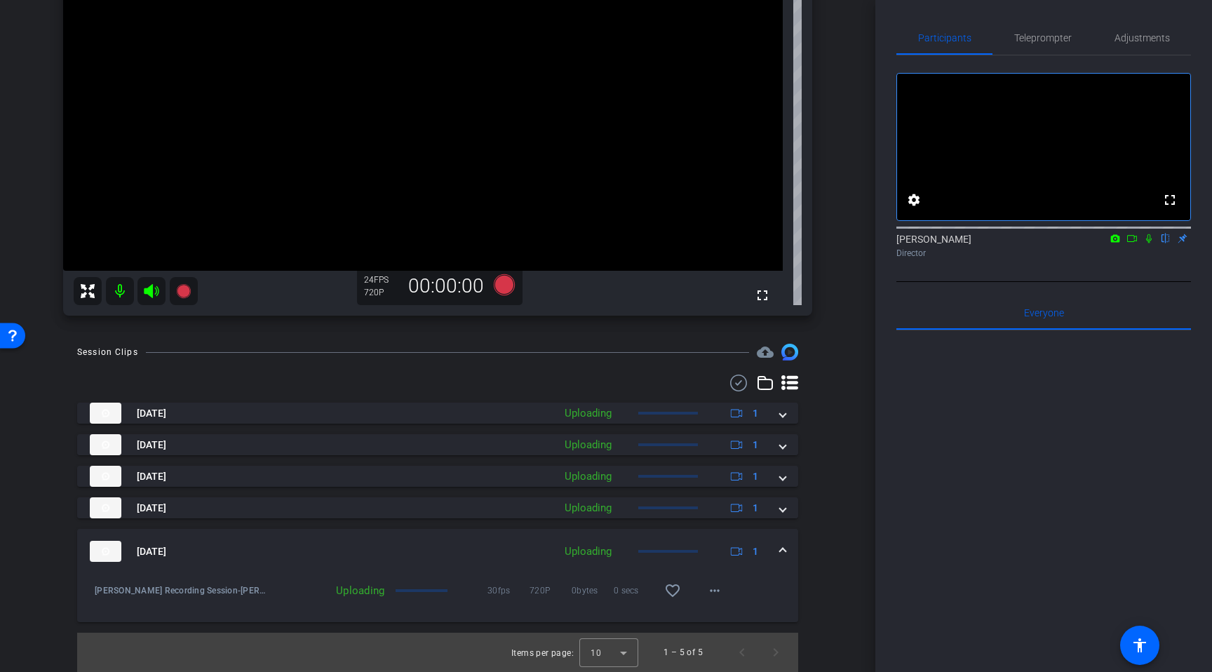
click at [506, 541] on mat-panel-title "Aug 15, 2025" at bounding box center [318, 551] width 457 height 21
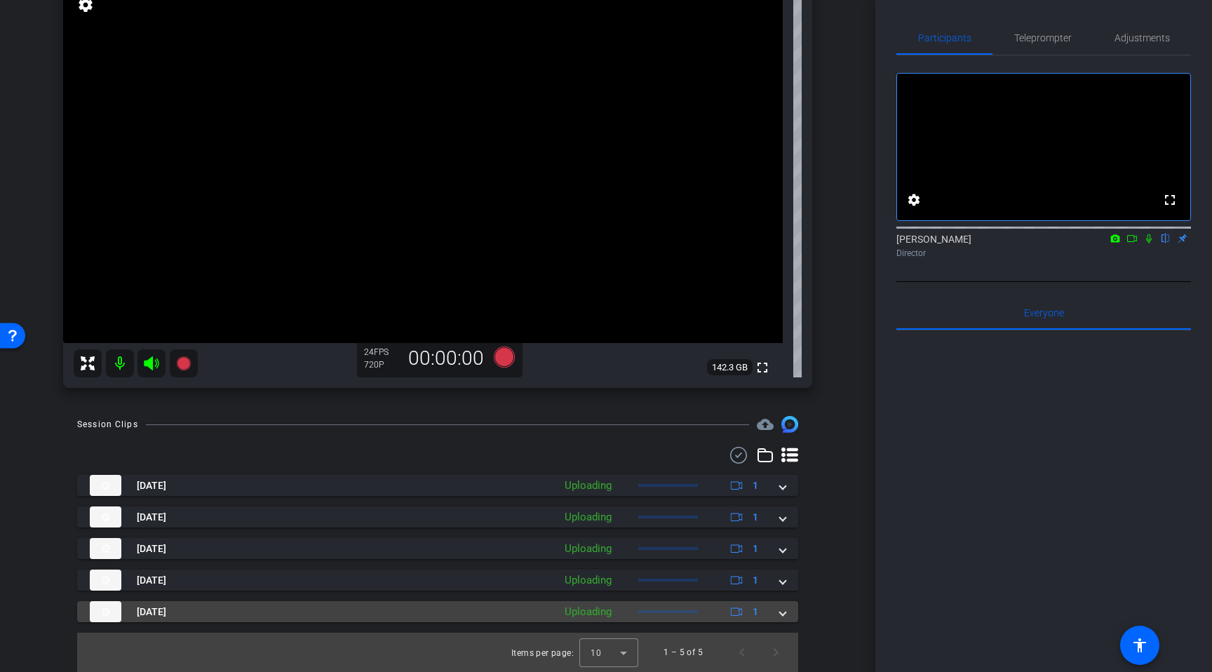
click at [506, 610] on mat-panel-title "Aug 15, 2025" at bounding box center [318, 611] width 457 height 21
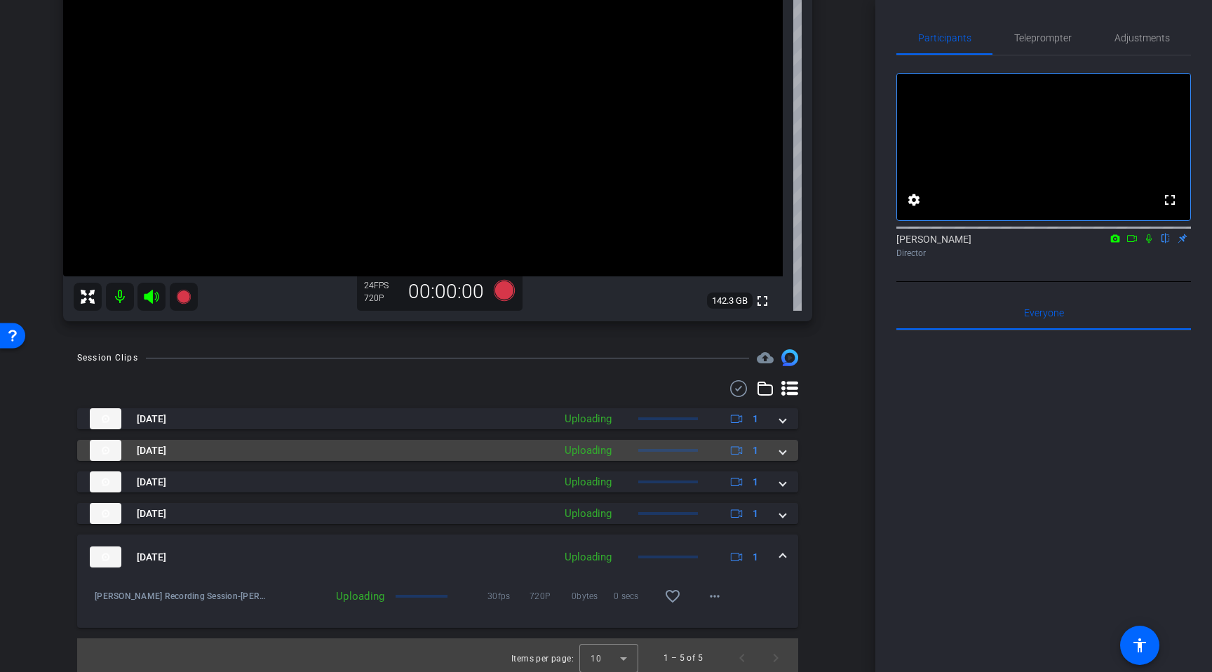
scroll to position [196, 0]
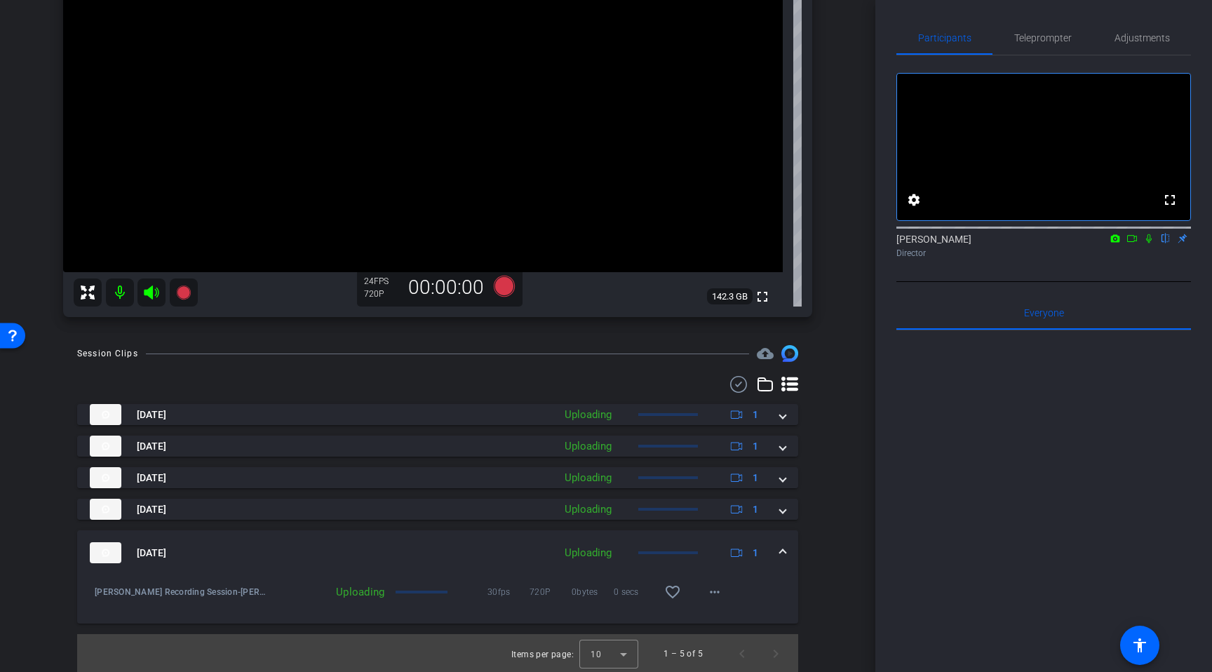
click at [435, 549] on mat-panel-title "Aug 15, 2025" at bounding box center [318, 552] width 457 height 21
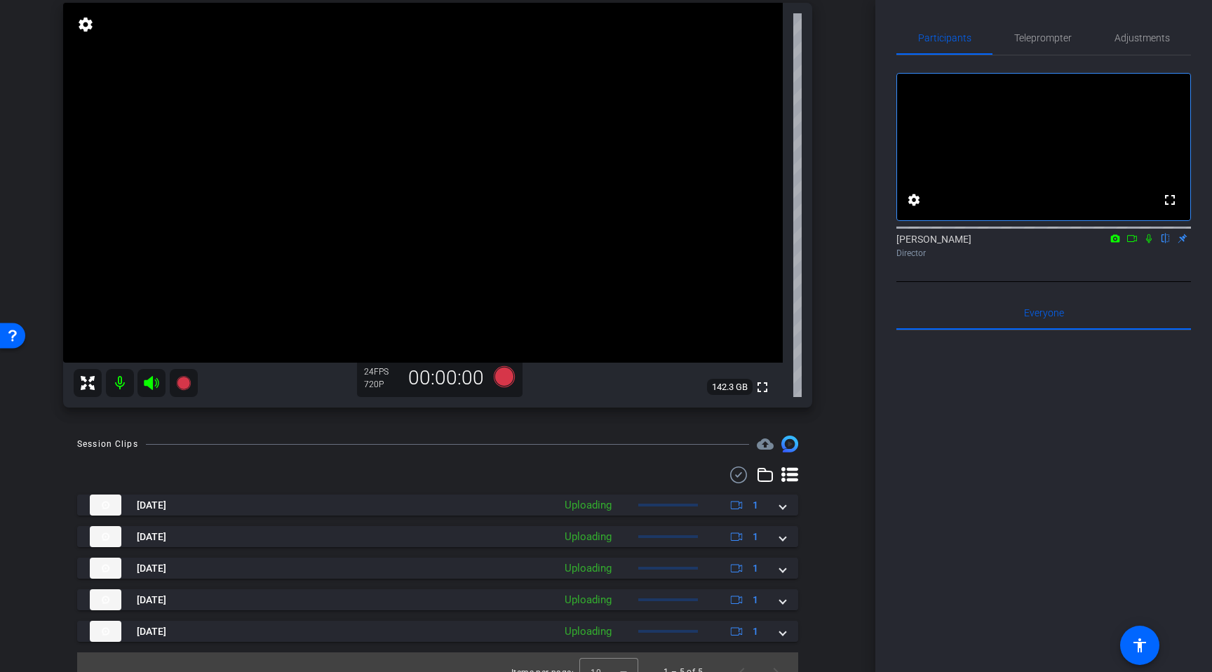
scroll to position [119, 0]
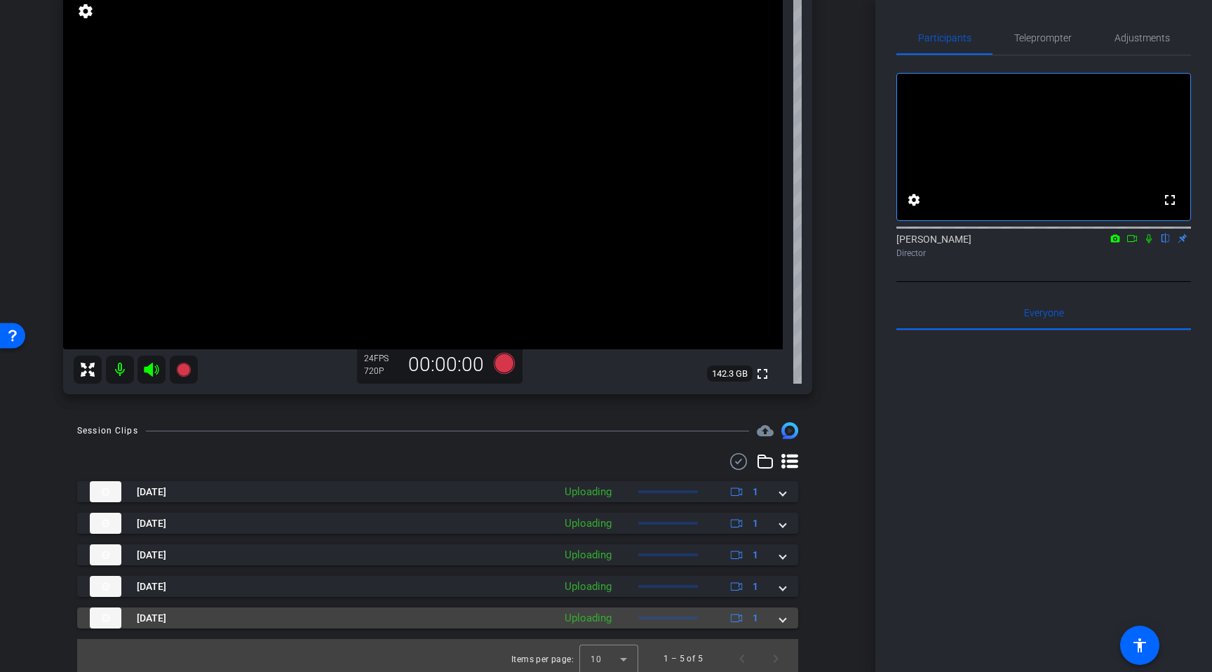
click at [783, 627] on mat-expansion-panel-header "Aug 15, 2025 Uploading 1" at bounding box center [437, 617] width 721 height 21
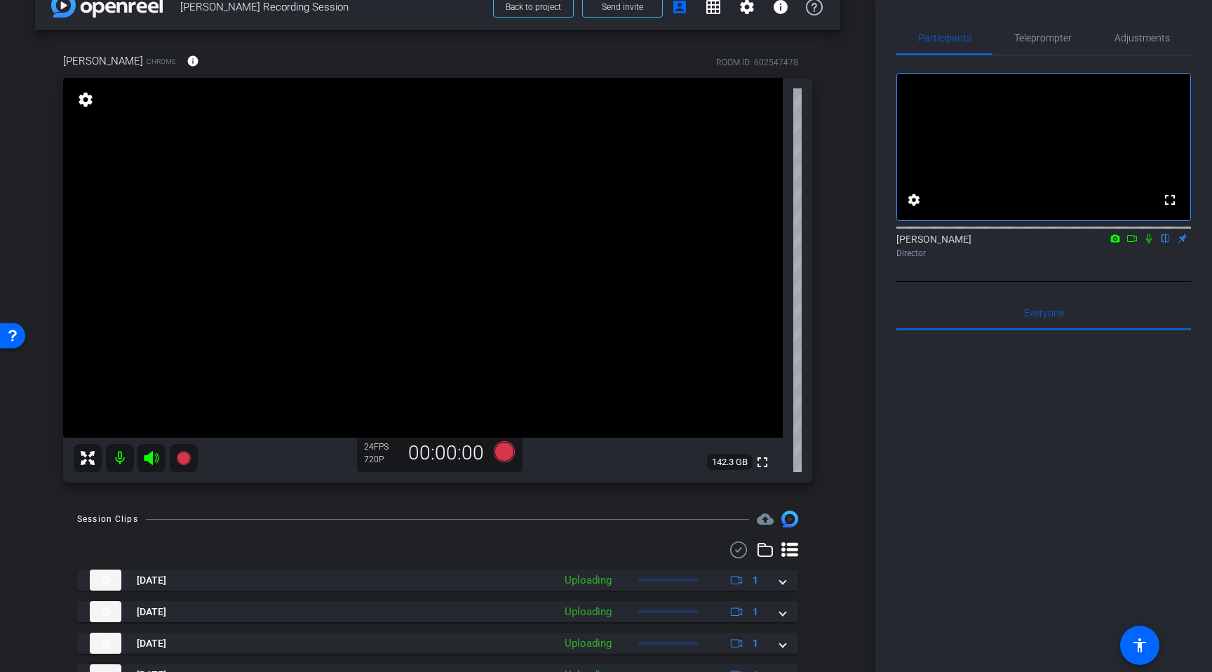
scroll to position [0, 0]
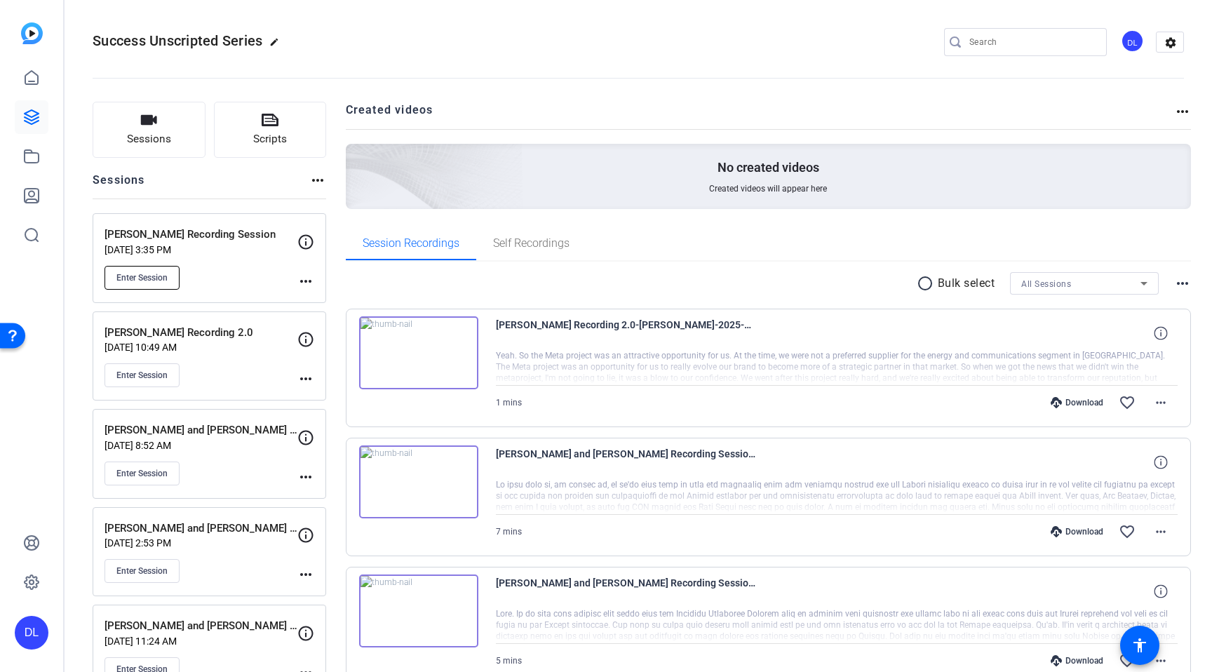
click at [129, 281] on span "Enter Session" at bounding box center [141, 277] width 51 height 11
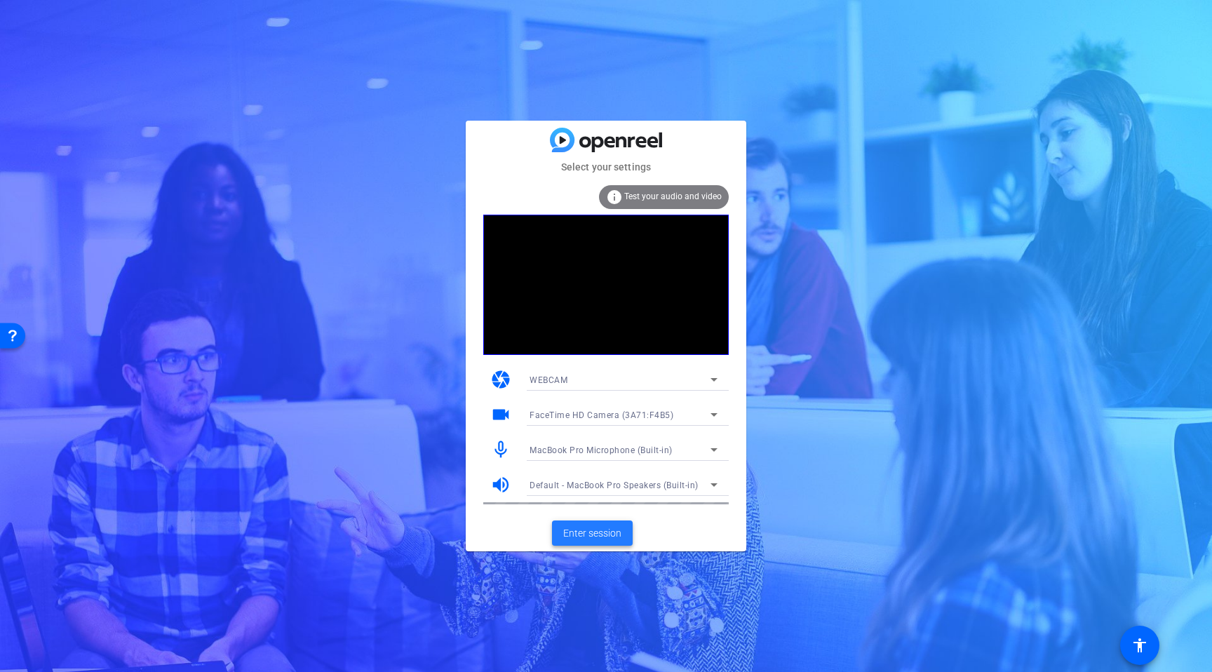
click at [581, 540] on span "Enter session" at bounding box center [592, 533] width 58 height 15
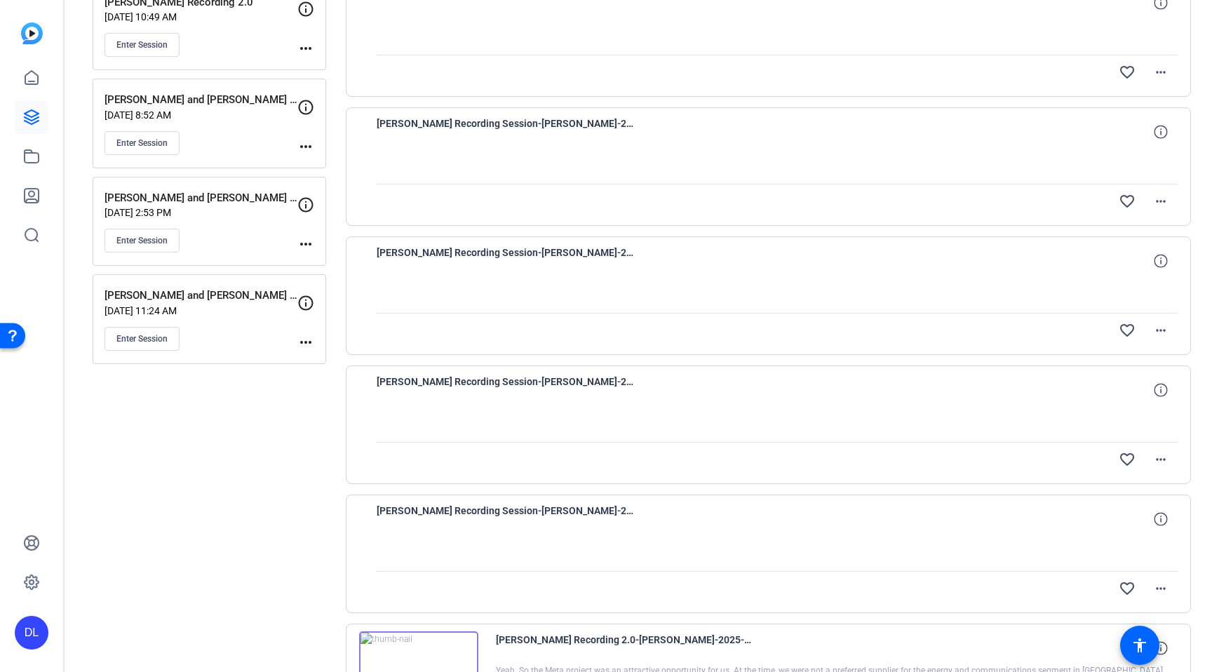
scroll to position [347, 0]
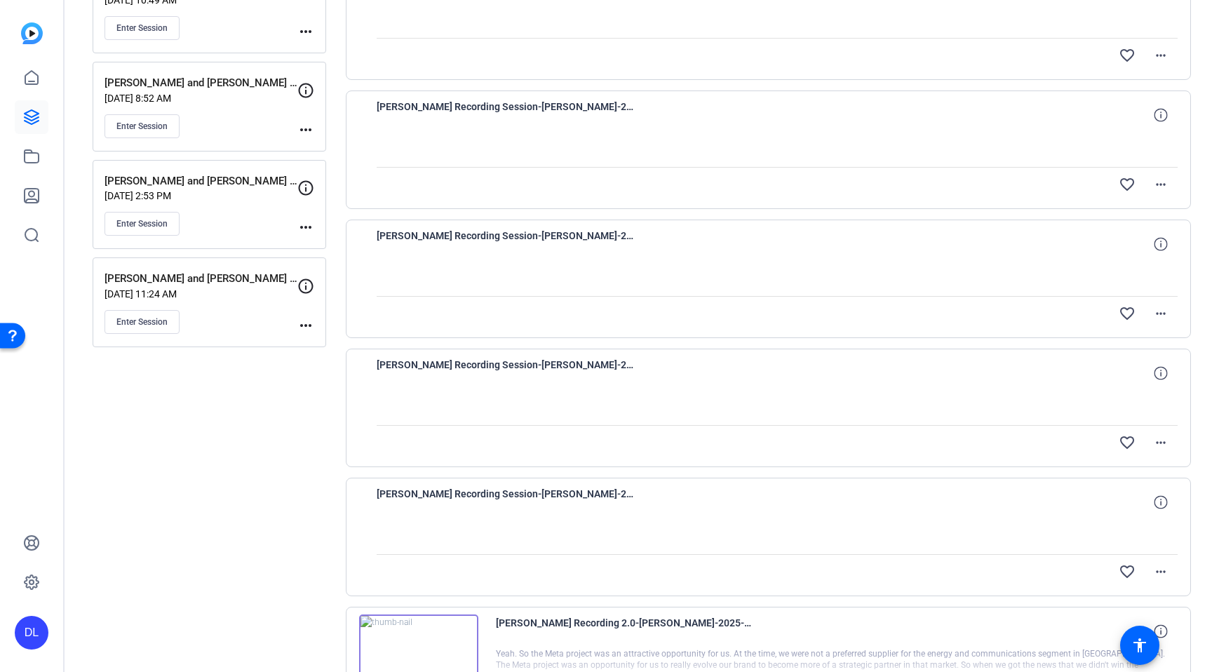
click at [482, 346] on div "[PERSON_NAME] Recording Session-[PERSON_NAME]-2025-08-15-13-22-38-840-0 favorit…" at bounding box center [769, 601] width 846 height 1280
click at [485, 418] on div at bounding box center [778, 407] width 802 height 35
